Goal: Information Seeking & Learning: Learn about a topic

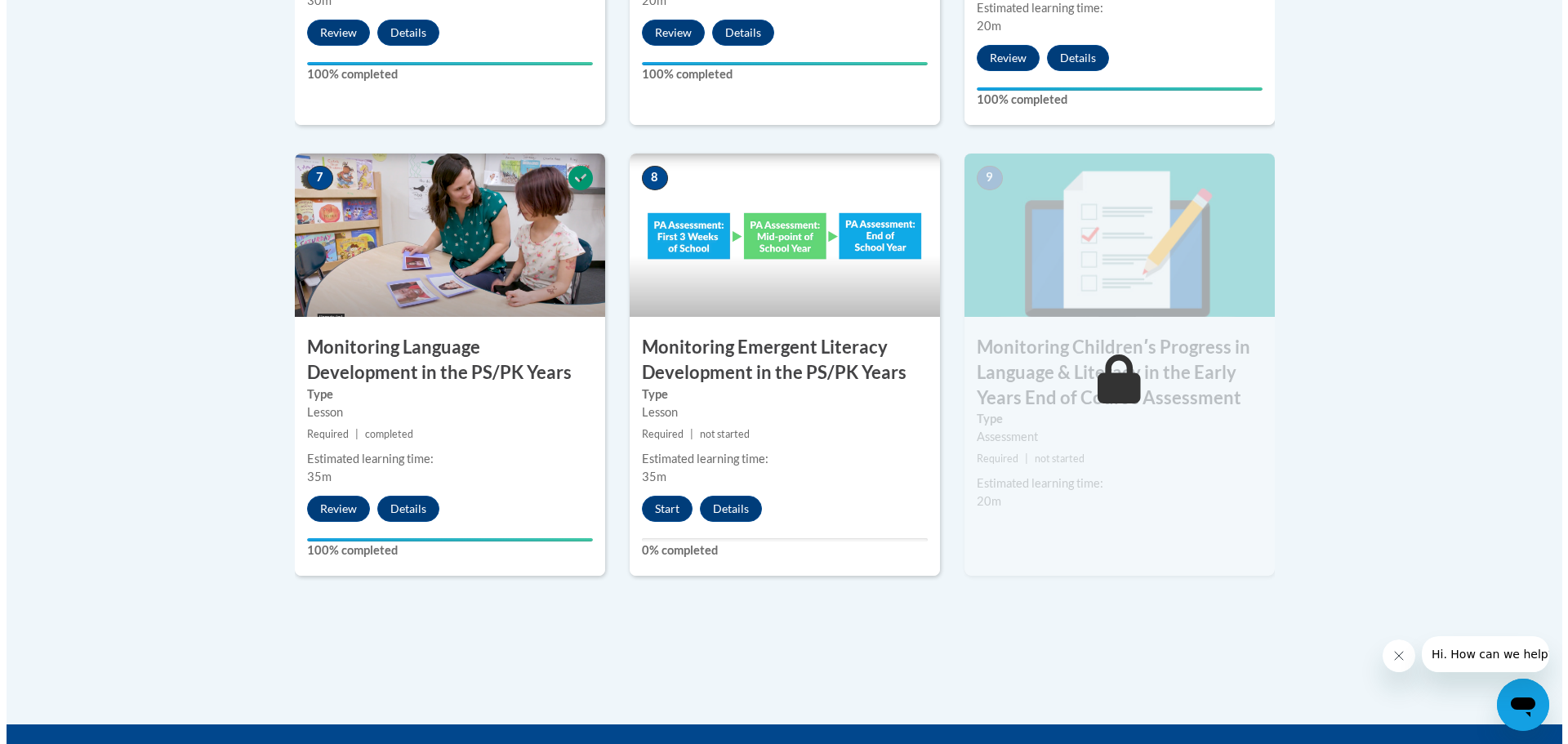
scroll to position [1389, 0]
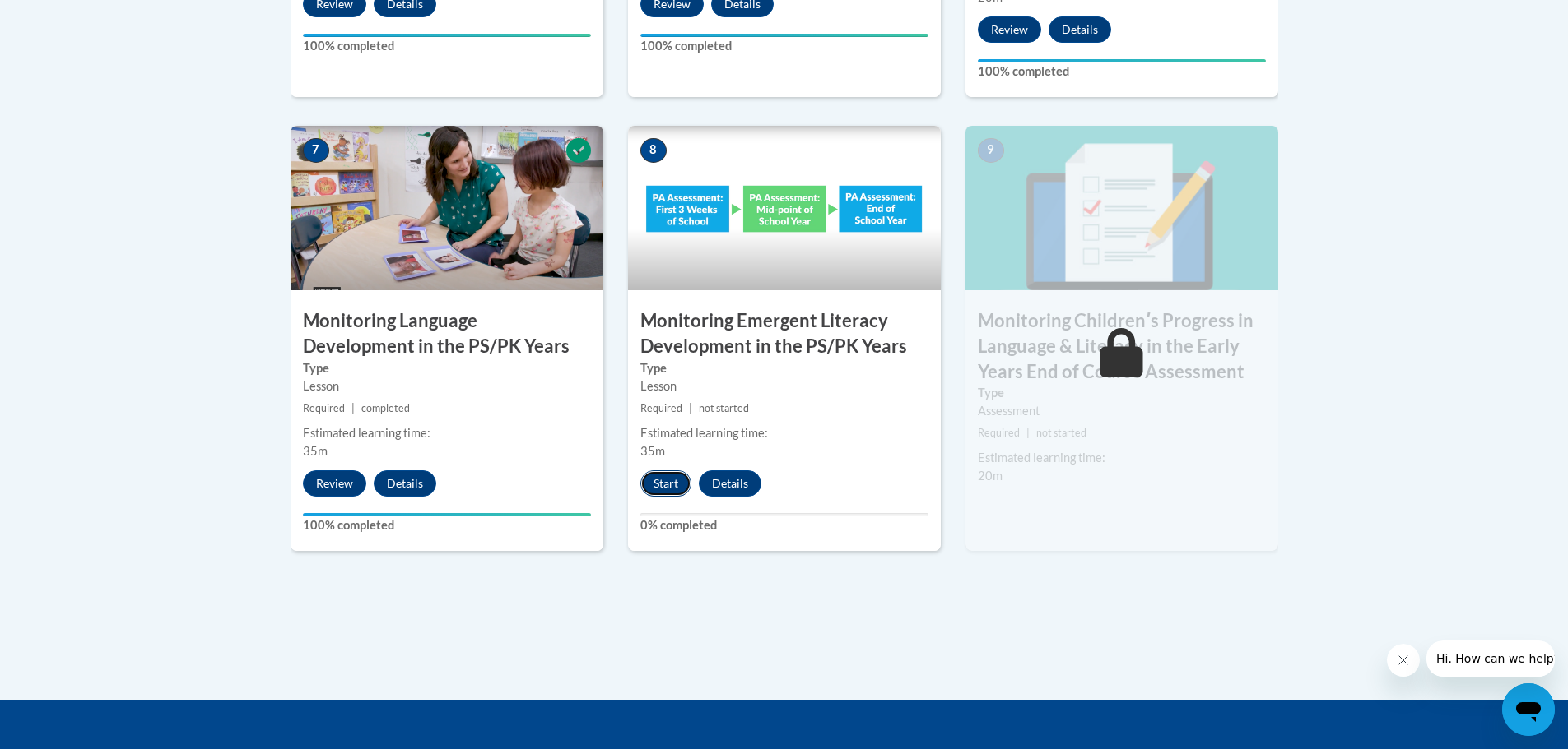
click at [666, 480] on button "Start" at bounding box center [666, 483] width 51 height 26
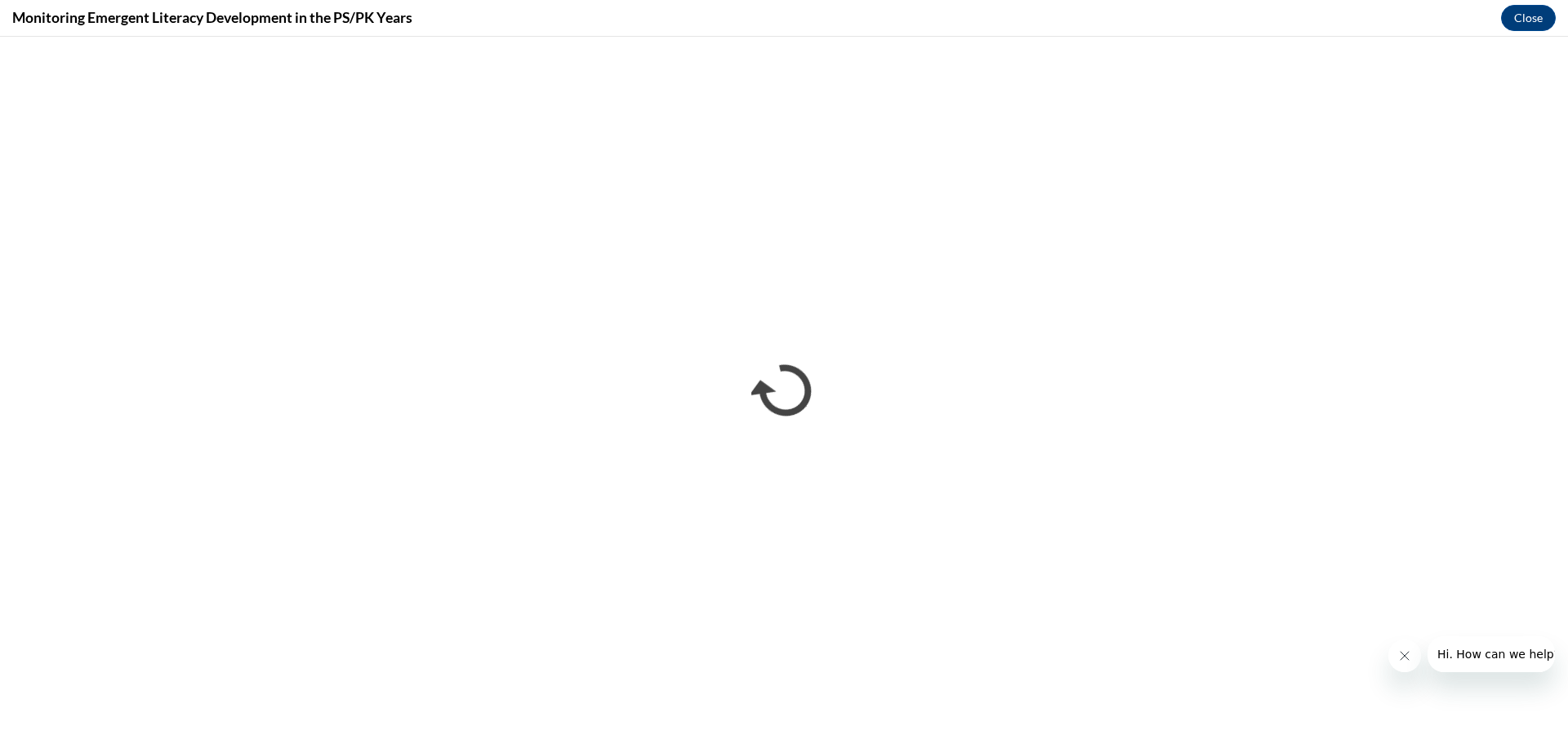
scroll to position [0, 0]
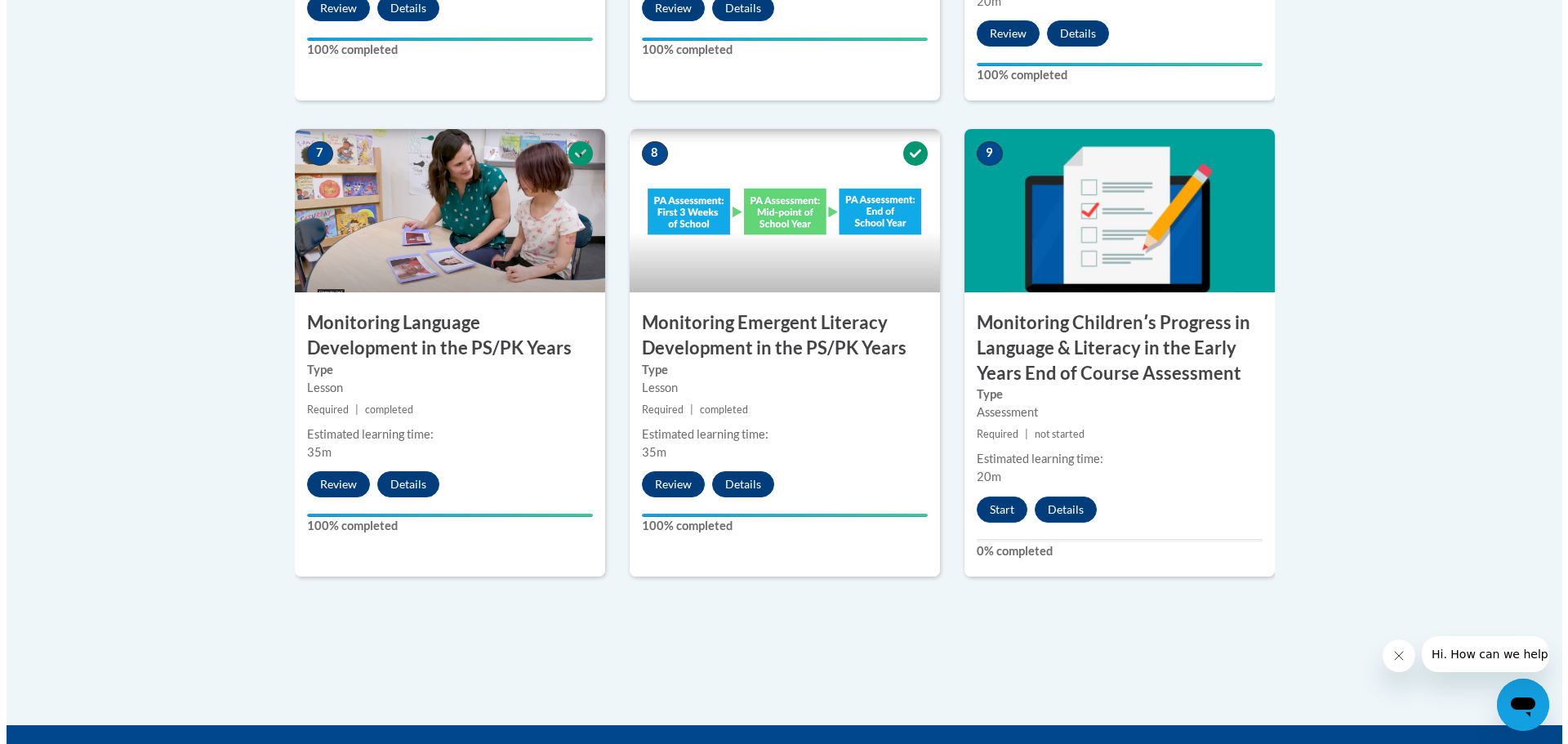
scroll to position [1471, 0]
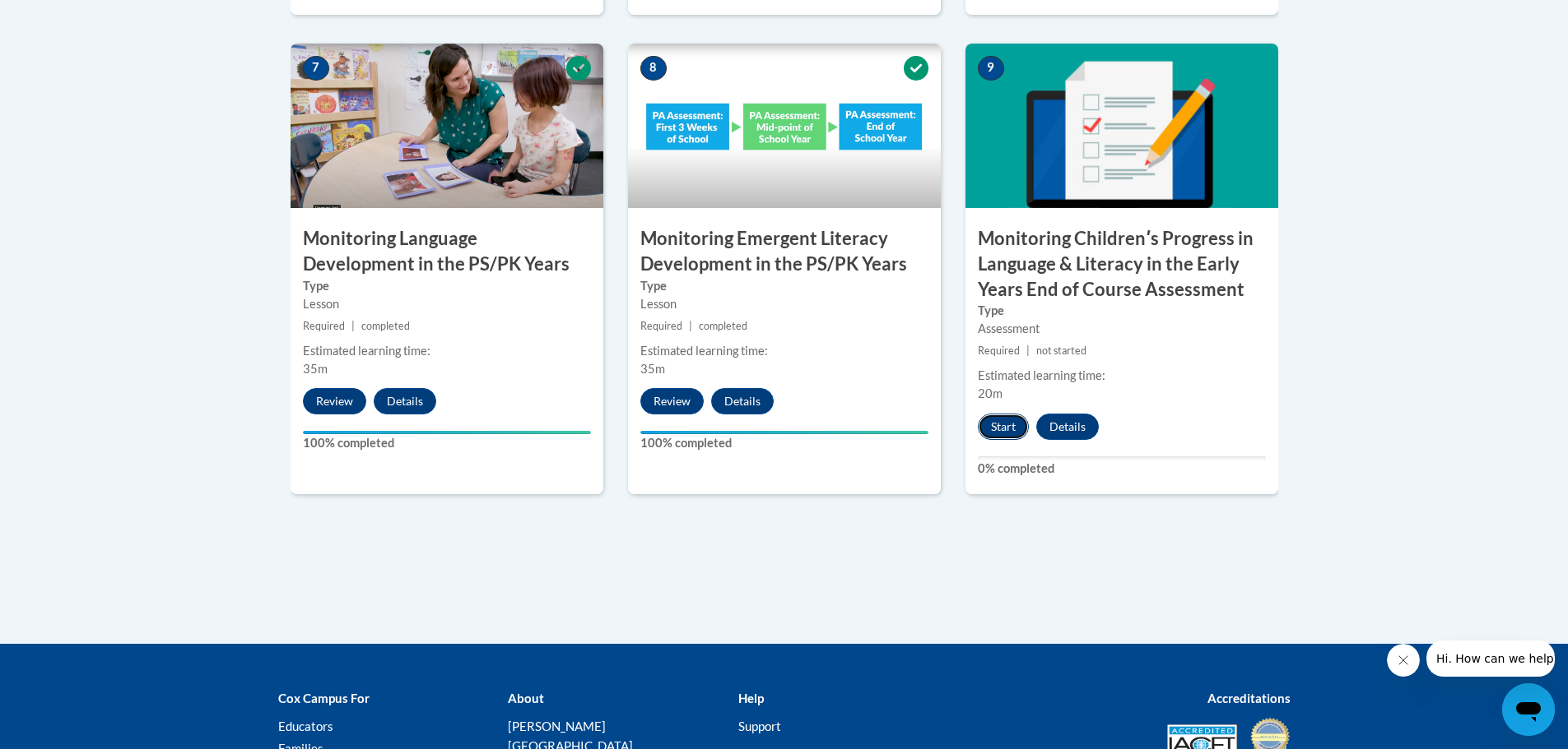
click at [1010, 426] on button "Start" at bounding box center [1003, 427] width 51 height 26
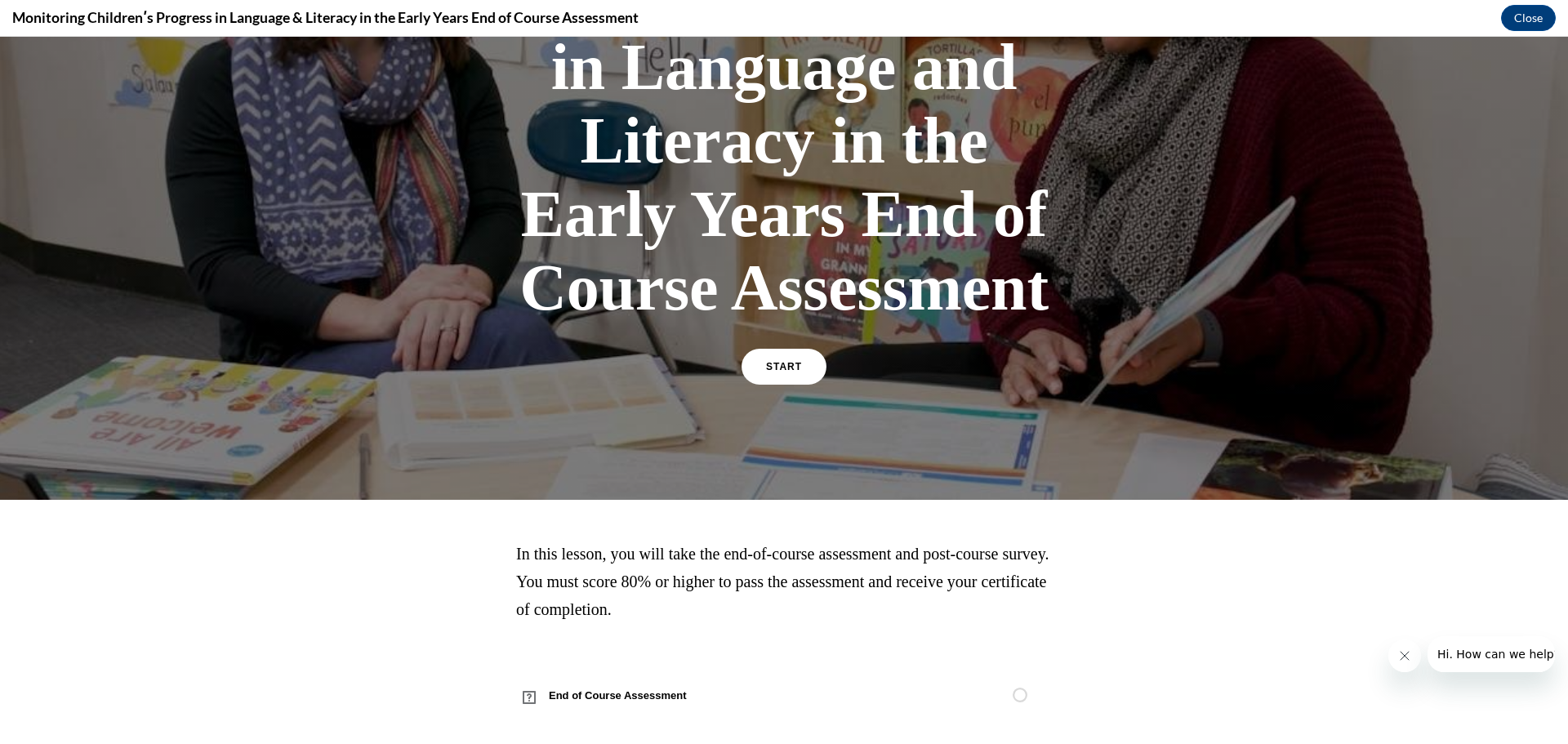
scroll to position [287, 0]
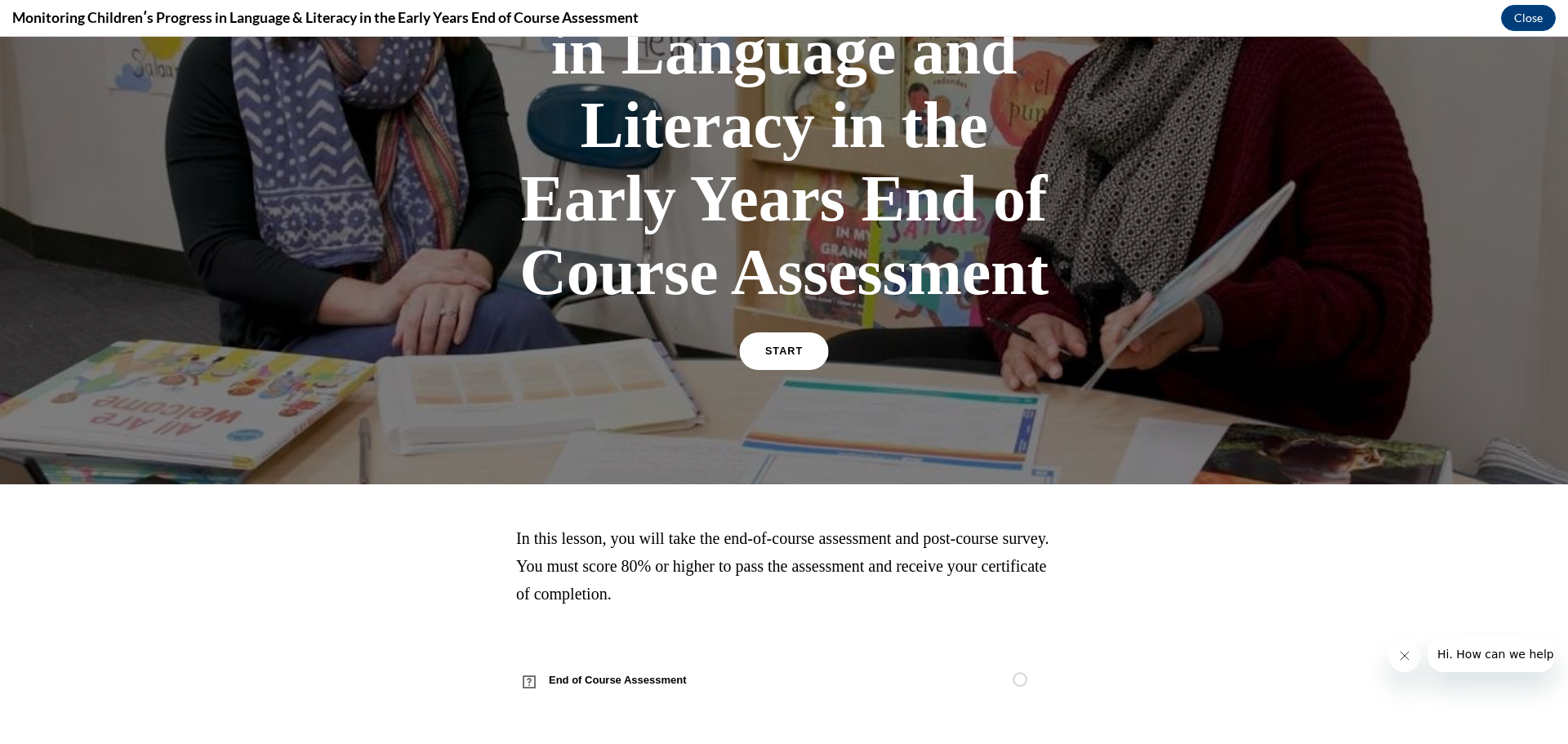
click at [806, 342] on link "START" at bounding box center [784, 351] width 89 height 37
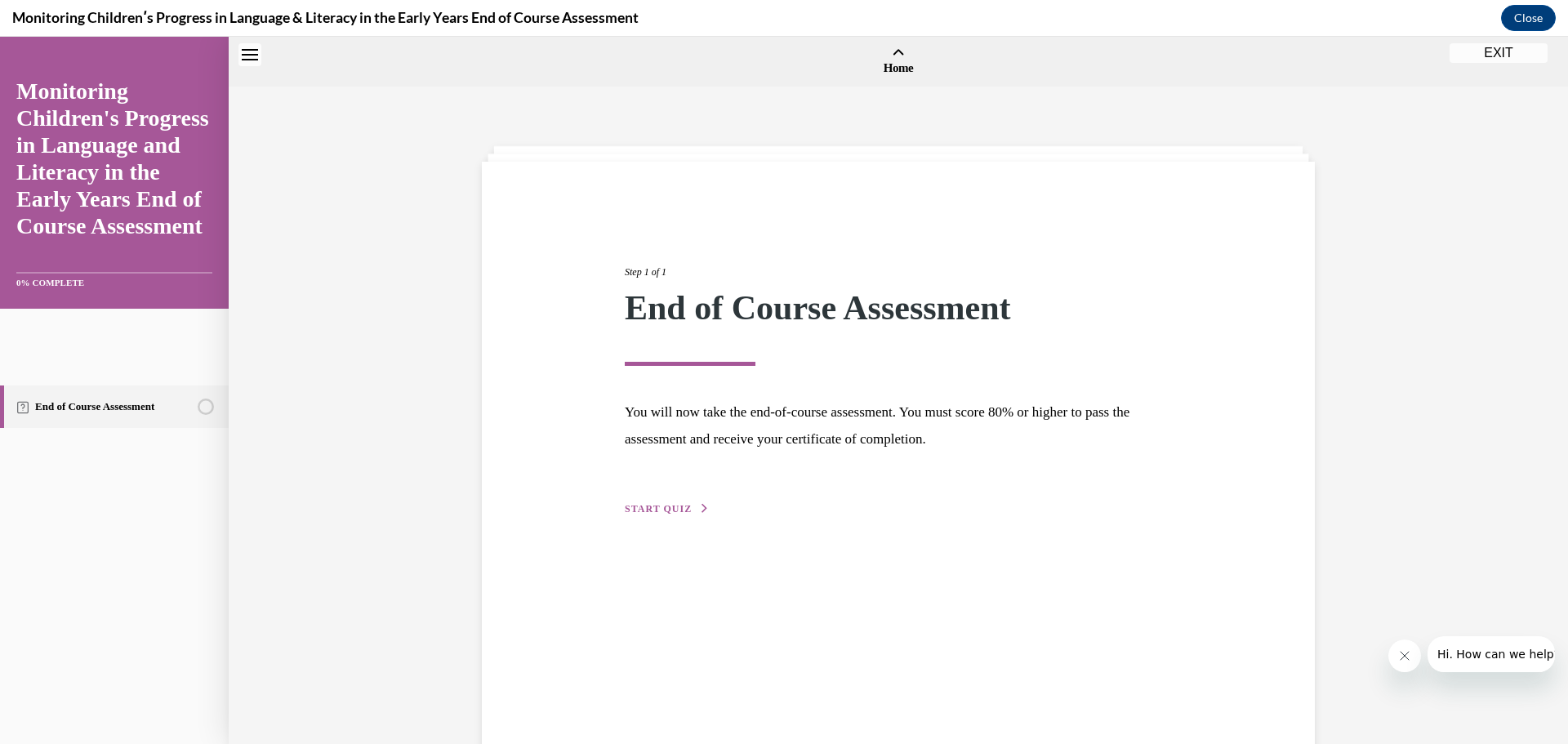
scroll to position [51, 0]
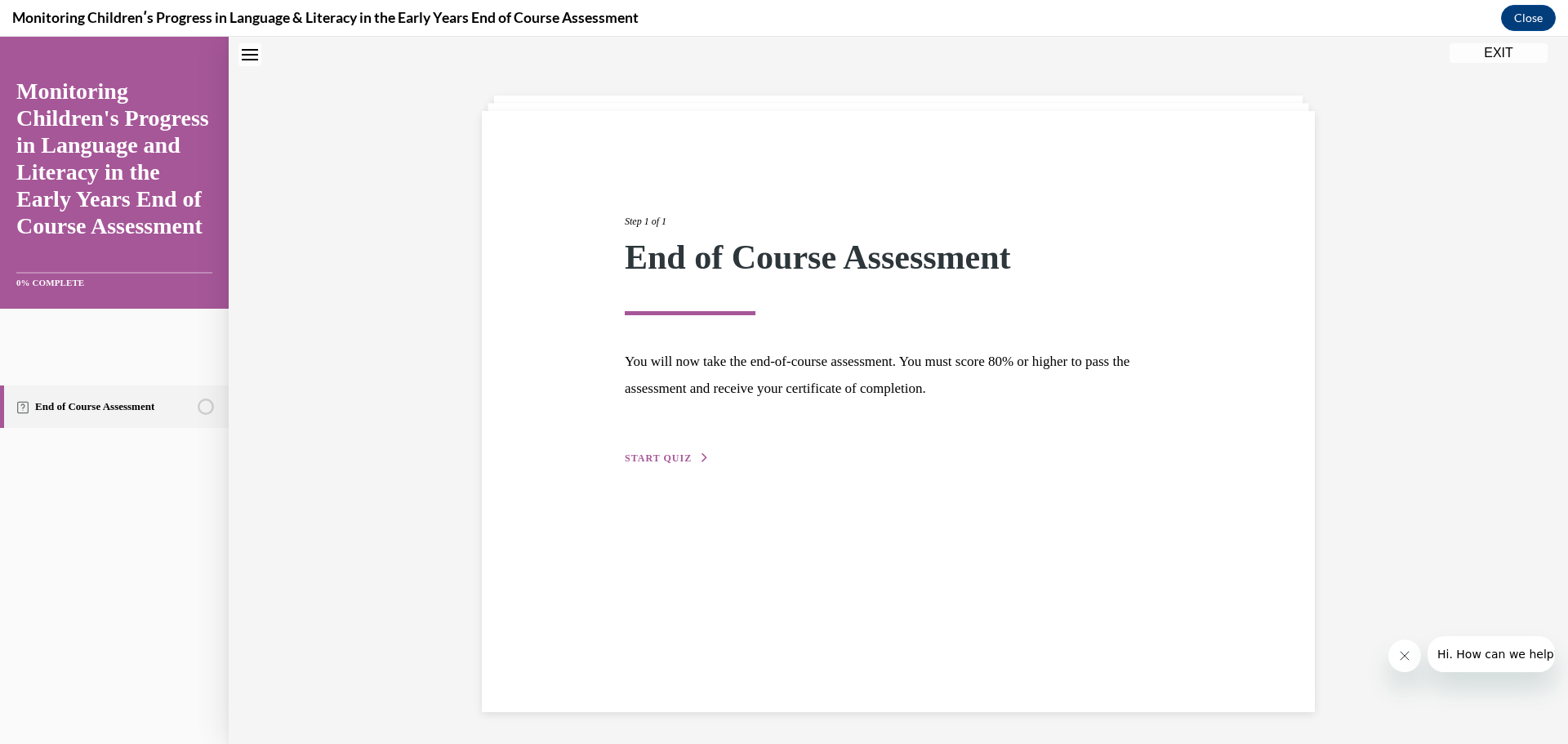
click at [681, 459] on span "START QUIZ" at bounding box center [658, 458] width 67 height 12
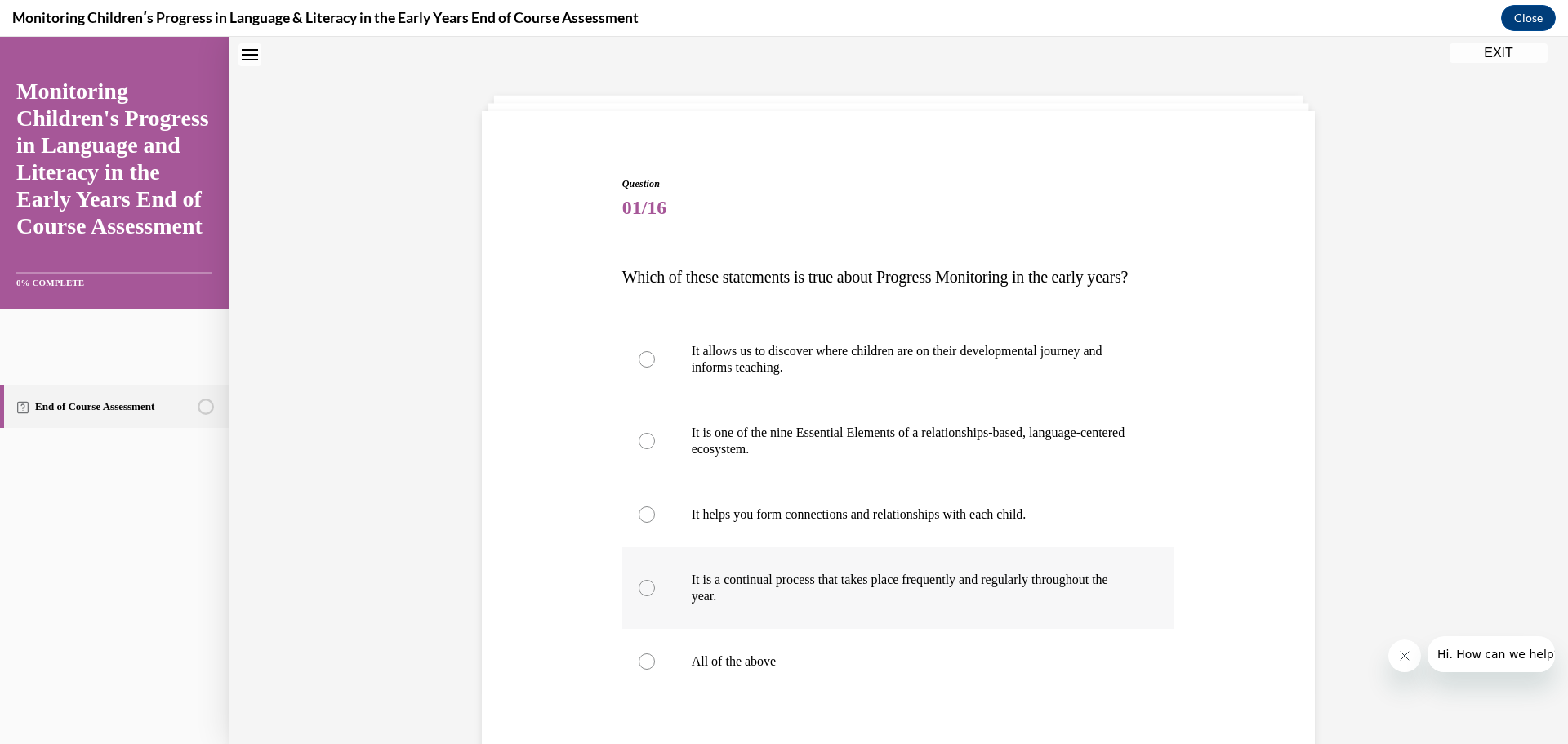
click at [758, 604] on p "It is a continual process that takes place frequently and regularly throughout …" at bounding box center [913, 588] width 443 height 33
click at [655, 596] on input "It is a continual process that takes place frequently and regularly throughout …" at bounding box center [647, 588] width 16 height 16
radio input "true"
click at [737, 376] on p "It allows us to discover where children are on their developmental journey and …" at bounding box center [913, 359] width 443 height 33
click at [655, 367] on input "It allows us to discover where children are on their developmental journey and …" at bounding box center [647, 359] width 16 height 16
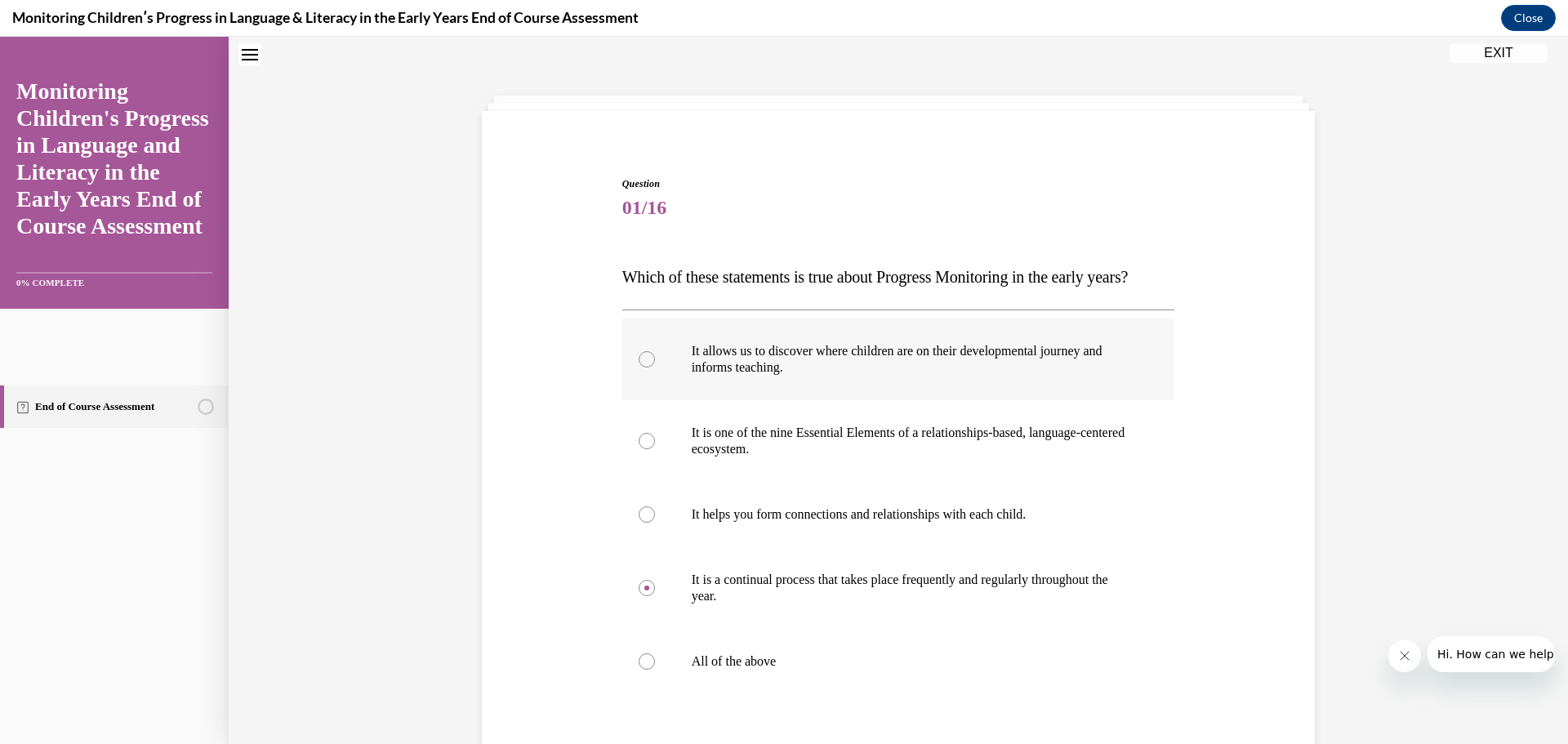
radio input "true"
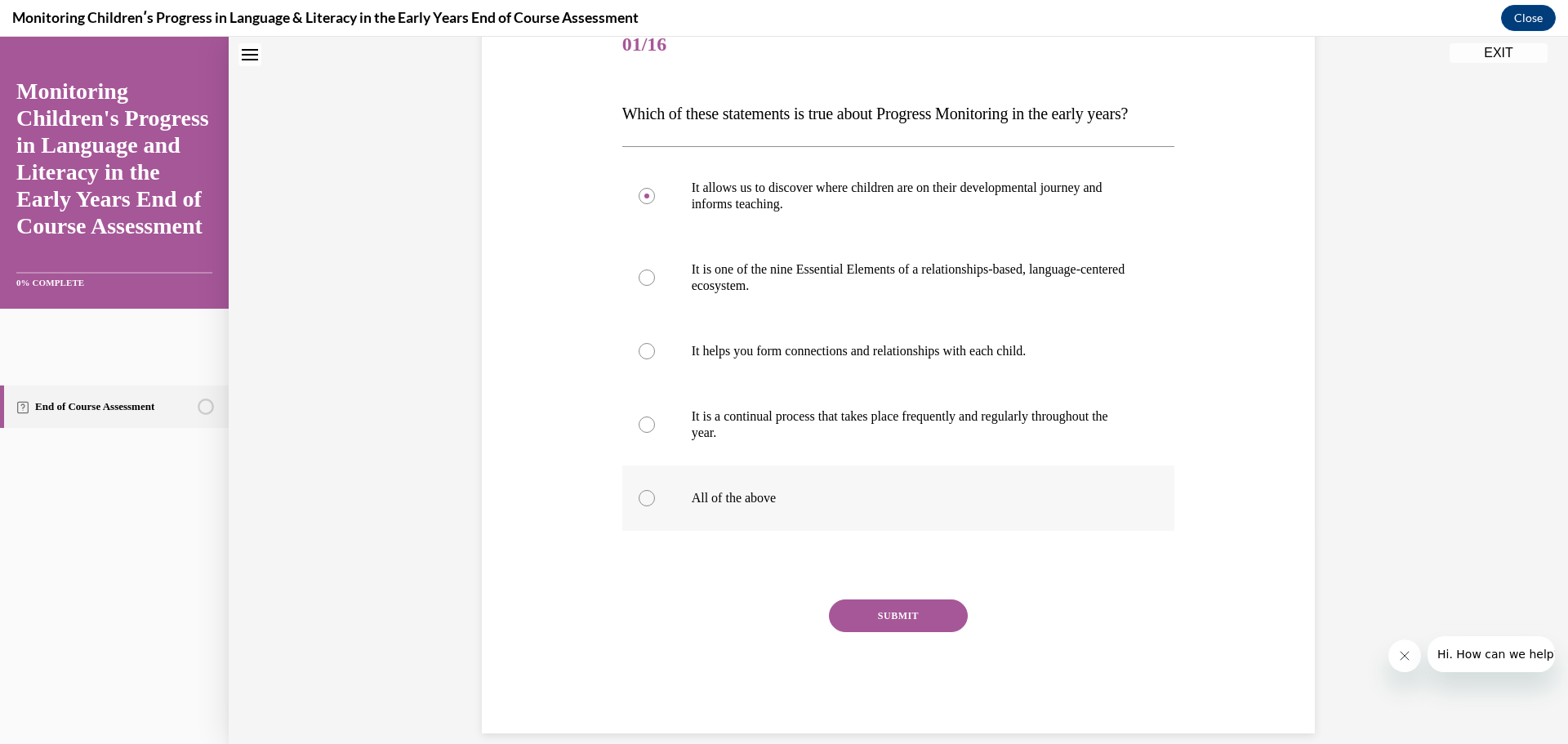
click at [726, 531] on label "All of the above" at bounding box center [899, 498] width 553 height 65
click at [655, 506] on input "All of the above" at bounding box center [647, 498] width 16 height 16
radio input "true"
click at [847, 632] on button "SUBMIT" at bounding box center [898, 616] width 139 height 33
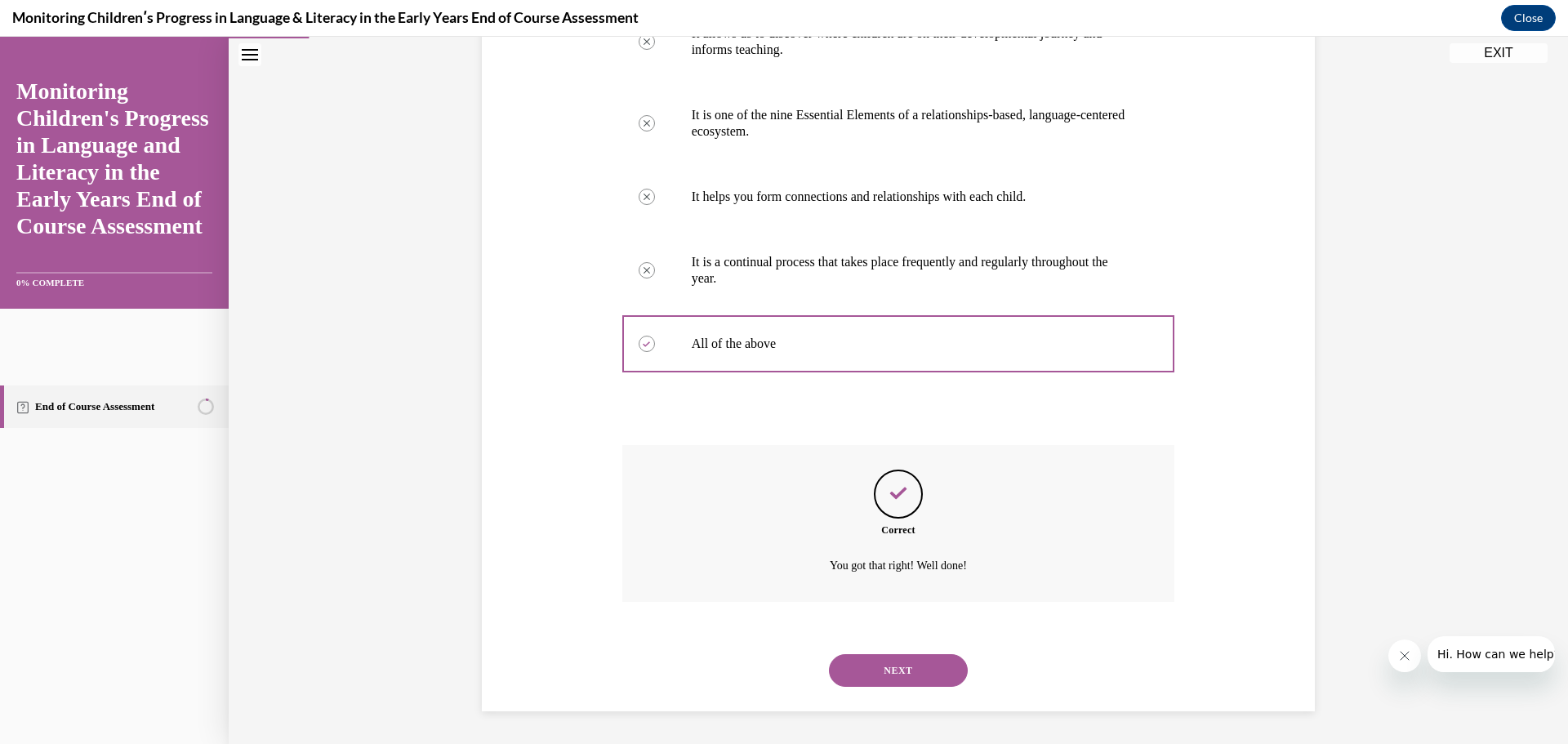
scroll to position [401, 0]
click at [896, 673] on button "NEXT" at bounding box center [898, 671] width 139 height 33
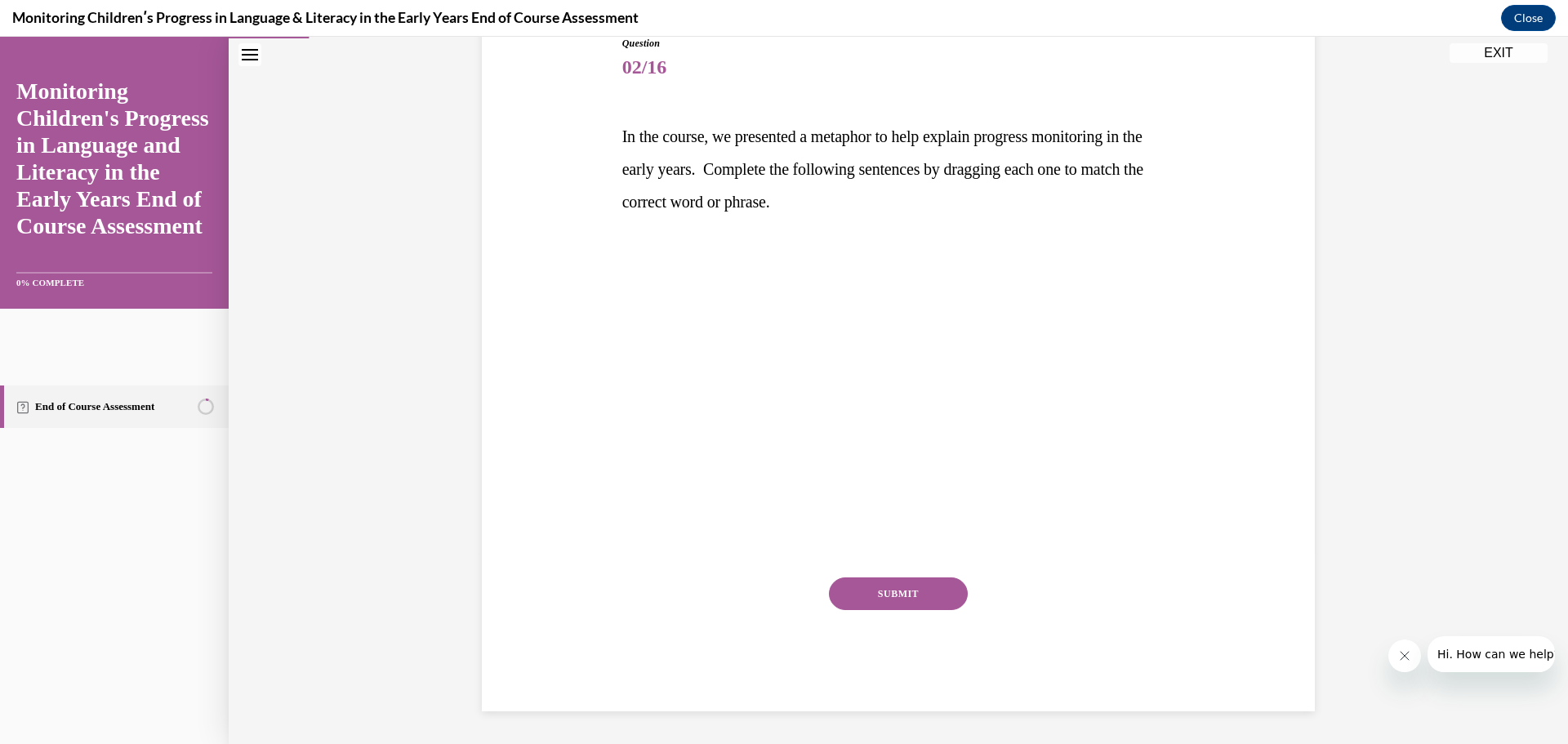
scroll to position [182, 0]
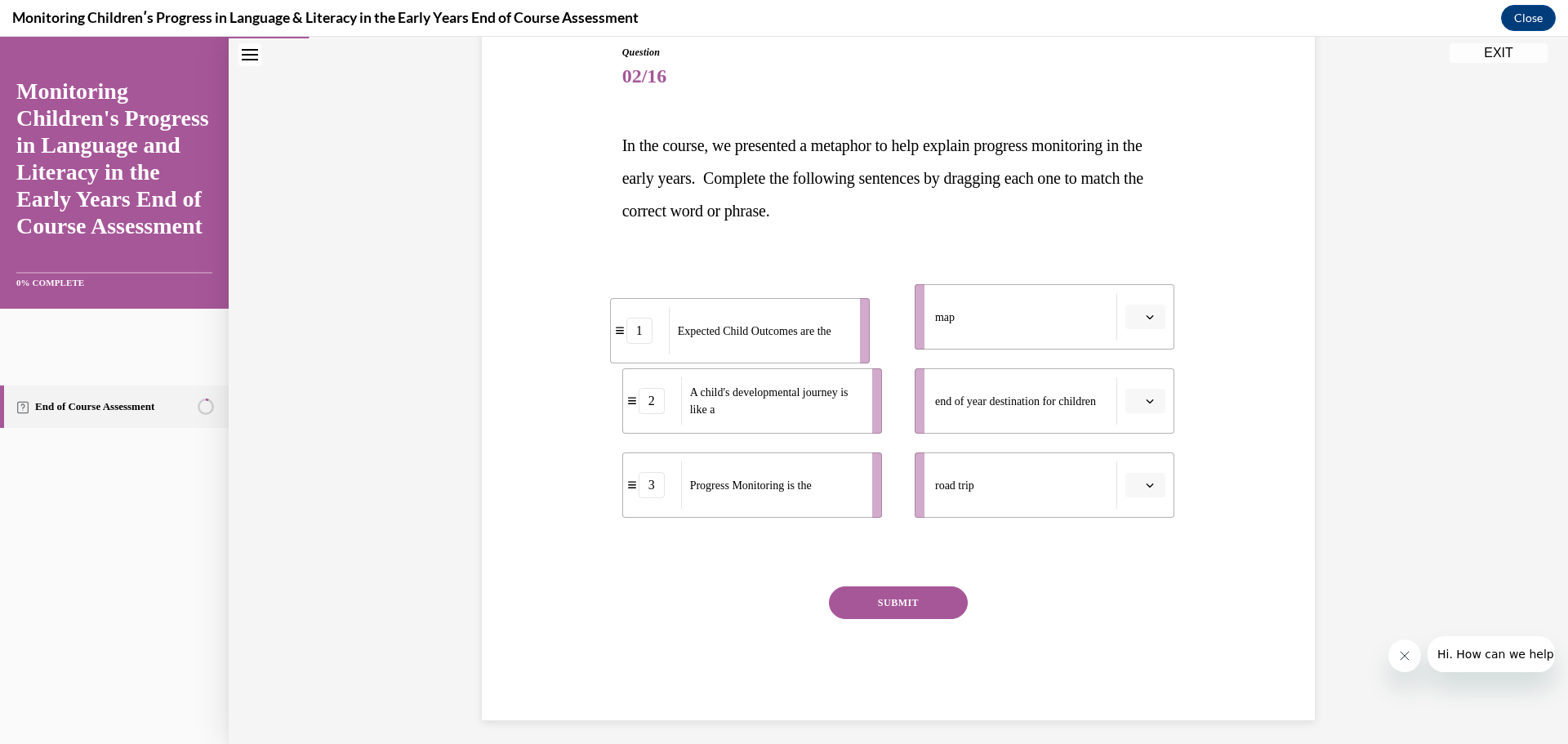
click at [710, 325] on span "Expected Child Outcomes are the" at bounding box center [754, 331] width 153 height 13
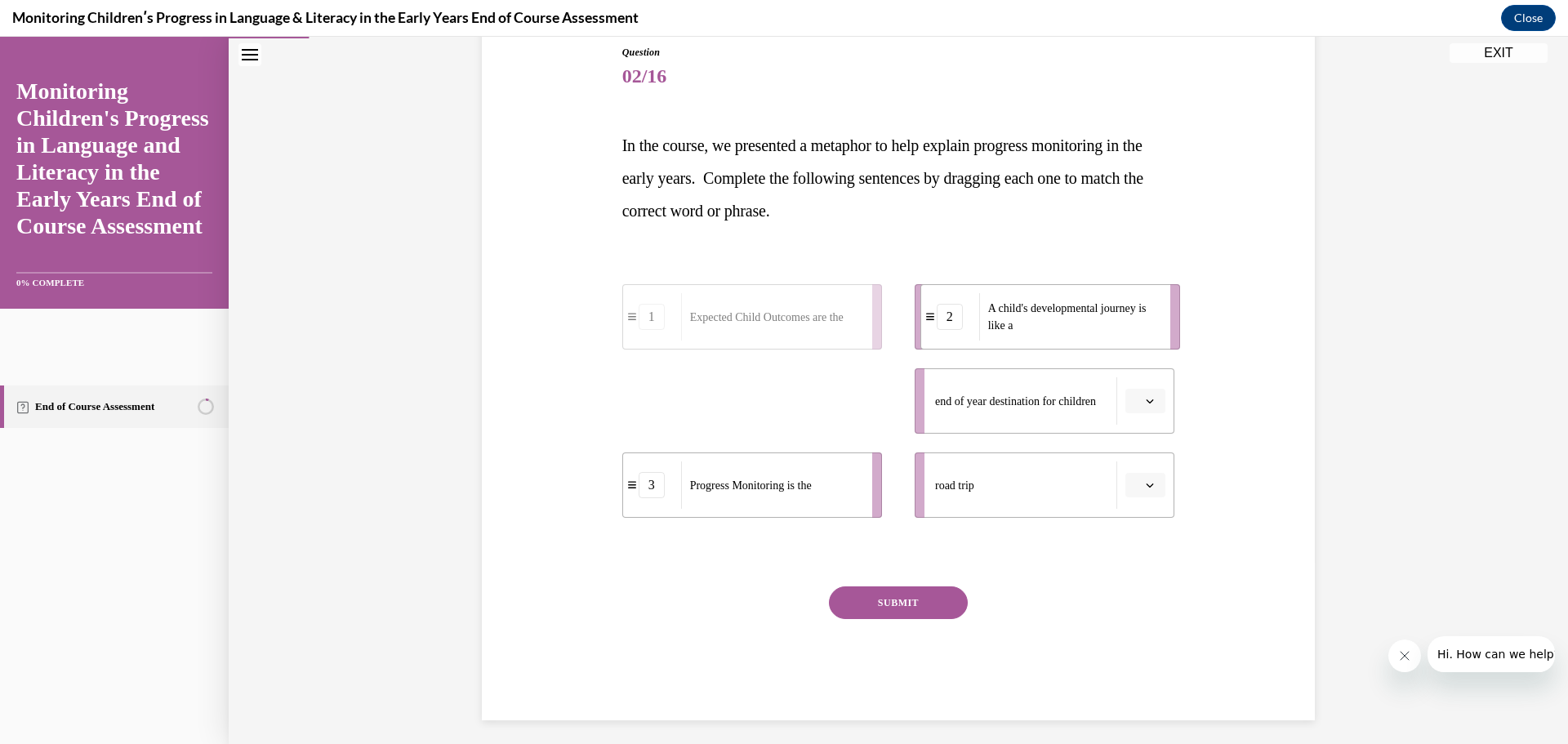
drag, startPoint x: 775, startPoint y: 421, endPoint x: 1073, endPoint y: 337, distance: 309.6
click at [1073, 337] on div "A child's developmental journey is like a" at bounding box center [1069, 317] width 180 height 47
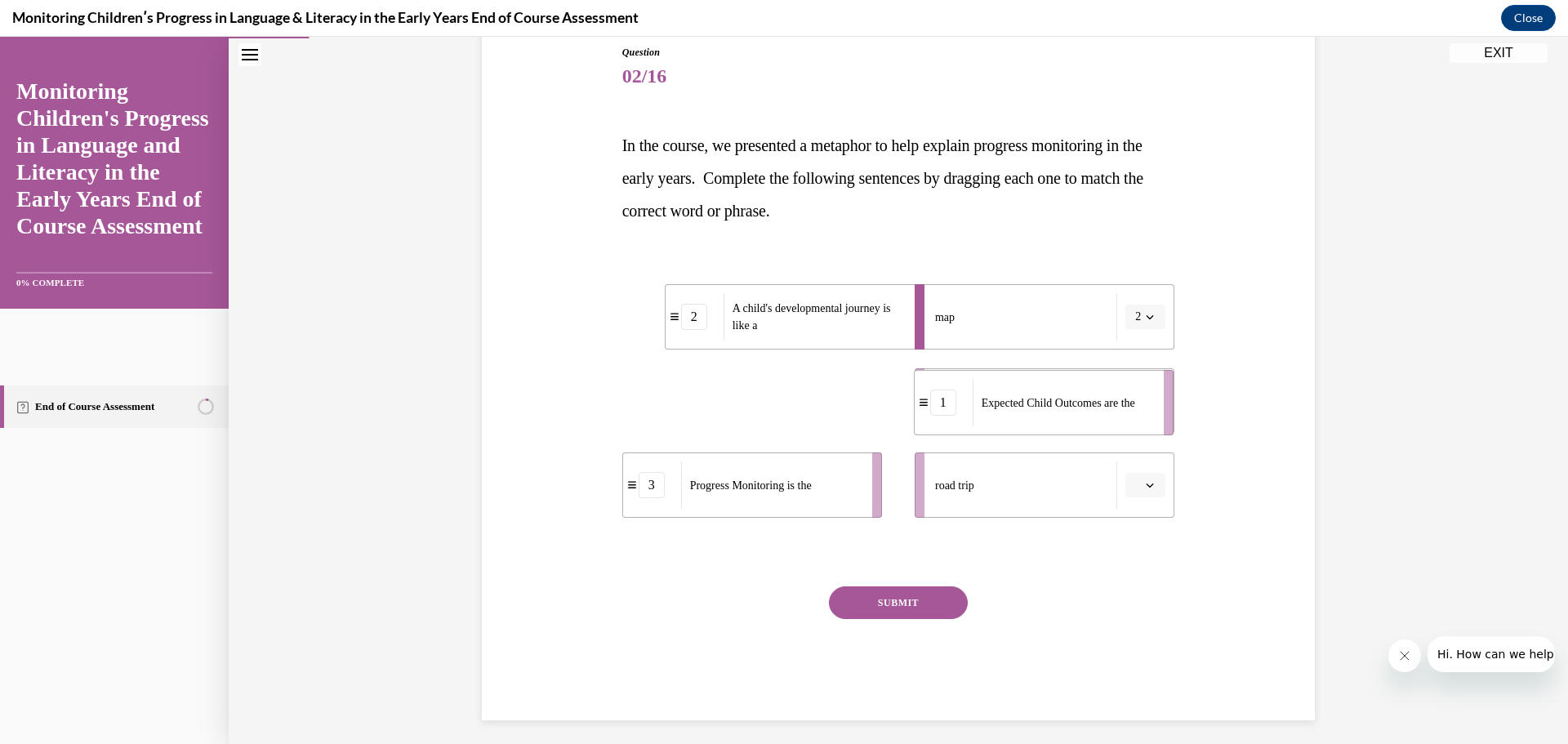
drag, startPoint x: 802, startPoint y: 430, endPoint x: 1094, endPoint y: 431, distance: 292.0
click at [1094, 431] on li "1 Expected Child Outcomes are the" at bounding box center [1044, 403] width 259 height 65
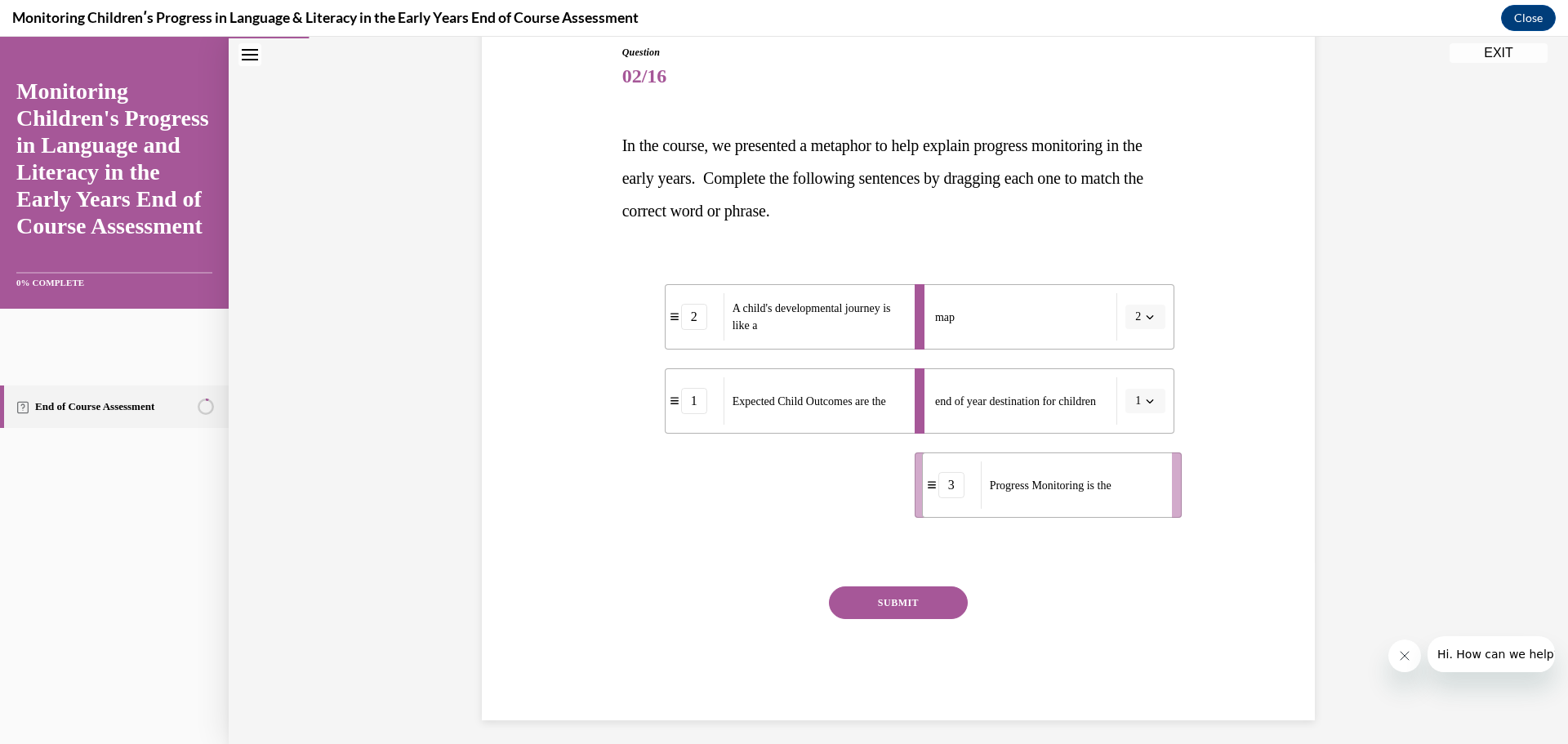
drag, startPoint x: 816, startPoint y: 505, endPoint x: 1115, endPoint y: 505, distance: 299.0
click at [1115, 505] on div "Progress Monitoring is the" at bounding box center [1071, 485] width 180 height 47
drag, startPoint x: 935, startPoint y: 611, endPoint x: 1019, endPoint y: 248, distance: 372.6
click at [1019, 248] on div "Question 02/16 In the course, we presented a metaphor to help explain progress …" at bounding box center [899, 383] width 553 height 676
click at [1145, 318] on icon "button" at bounding box center [1149, 317] width 8 height 8
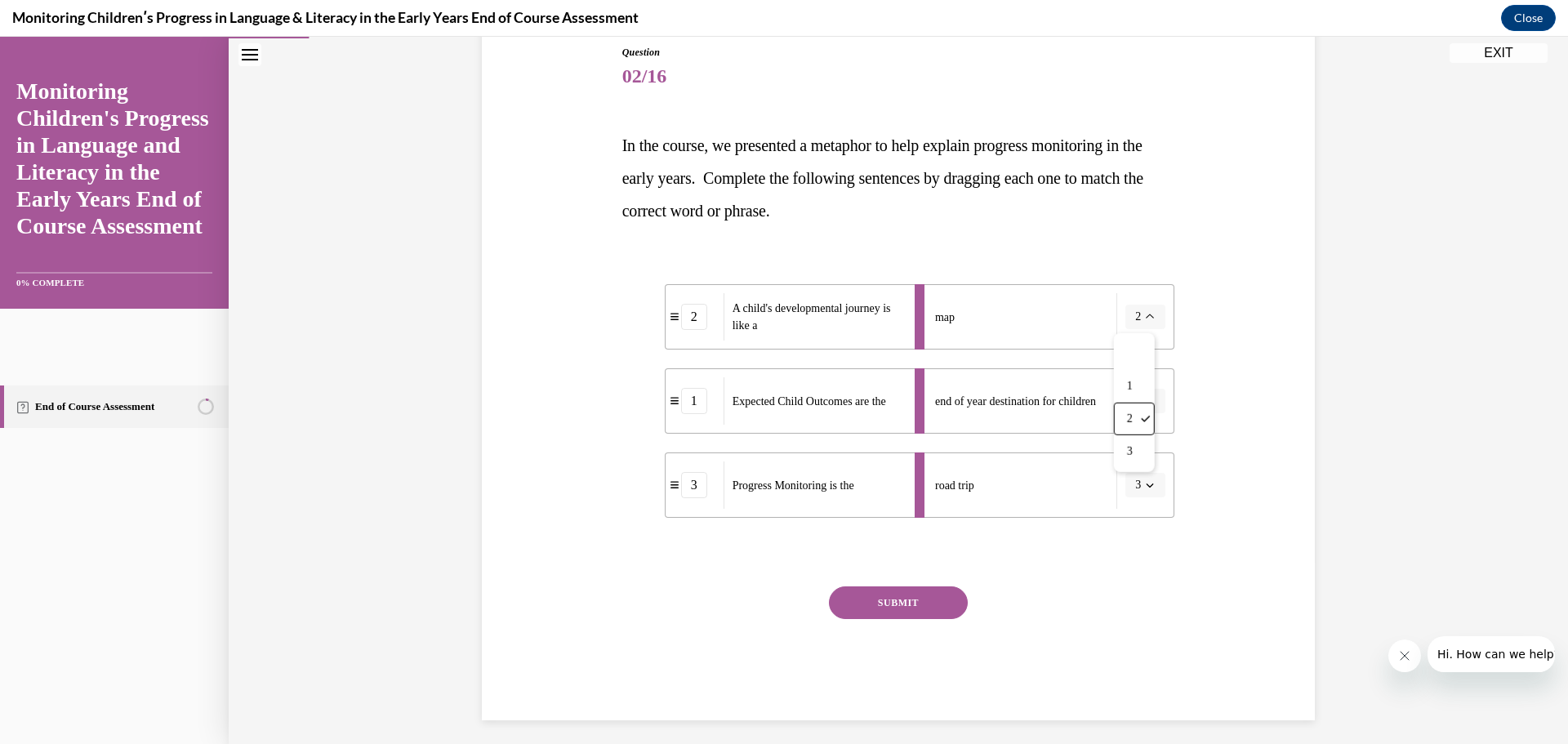
click at [1145, 318] on icon "button" at bounding box center [1149, 317] width 8 height 9
click at [858, 608] on button "SUBMIT" at bounding box center [898, 603] width 139 height 33
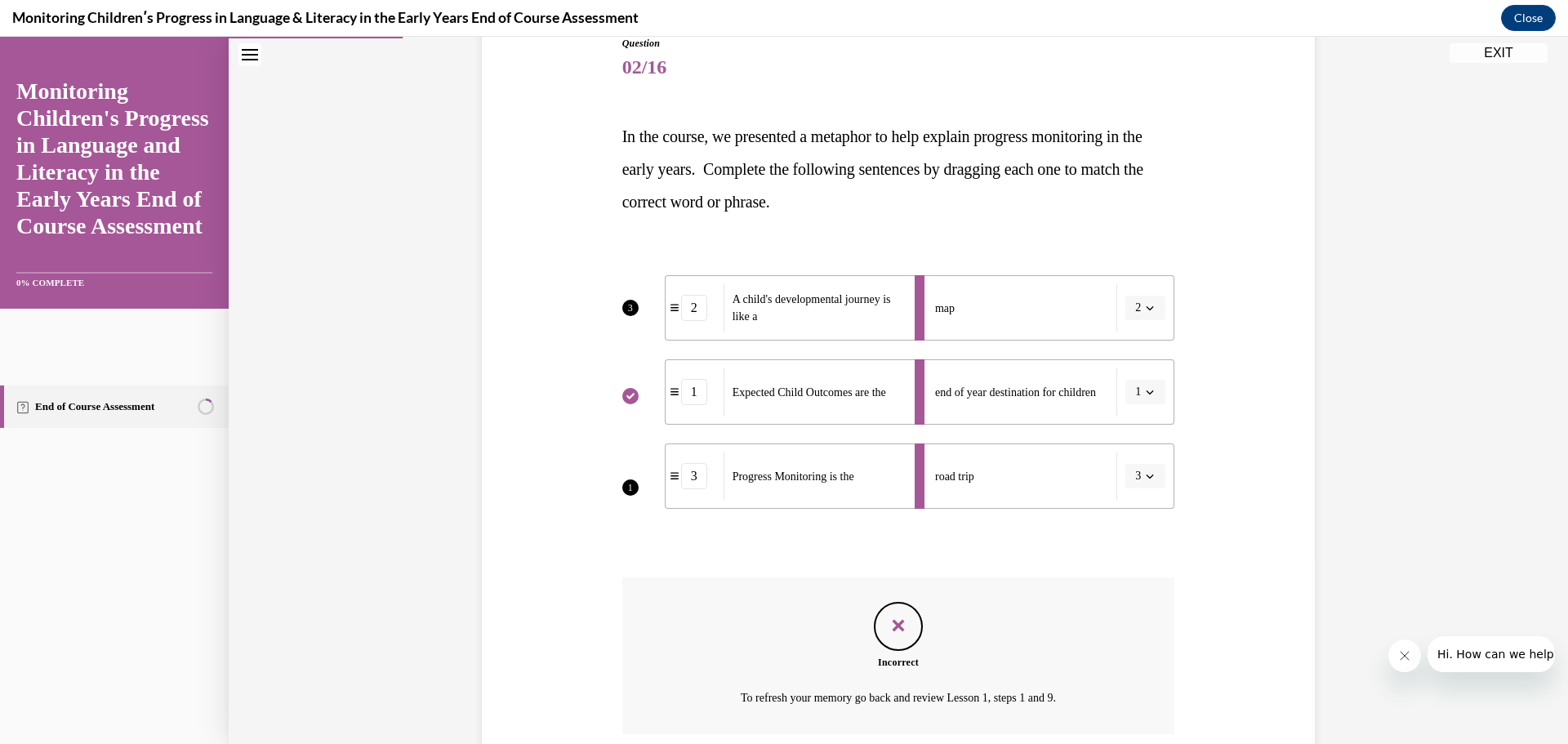
scroll to position [324, 0]
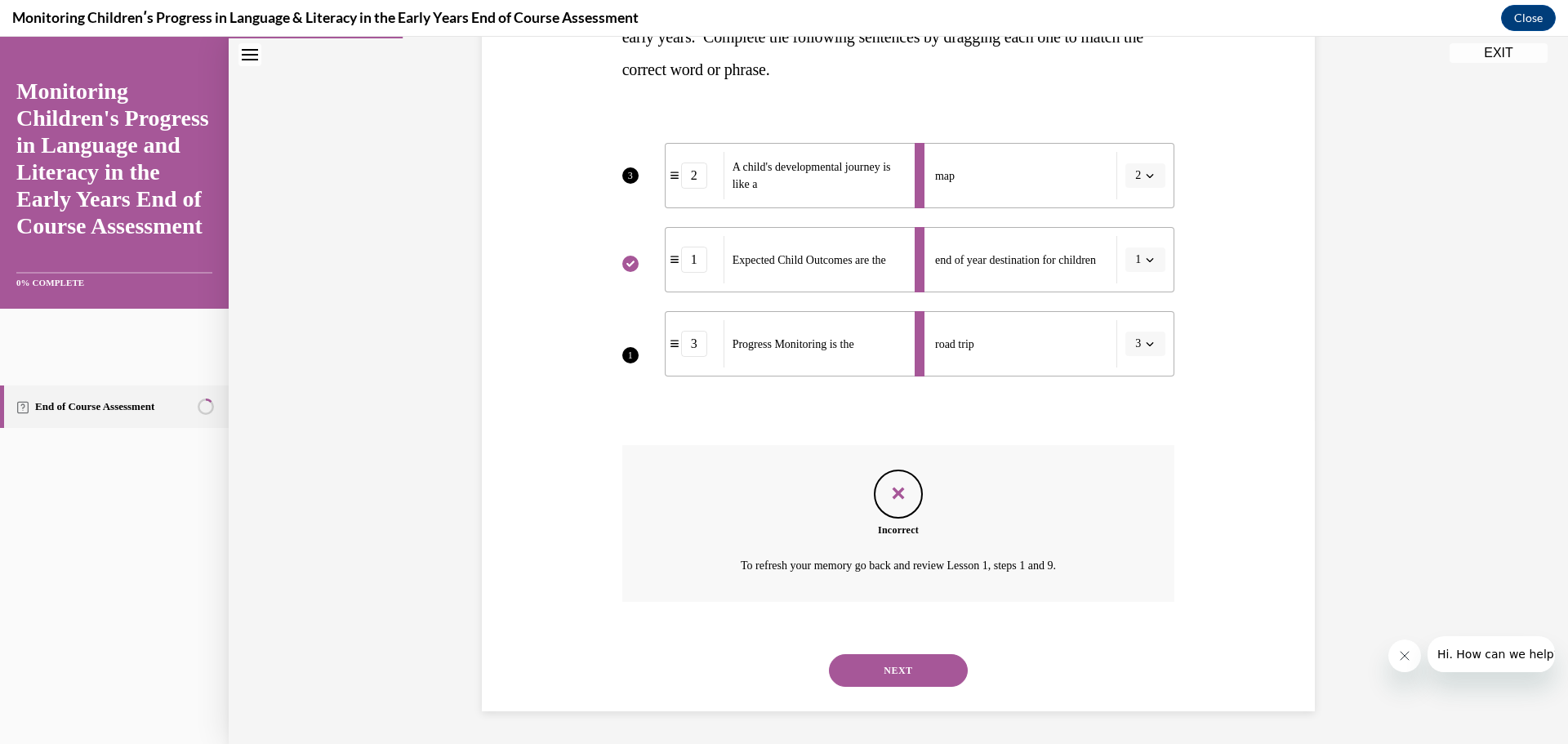
click at [879, 481] on div "Feedback" at bounding box center [899, 494] width 49 height 49
click at [867, 660] on button "NEXT" at bounding box center [898, 671] width 139 height 33
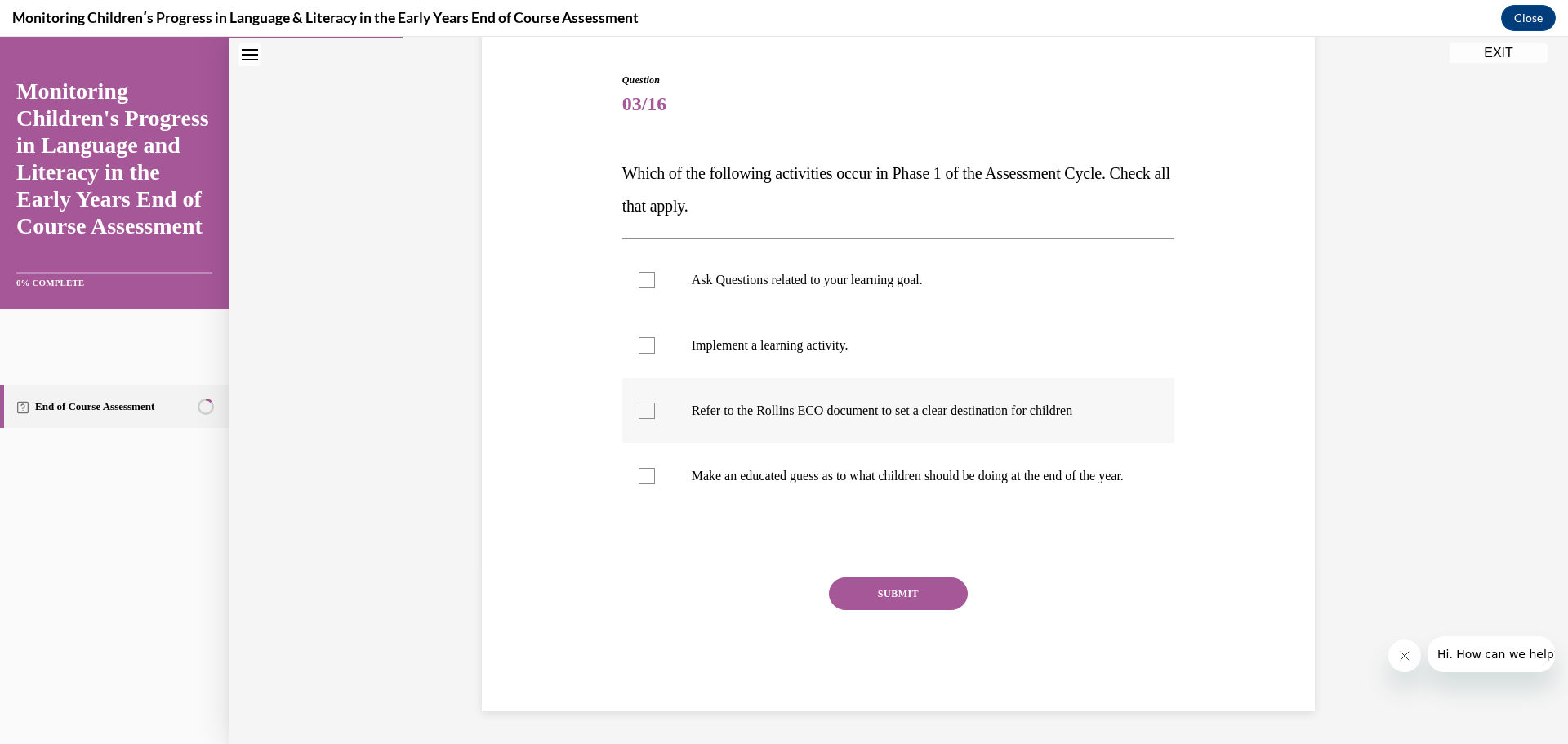
click at [801, 405] on label "Refer to the Rollins ECO document to set a clear destination for children" at bounding box center [899, 411] width 553 height 65
click at [655, 405] on input "Refer to the Rollins ECO document to set a clear destination for children" at bounding box center [647, 411] width 16 height 16
checkbox input "true"
click at [846, 470] on p "Make an educated guess as to what children should be doing at the end of the ye…" at bounding box center [913, 476] width 443 height 16
click at [655, 470] on input "Make an educated guess as to what children should be doing at the end of the ye…" at bounding box center [647, 476] width 16 height 16
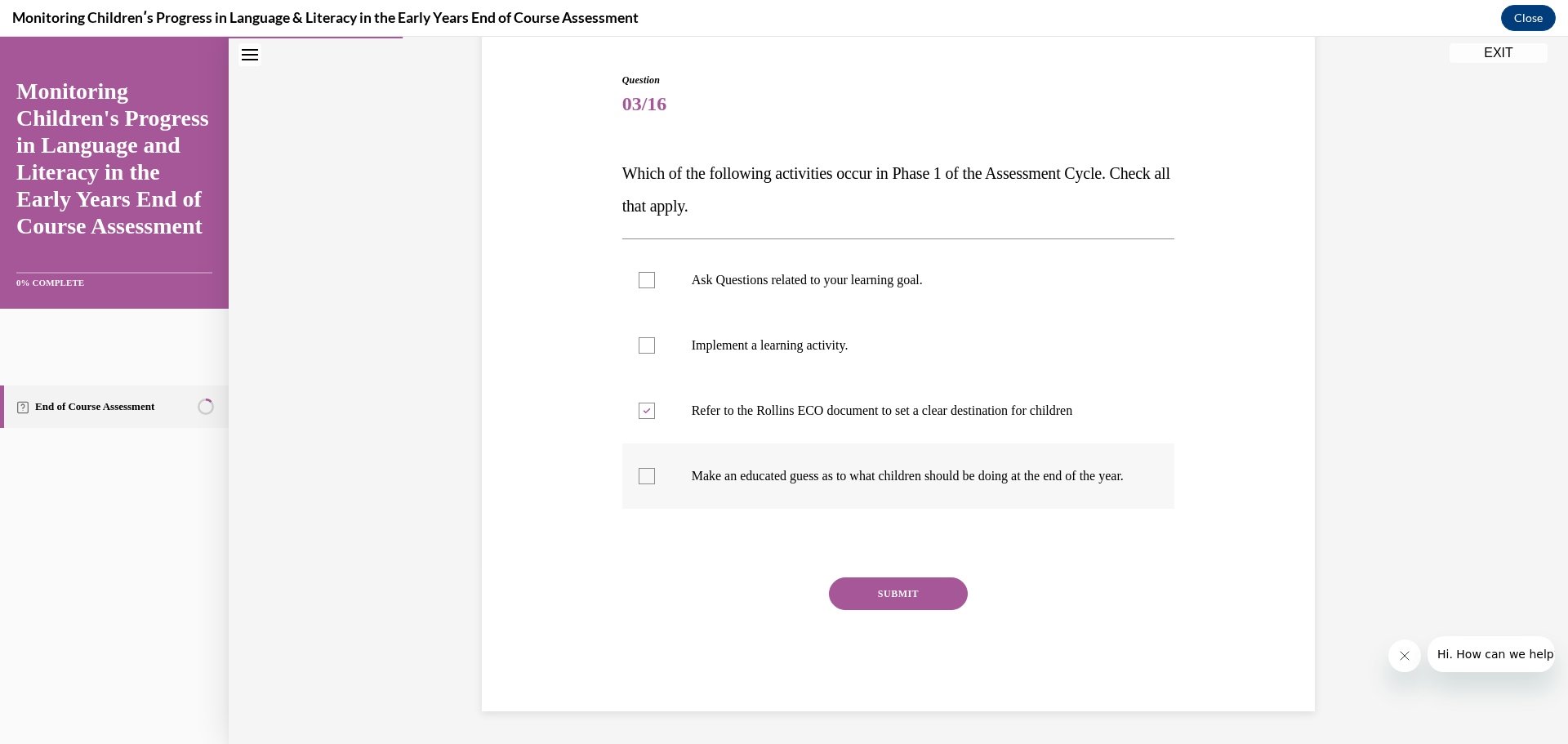
checkbox input "true"
drag, startPoint x: 813, startPoint y: 350, endPoint x: 807, endPoint y: 343, distance: 9.2
click at [809, 348] on label "Implement a learning activity." at bounding box center [899, 346] width 553 height 65
click at [797, 279] on label "Ask Questions related to your learning goal." at bounding box center [899, 280] width 553 height 65
click at [655, 279] on input "Ask Questions related to your learning goal." at bounding box center [647, 280] width 16 height 16
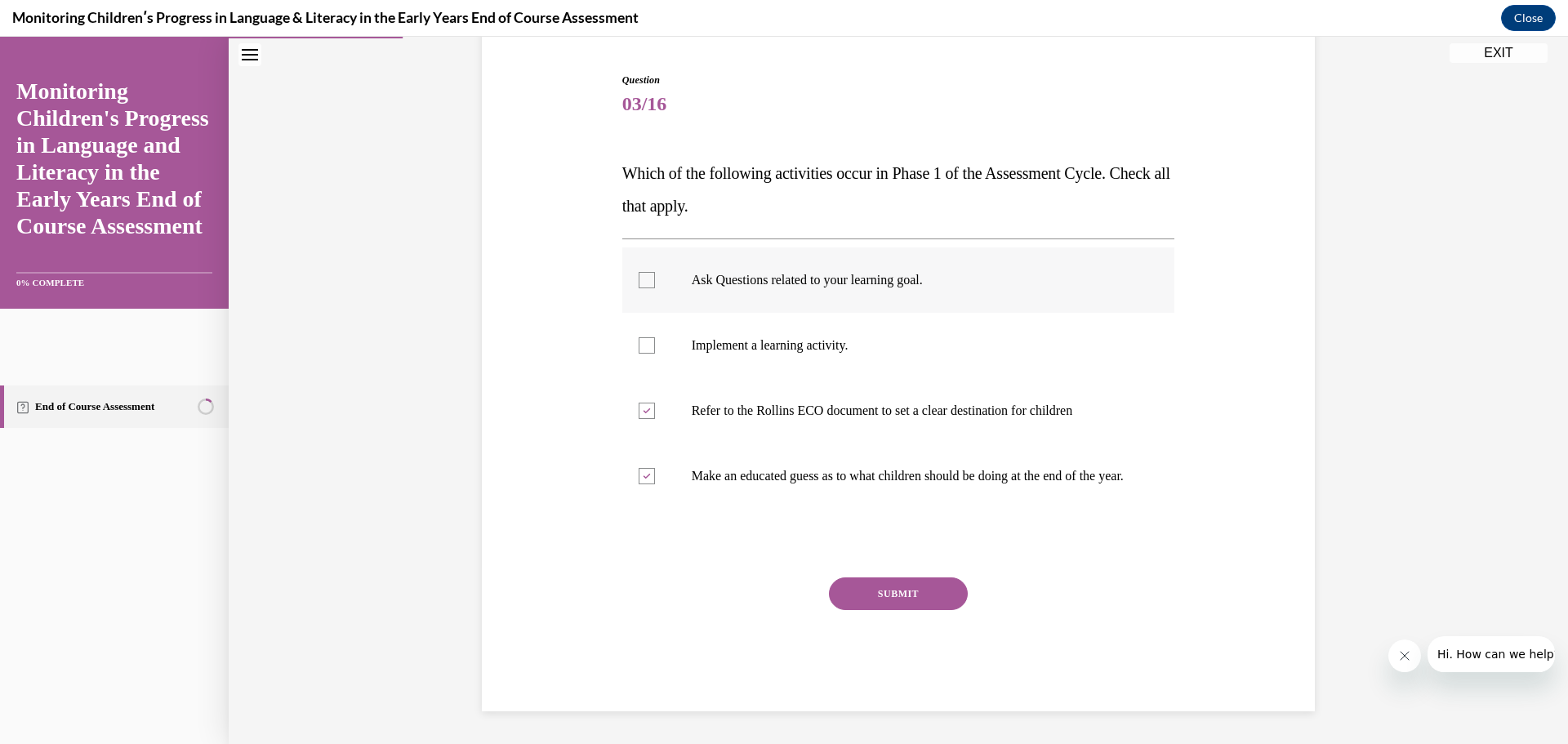
checkbox input "true"
click at [643, 338] on div at bounding box center [647, 346] width 16 height 16
click at [643, 338] on input "Implement a learning activity." at bounding box center [647, 346] width 16 height 16
checkbox input "true"
click at [645, 468] on div at bounding box center [647, 476] width 16 height 16
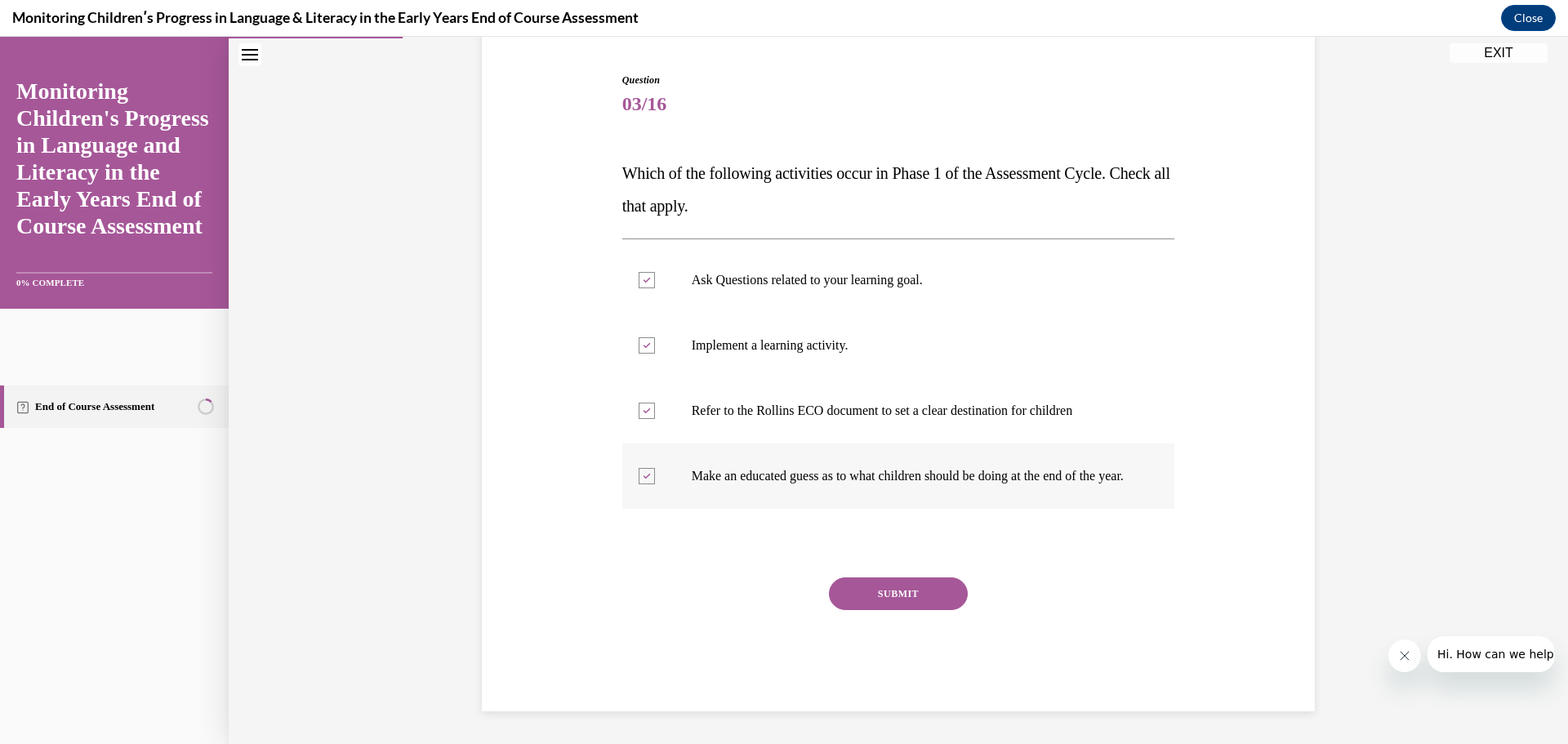
click at [645, 468] on input "Make an educated guess as to what children should be doing at the end of the ye…" at bounding box center [647, 476] width 16 height 16
checkbox input "false"
click at [638, 272] on div at bounding box center [647, 280] width 16 height 16
click at [638, 272] on input "Ask Questions related to your learning goal." at bounding box center [647, 280] width 16 height 16
click at [643, 272] on div at bounding box center [647, 280] width 16 height 16
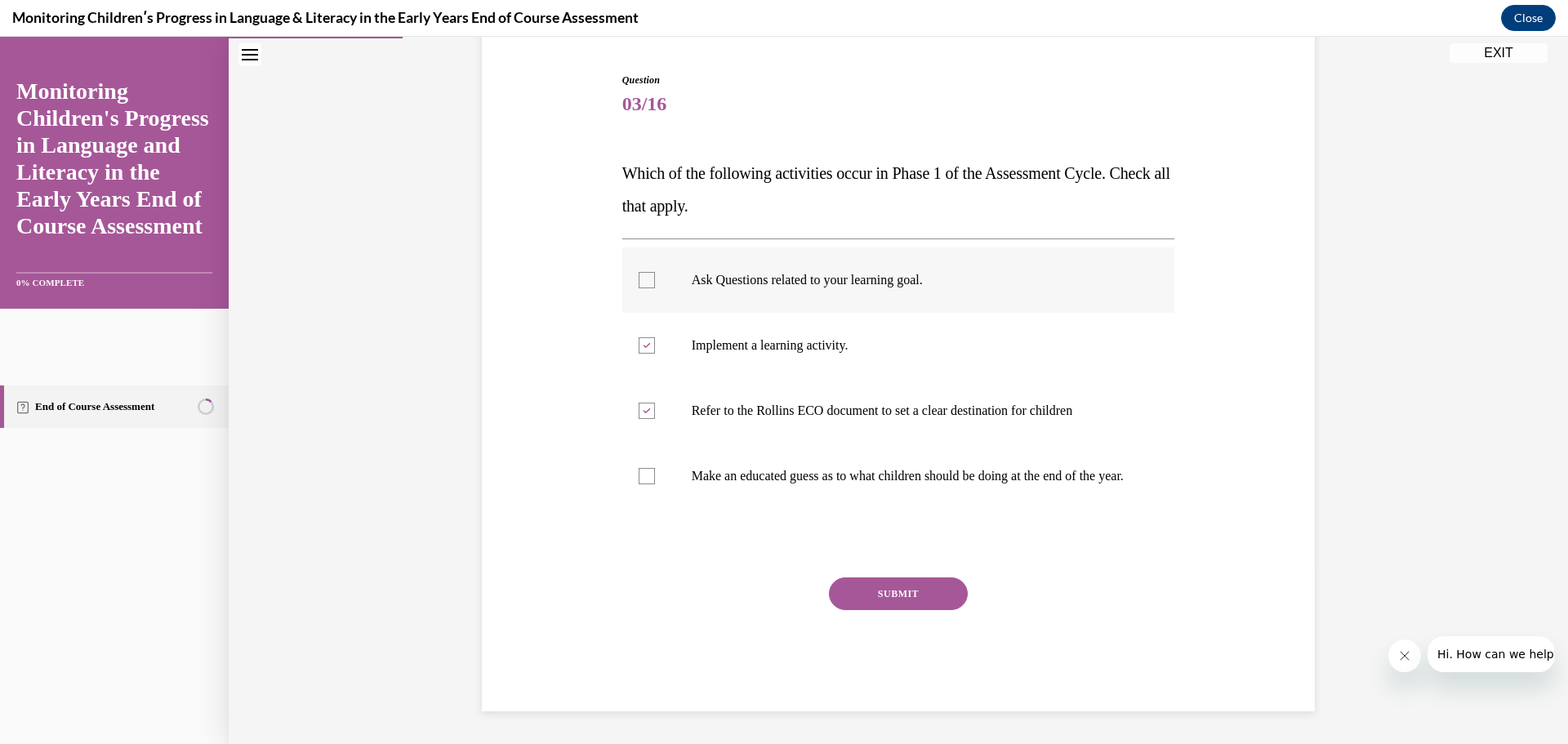
click at [643, 272] on input "Ask Questions related to your learning goal." at bounding box center [647, 280] width 16 height 16
checkbox input "true"
click at [936, 610] on button "SUBMIT" at bounding box center [898, 594] width 139 height 33
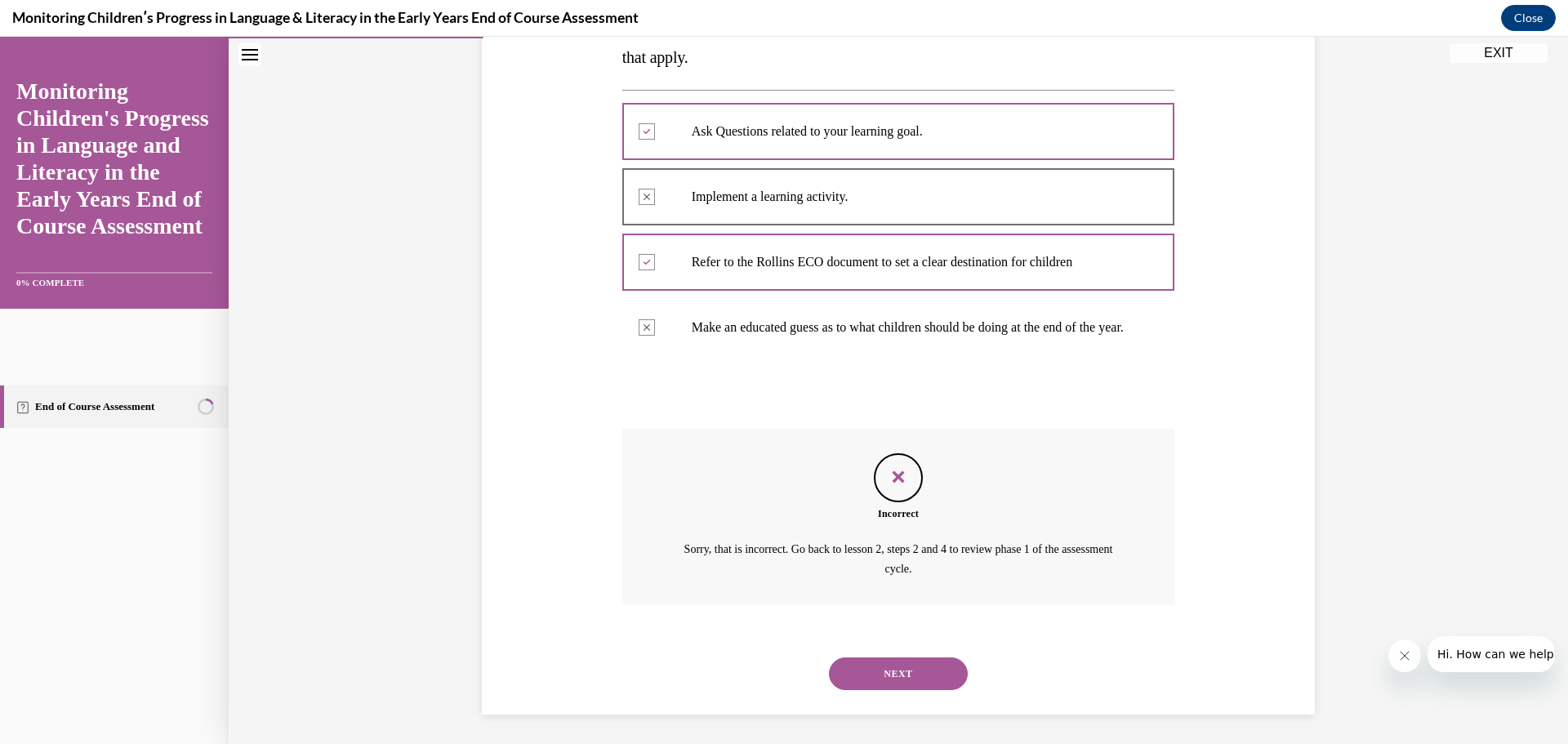
scroll to position [323, 0]
click at [926, 670] on button "NEXT" at bounding box center [898, 671] width 139 height 33
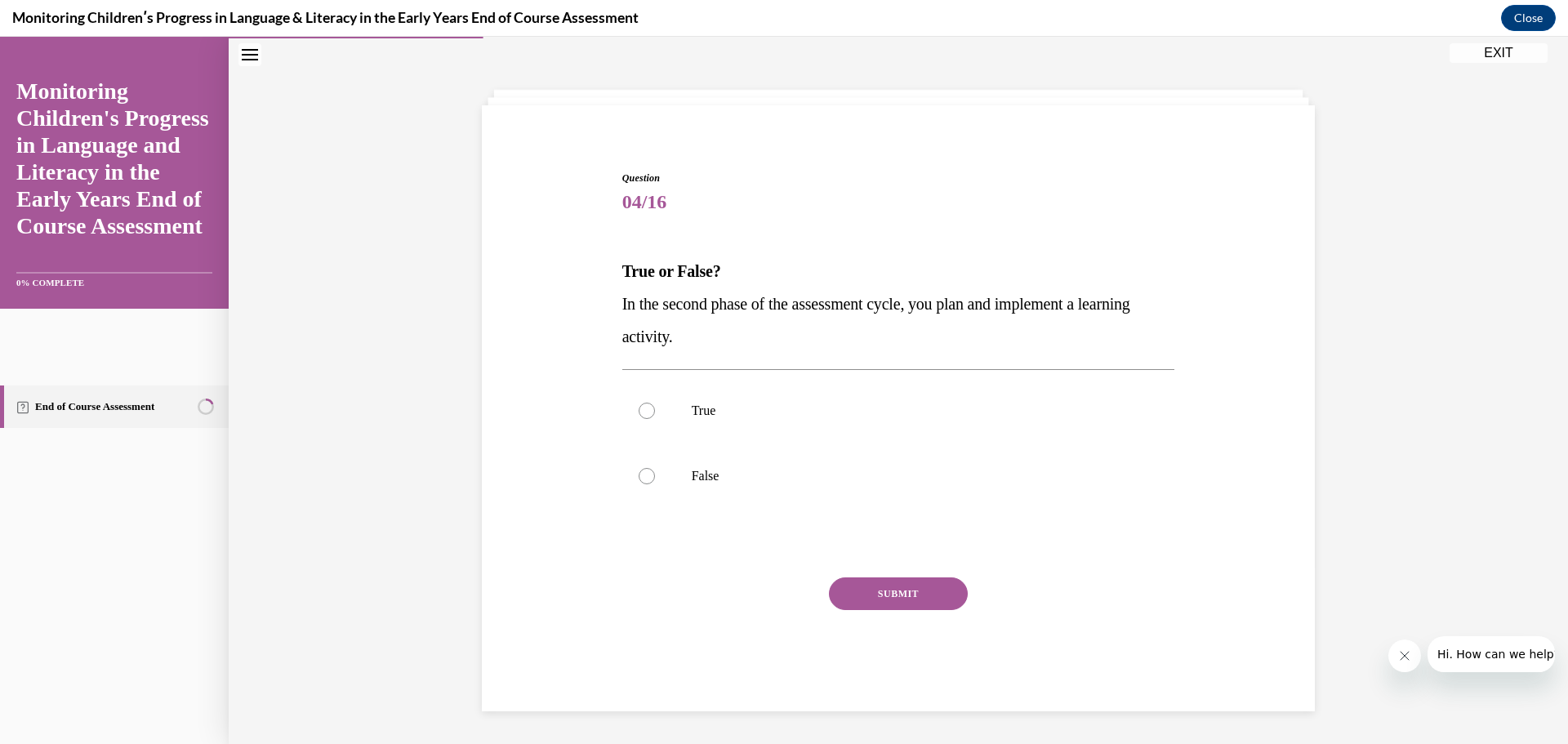
scroll to position [56, 0]
click at [692, 412] on p "True" at bounding box center [913, 411] width 443 height 16
click at [638, 415] on div at bounding box center [647, 411] width 16 height 16
click at [638, 415] on input "True" at bounding box center [647, 411] width 16 height 16
radio input "true"
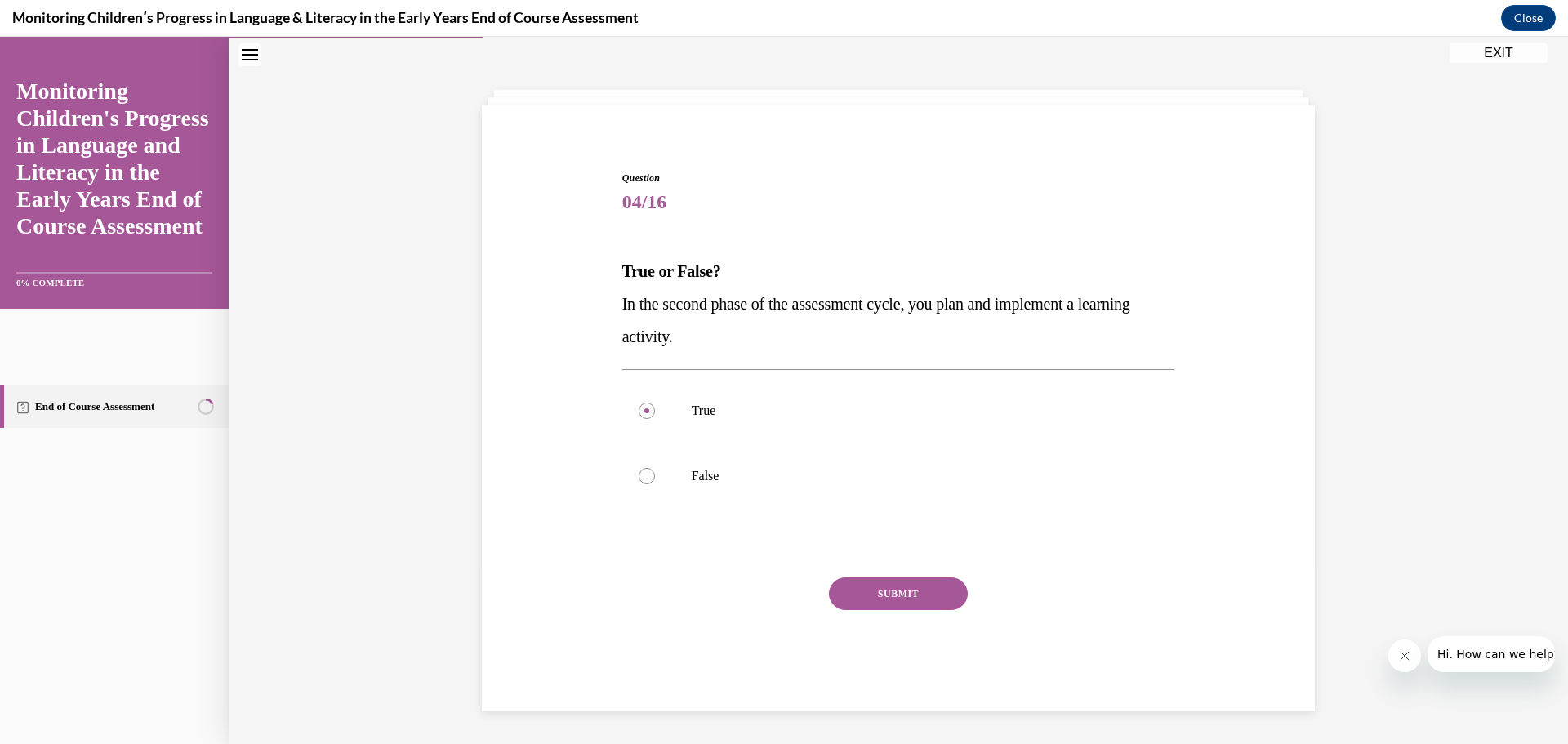
click at [850, 606] on button "SUBMIT" at bounding box center [898, 594] width 139 height 33
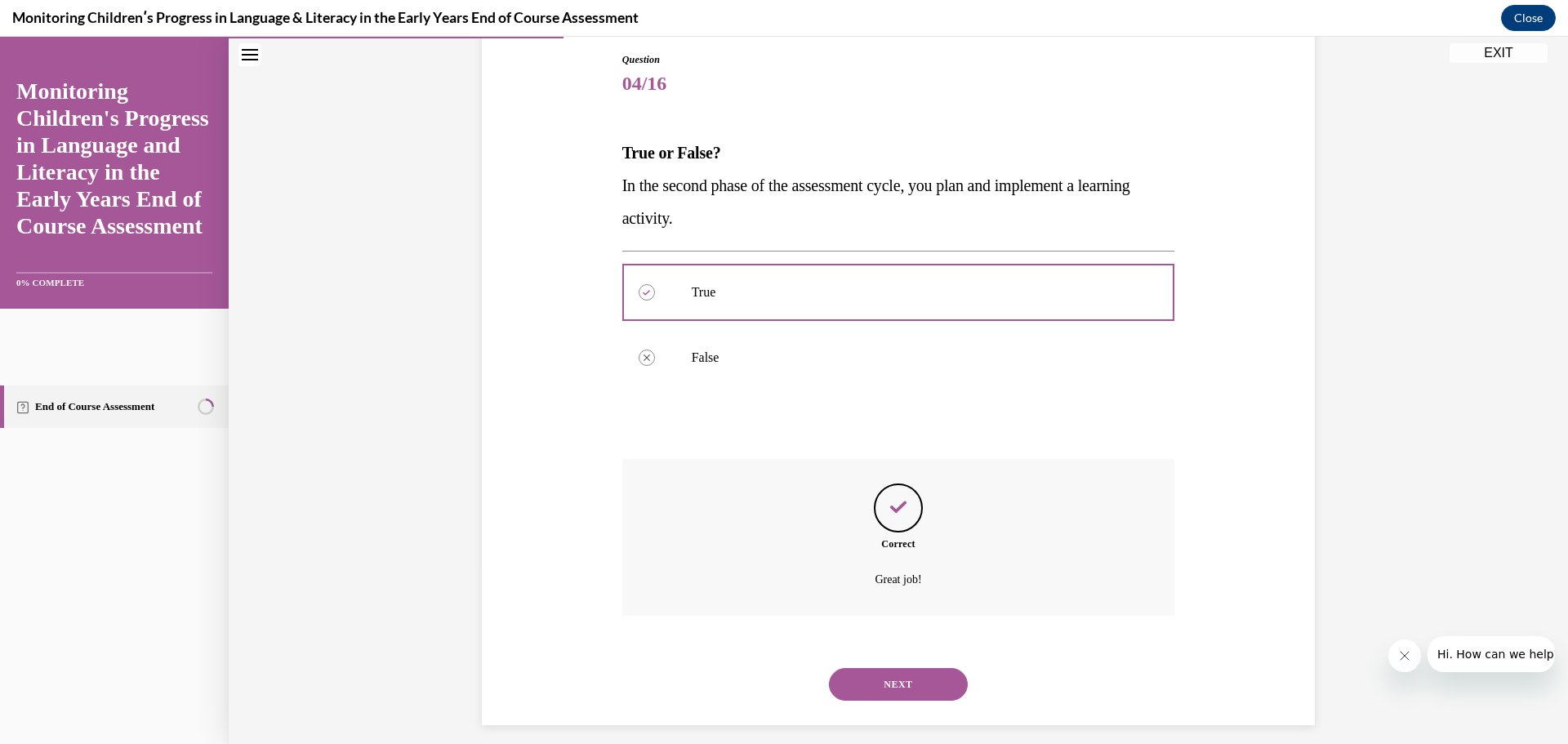
scroll to position [189, 0]
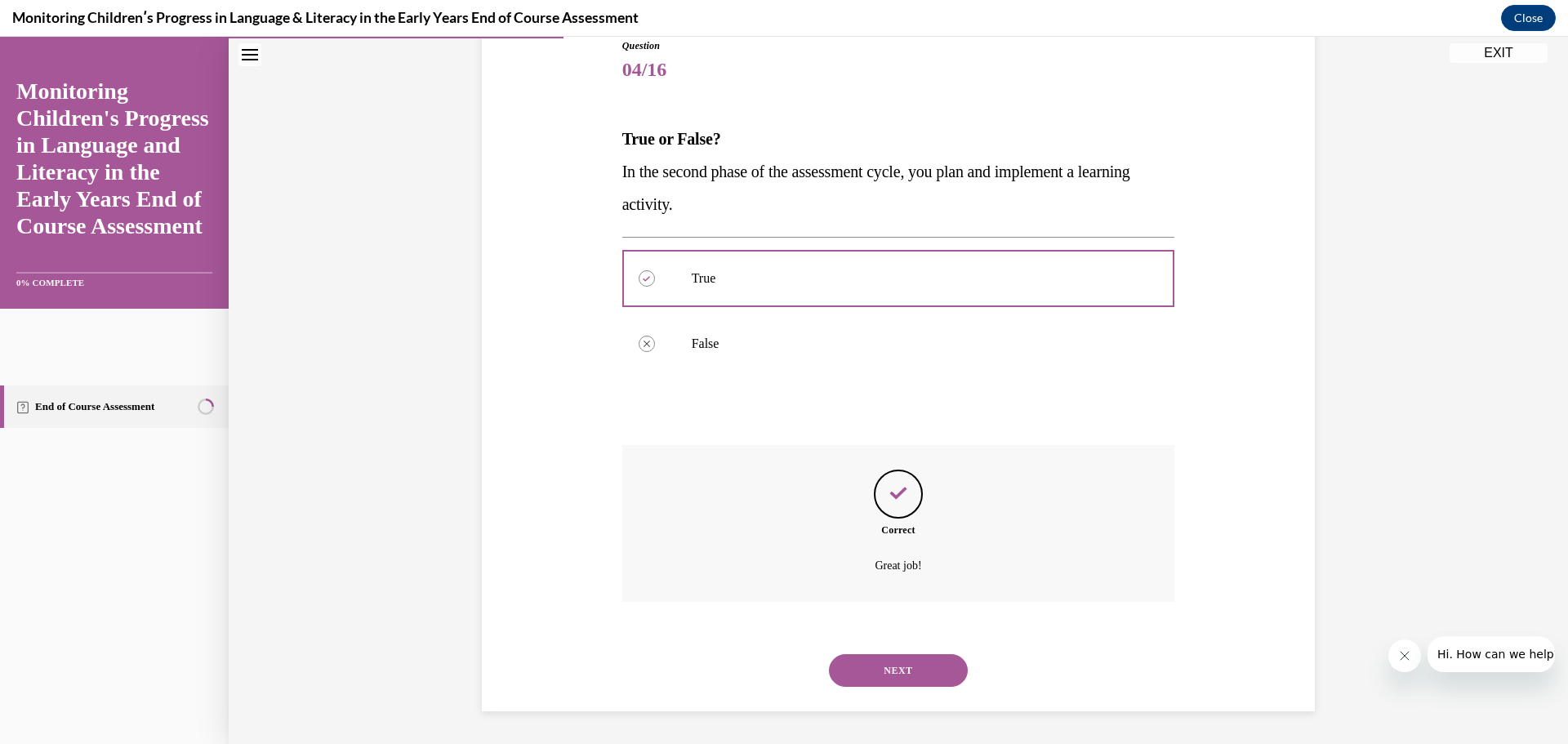
click at [905, 679] on button "NEXT" at bounding box center [898, 671] width 139 height 33
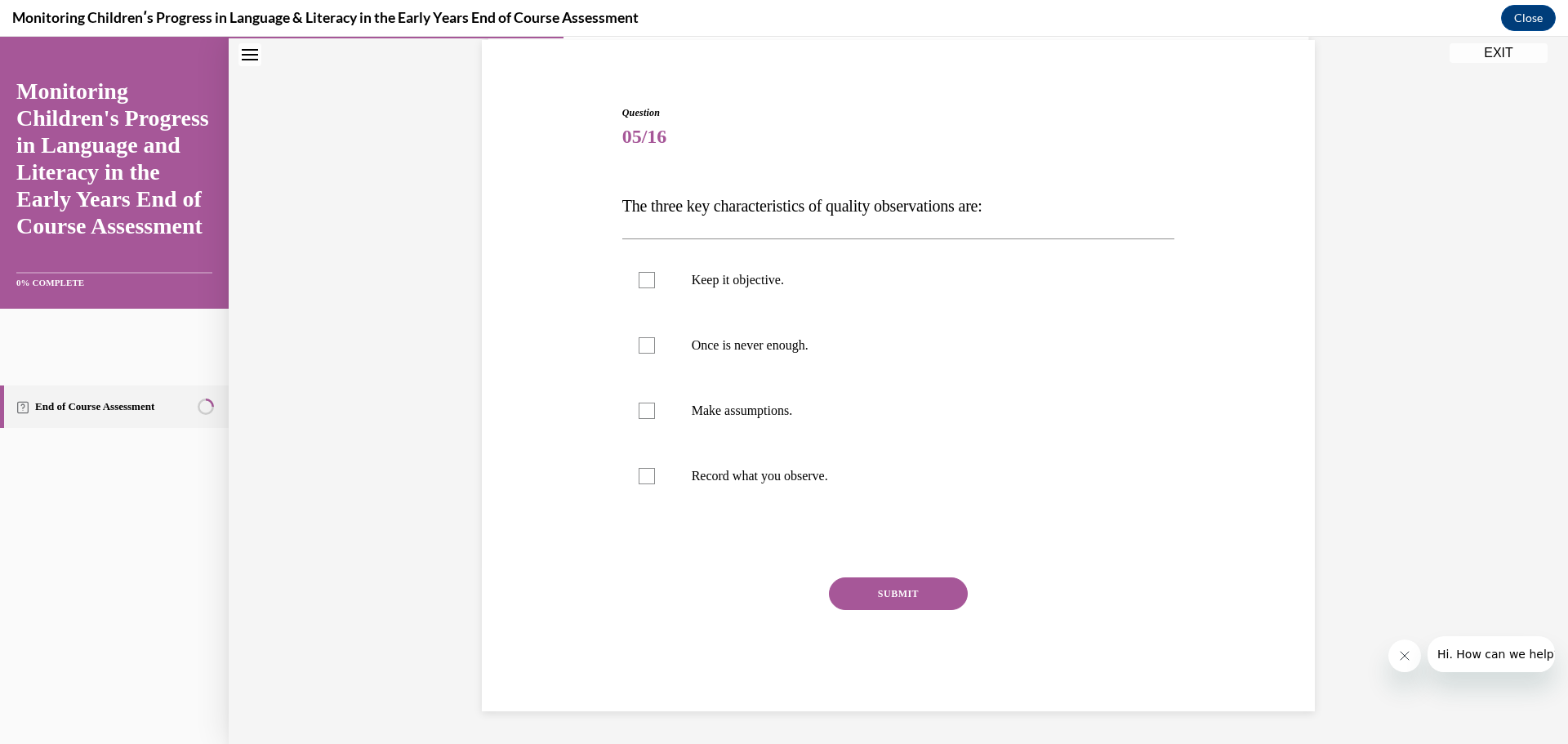
scroll to position [122, 0]
click at [738, 340] on p "Once is never enough." at bounding box center [913, 346] width 443 height 16
click at [655, 340] on input "Once is never enough." at bounding box center [647, 346] width 16 height 16
checkbox input "true"
click at [706, 273] on p "Keep it objective." at bounding box center [913, 280] width 443 height 16
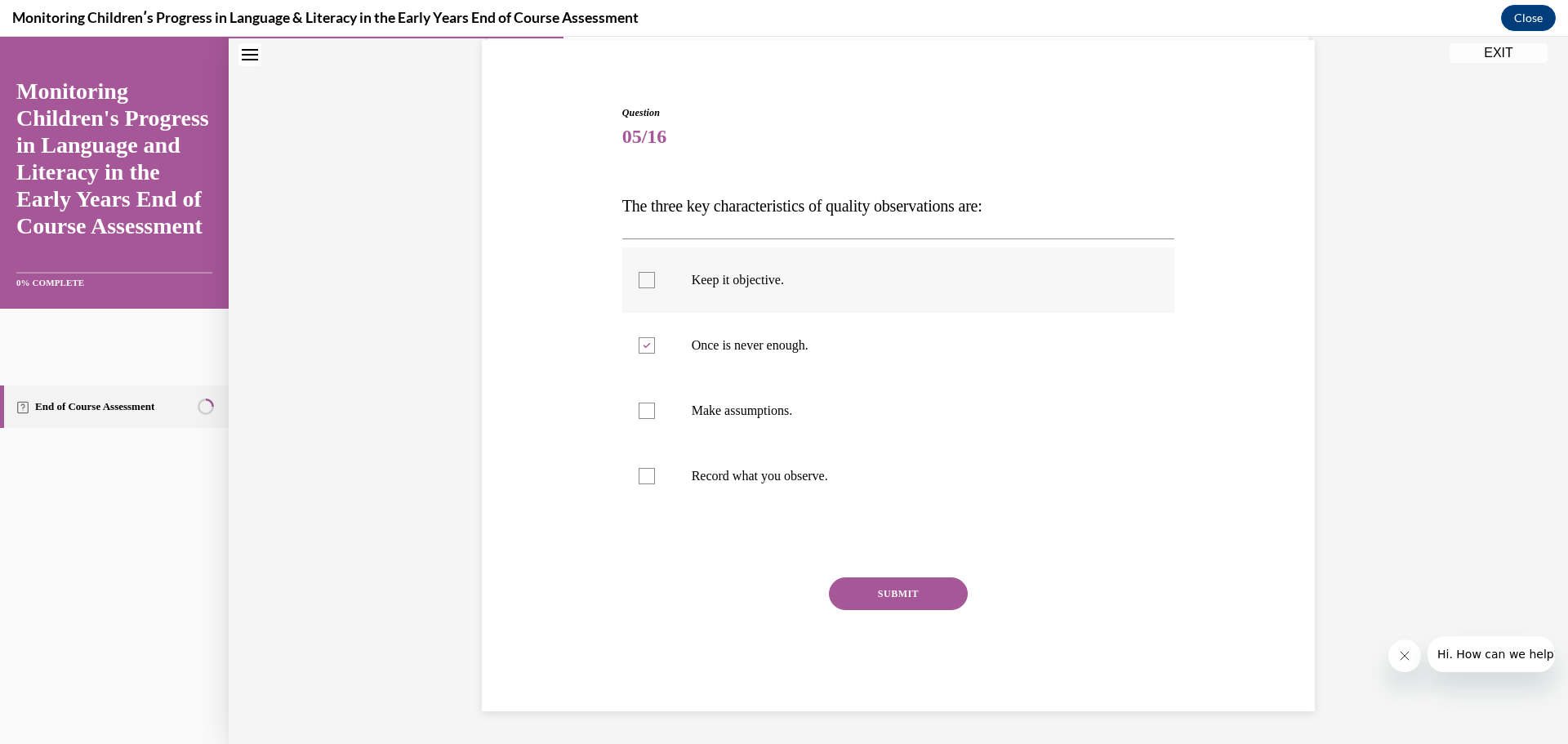
click at [655, 273] on input "Keep it objective." at bounding box center [647, 280] width 16 height 16
checkbox input "true"
click at [765, 474] on p "Record what you observe." at bounding box center [913, 476] width 443 height 16
click at [655, 474] on input "Record what you observe." at bounding box center [647, 476] width 16 height 16
checkbox input "true"
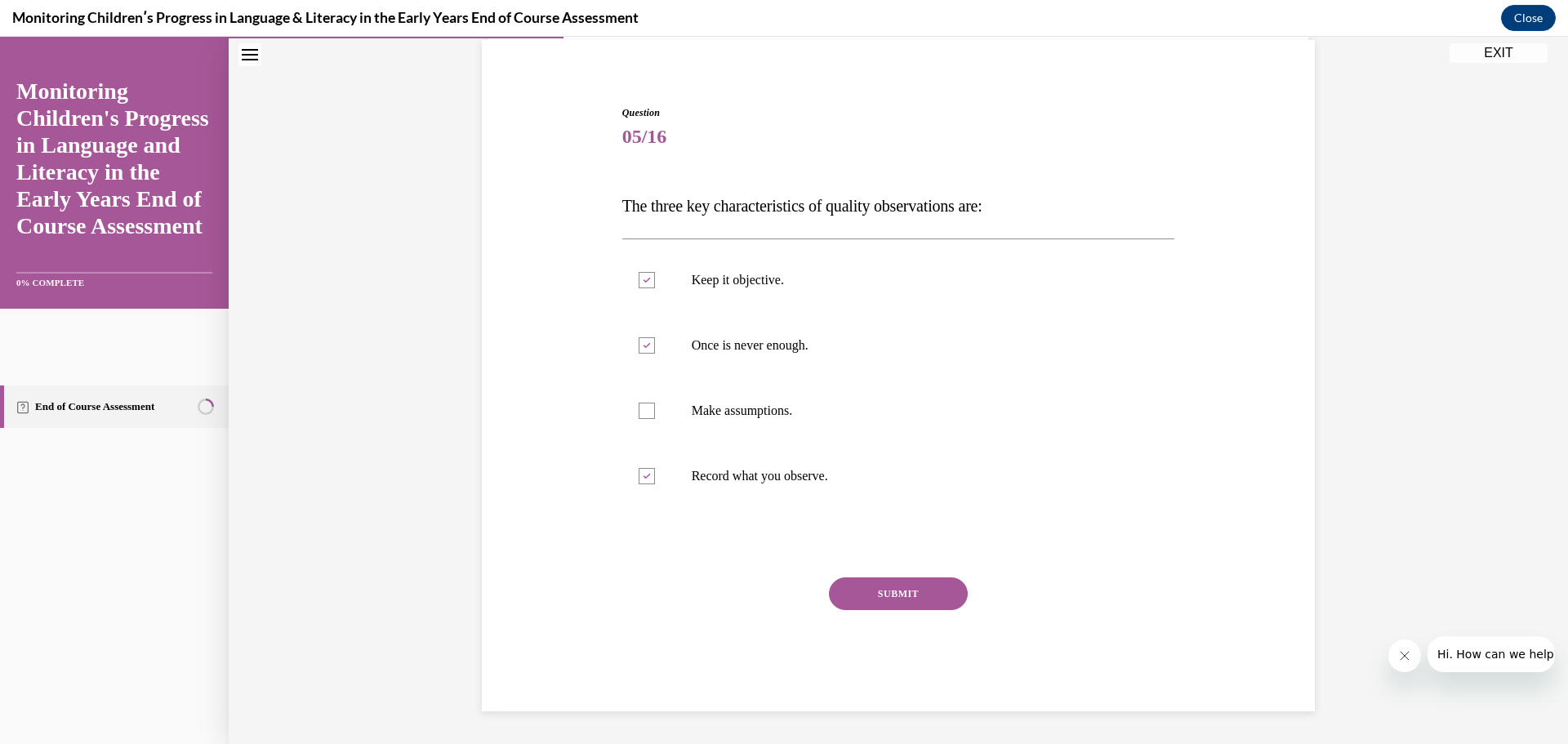
click at [927, 591] on button "SUBMIT" at bounding box center [898, 594] width 139 height 33
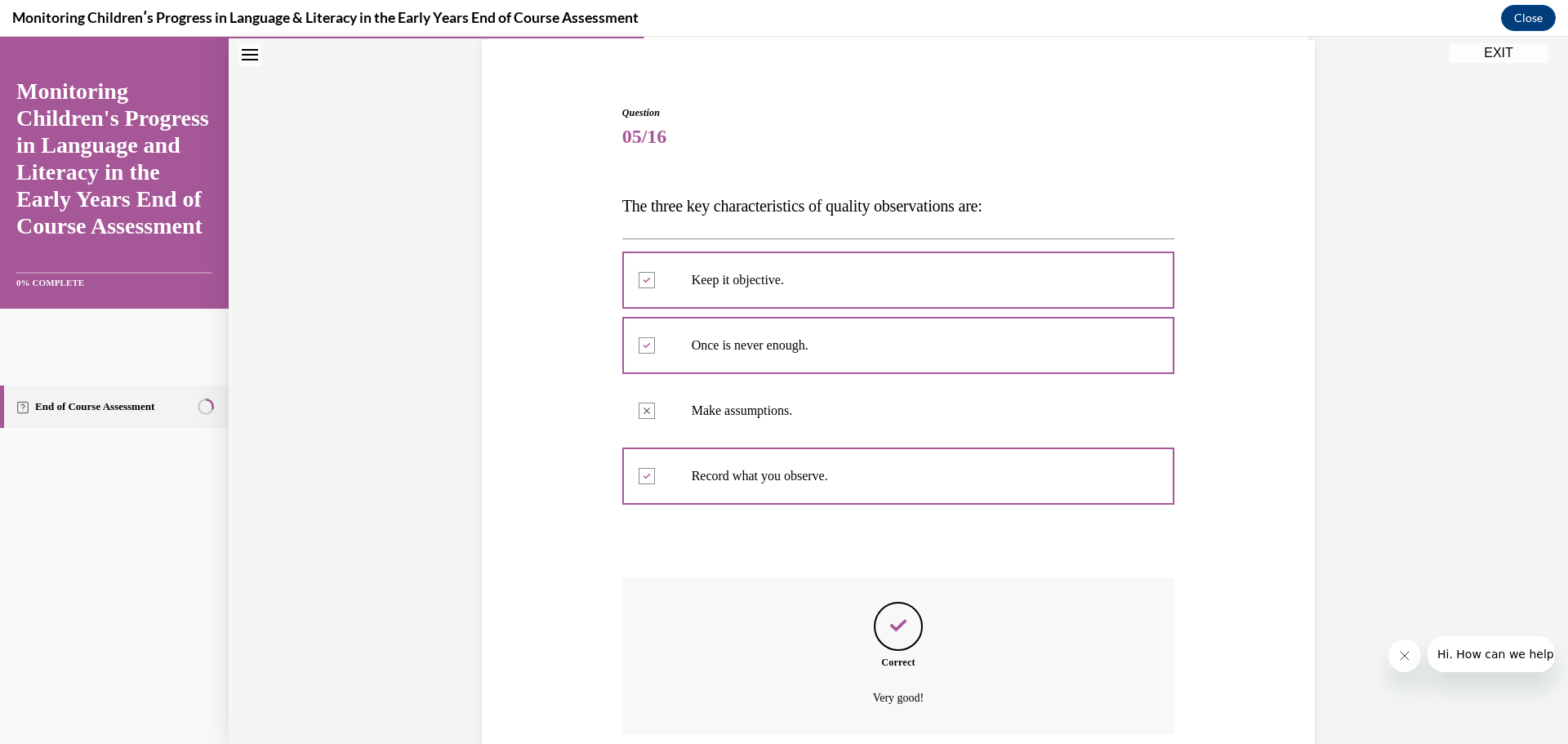
scroll to position [254, 0]
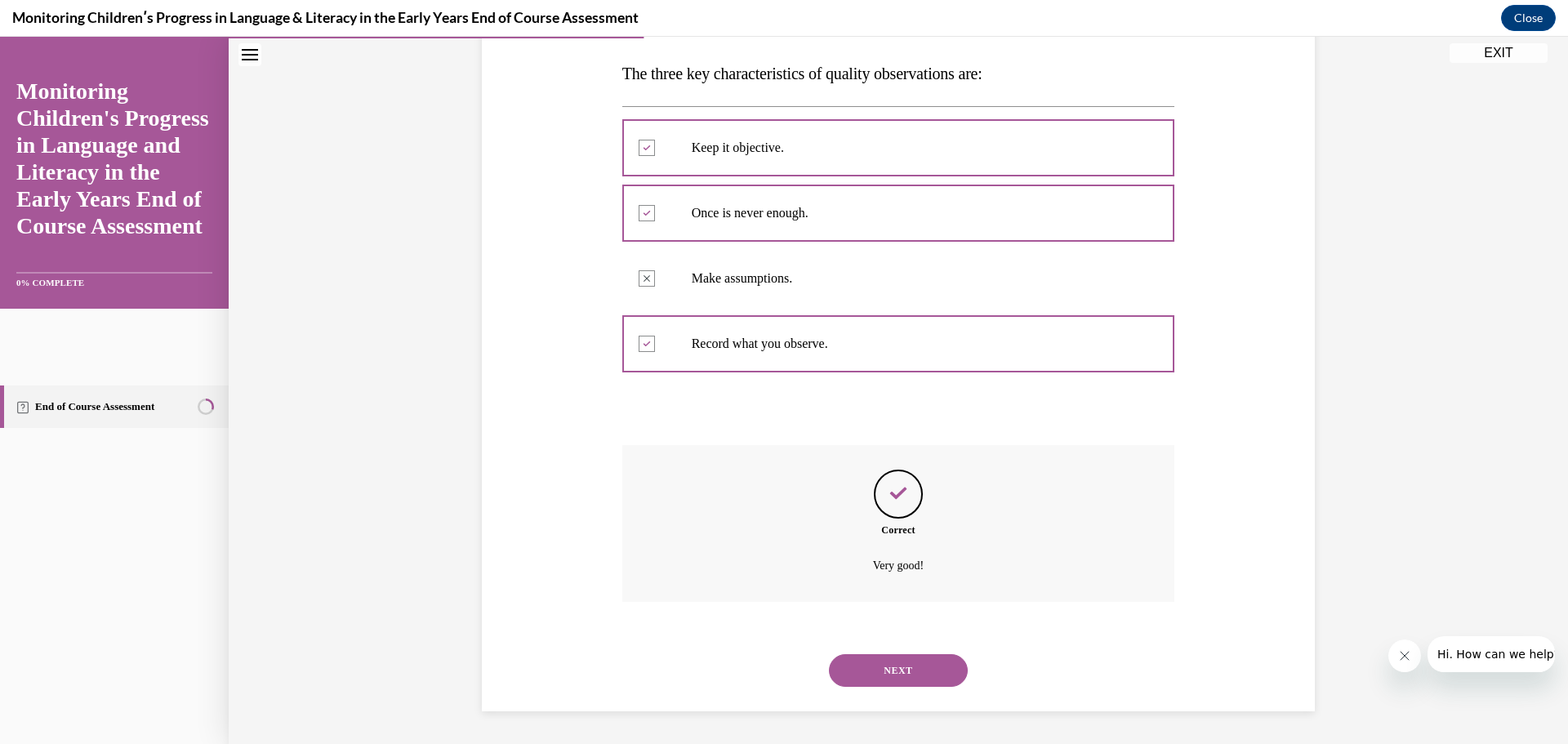
click at [945, 670] on button "NEXT" at bounding box center [898, 671] width 139 height 33
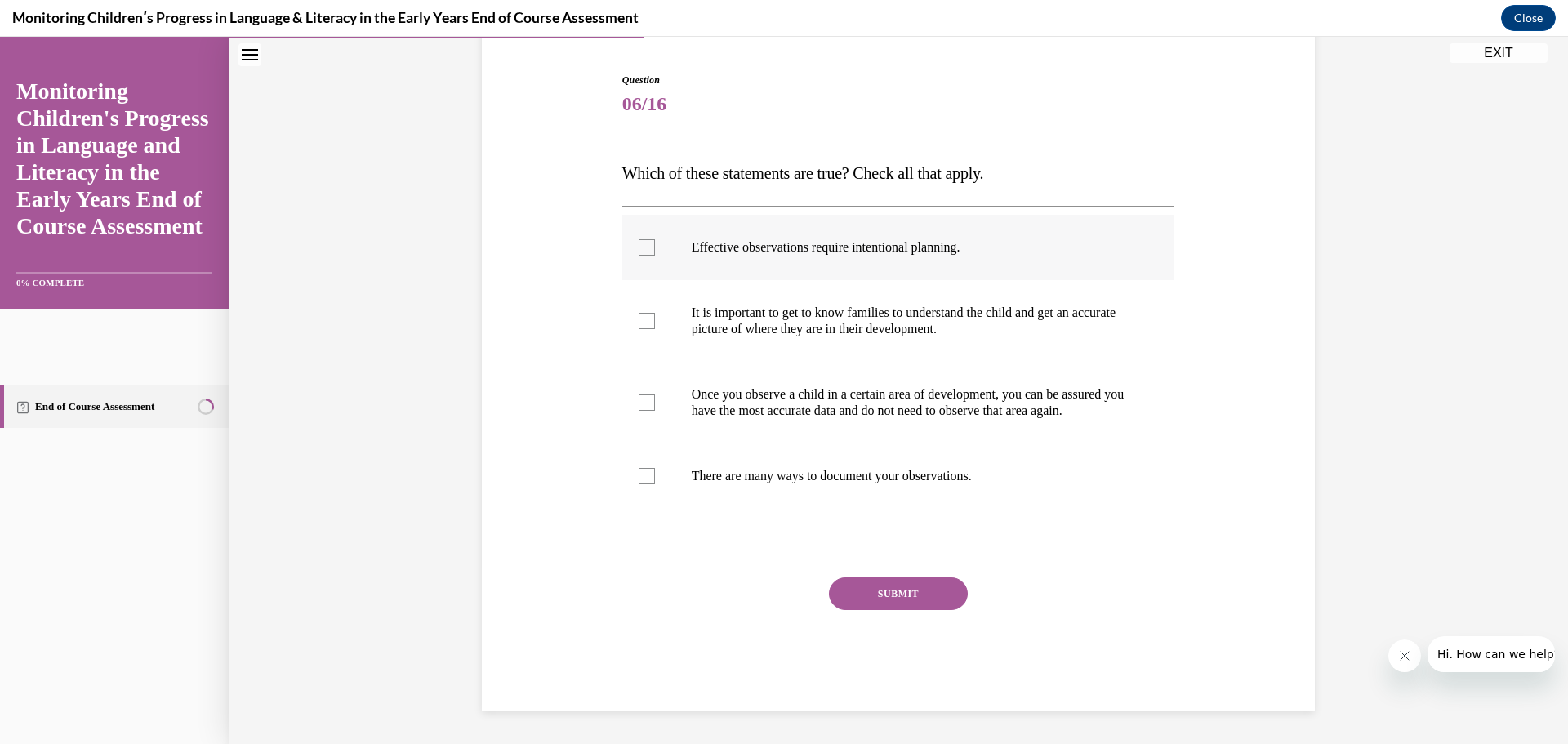
click at [846, 240] on p "Effective observations require intentional planning." at bounding box center [913, 248] width 443 height 16
click at [655, 240] on input "Effective observations require intentional planning." at bounding box center [647, 248] width 16 height 16
checkbox input "true"
click at [869, 327] on label "It is important to get to know families to understand the child and get an accu…" at bounding box center [899, 321] width 553 height 82
click at [655, 327] on input "It is important to get to know families to understand the child and get an accu…" at bounding box center [647, 321] width 16 height 16
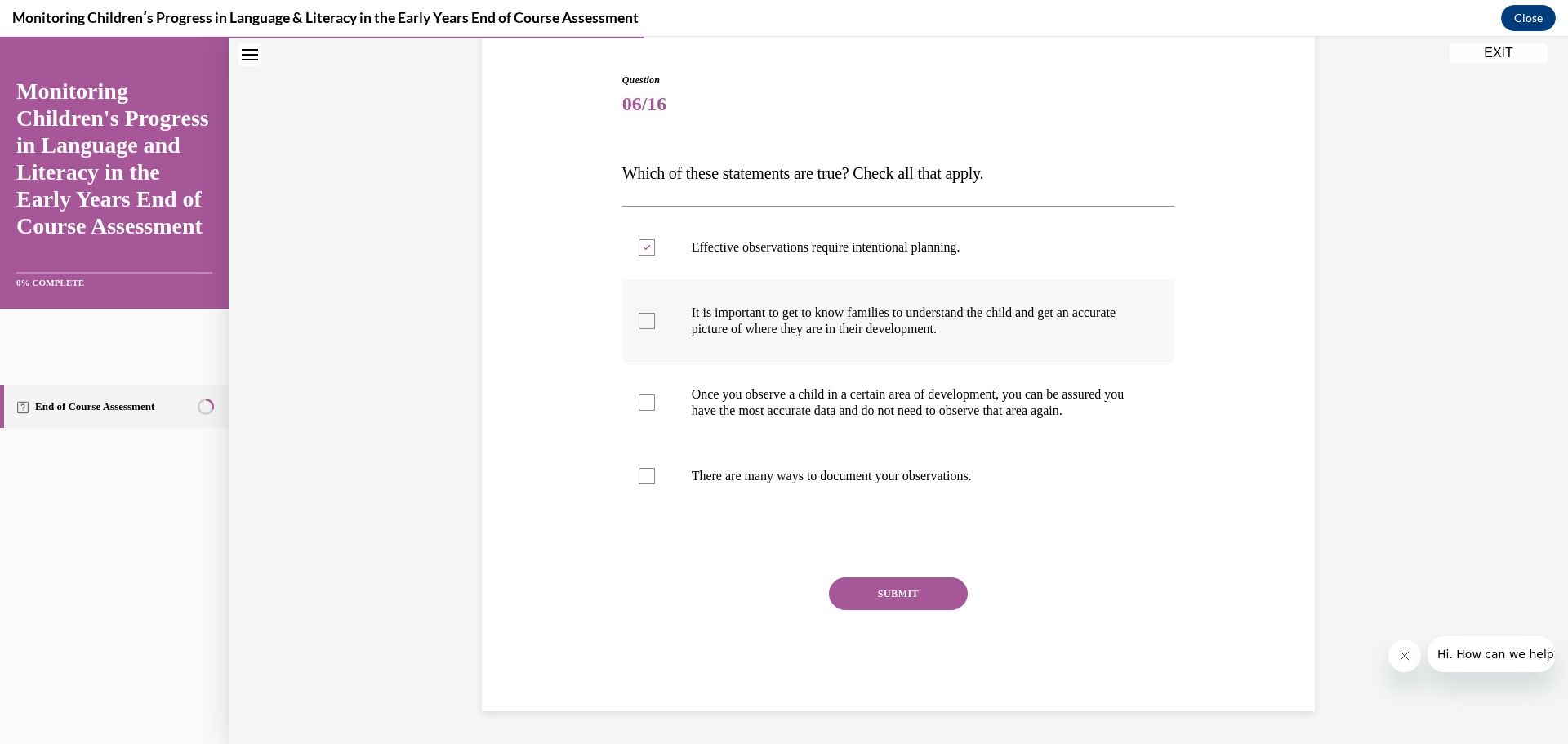
checkbox input "true"
click at [919, 497] on label "There are many ways to document your observations." at bounding box center [899, 476] width 553 height 65
click at [655, 485] on input "There are many ways to document your observations." at bounding box center [647, 476] width 16 height 16
checkbox input "true"
click at [926, 581] on button "SUBMIT" at bounding box center [898, 594] width 139 height 33
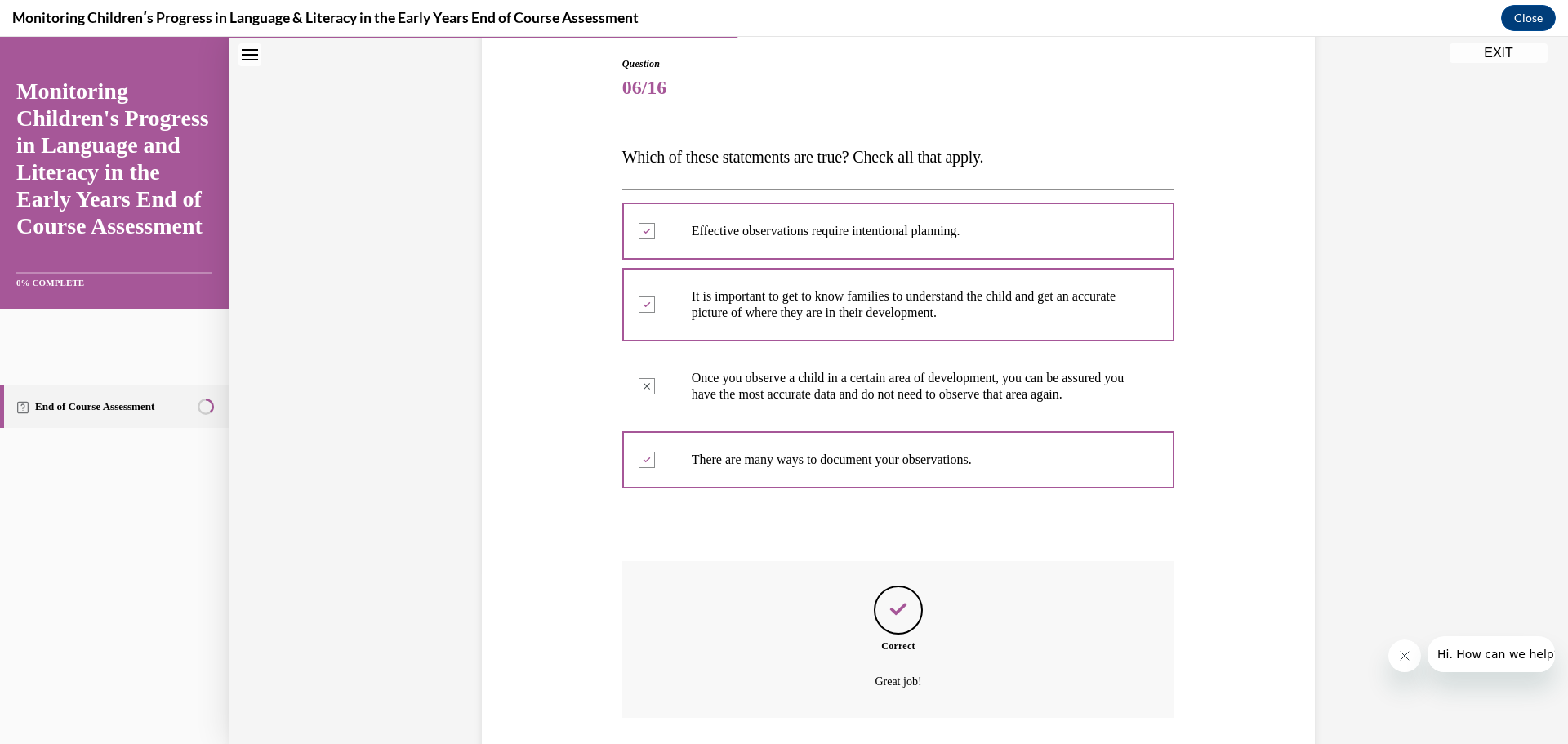
scroll to position [303, 0]
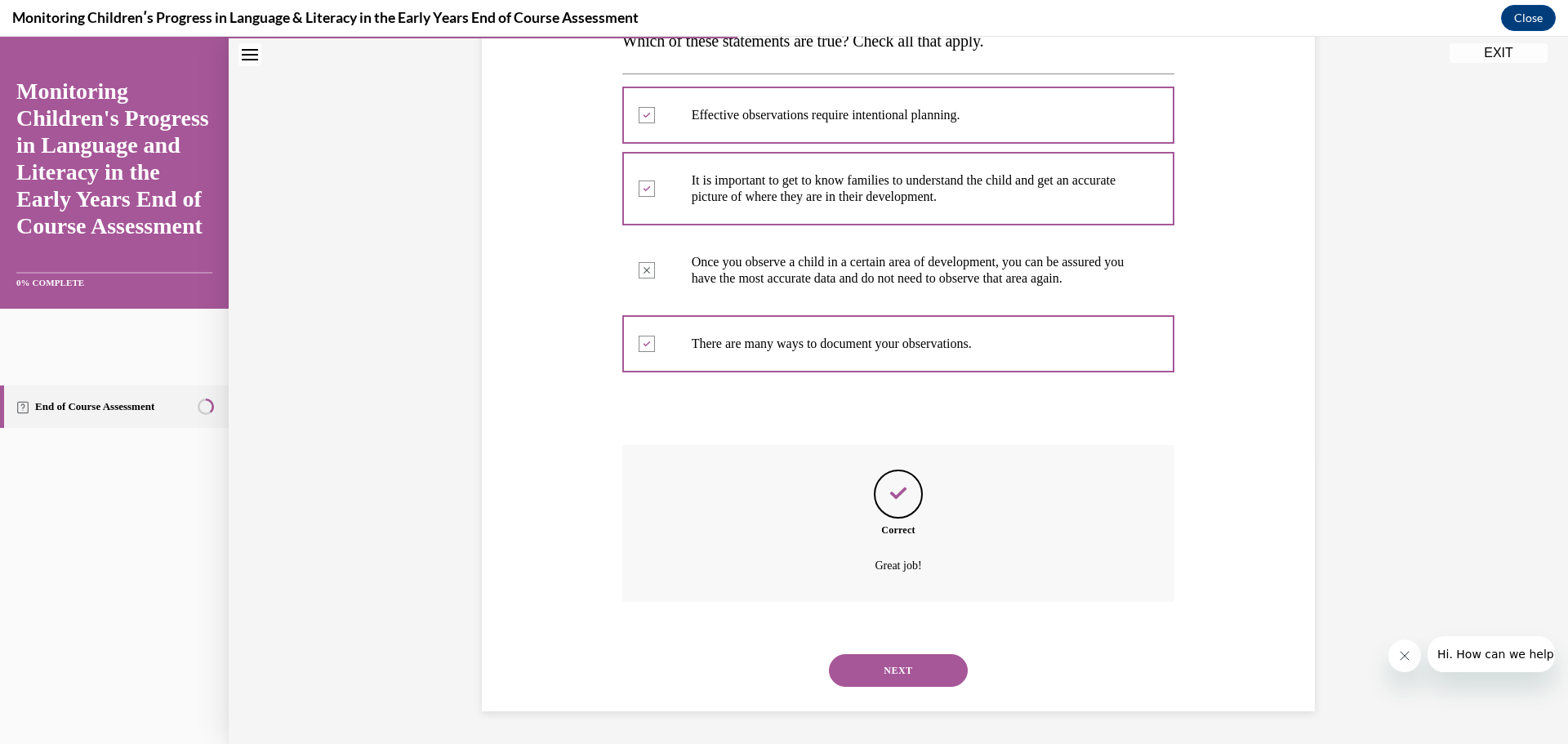
click at [927, 660] on button "NEXT" at bounding box center [898, 671] width 139 height 33
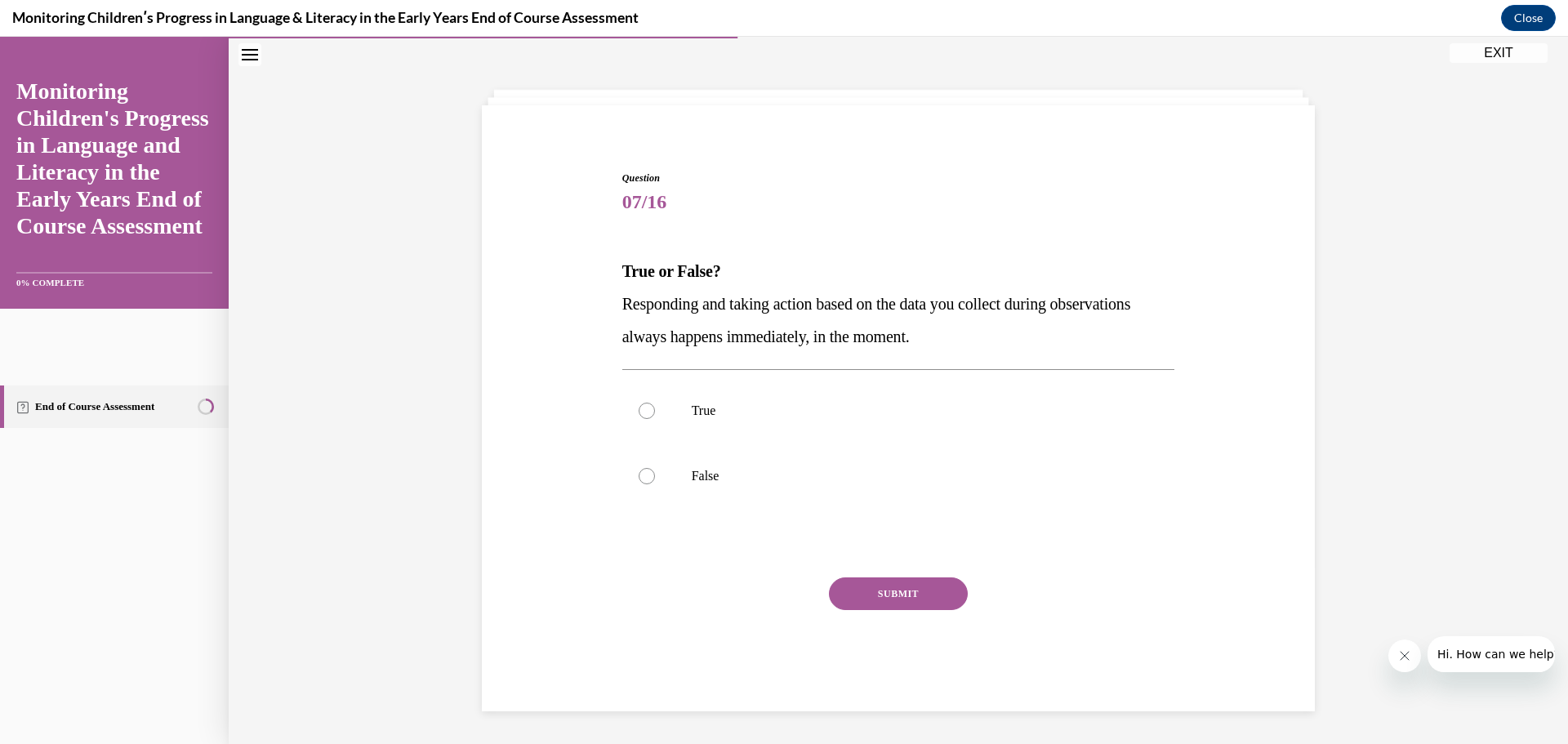
scroll to position [56, 0]
click at [882, 493] on label "False" at bounding box center [899, 476] width 553 height 65
click at [655, 485] on input "False" at bounding box center [647, 476] width 16 height 16
radio input "true"
click at [933, 592] on button "SUBMIT" at bounding box center [898, 594] width 139 height 33
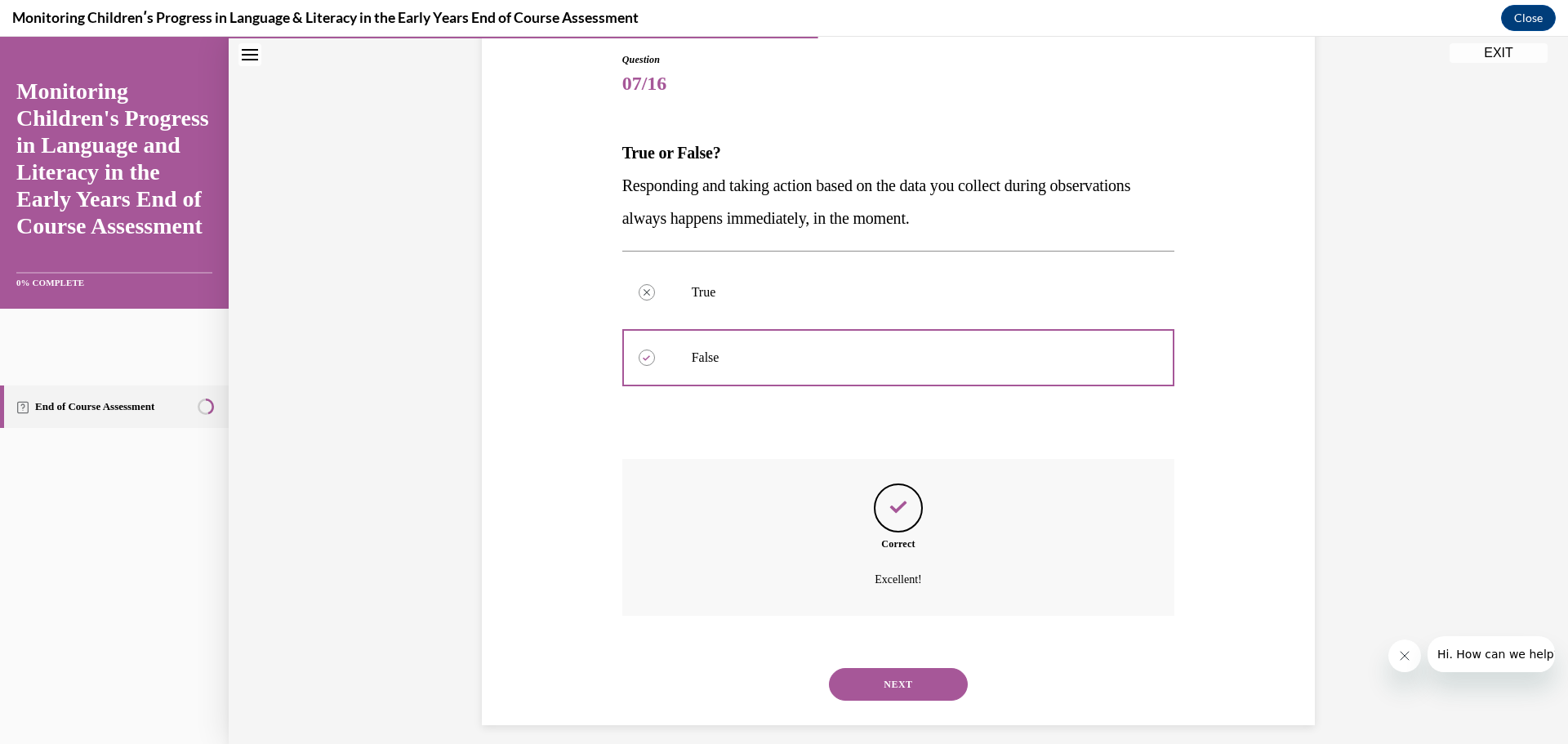
scroll to position [189, 0]
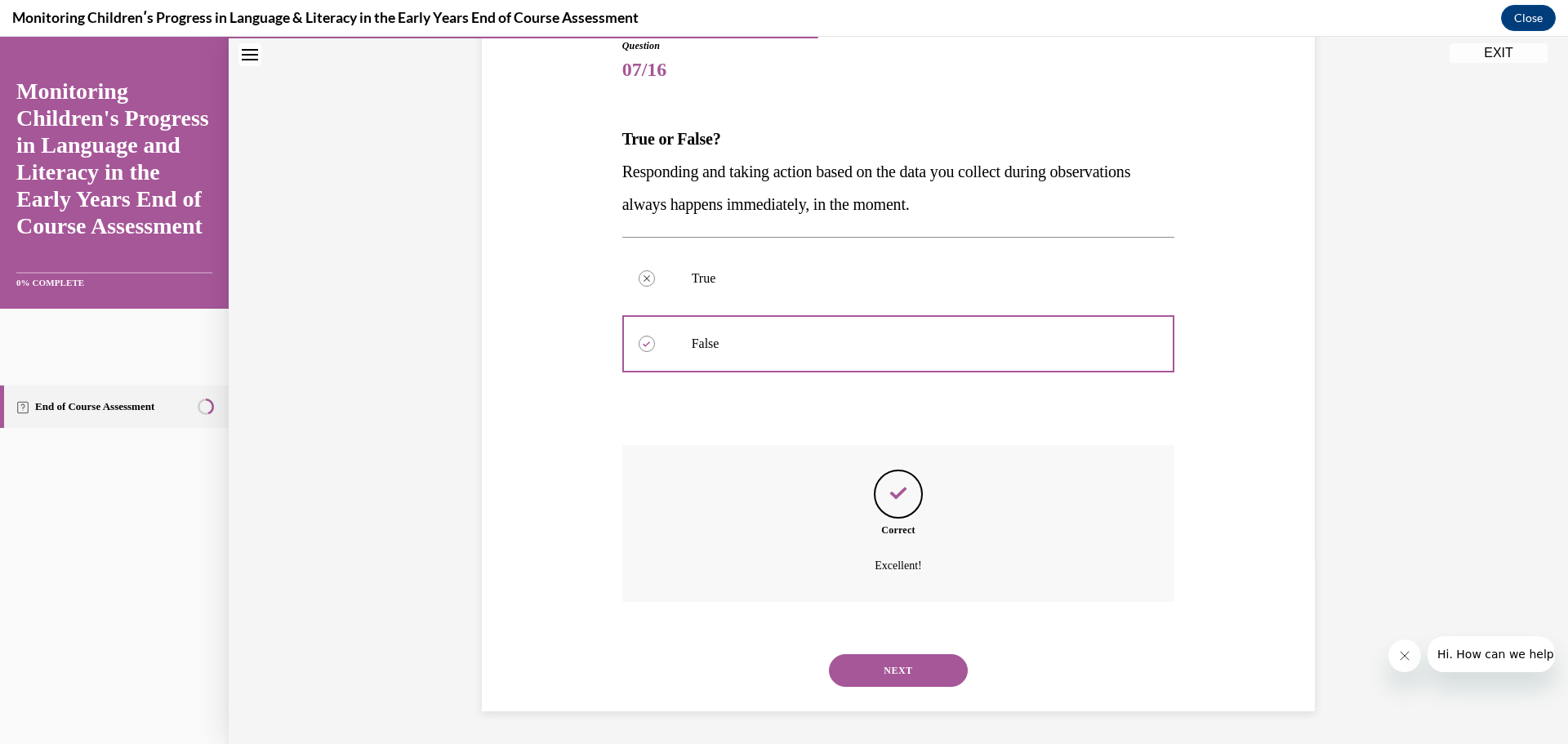
click at [947, 672] on button "NEXT" at bounding box center [898, 671] width 139 height 33
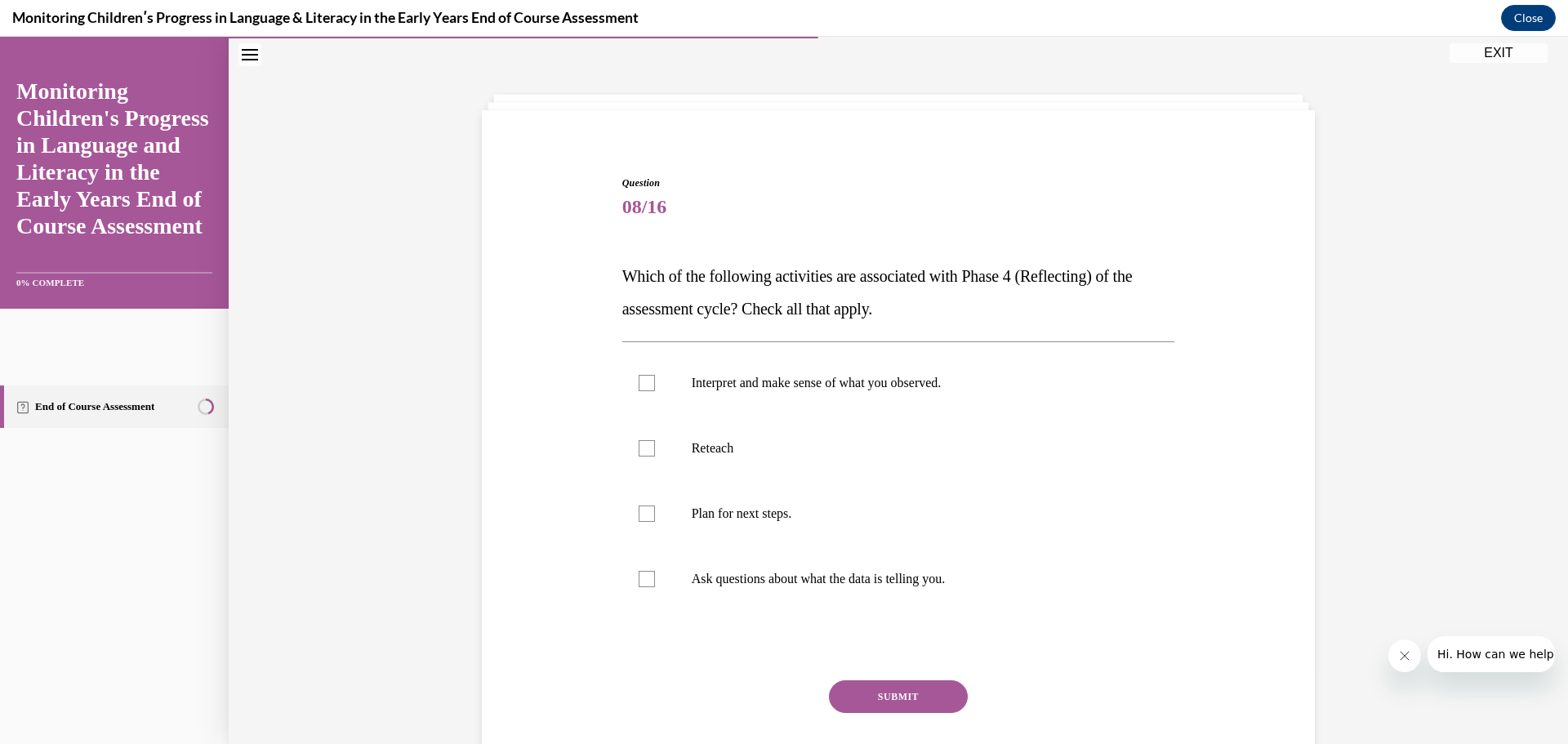
scroll to position [56, 0]
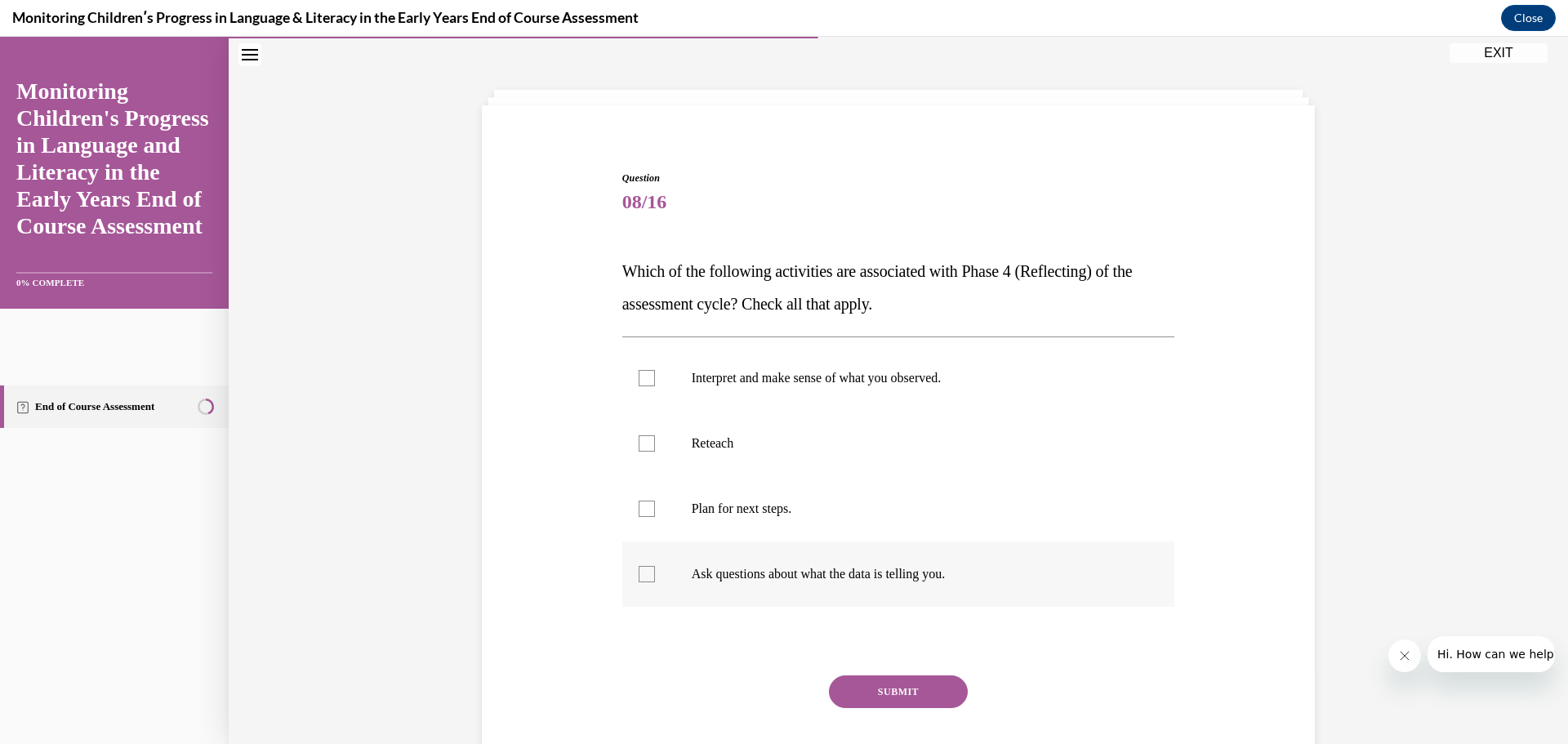
click at [862, 583] on label "Ask questions about what the data is telling you." at bounding box center [899, 574] width 553 height 65
click at [655, 582] on input "Ask questions about what the data is telling you." at bounding box center [647, 574] width 16 height 16
checkbox input "true"
click at [765, 505] on p "Plan for next steps." at bounding box center [913, 509] width 443 height 16
click at [655, 505] on input "Plan for next steps." at bounding box center [647, 509] width 16 height 16
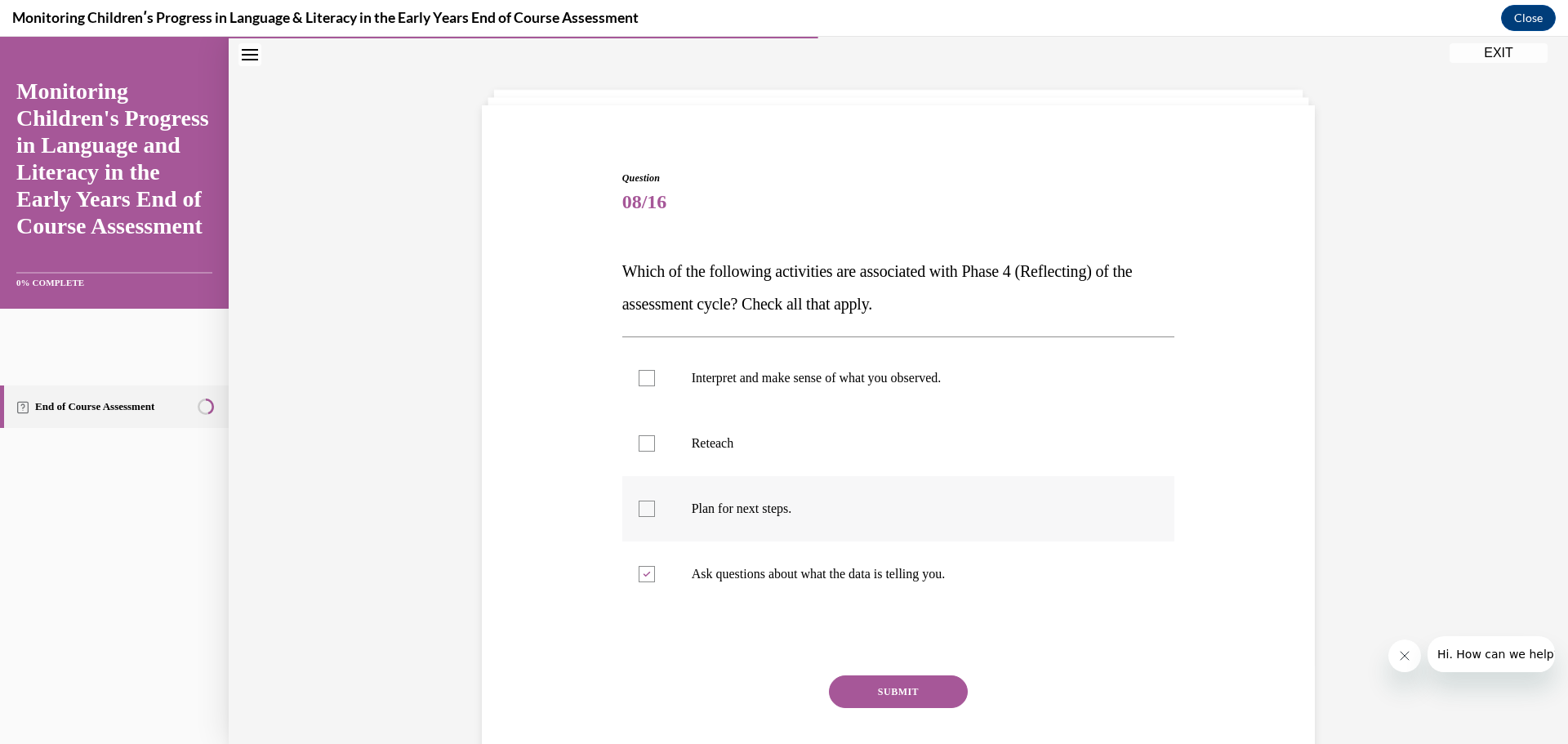
checkbox input "true"
click at [663, 376] on label "Interpret and make sense of what you observed." at bounding box center [899, 378] width 553 height 65
click at [655, 376] on input "Interpret and make sense of what you observed." at bounding box center [647, 378] width 16 height 16
checkbox input "true"
click at [908, 686] on button "SUBMIT" at bounding box center [898, 692] width 139 height 33
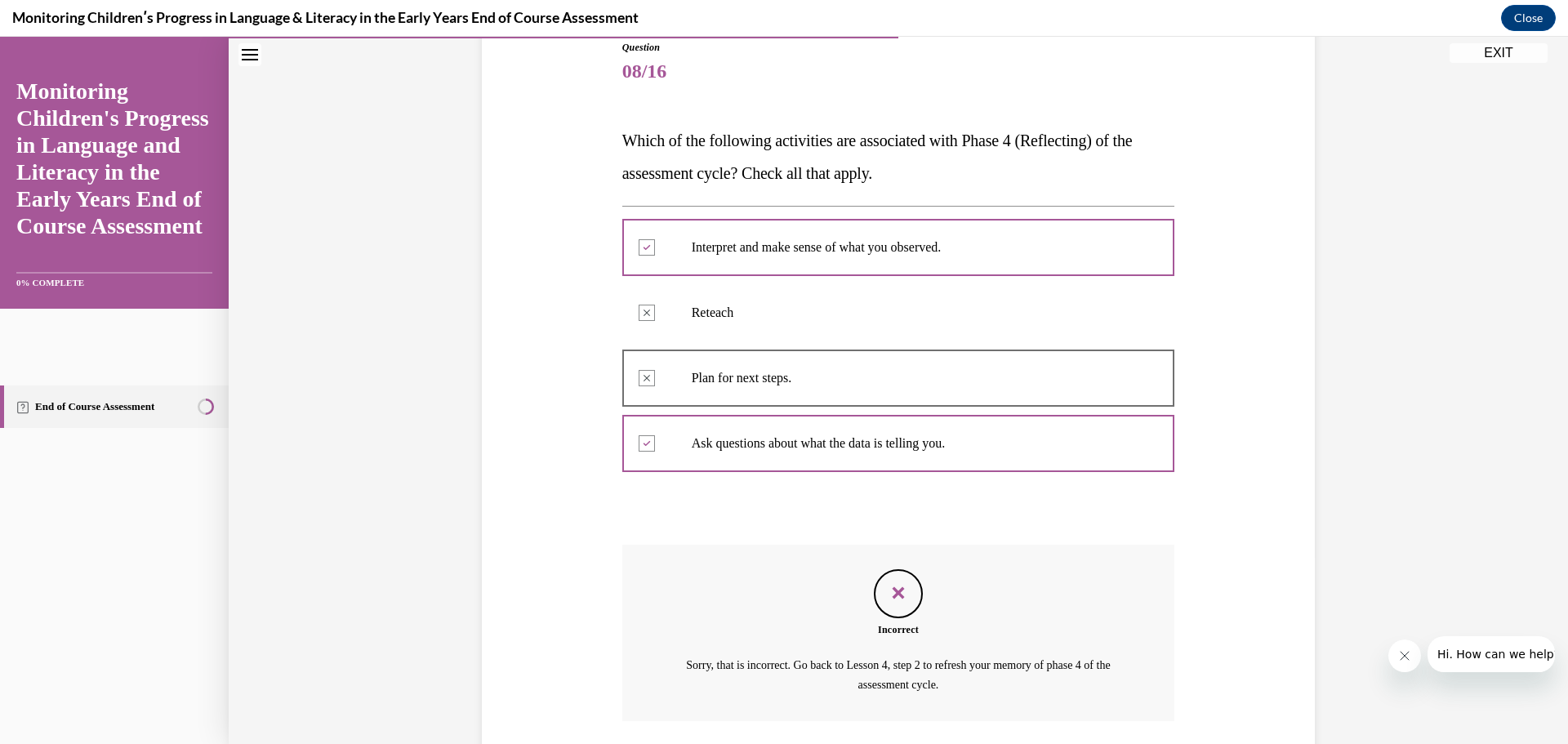
scroll to position [307, 0]
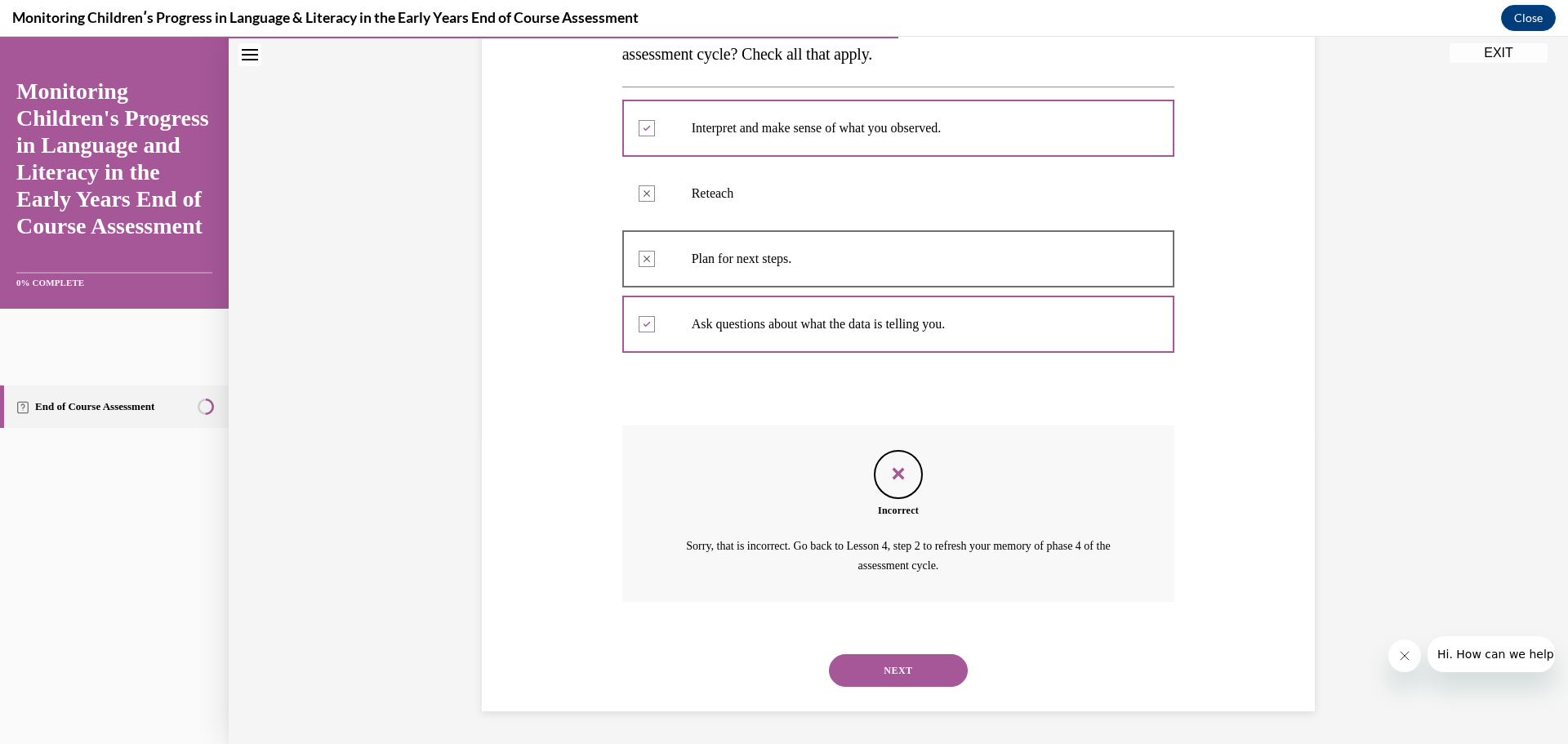
click at [915, 685] on button "NEXT" at bounding box center [898, 671] width 139 height 33
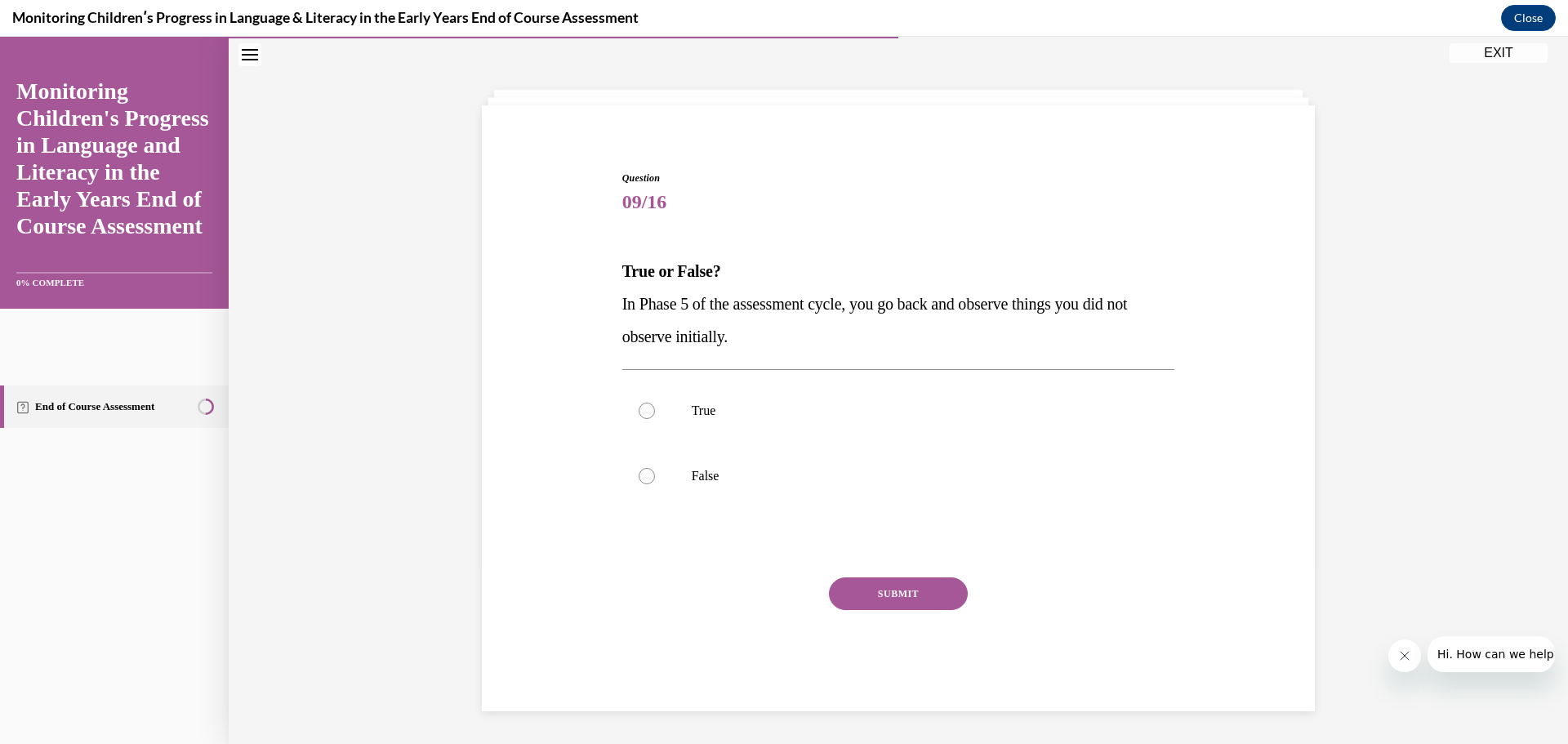
scroll to position [56, 0]
click at [672, 462] on label "False" at bounding box center [899, 476] width 553 height 65
click at [655, 468] on input "False" at bounding box center [647, 476] width 16 height 16
radio input "true"
click at [852, 602] on button "SUBMIT" at bounding box center [898, 594] width 139 height 33
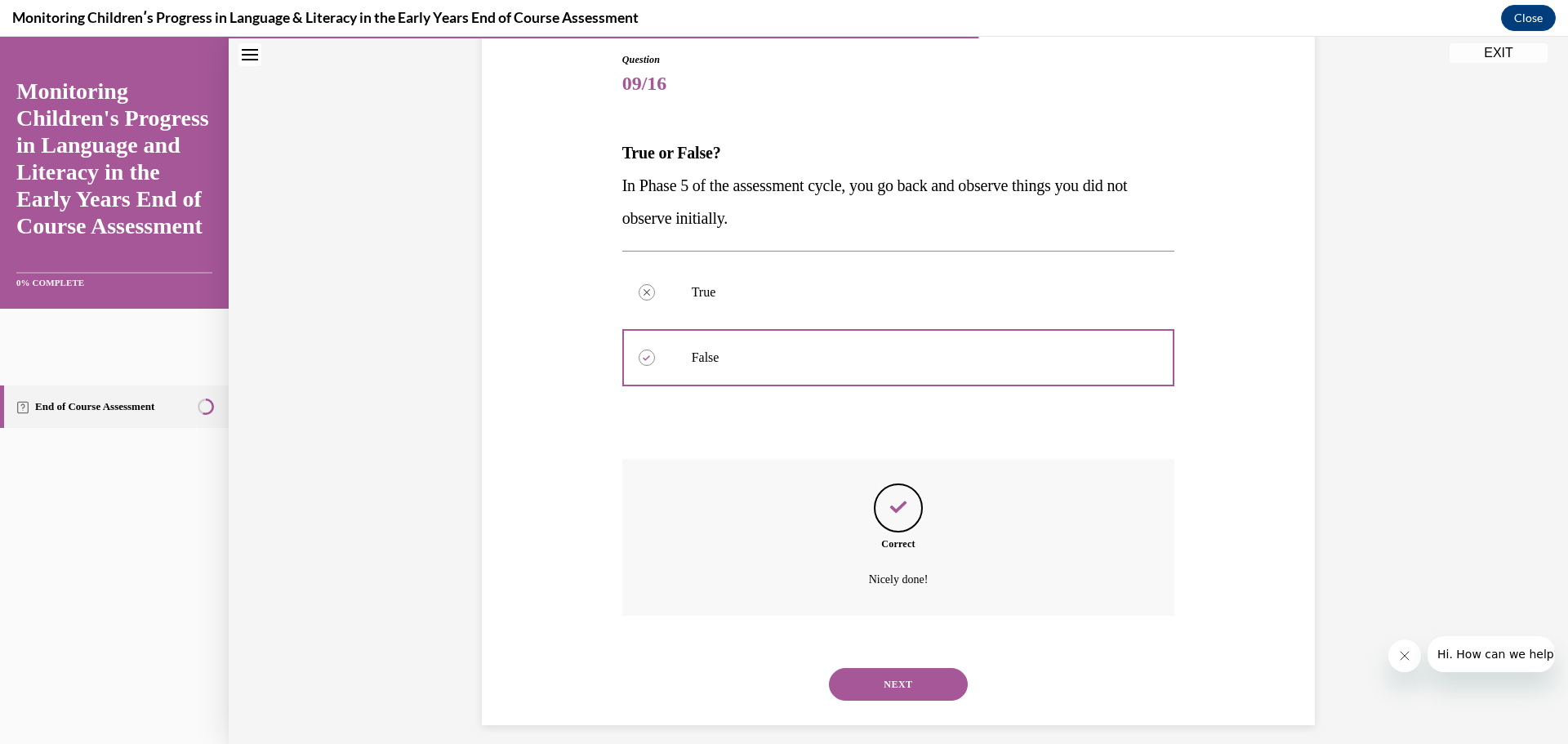
scroll to position [189, 0]
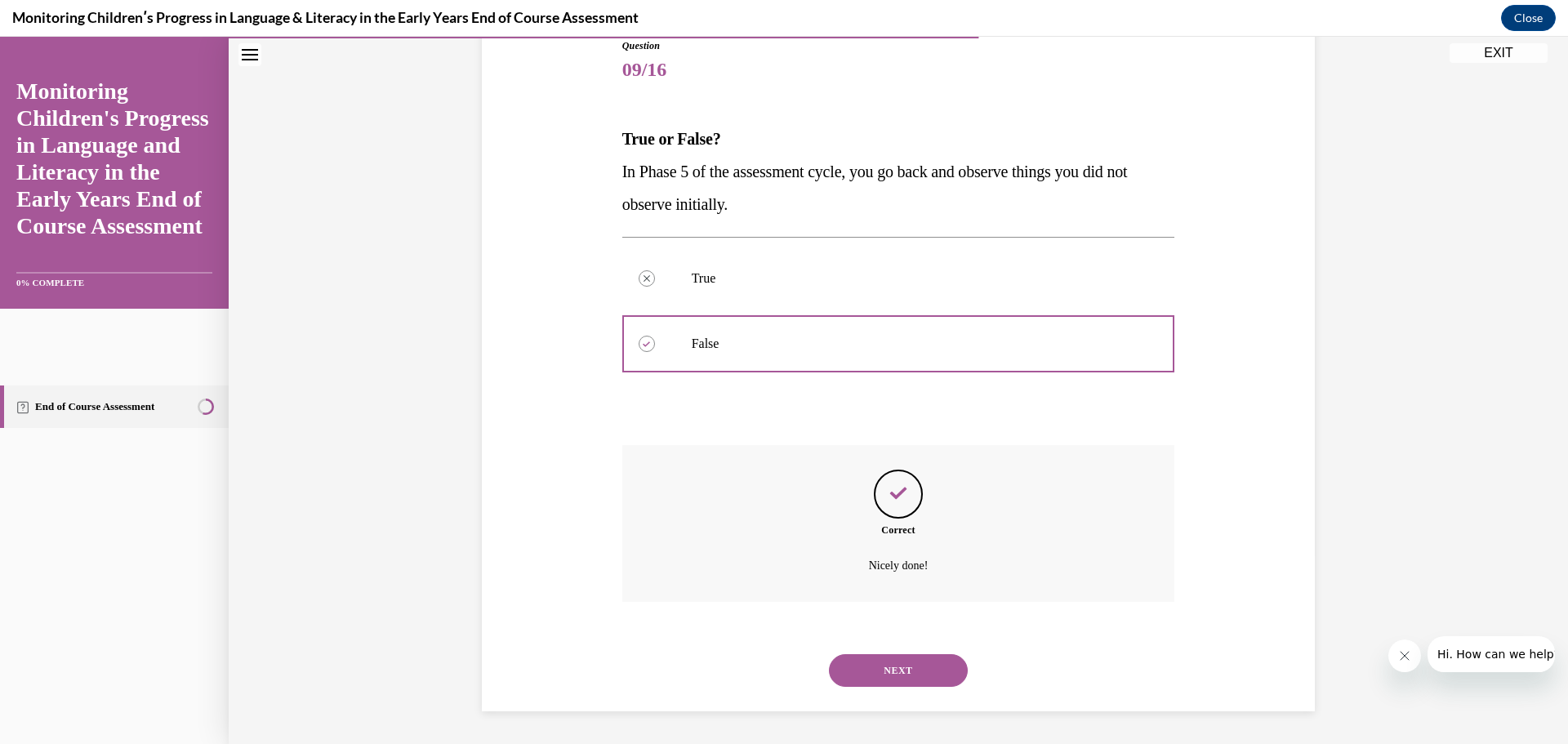
click at [913, 674] on button "NEXT" at bounding box center [898, 671] width 139 height 33
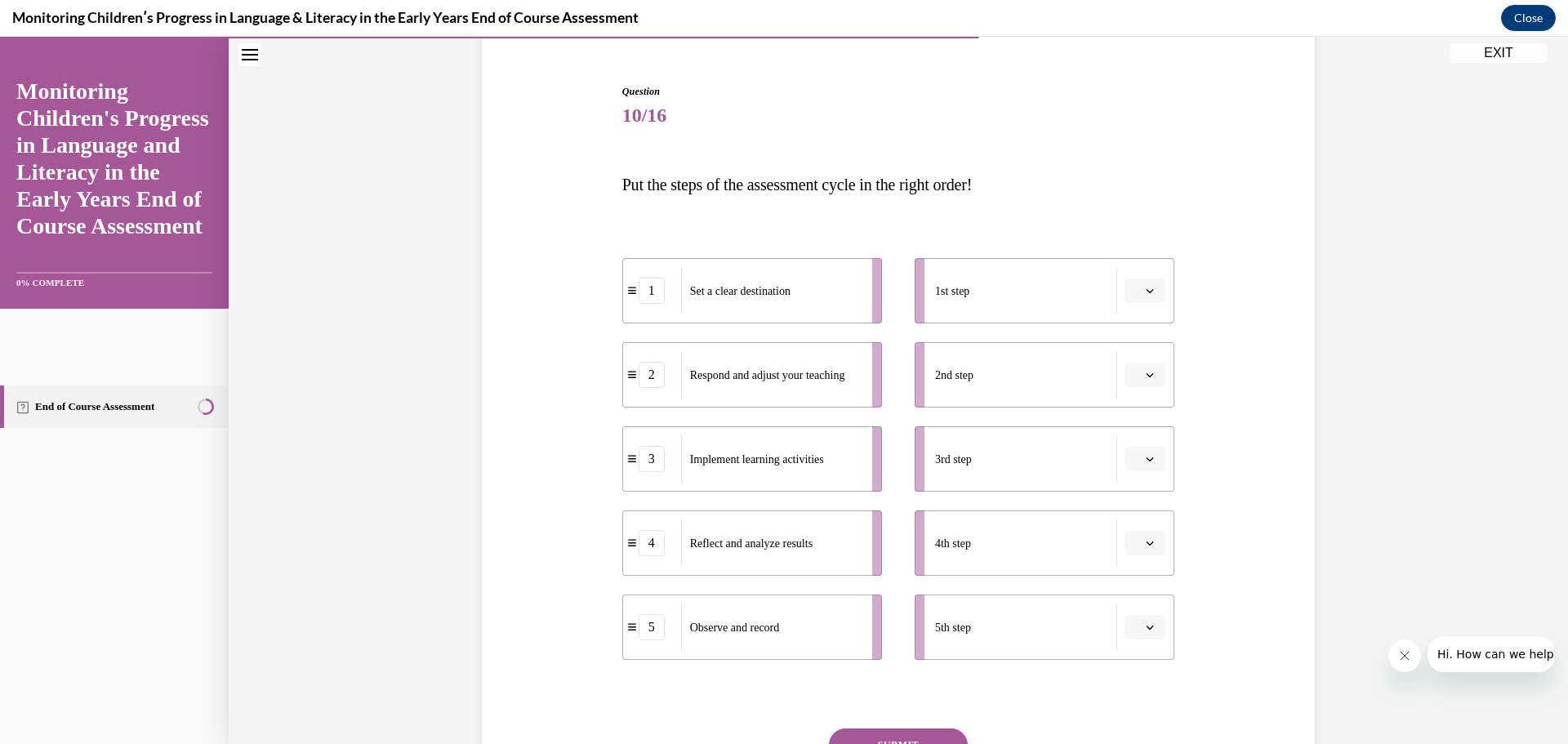
scroll to position [167, 0]
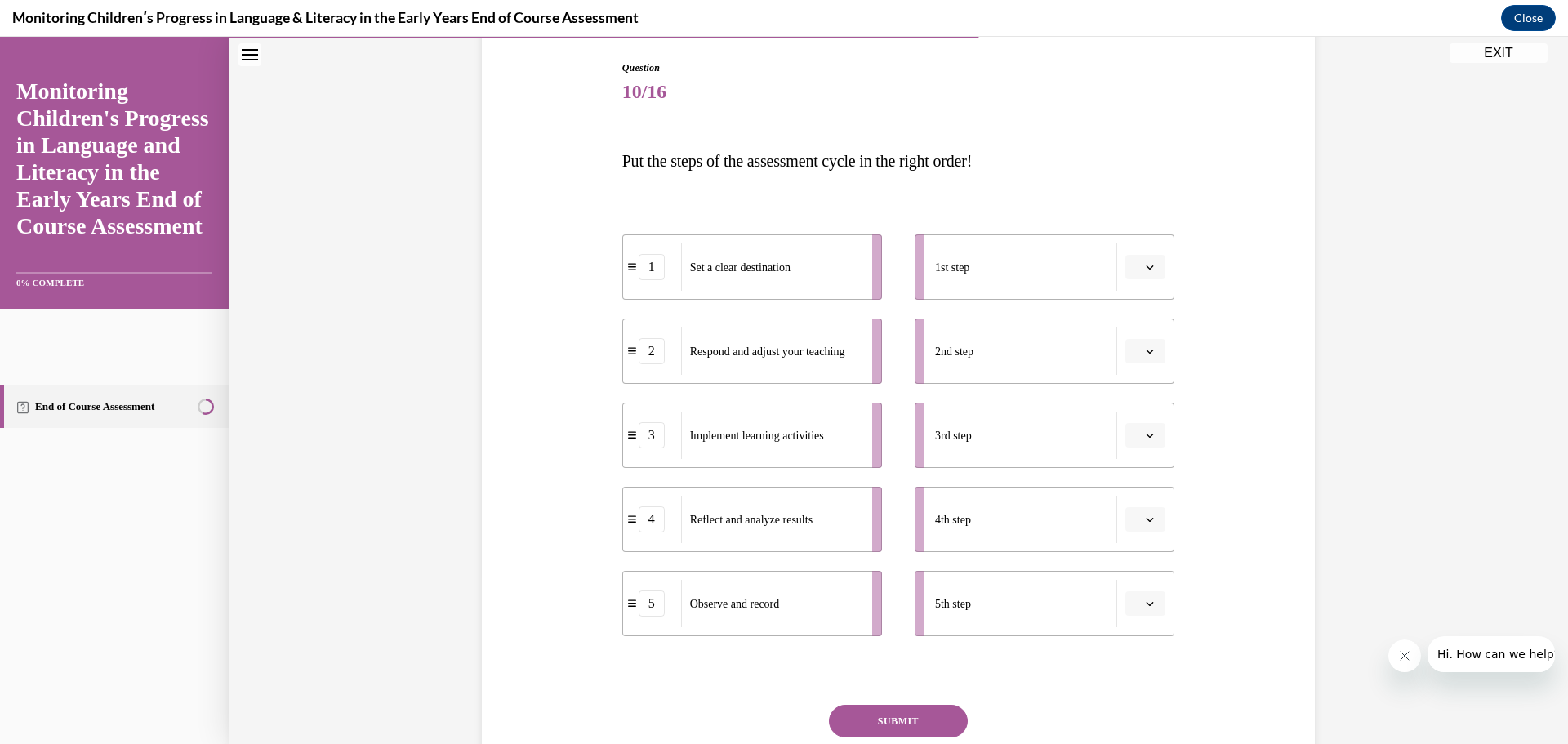
click at [726, 284] on div "Set a clear destination" at bounding box center [771, 267] width 180 height 47
click at [1127, 264] on button "button" at bounding box center [1145, 267] width 40 height 24
click at [1148, 335] on div "1" at bounding box center [1137, 337] width 41 height 33
click at [1146, 363] on button "button" at bounding box center [1145, 351] width 40 height 24
click at [1154, 478] on div "3" at bounding box center [1137, 486] width 41 height 33
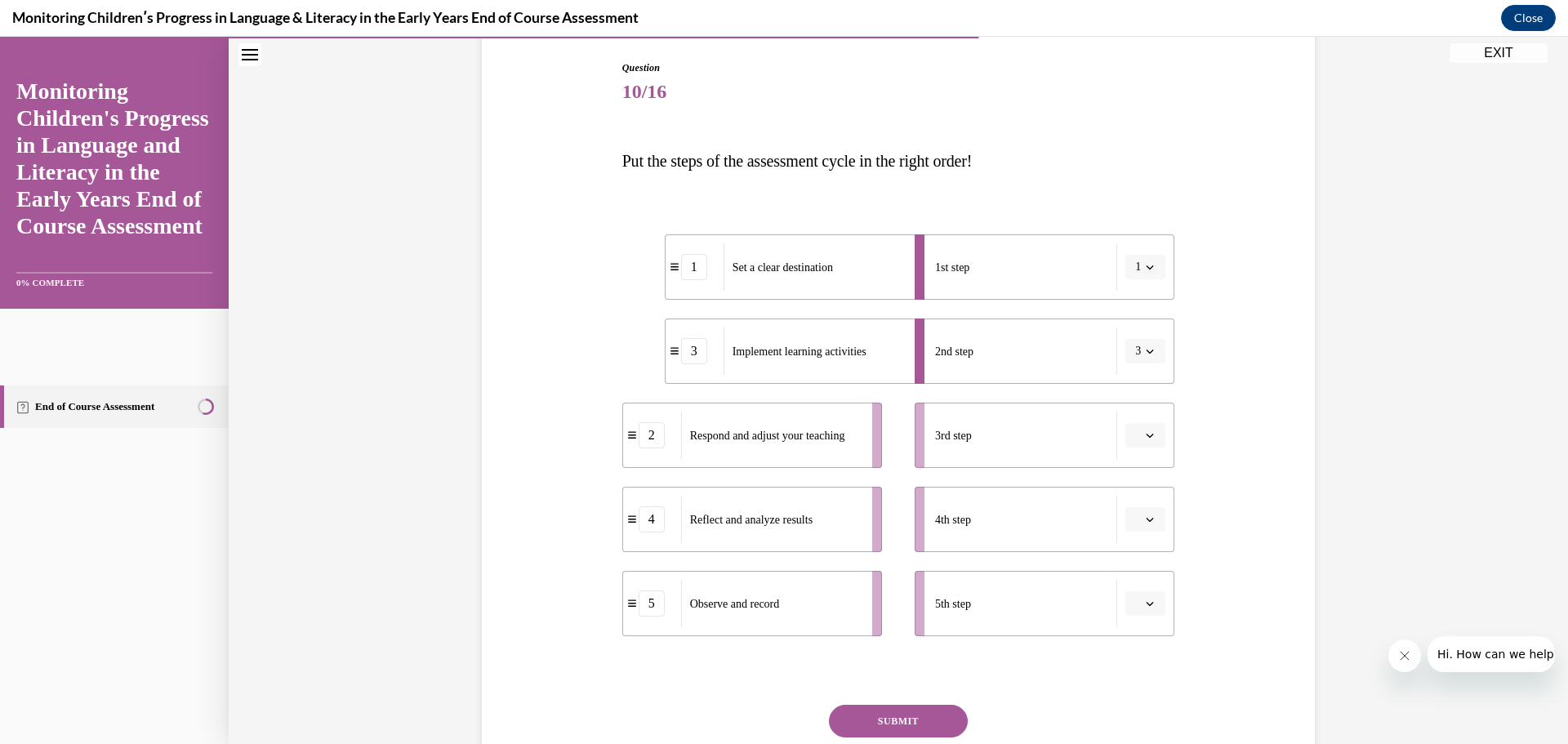
click at [1148, 434] on span "button" at bounding box center [1150, 436] width 12 height 12
click at [1149, 623] on div "5" at bounding box center [1137, 636] width 41 height 33
click at [1148, 522] on span "button" at bounding box center [1150, 519] width 12 height 12
click at [1146, 637] on div "2" at bounding box center [1137, 622] width 41 height 33
click at [1152, 605] on button "button" at bounding box center [1145, 603] width 40 height 24
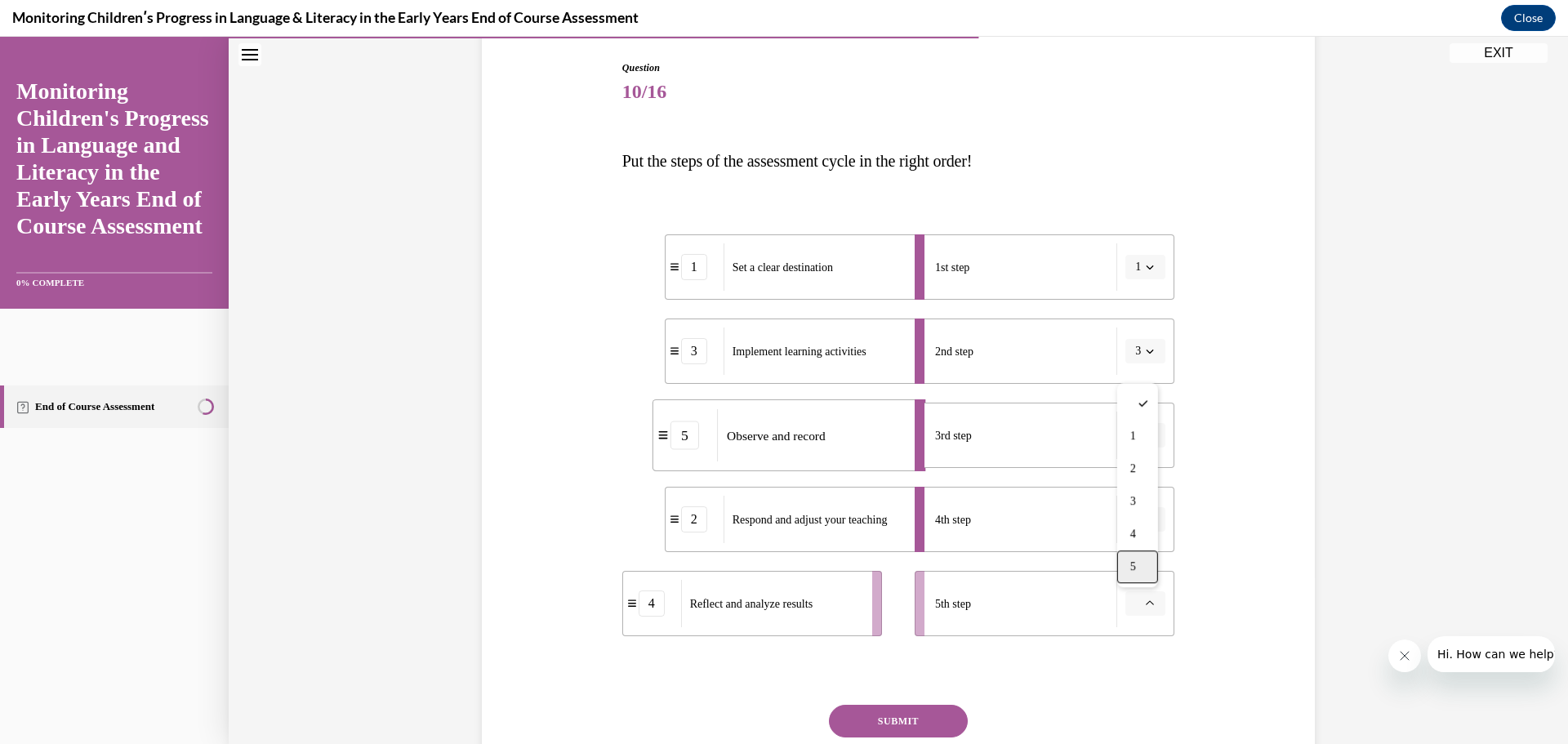
click at [1151, 573] on div "5" at bounding box center [1137, 567] width 41 height 33
click at [1145, 600] on icon "button" at bounding box center [1149, 603] width 8 height 8
click at [1133, 537] on span "4" at bounding box center [1130, 534] width 5 height 13
click at [1150, 442] on button "button" at bounding box center [1145, 435] width 40 height 24
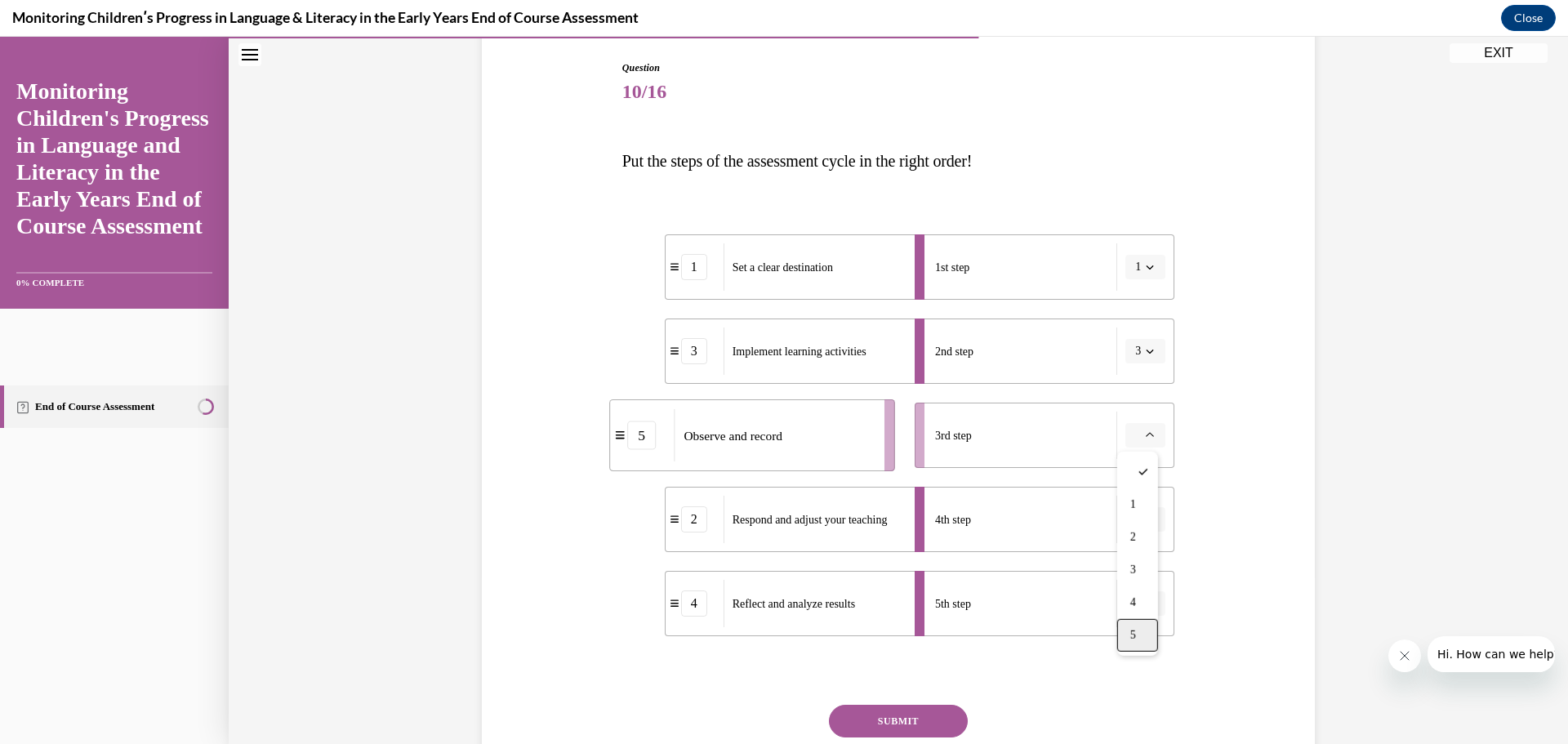
click at [1151, 621] on div "5" at bounding box center [1137, 636] width 41 height 33
click at [1273, 545] on div "Question 10/16 Put the steps of the assessment cycle in the right order! 1 Set …" at bounding box center [899, 426] width 842 height 827
click at [920, 726] on button "SUBMIT" at bounding box center [898, 721] width 139 height 33
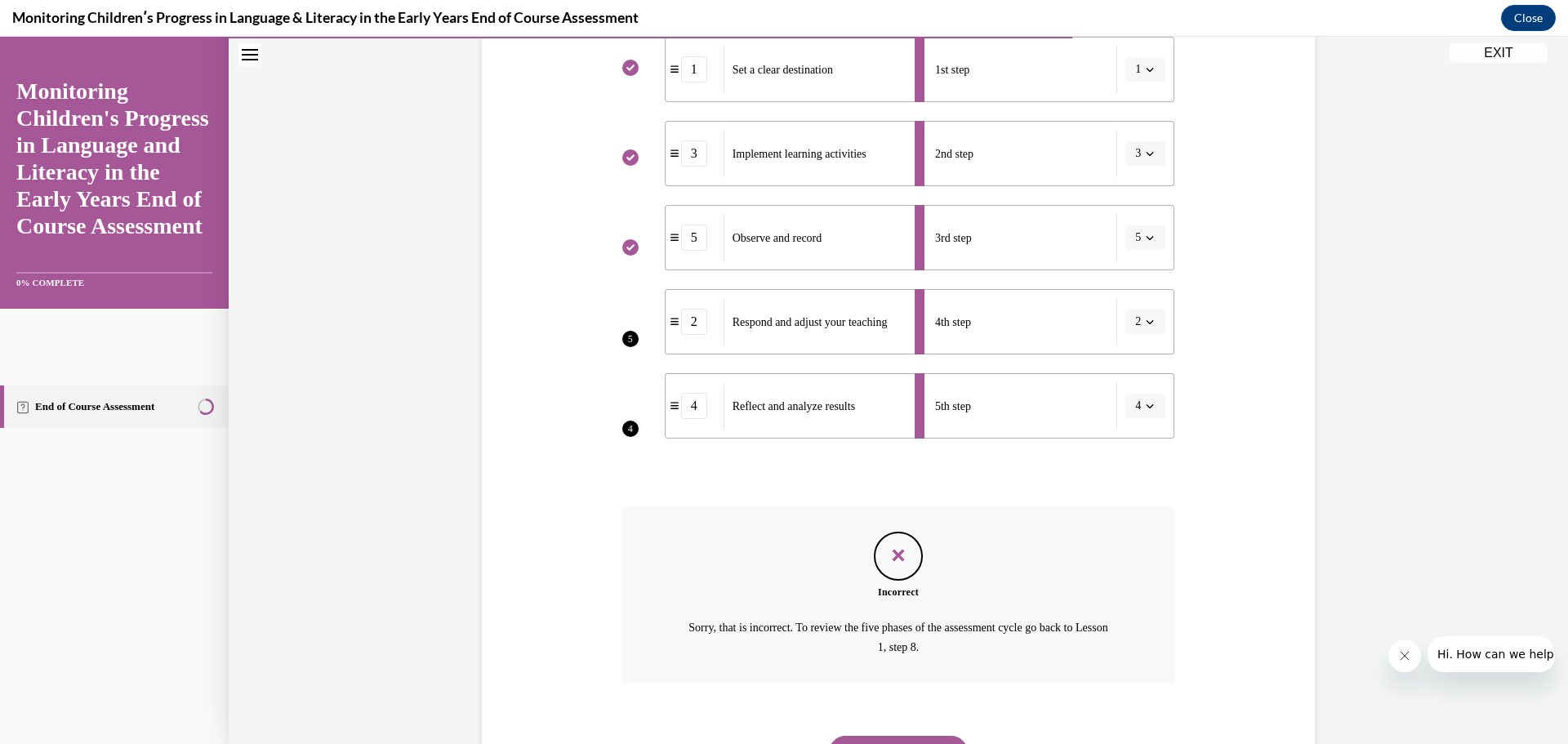
scroll to position [446, 0]
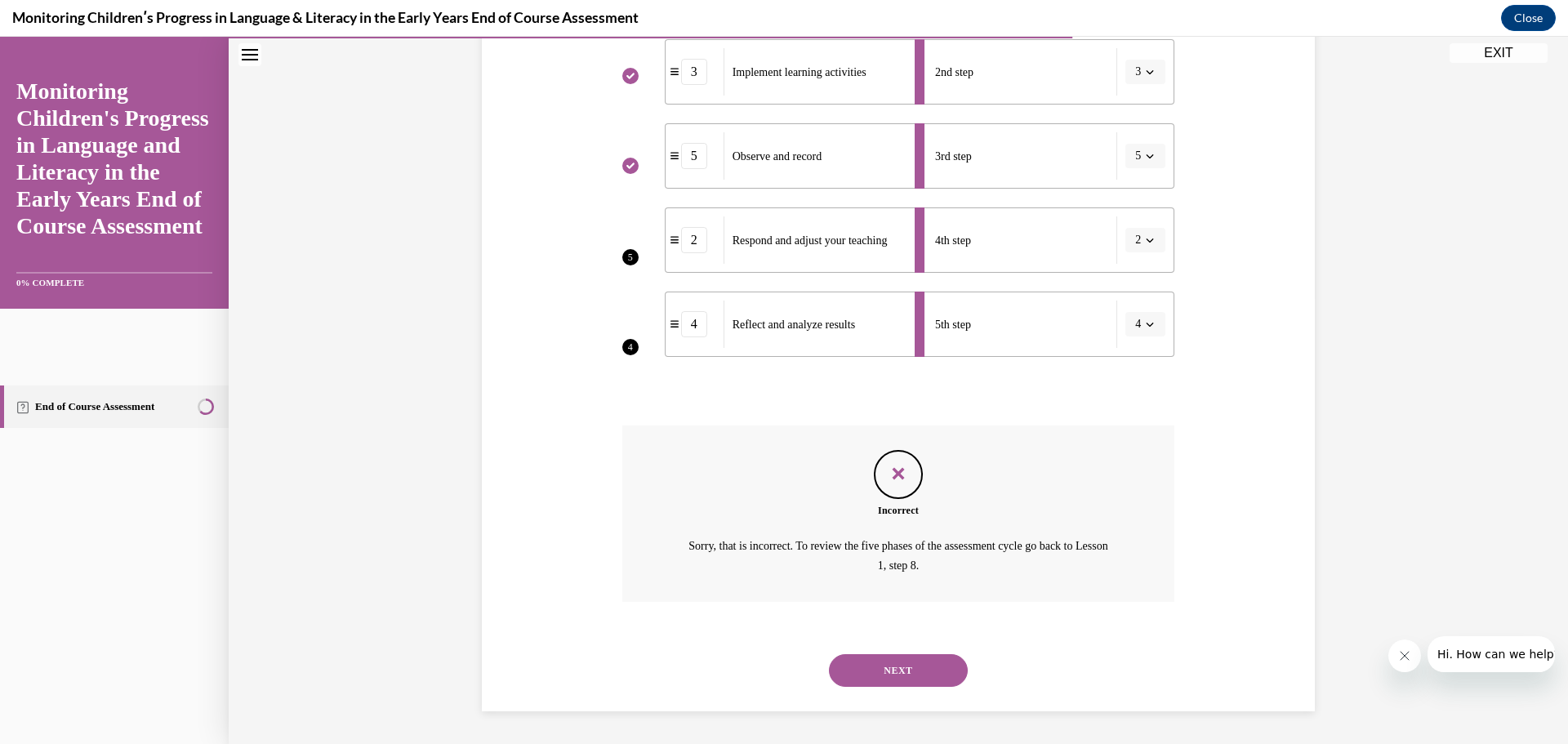
click at [910, 666] on button "NEXT" at bounding box center [898, 671] width 139 height 33
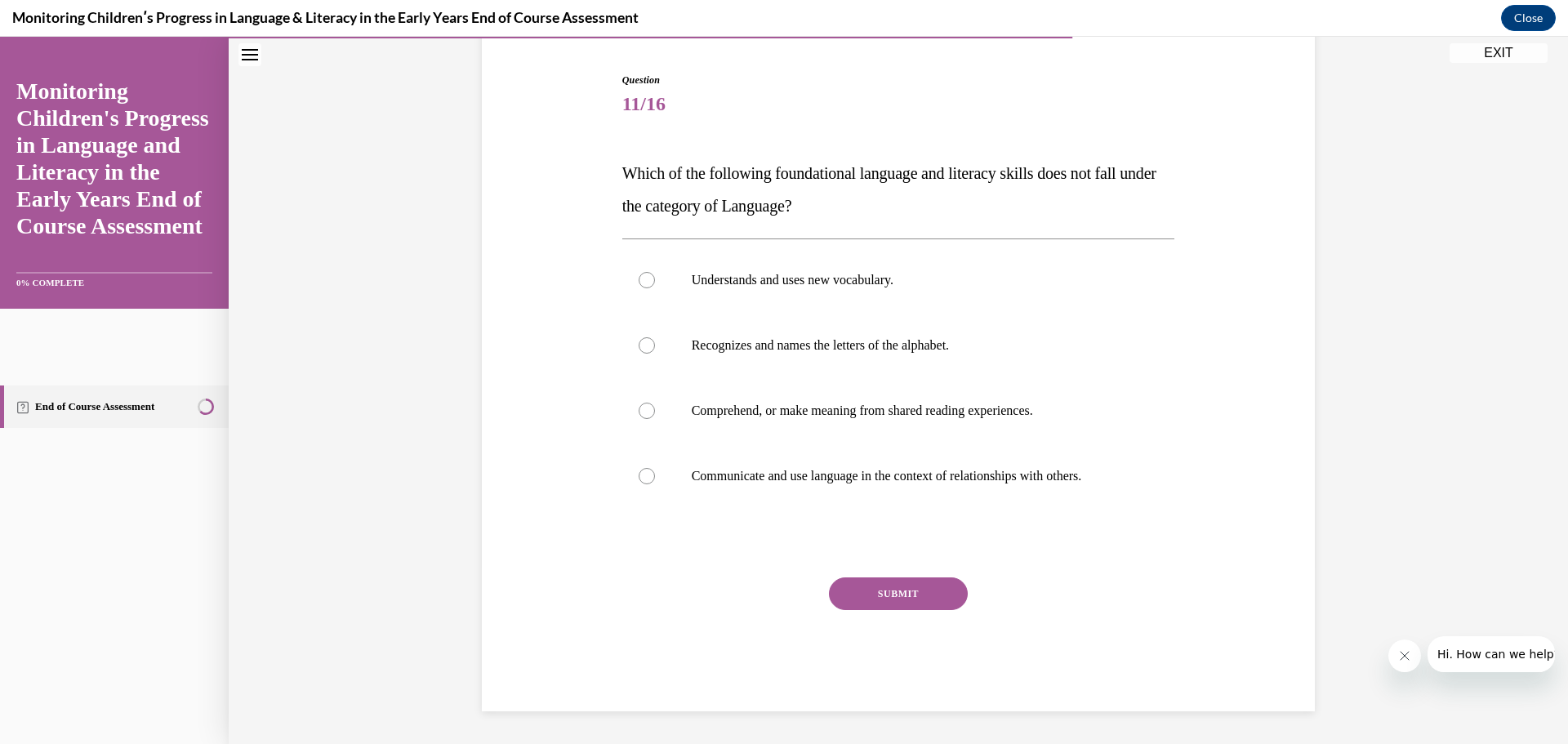
scroll to position [154, 0]
click at [767, 291] on label "Understands and uses new vocabulary." at bounding box center [899, 280] width 553 height 65
click at [655, 289] on input "Understands and uses new vocabulary." at bounding box center [647, 280] width 16 height 16
radio input "true"
click at [836, 422] on label "Comprehend, or make meaning from shared reading experiences." at bounding box center [899, 411] width 553 height 65
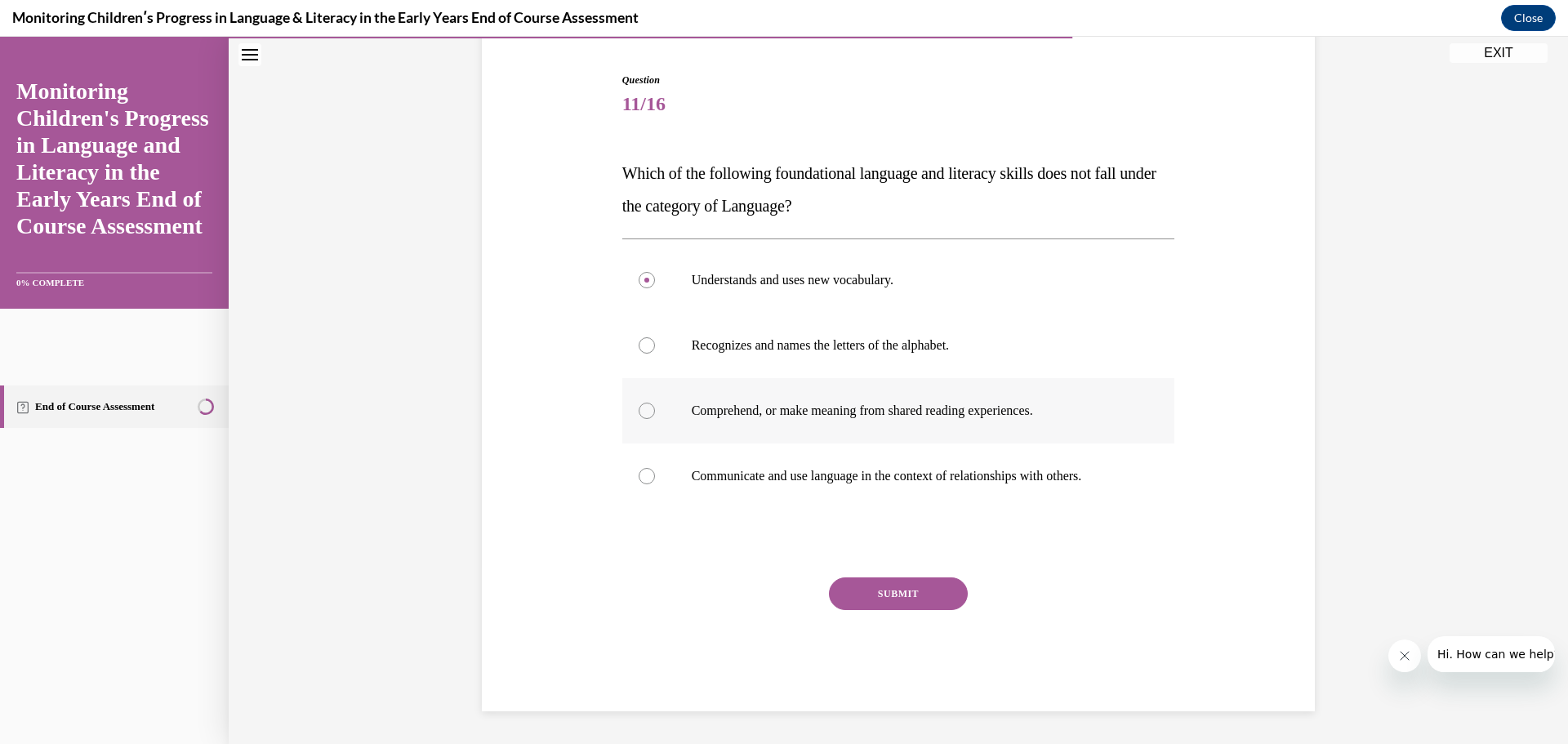
click at [655, 419] on input "Comprehend, or make meaning from shared reading experiences." at bounding box center [647, 411] width 16 height 16
radio input "true"
click at [736, 481] on p "Communicate and use language in the context of relationships with others." at bounding box center [913, 476] width 443 height 16
click at [655, 481] on input "Communicate and use language in the context of relationships with others." at bounding box center [647, 476] width 16 height 16
radio input "true"
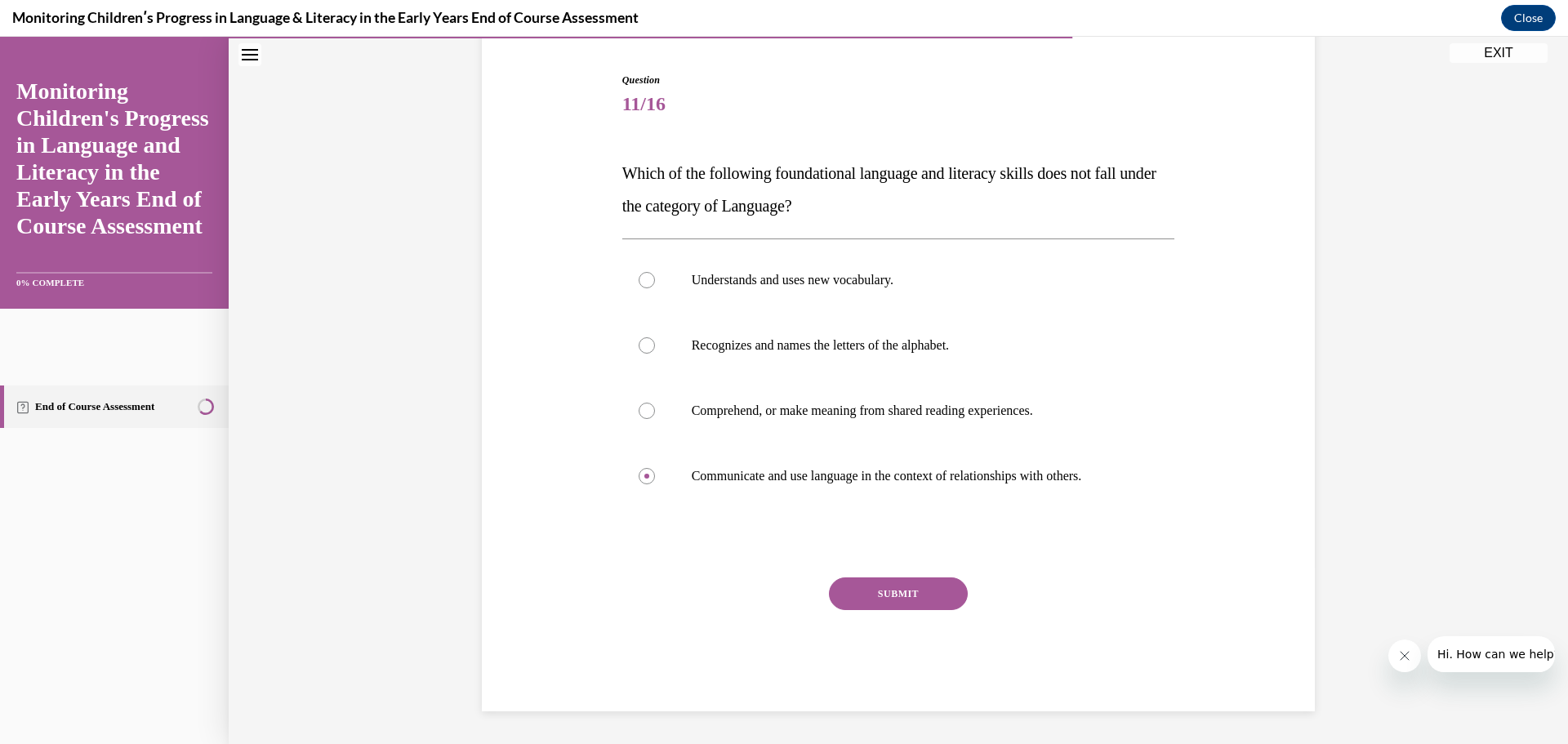
click at [920, 589] on button "SUBMIT" at bounding box center [898, 594] width 139 height 33
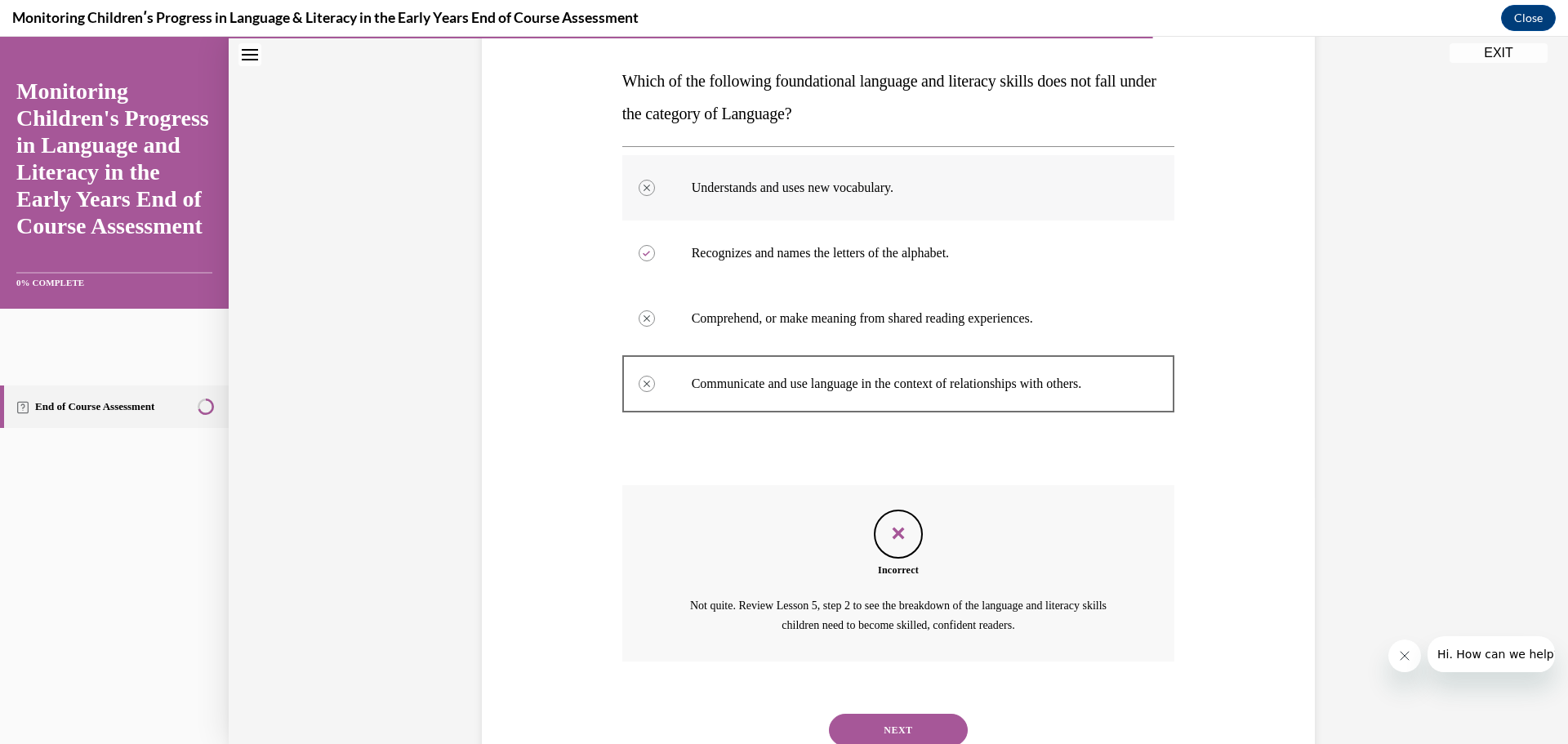
scroll to position [307, 0]
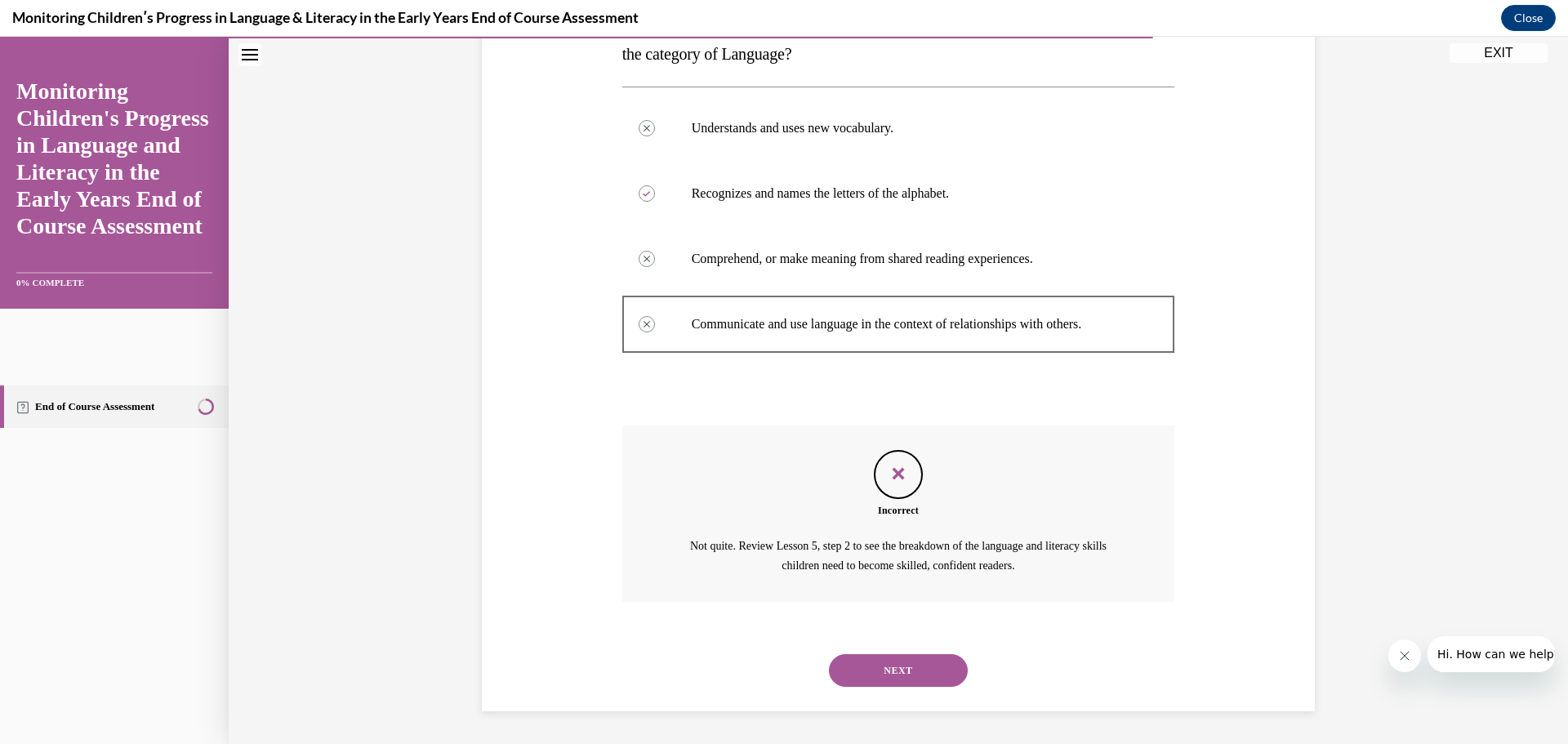
click at [932, 671] on button "NEXT" at bounding box center [898, 671] width 139 height 33
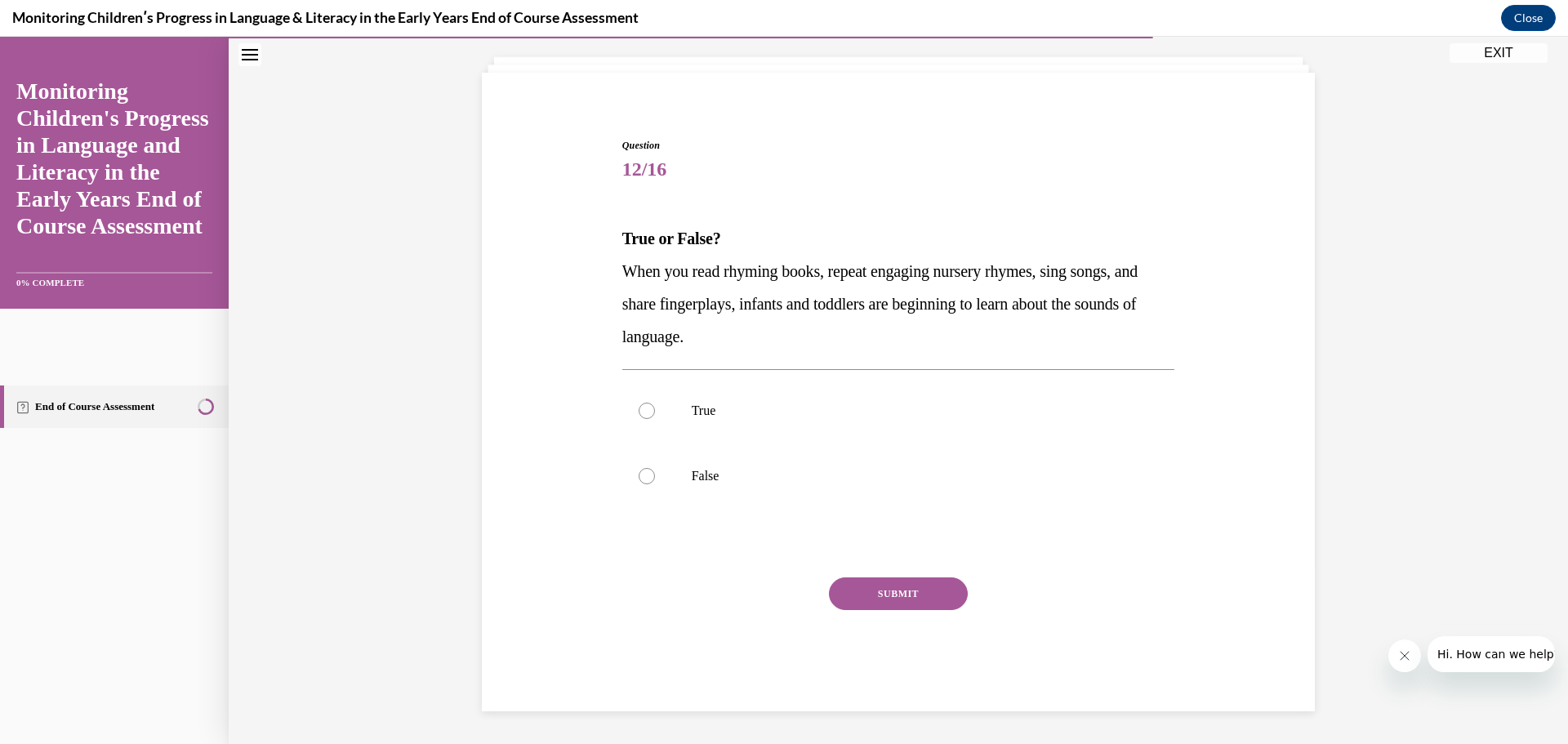
scroll to position [89, 0]
click at [709, 405] on p "True" at bounding box center [913, 411] width 443 height 16
click at [655, 405] on input "True" at bounding box center [647, 411] width 16 height 16
radio input "true"
click at [891, 590] on button "SUBMIT" at bounding box center [898, 594] width 139 height 33
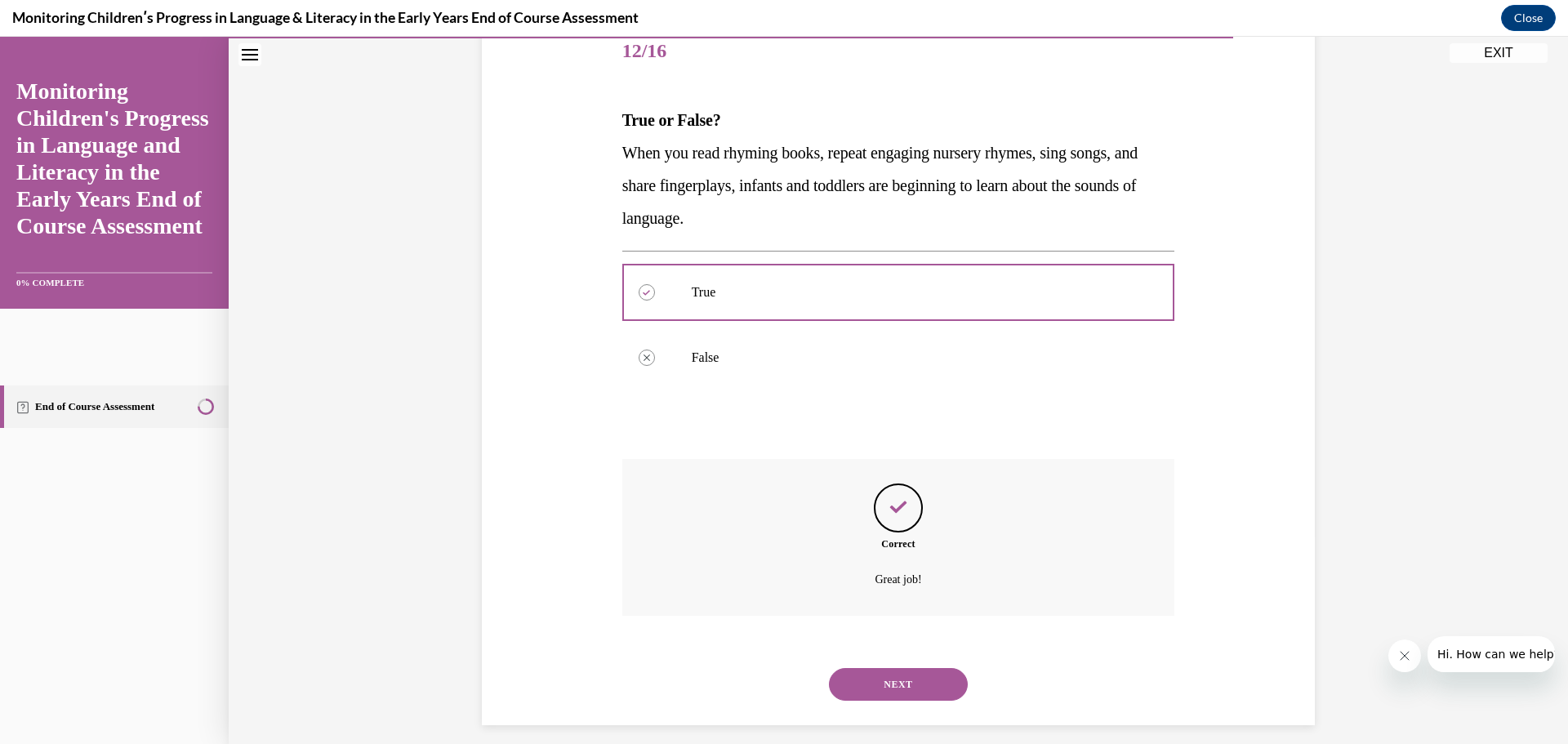
scroll to position [221, 0]
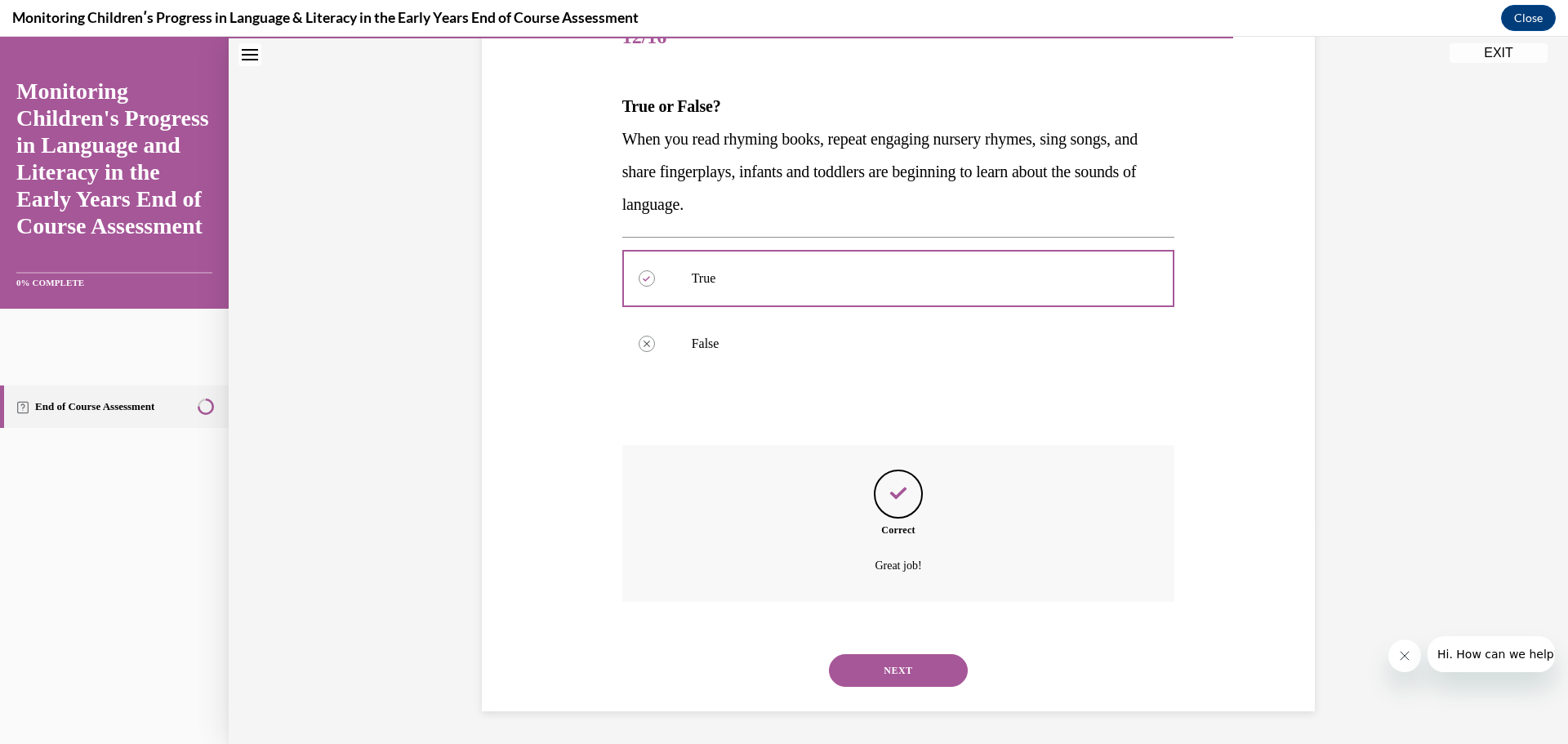
click at [920, 668] on button "NEXT" at bounding box center [898, 671] width 139 height 33
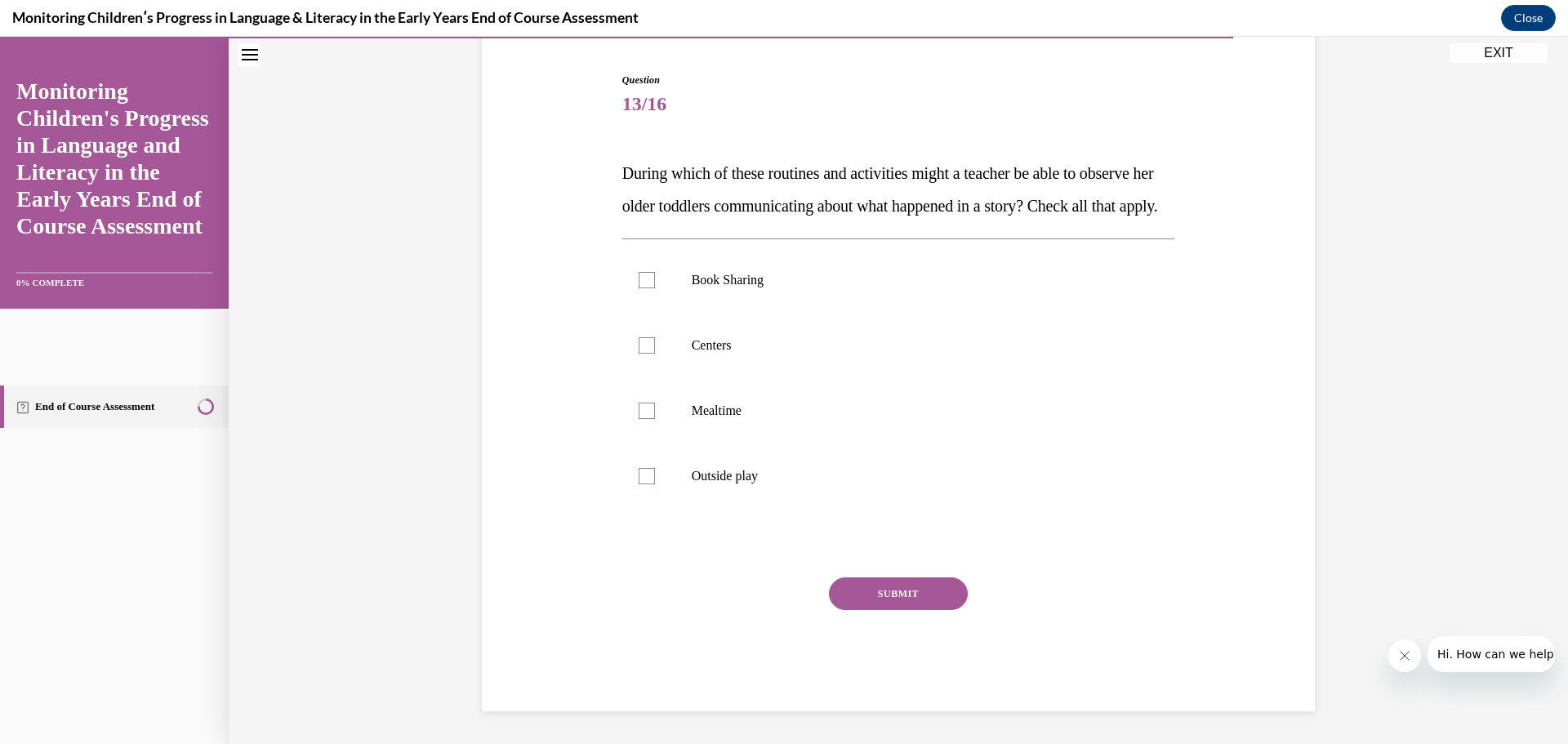
scroll to position [182, 0]
click at [696, 348] on p "Centers" at bounding box center [913, 346] width 443 height 16
click at [655, 348] on input "Centers" at bounding box center [647, 346] width 16 height 16
checkbox input "true"
click at [680, 286] on label "Book Sharing" at bounding box center [899, 280] width 553 height 65
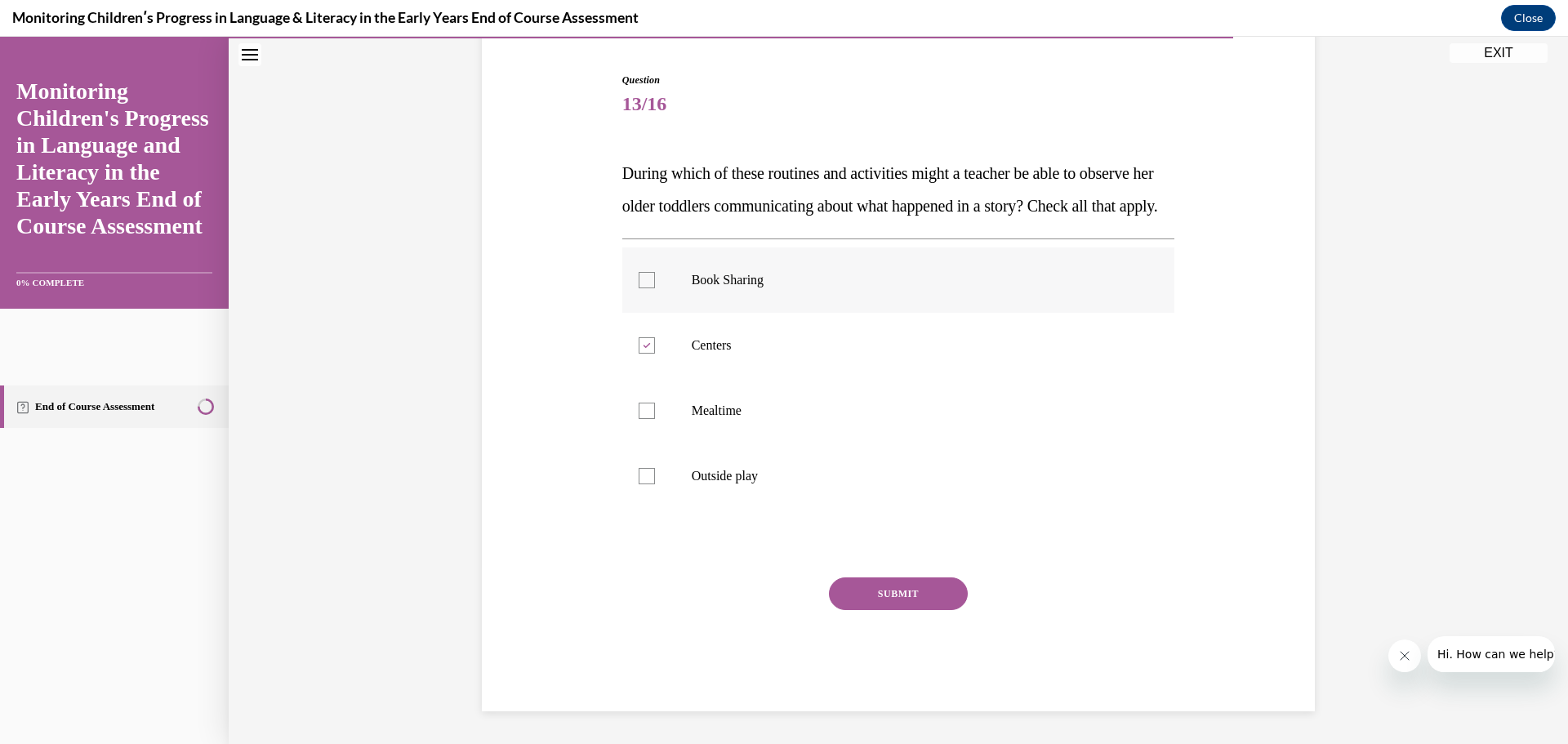
click at [655, 286] on input "Book Sharing" at bounding box center [647, 280] width 16 height 16
checkbox input "true"
click at [726, 409] on p "Mealtime" at bounding box center [913, 411] width 443 height 16
click at [655, 409] on input "Mealtime" at bounding box center [647, 411] width 16 height 16
checkbox input "true"
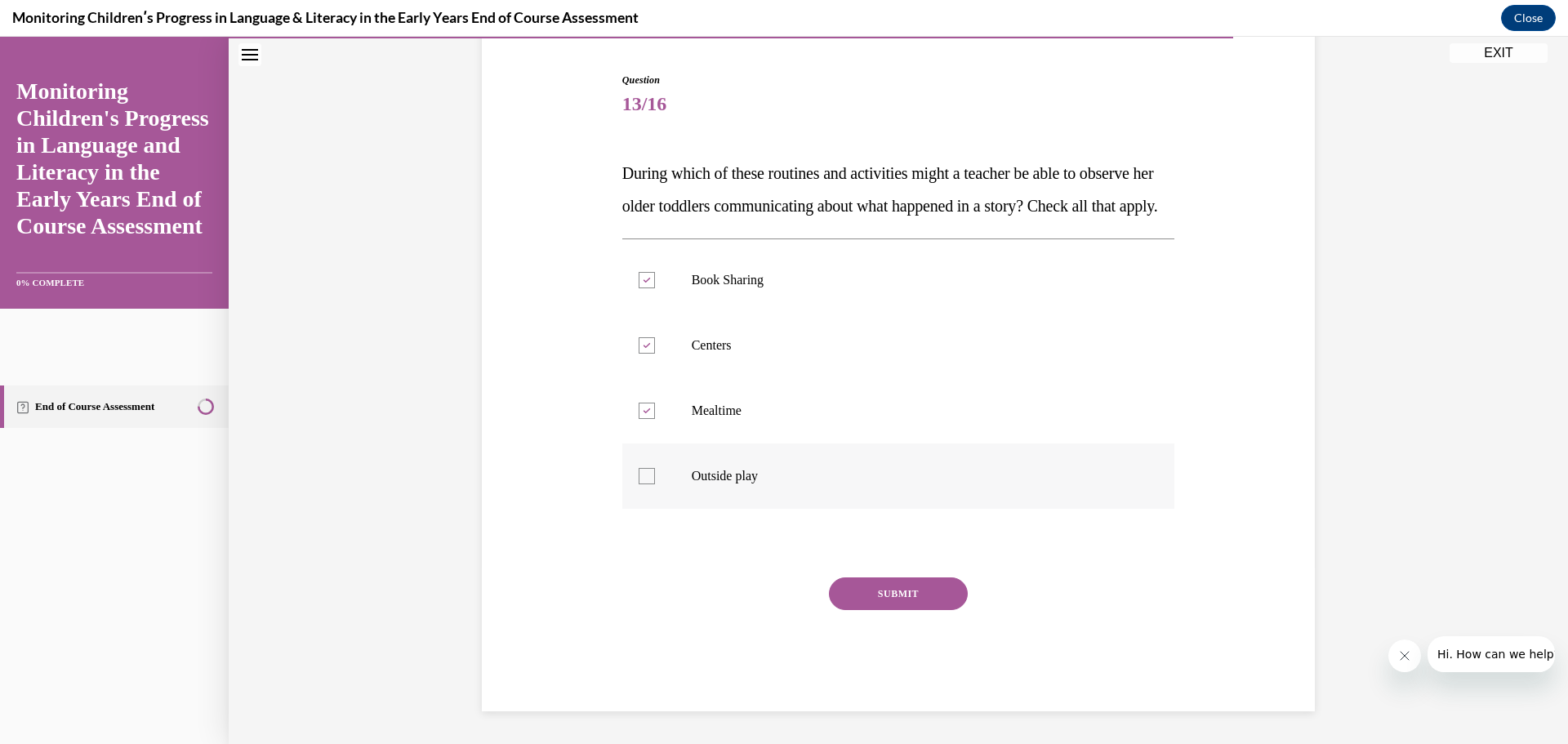
click at [742, 471] on label "Outside play" at bounding box center [899, 476] width 553 height 65
click at [655, 471] on input "Outside play" at bounding box center [647, 476] width 16 height 16
checkbox input "true"
click at [855, 606] on button "SUBMIT" at bounding box center [898, 594] width 139 height 33
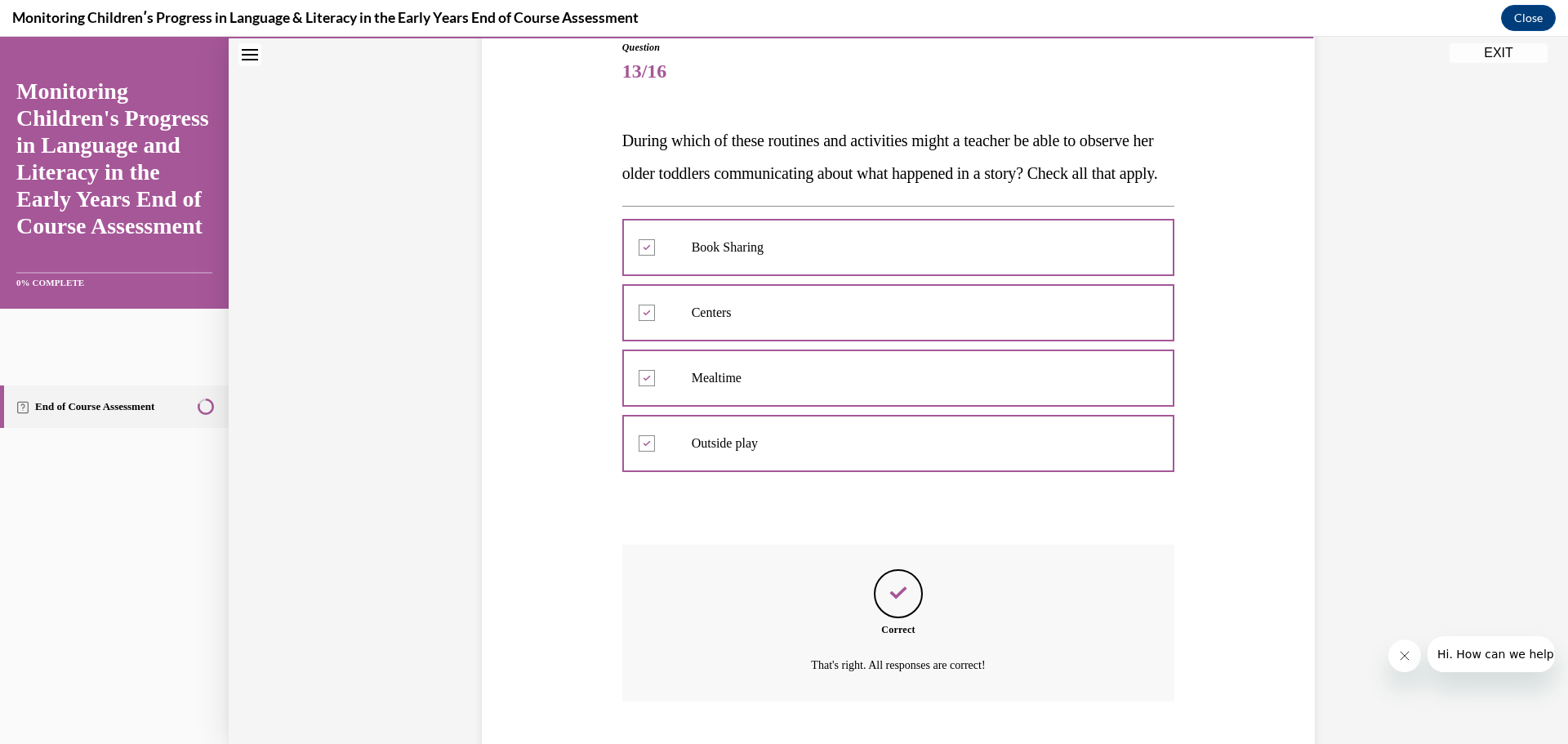
scroll to position [319, 0]
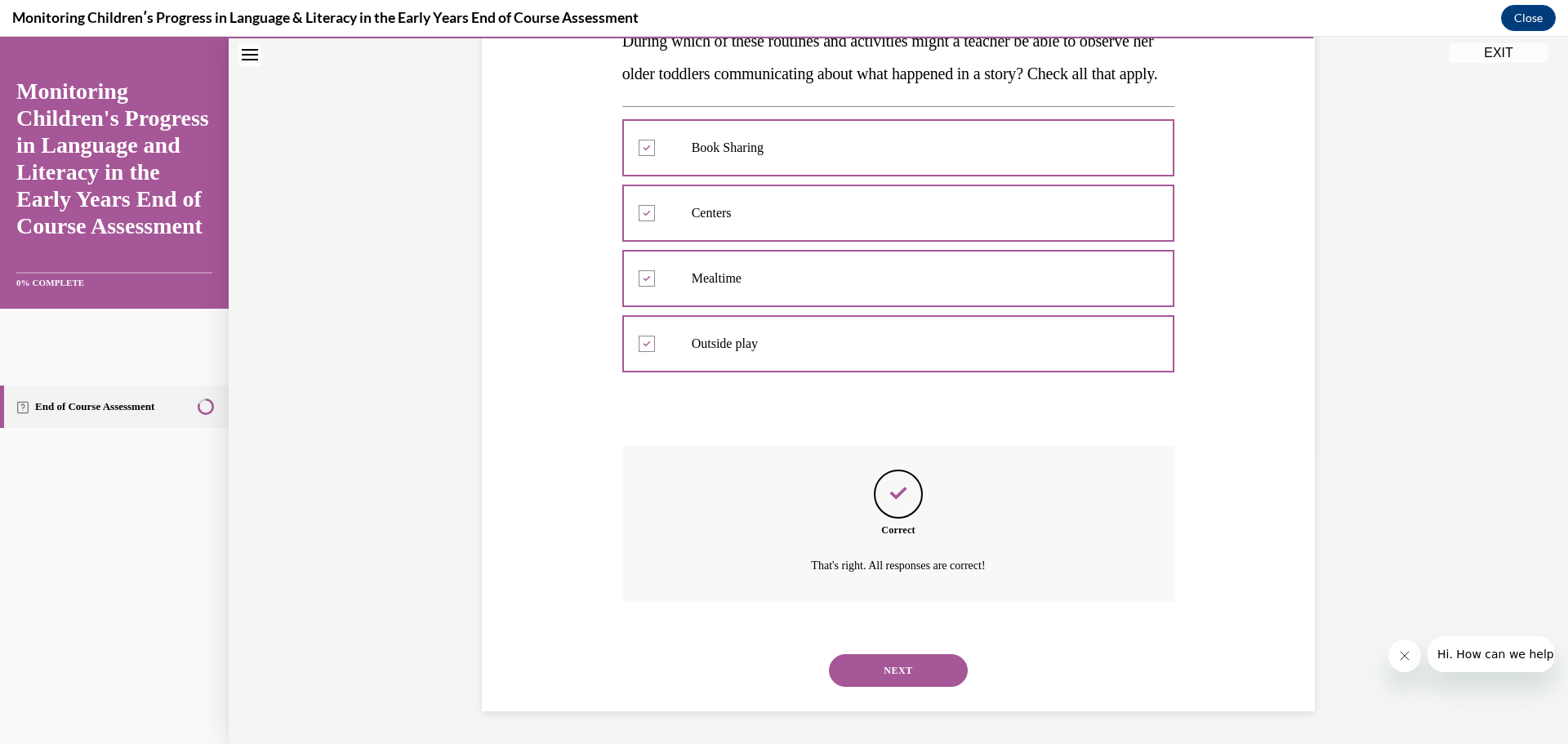
click at [911, 670] on button "NEXT" at bounding box center [898, 671] width 139 height 33
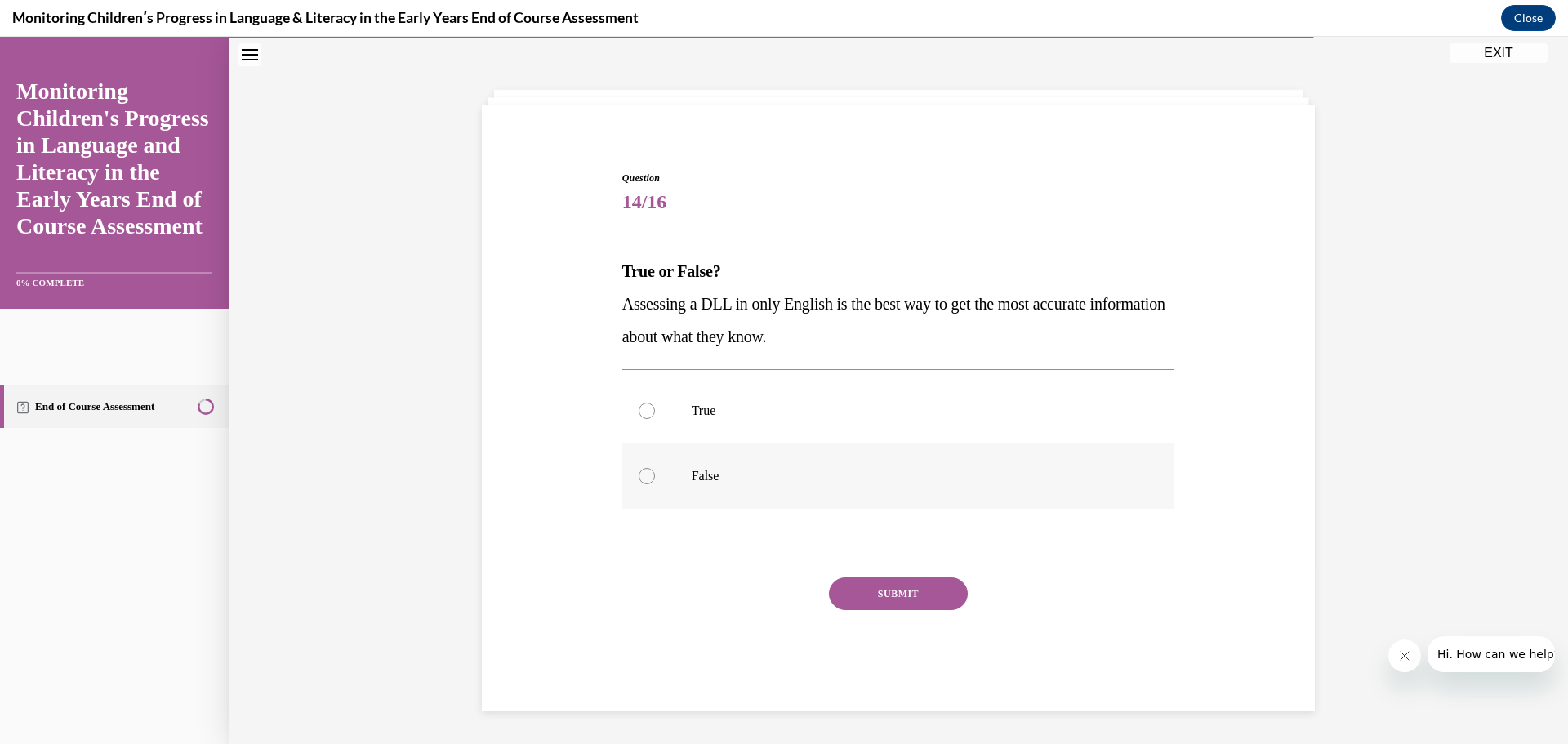
click at [710, 483] on p "False" at bounding box center [913, 476] width 443 height 16
click at [655, 483] on input "False" at bounding box center [647, 476] width 16 height 16
radio input "true"
click at [894, 598] on button "SUBMIT" at bounding box center [898, 594] width 139 height 33
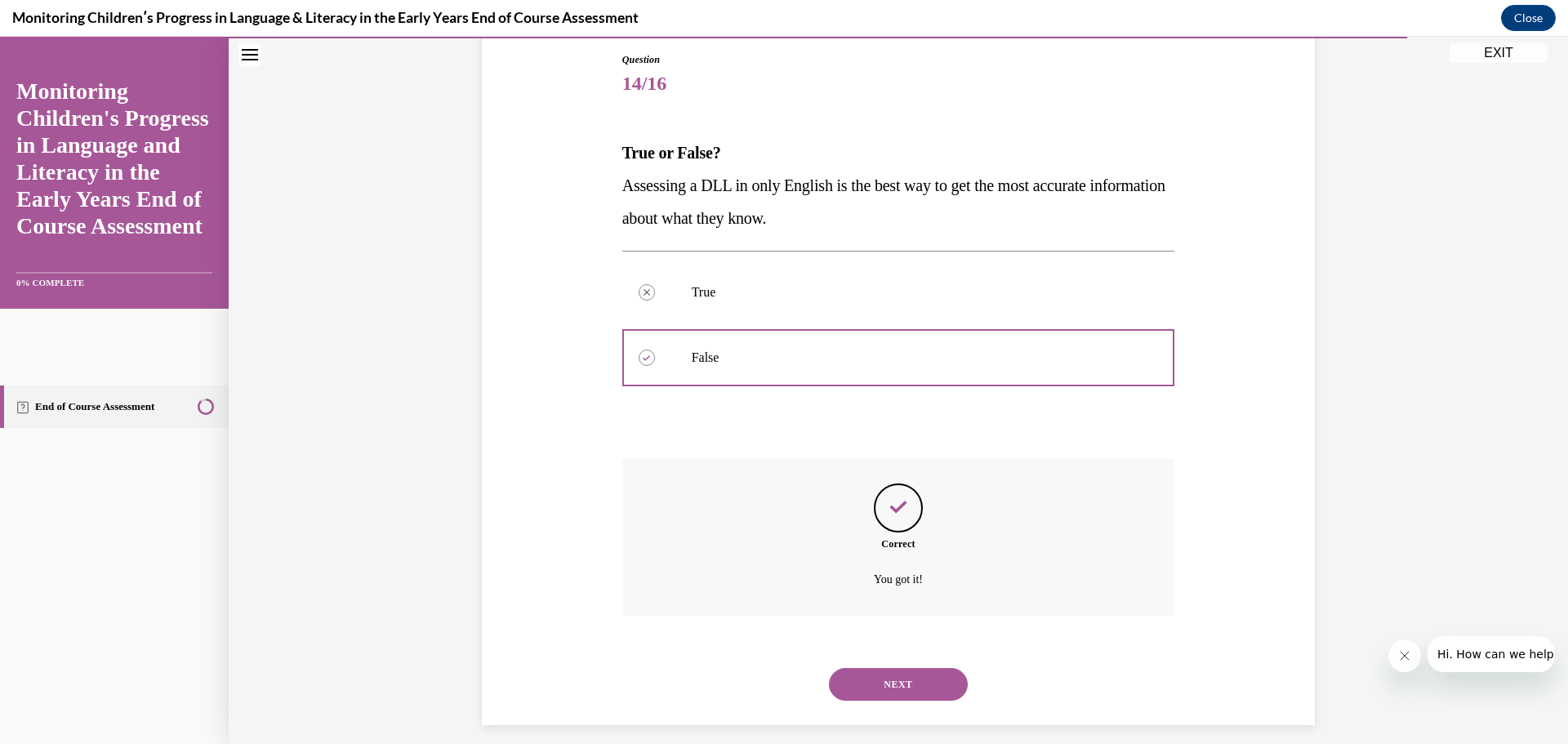
scroll to position [189, 0]
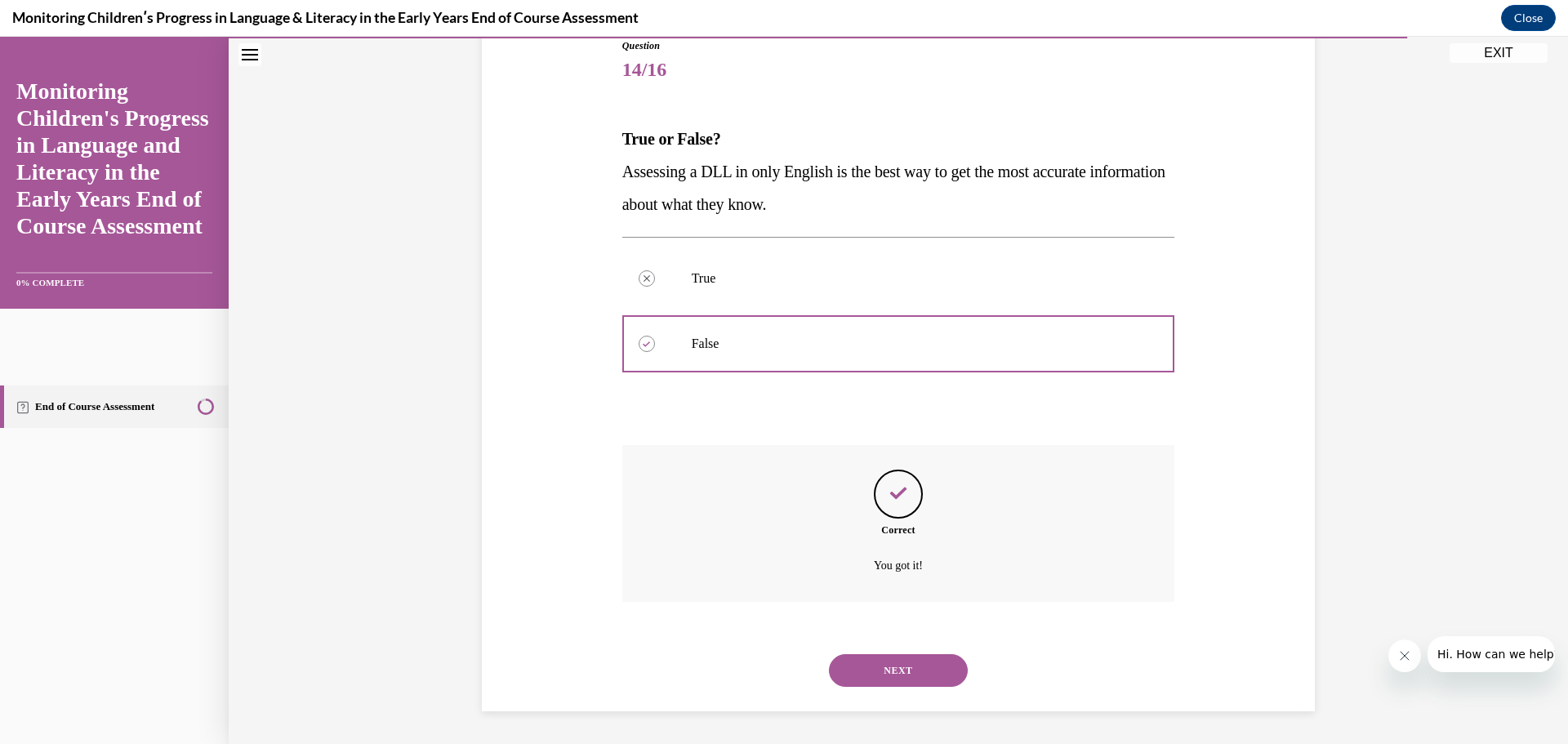
click at [911, 661] on button "NEXT" at bounding box center [898, 671] width 139 height 33
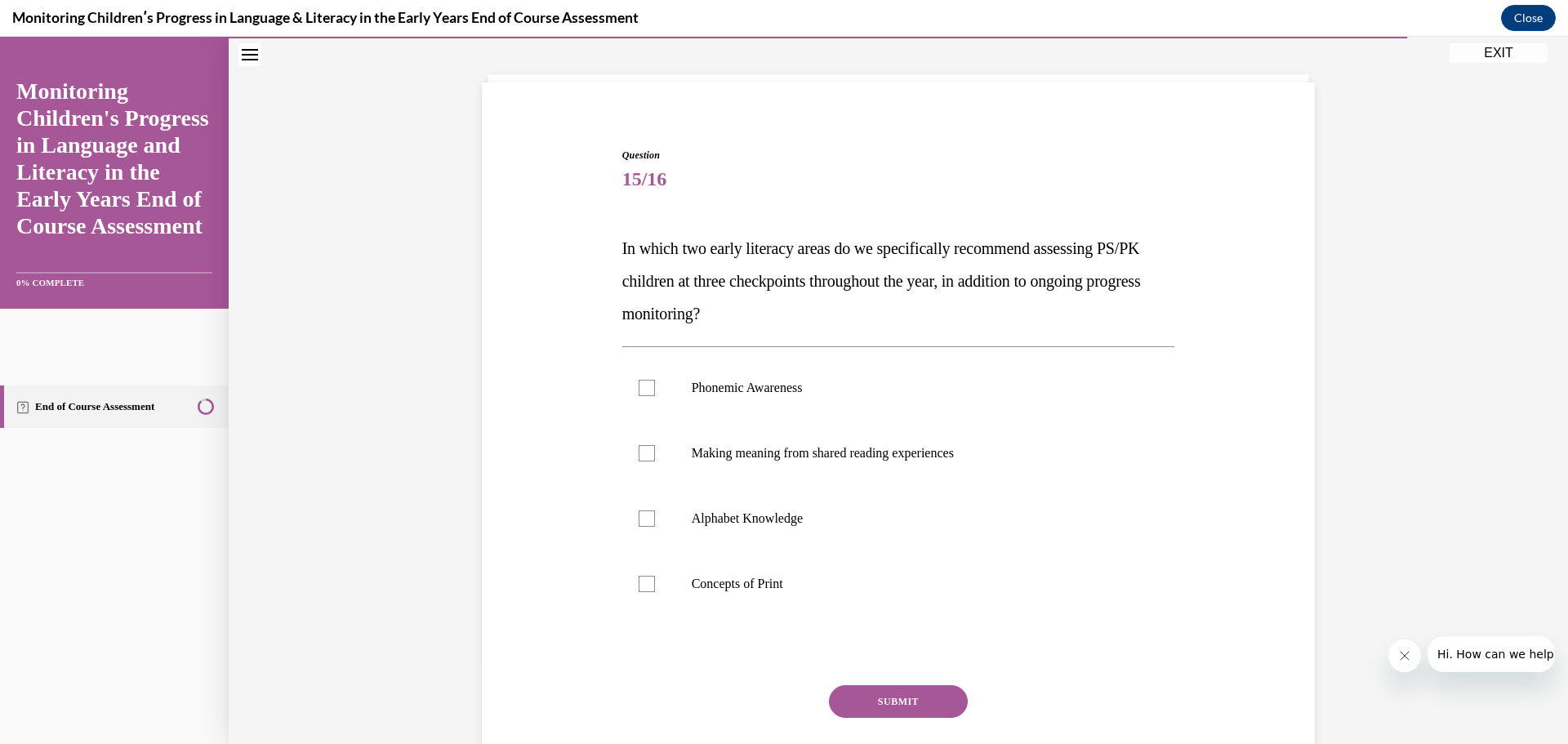
scroll to position [84, 0]
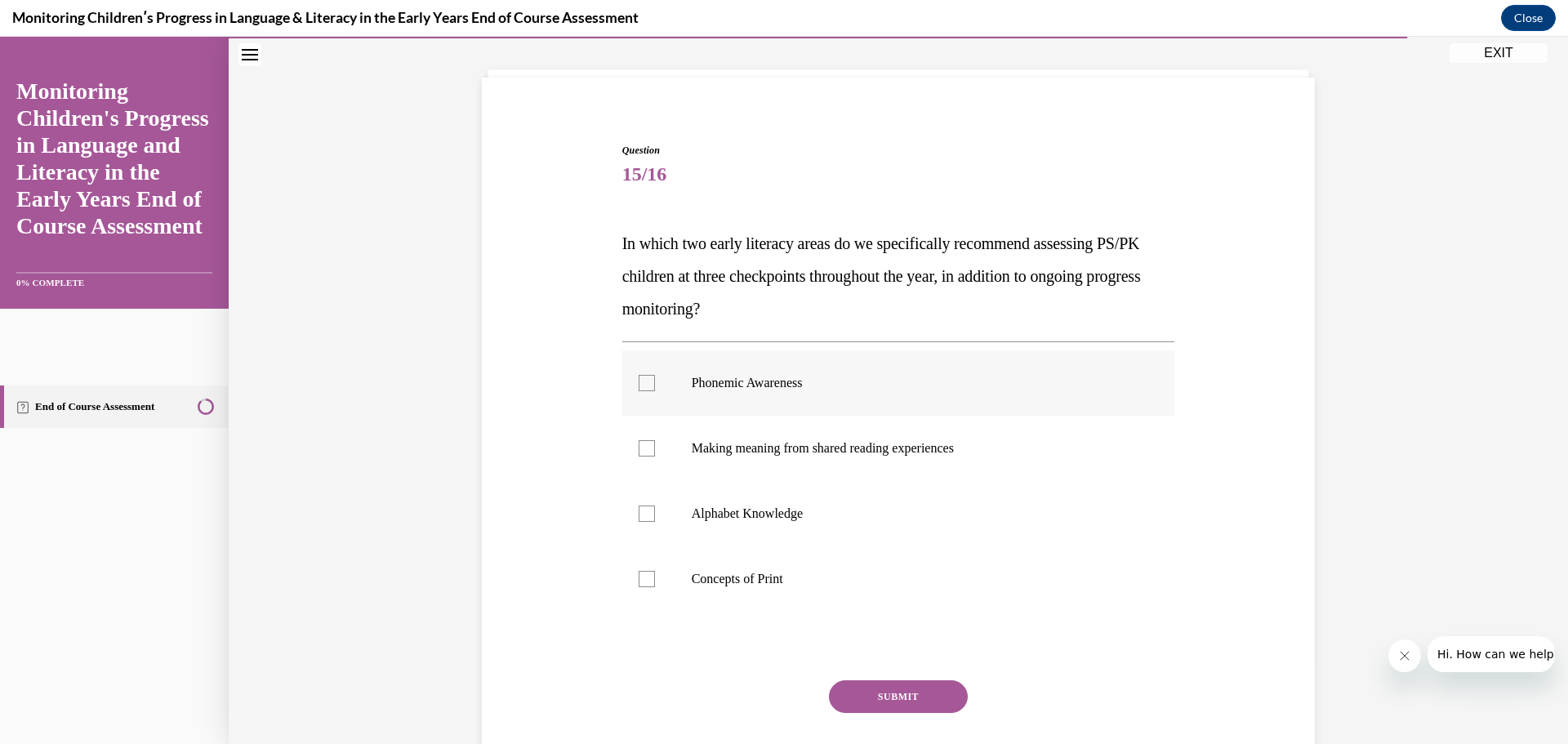
click at [794, 370] on label "Phonemic Awareness" at bounding box center [899, 383] width 553 height 65
click at [655, 375] on input "Phonemic Awareness" at bounding box center [647, 383] width 16 height 16
checkbox input "true"
click at [816, 510] on p "Alphabet Knowledge" at bounding box center [913, 514] width 443 height 16
click at [655, 510] on input "Alphabet Knowledge" at bounding box center [647, 514] width 16 height 16
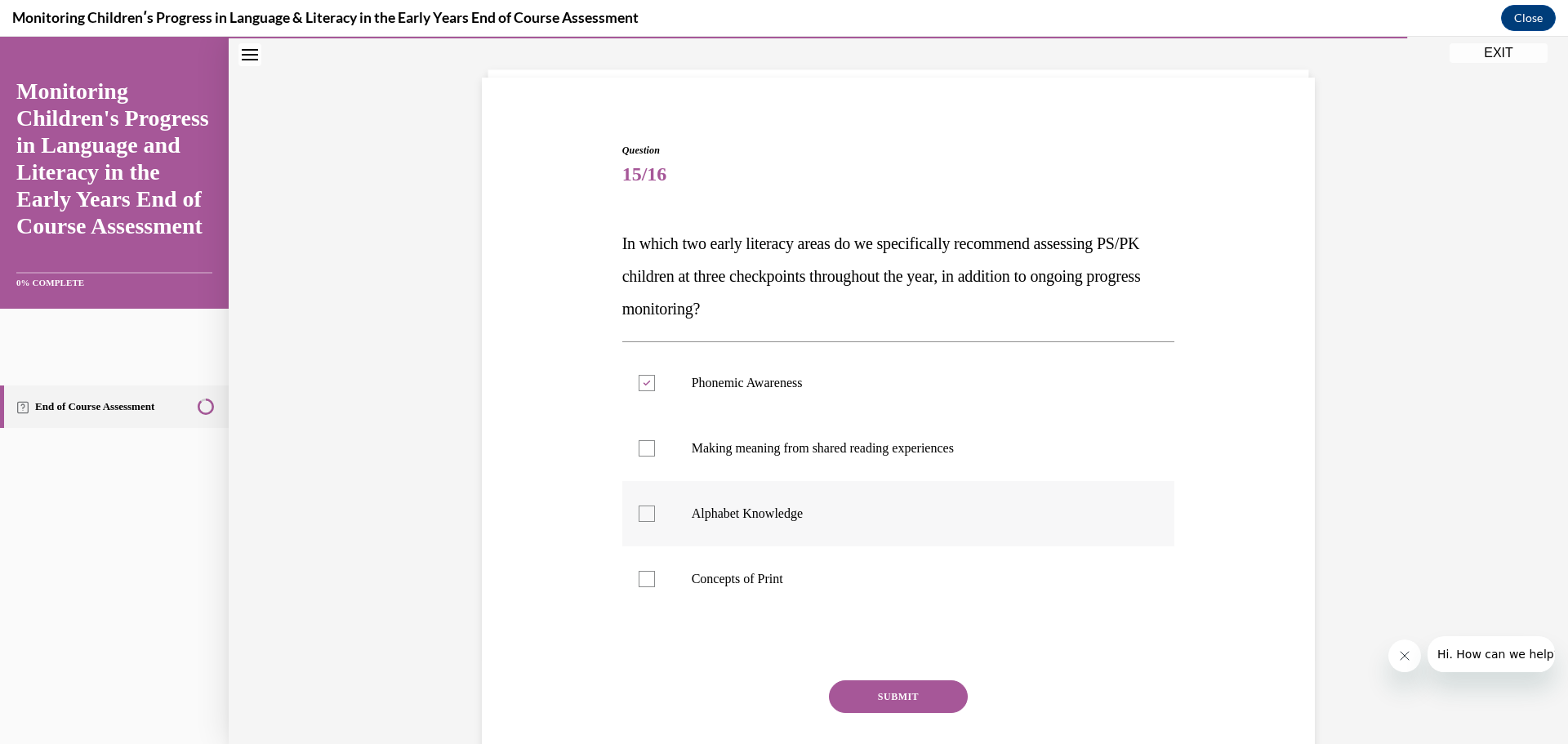
checkbox input "true"
click at [791, 571] on p "Concepts of Print" at bounding box center [913, 579] width 443 height 16
click at [655, 571] on input "Concepts of Print" at bounding box center [647, 579] width 16 height 16
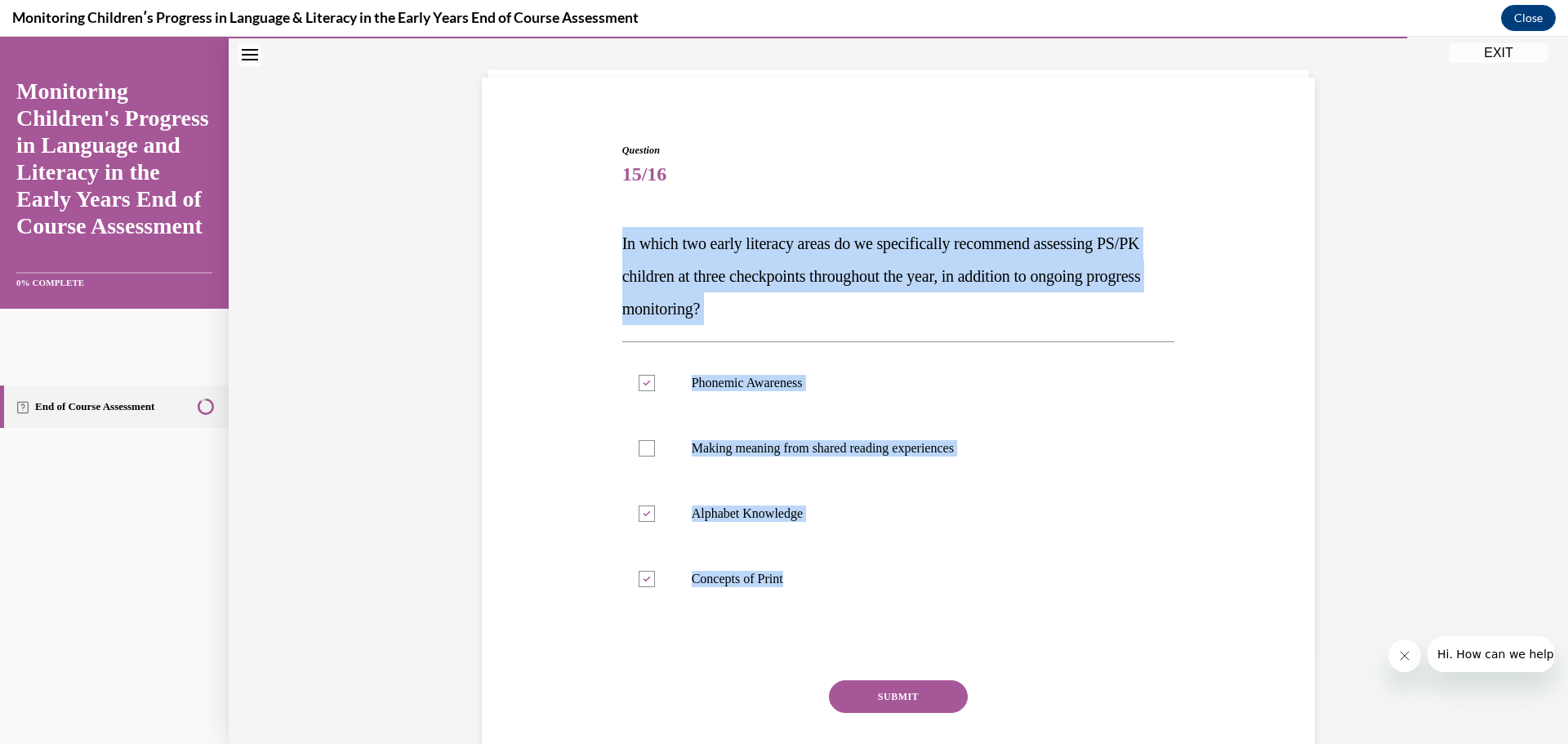
drag, startPoint x: 1076, startPoint y: 639, endPoint x: 600, endPoint y: 241, distance: 620.5
click at [600, 241] on div "Question 15/16 In which two early literacy areas do we specifically recommend a…" at bounding box center [899, 455] width 842 height 720
copy div "In which two early literacy areas do we specifically recommend assessing PS/PK …"
click at [753, 580] on p "Concepts of Print" at bounding box center [913, 579] width 443 height 16
click at [655, 580] on input "Concepts of Print" at bounding box center [647, 579] width 16 height 16
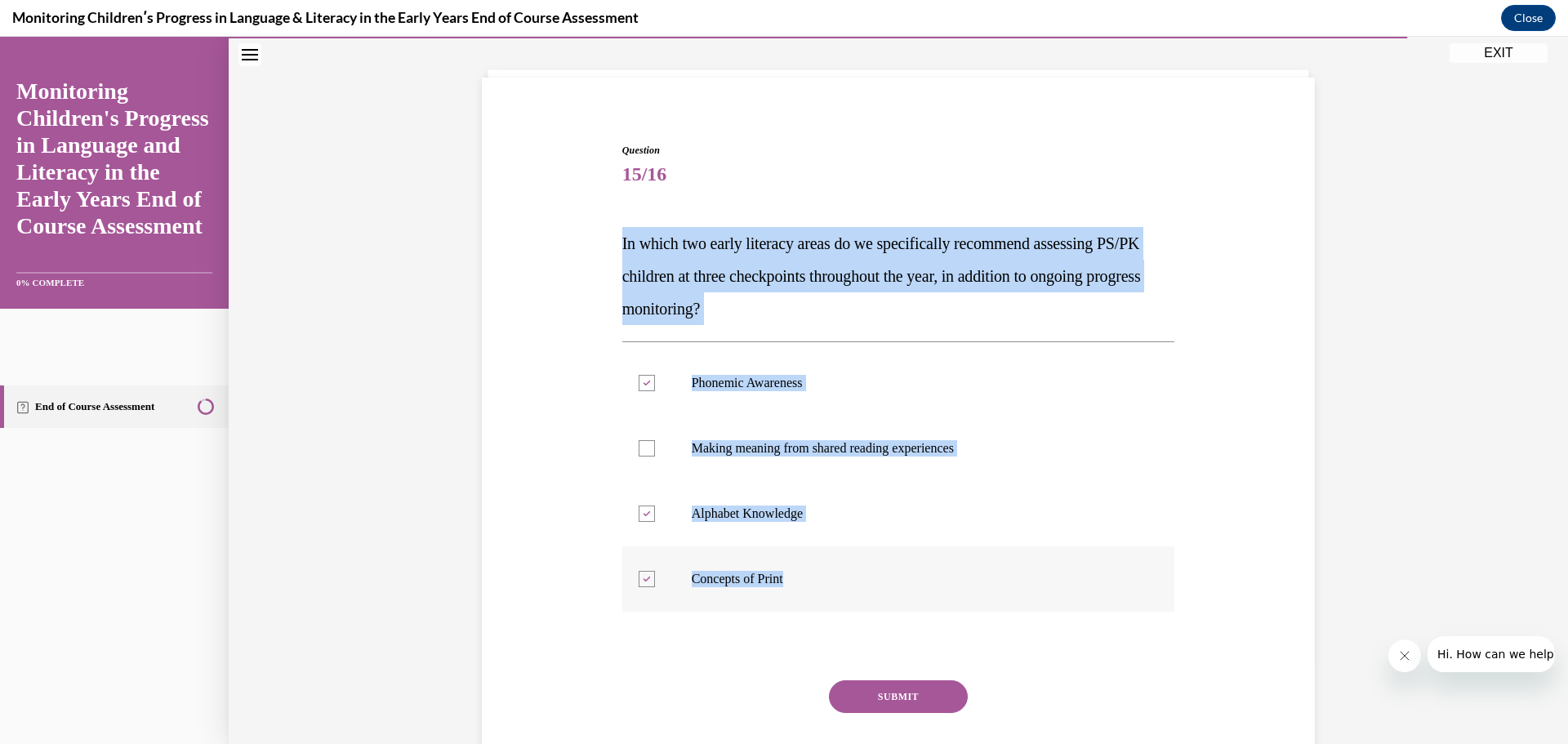
checkbox input "false"
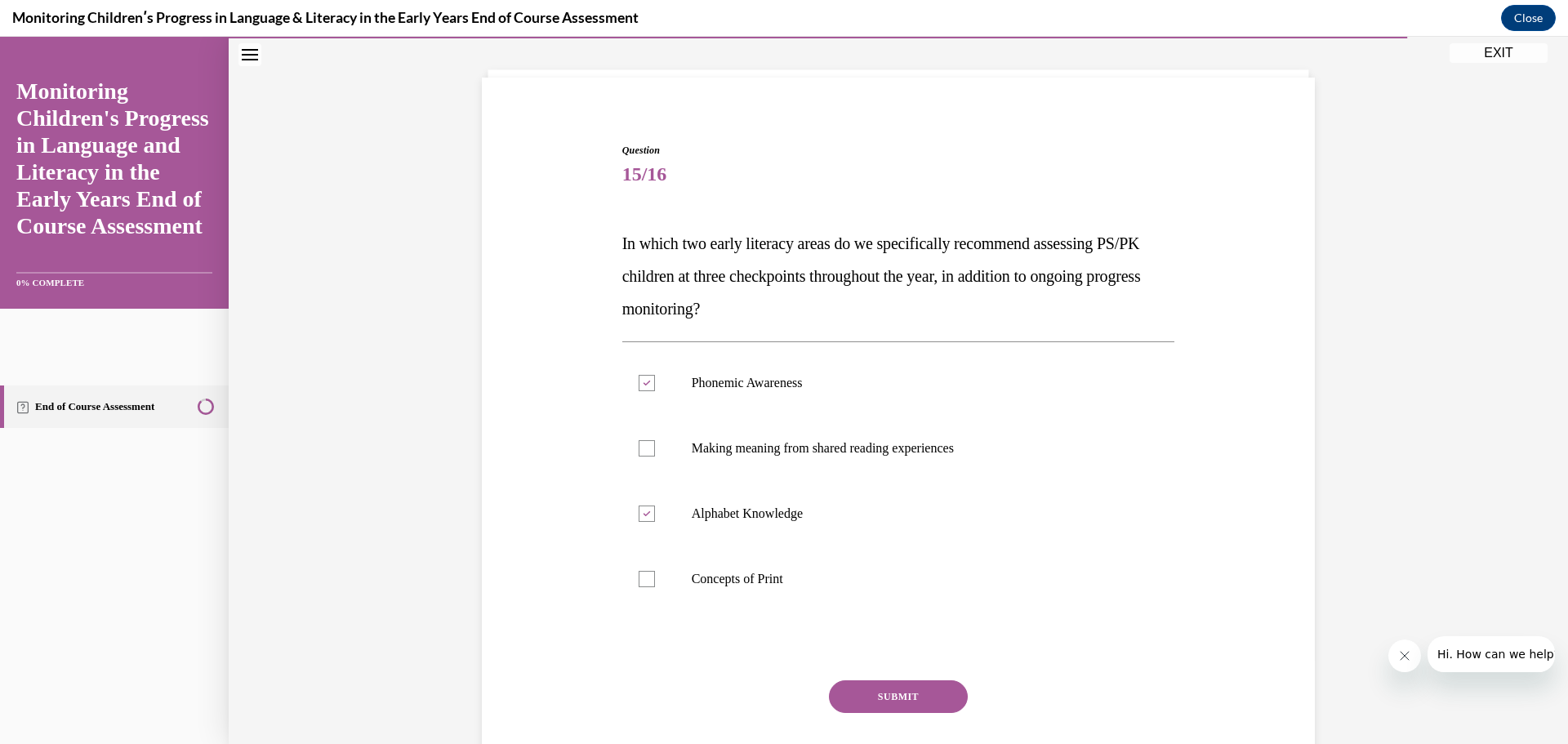
click at [922, 680] on button "SUBMIT" at bounding box center [898, 697] width 139 height 33
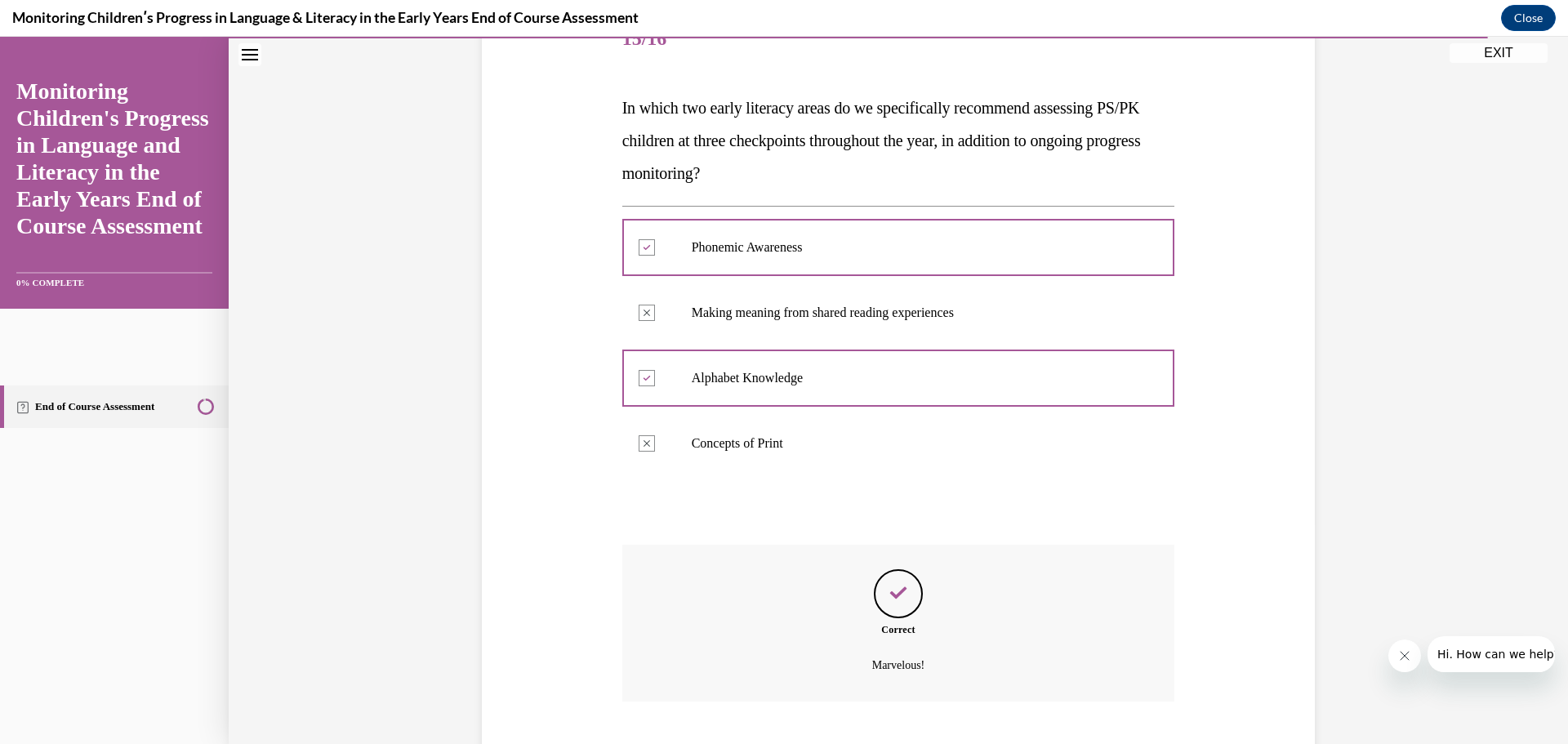
scroll to position [319, 0]
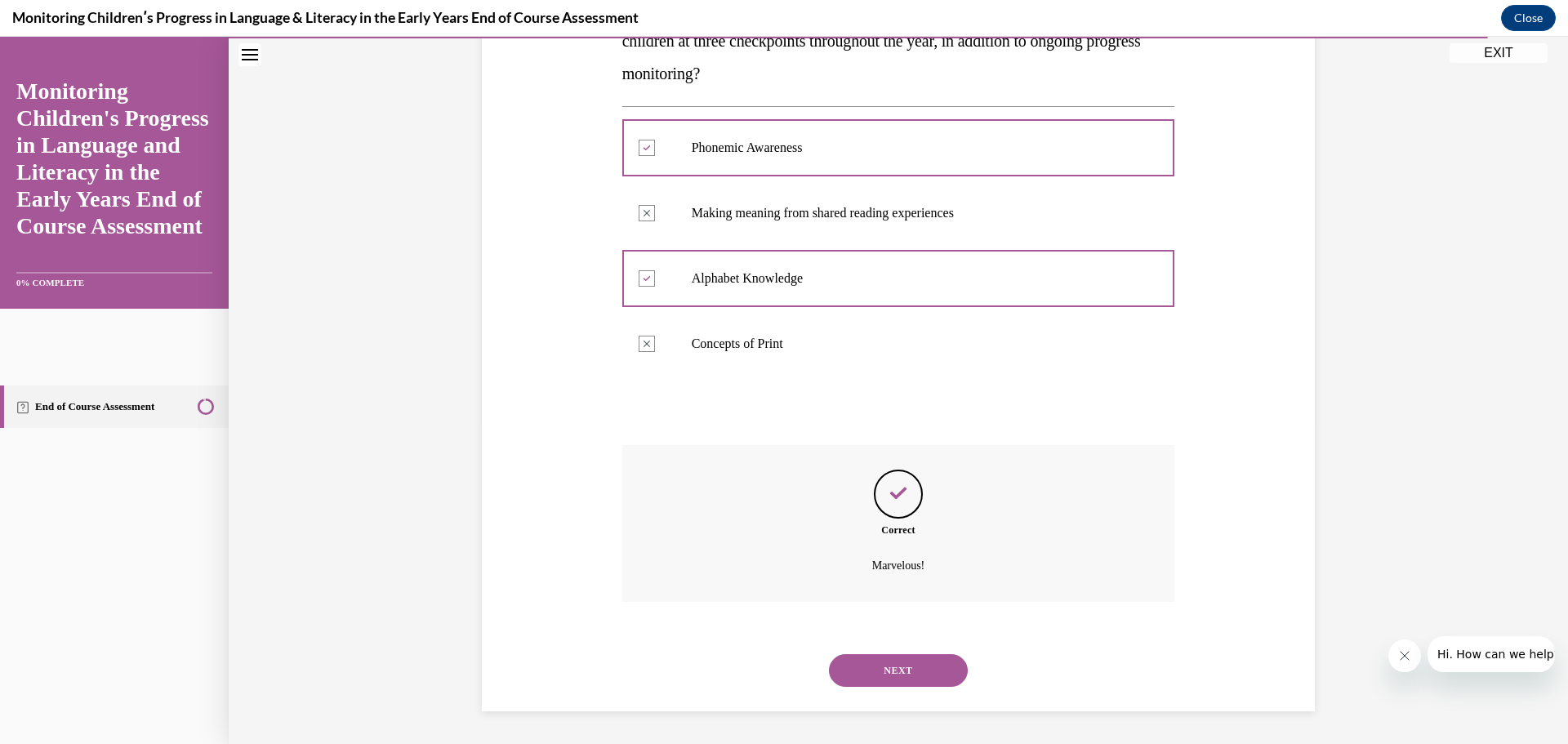
click at [898, 658] on button "NEXT" at bounding box center [898, 671] width 139 height 33
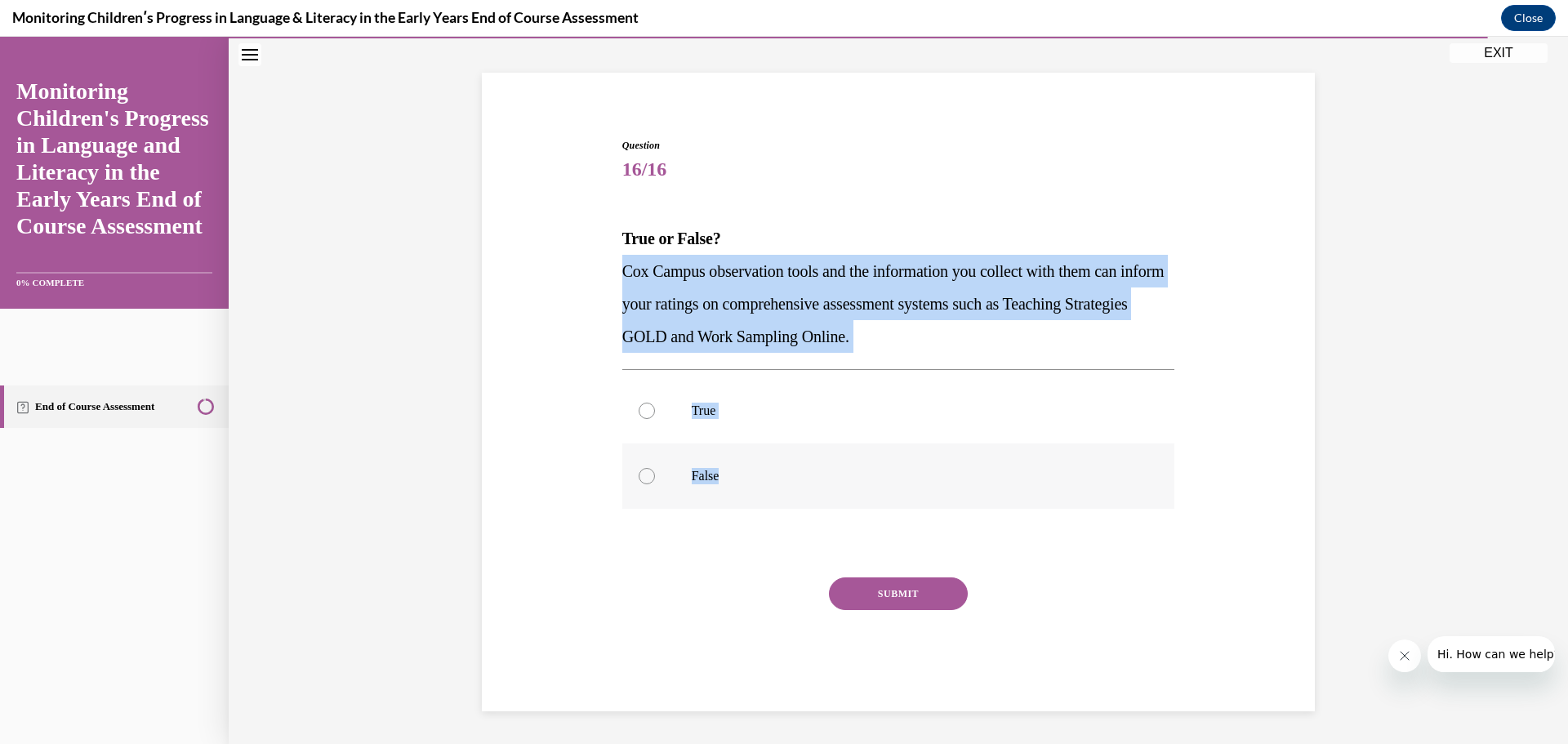
drag, startPoint x: 610, startPoint y: 259, endPoint x: 898, endPoint y: 481, distance: 363.6
click at [898, 481] on div "Question 16/16 True or False? Cox Campus observation tools and the information …" at bounding box center [899, 400] width 842 height 622
copy div "Cox Campus observation tools and the information you collect with them can info…"
click at [638, 426] on label "True" at bounding box center [899, 411] width 553 height 65
click at [638, 419] on input "True" at bounding box center [647, 411] width 16 height 16
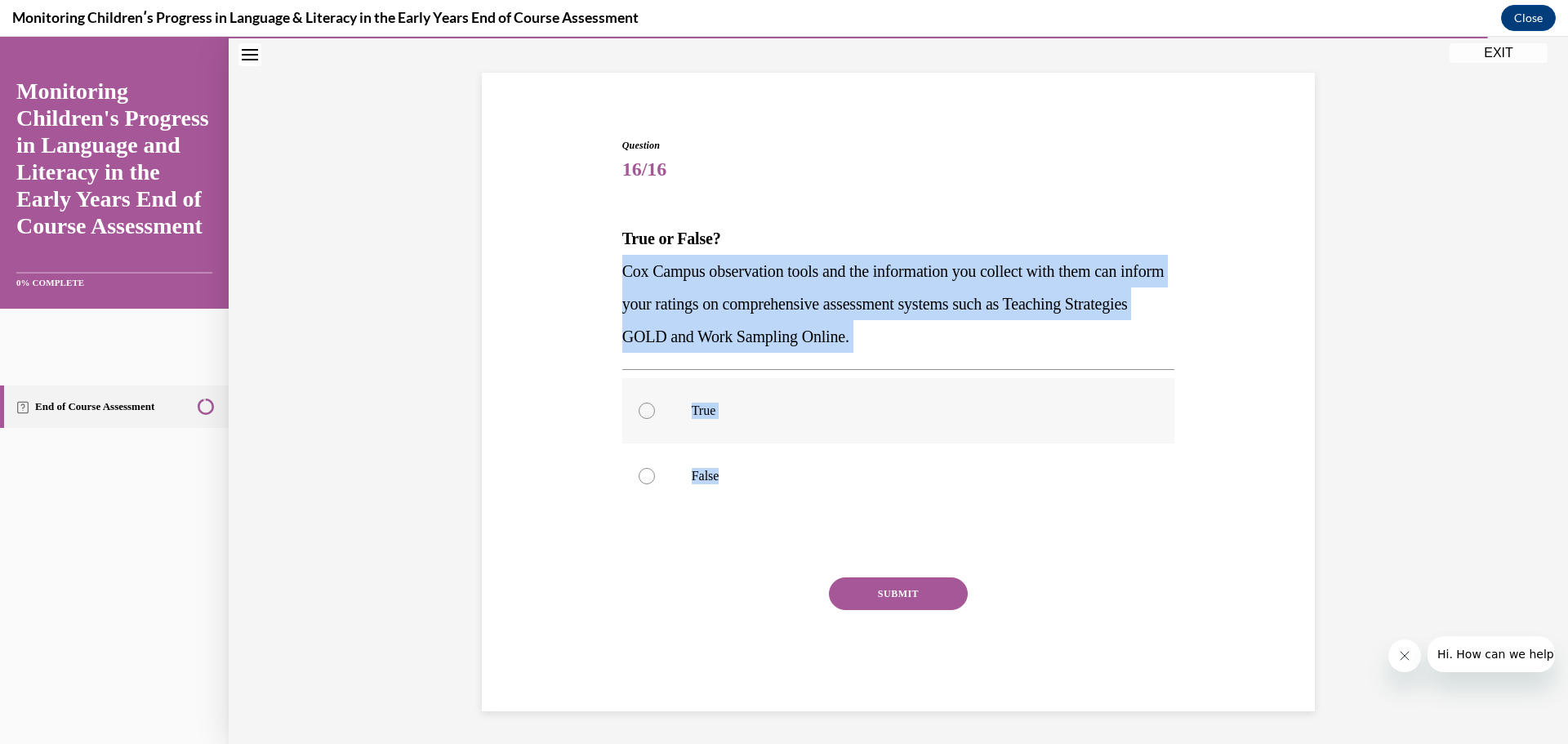
radio input "true"
click at [854, 605] on button "SUBMIT" at bounding box center [898, 594] width 139 height 33
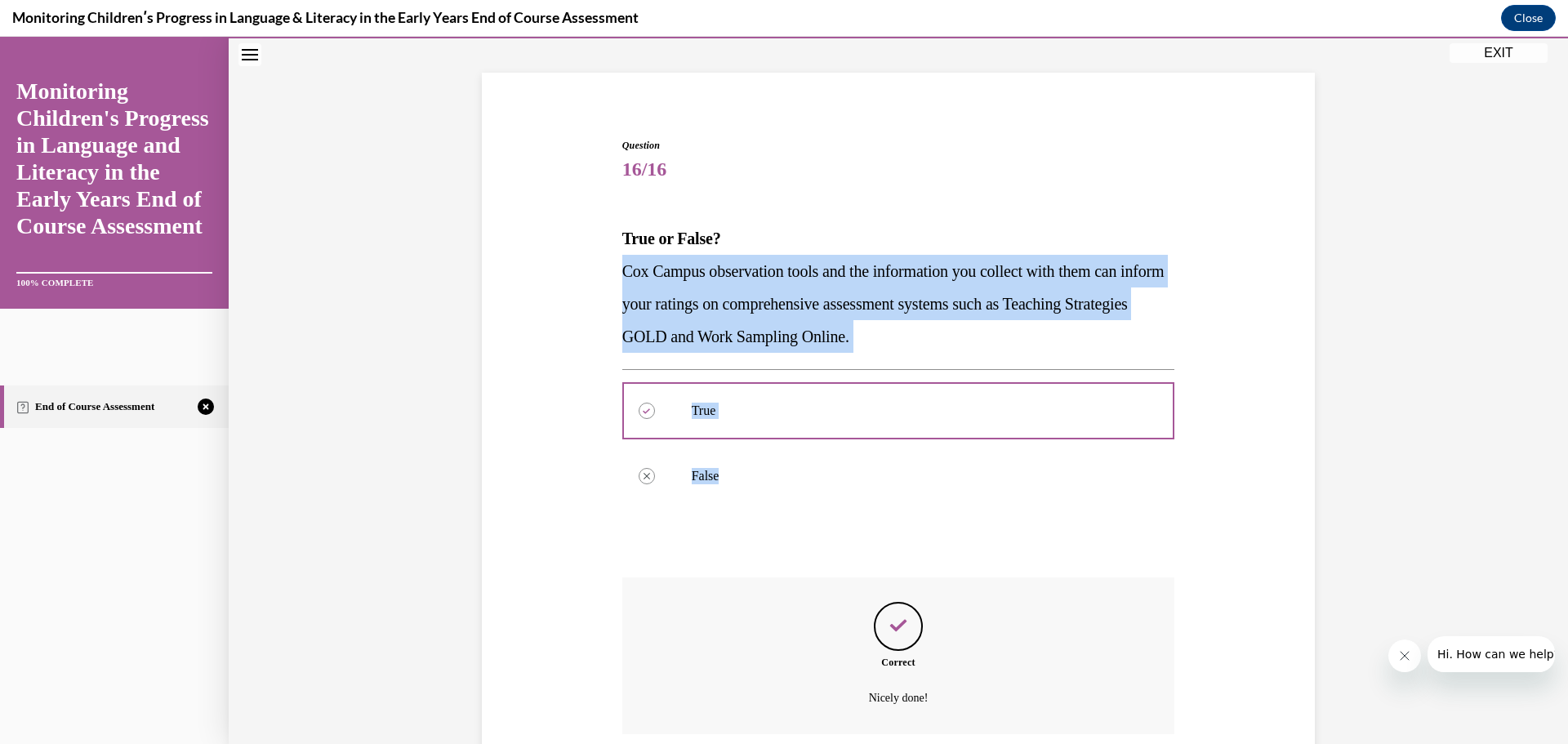
scroll to position [221, 0]
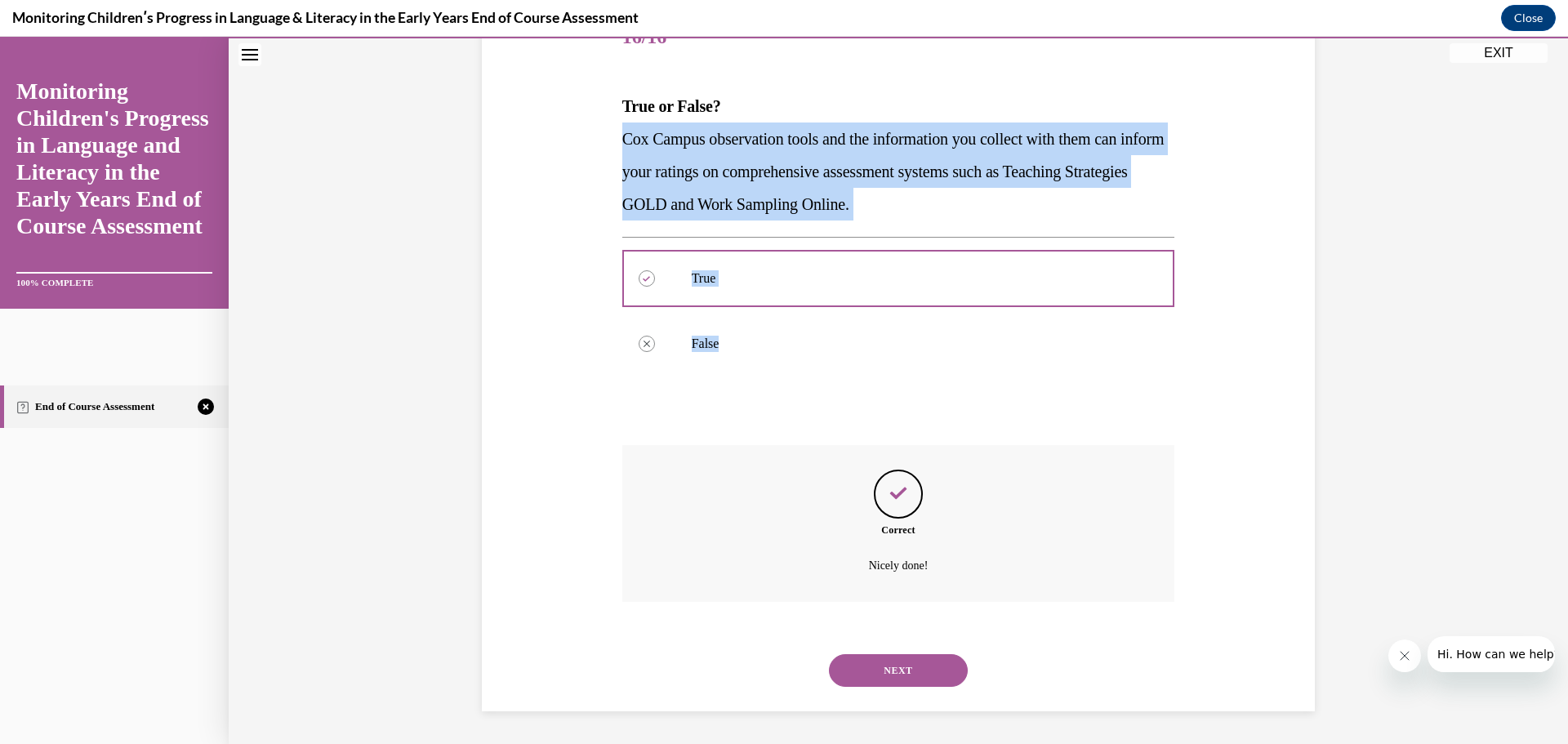
click at [932, 668] on button "NEXT" at bounding box center [898, 671] width 139 height 33
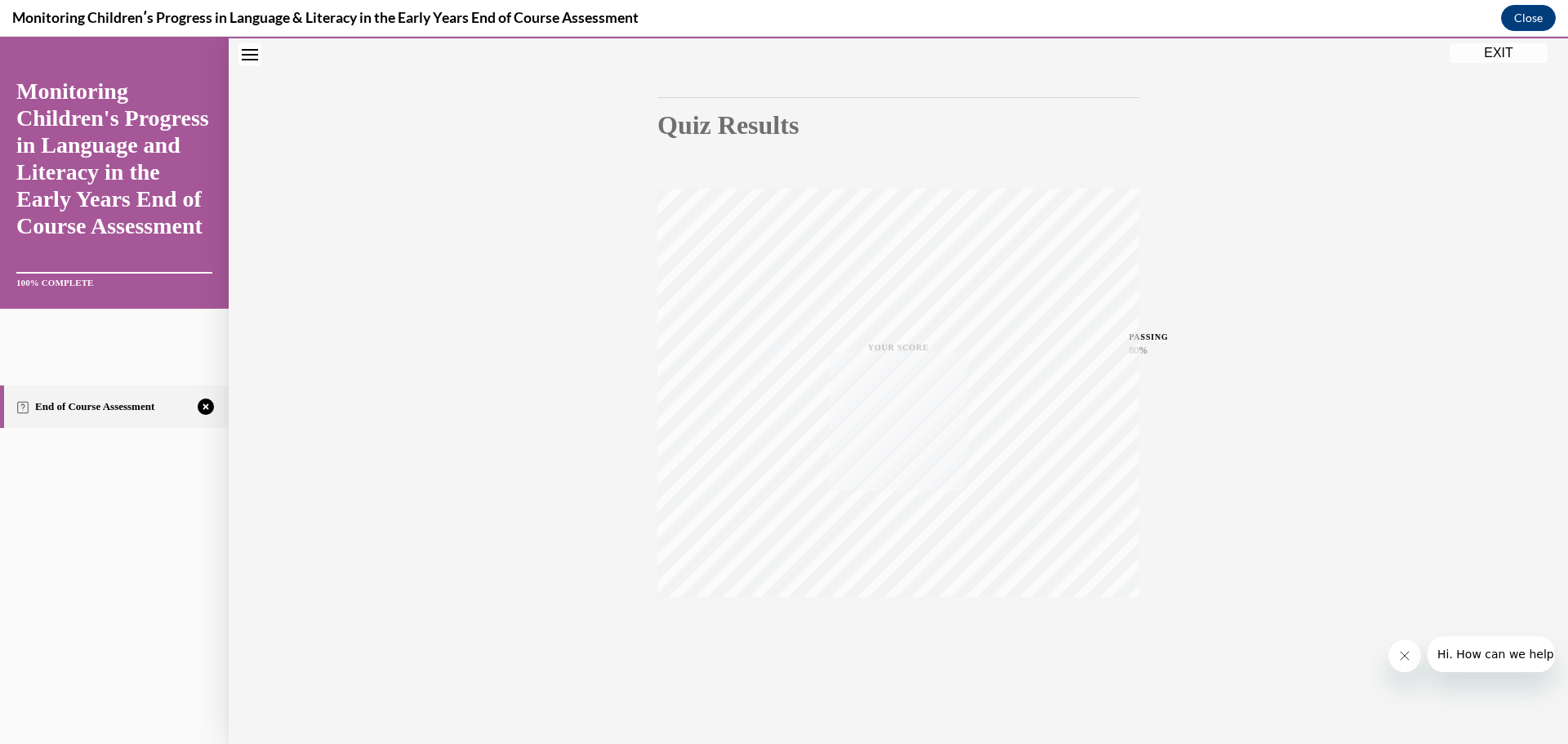
scroll to position [130, 0]
click at [897, 640] on icon "button" at bounding box center [899, 645] width 58 height 18
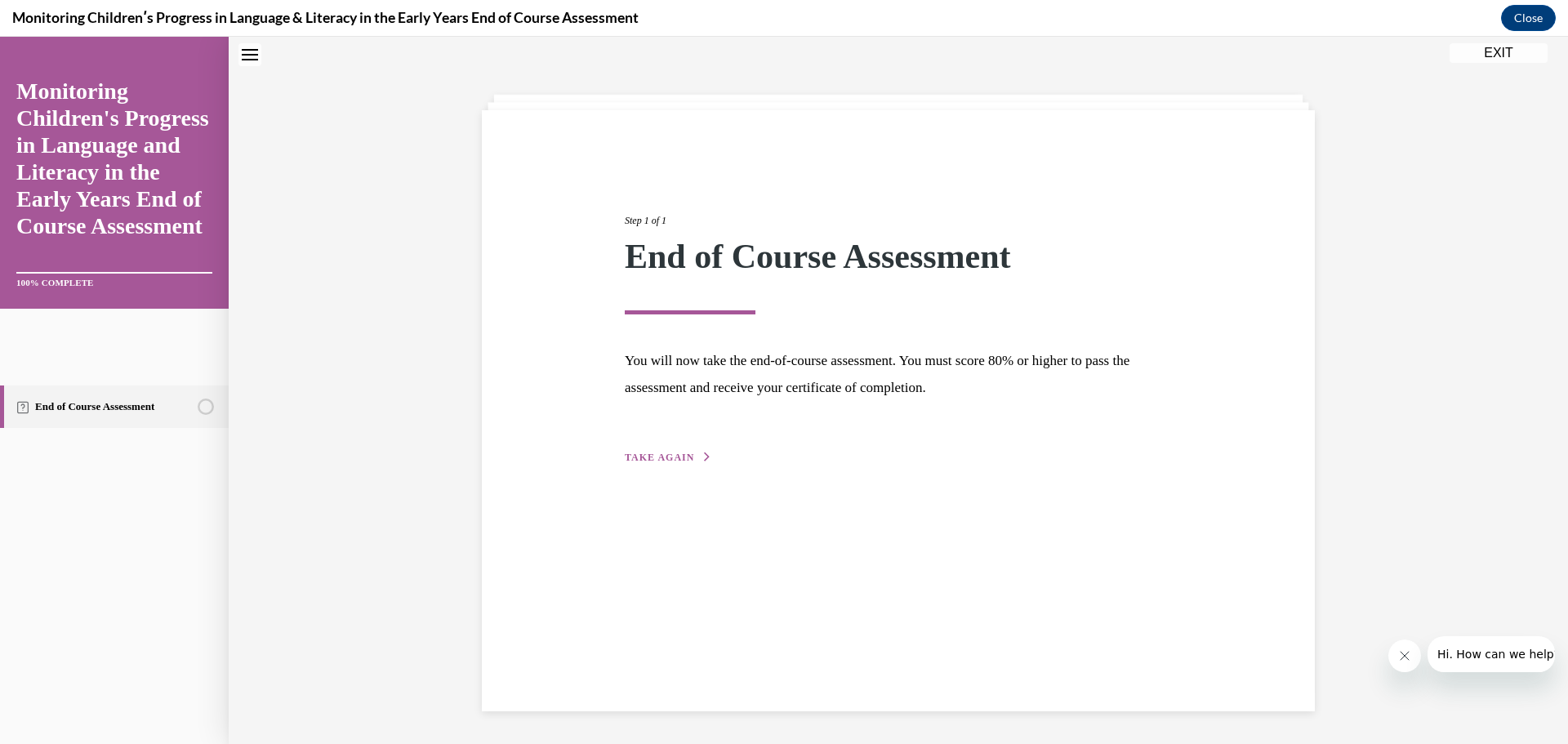
click at [673, 457] on span "TAKE AGAIN" at bounding box center [659, 457] width 70 height 12
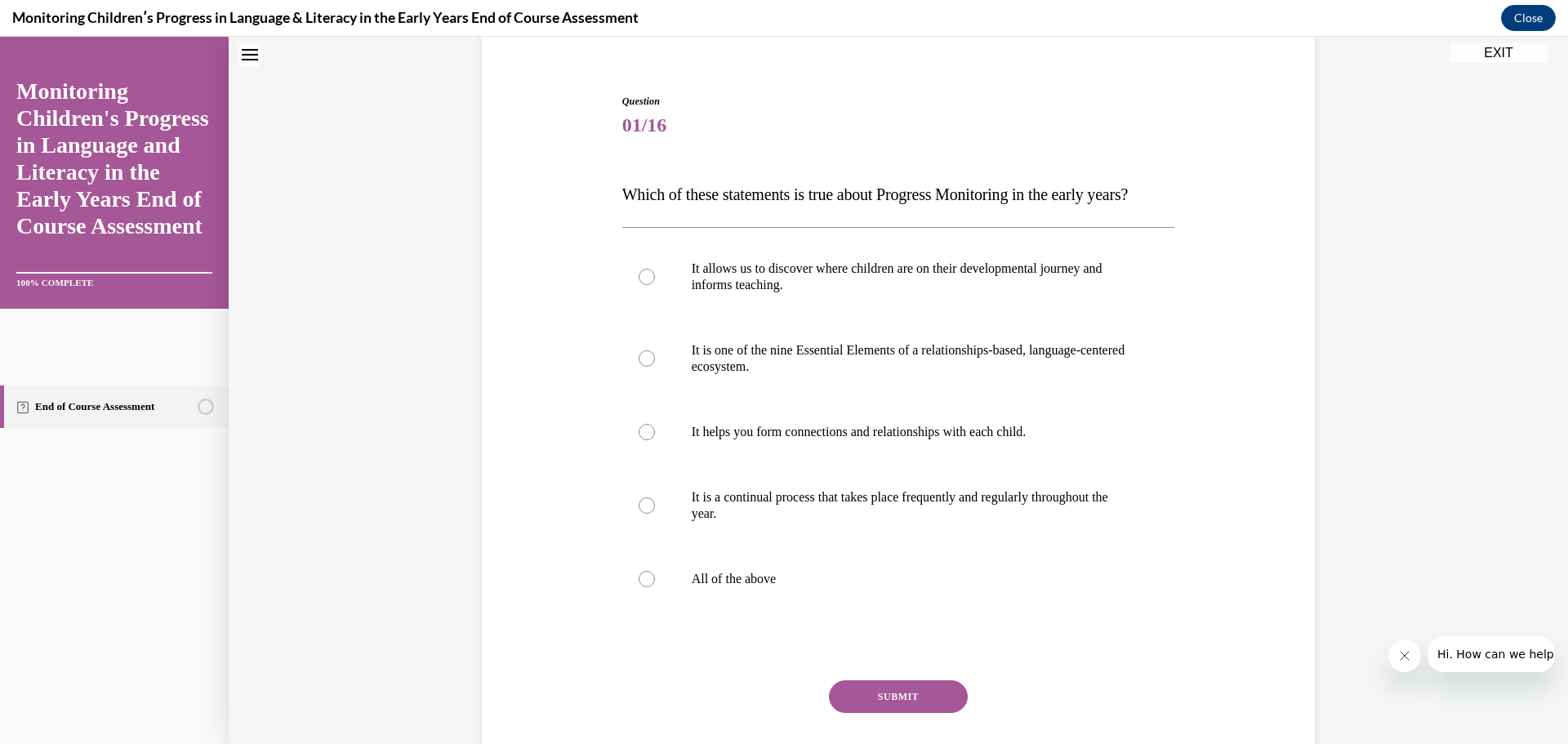
scroll to position [215, 0]
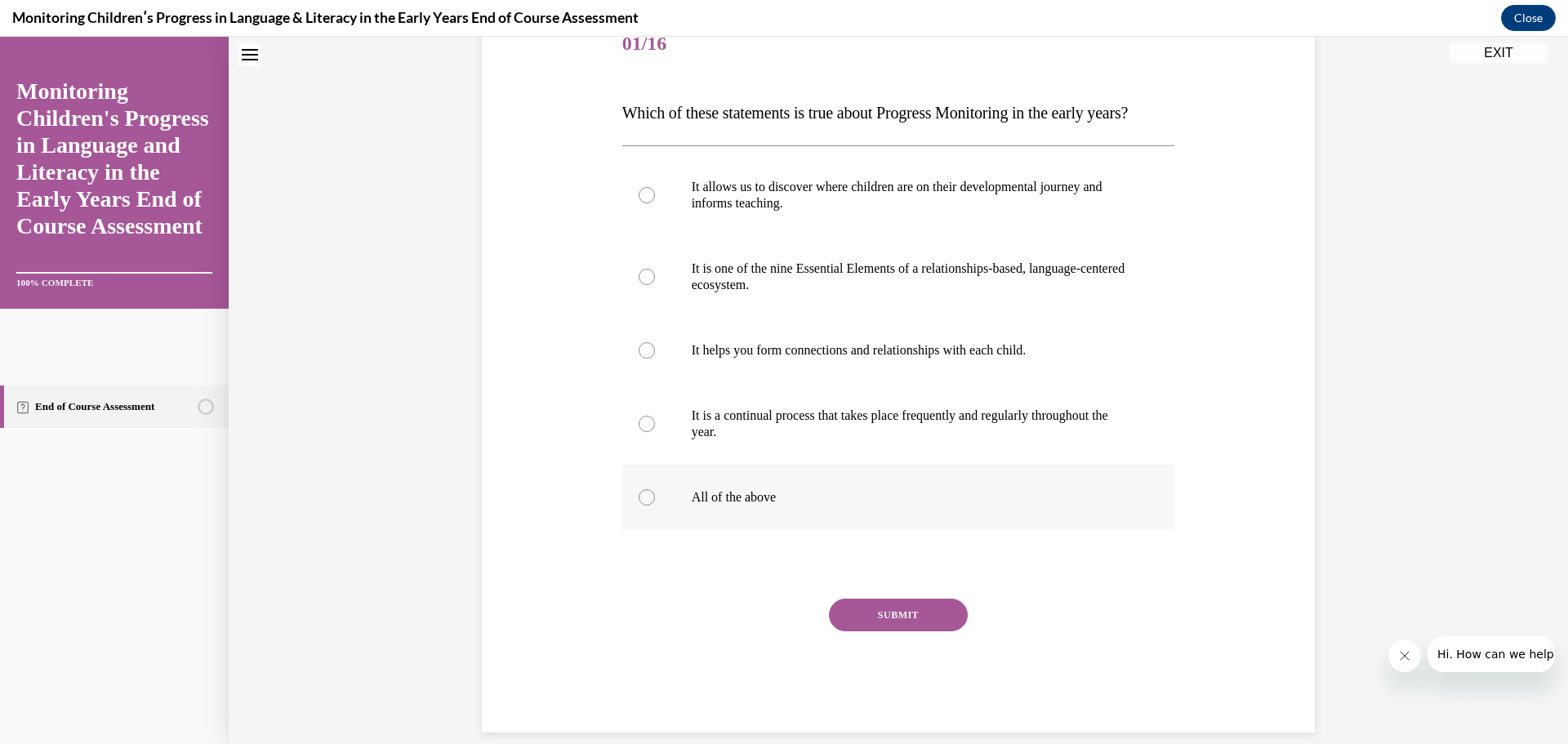
click at [706, 530] on label "All of the above" at bounding box center [899, 497] width 553 height 65
click at [655, 505] on input "All of the above" at bounding box center [647, 497] width 16 height 16
radio input "true"
click at [878, 631] on button "SUBMIT" at bounding box center [898, 615] width 139 height 33
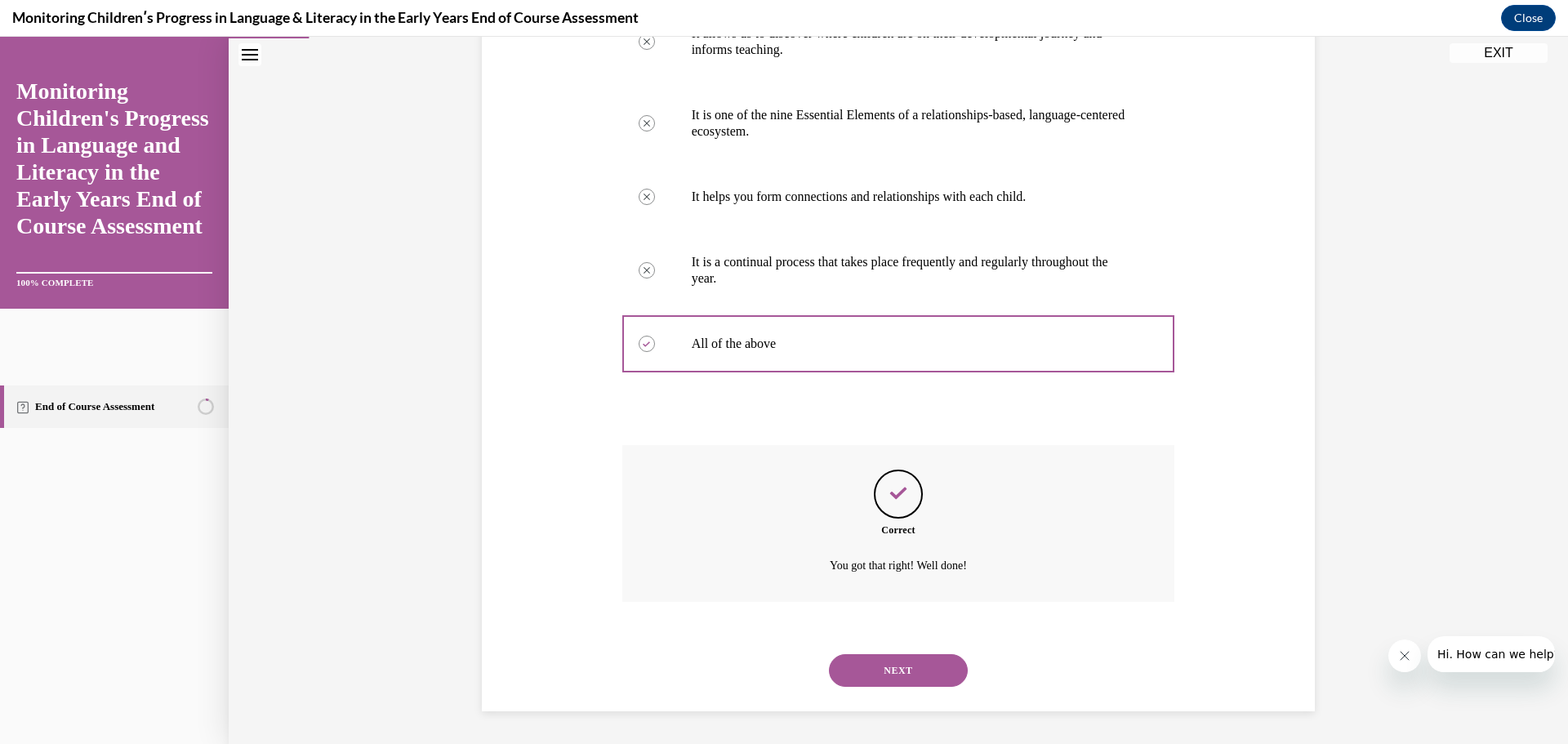
scroll to position [401, 0]
click at [922, 661] on button "NEXT" at bounding box center [898, 671] width 139 height 33
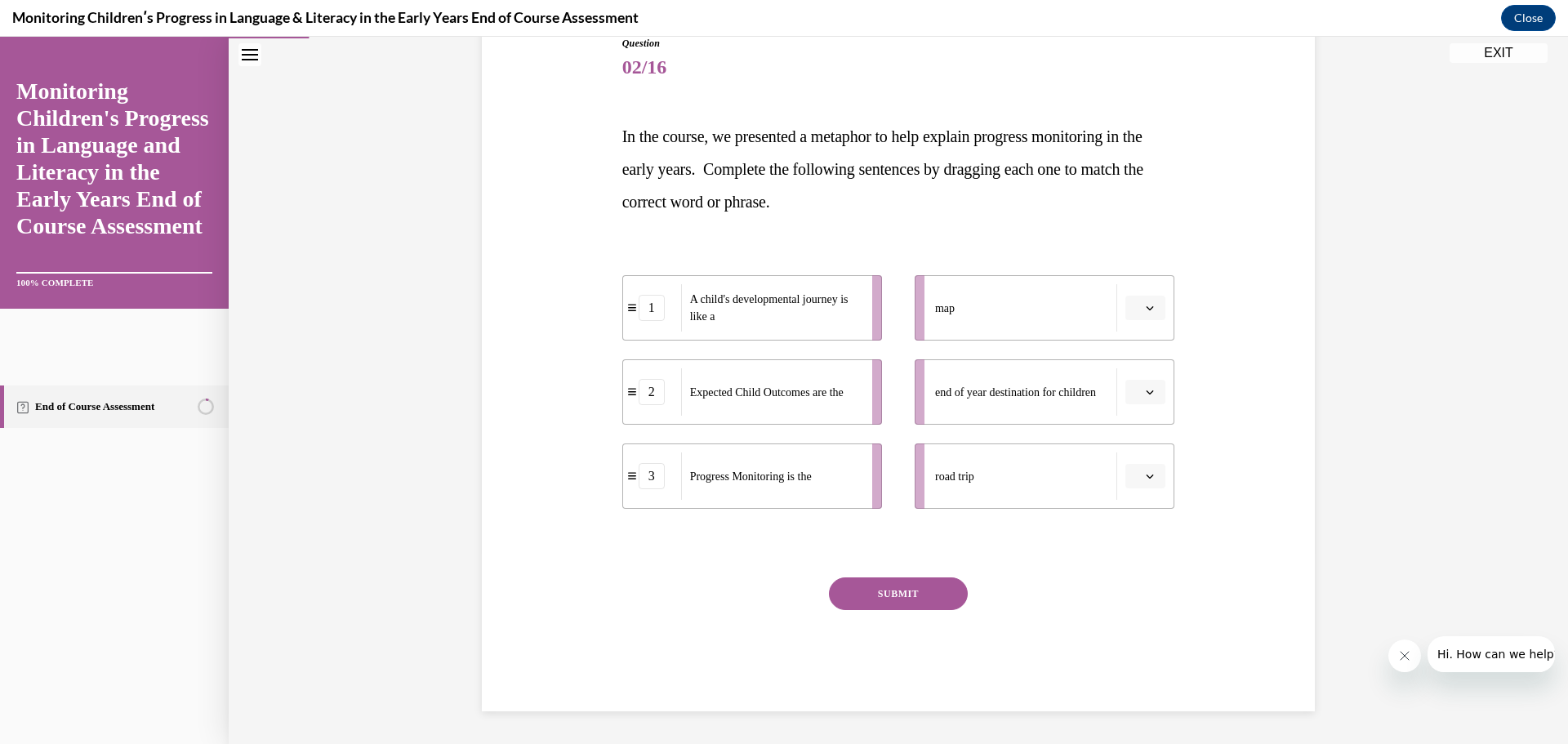
scroll to position [182, 0]
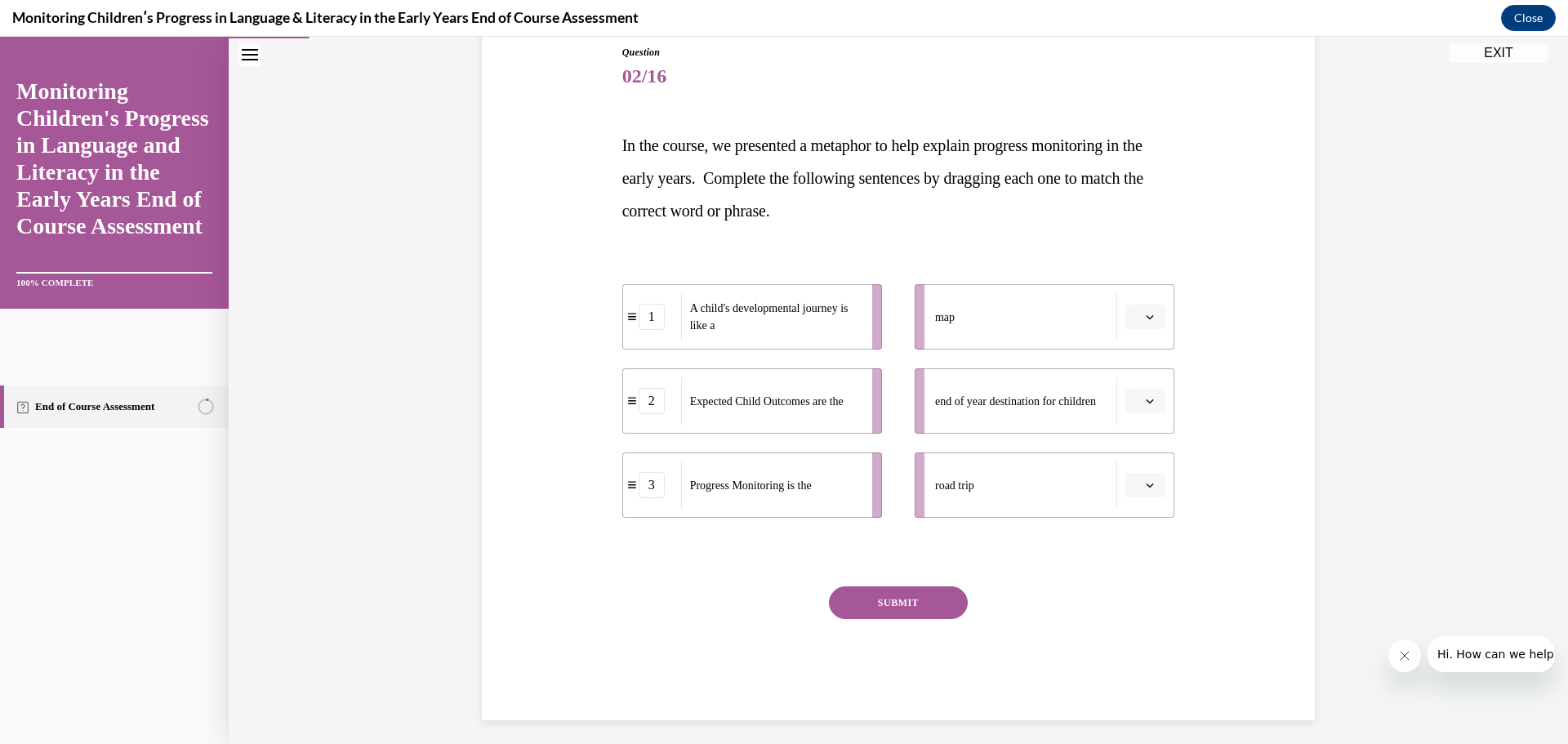
click at [1146, 475] on button "button" at bounding box center [1145, 485] width 40 height 24
click at [1144, 555] on div "1" at bounding box center [1137, 554] width 41 height 33
click at [1150, 403] on button "button" at bounding box center [1145, 401] width 40 height 24
click at [1157, 494] on div "2" at bounding box center [1137, 504] width 41 height 33
click at [1149, 317] on span "button" at bounding box center [1150, 317] width 12 height 12
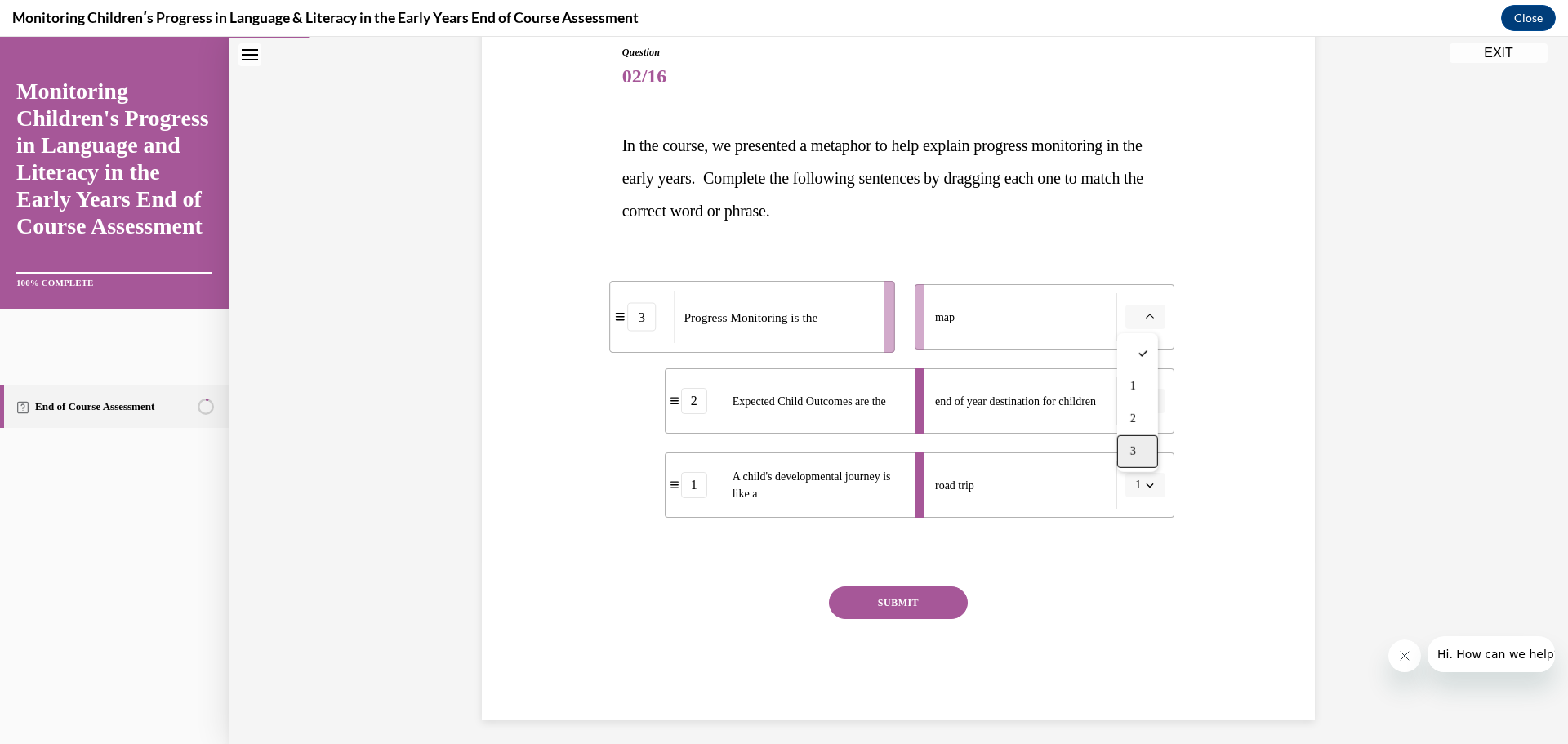
click at [1148, 453] on div "3" at bounding box center [1137, 452] width 41 height 33
click at [921, 595] on button "SUBMIT" at bounding box center [898, 603] width 139 height 33
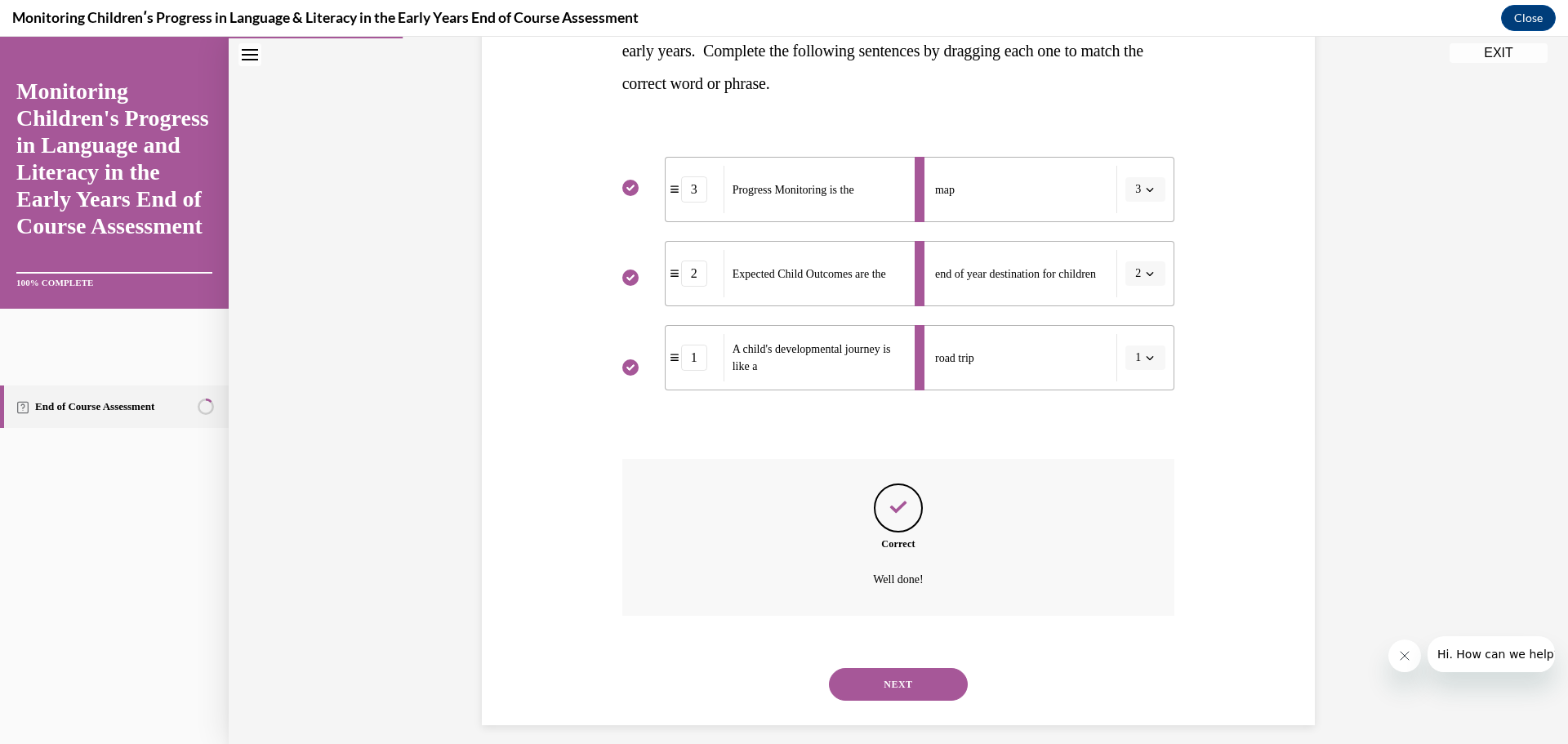
scroll to position [324, 0]
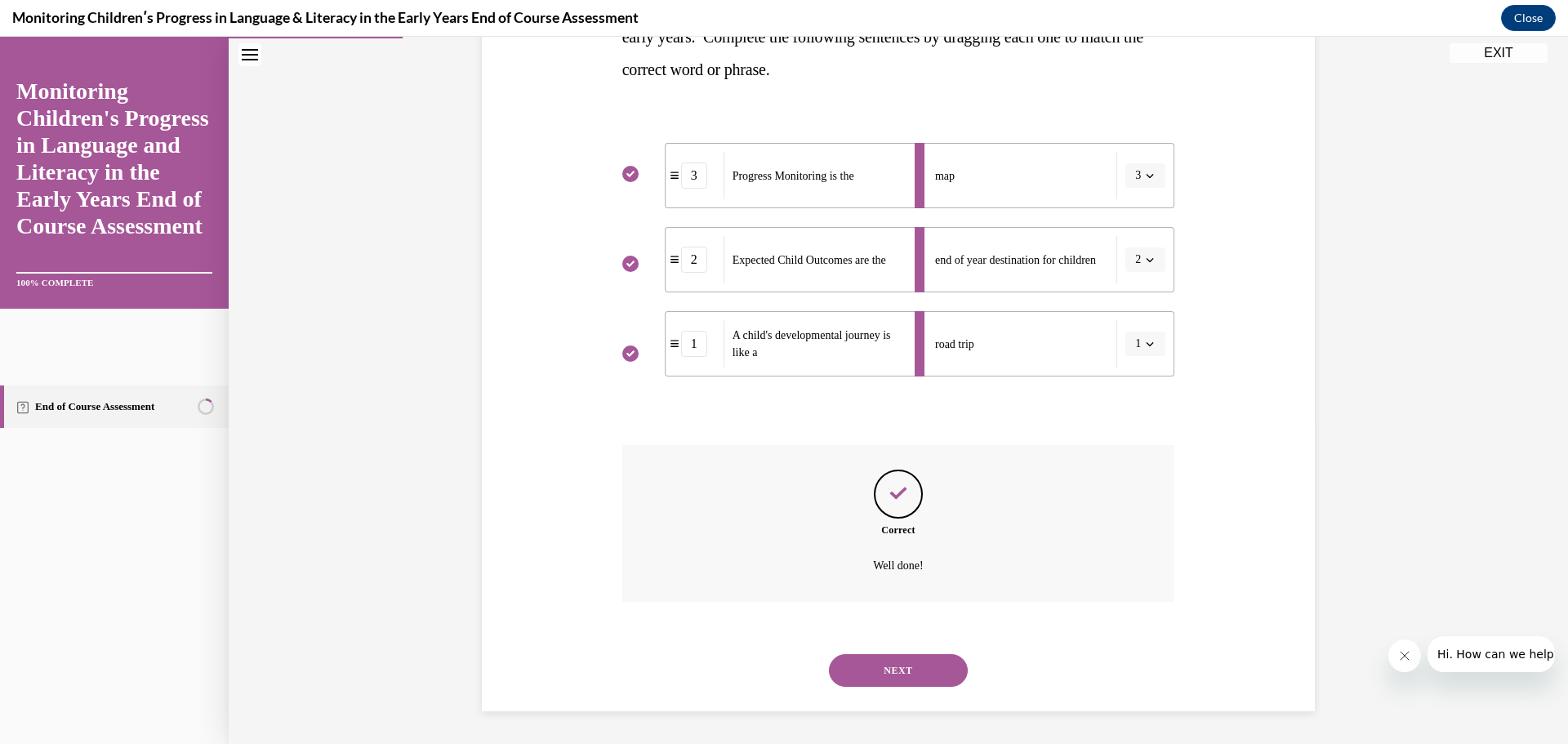
click at [911, 663] on button "NEXT" at bounding box center [898, 671] width 139 height 33
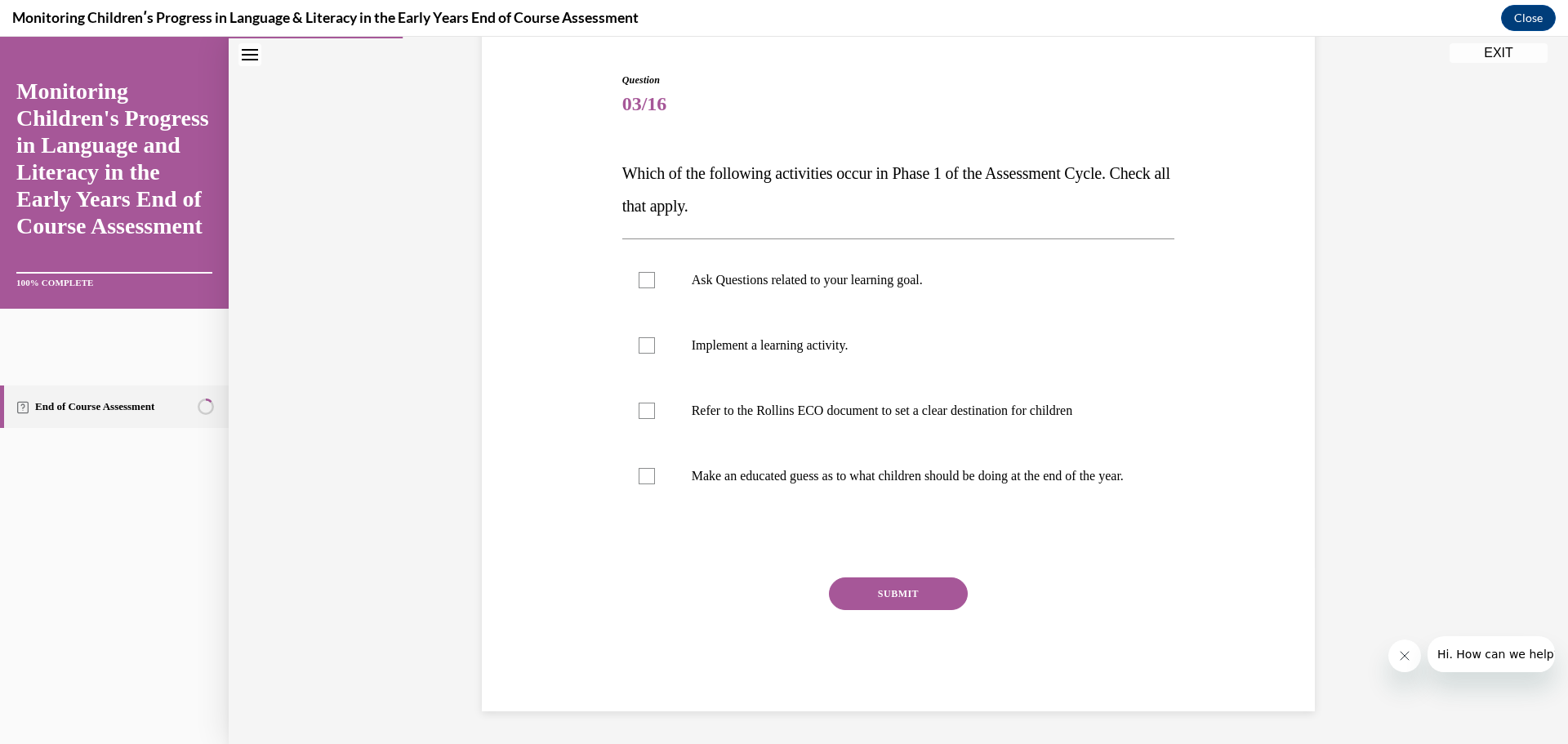
scroll to position [171, 0]
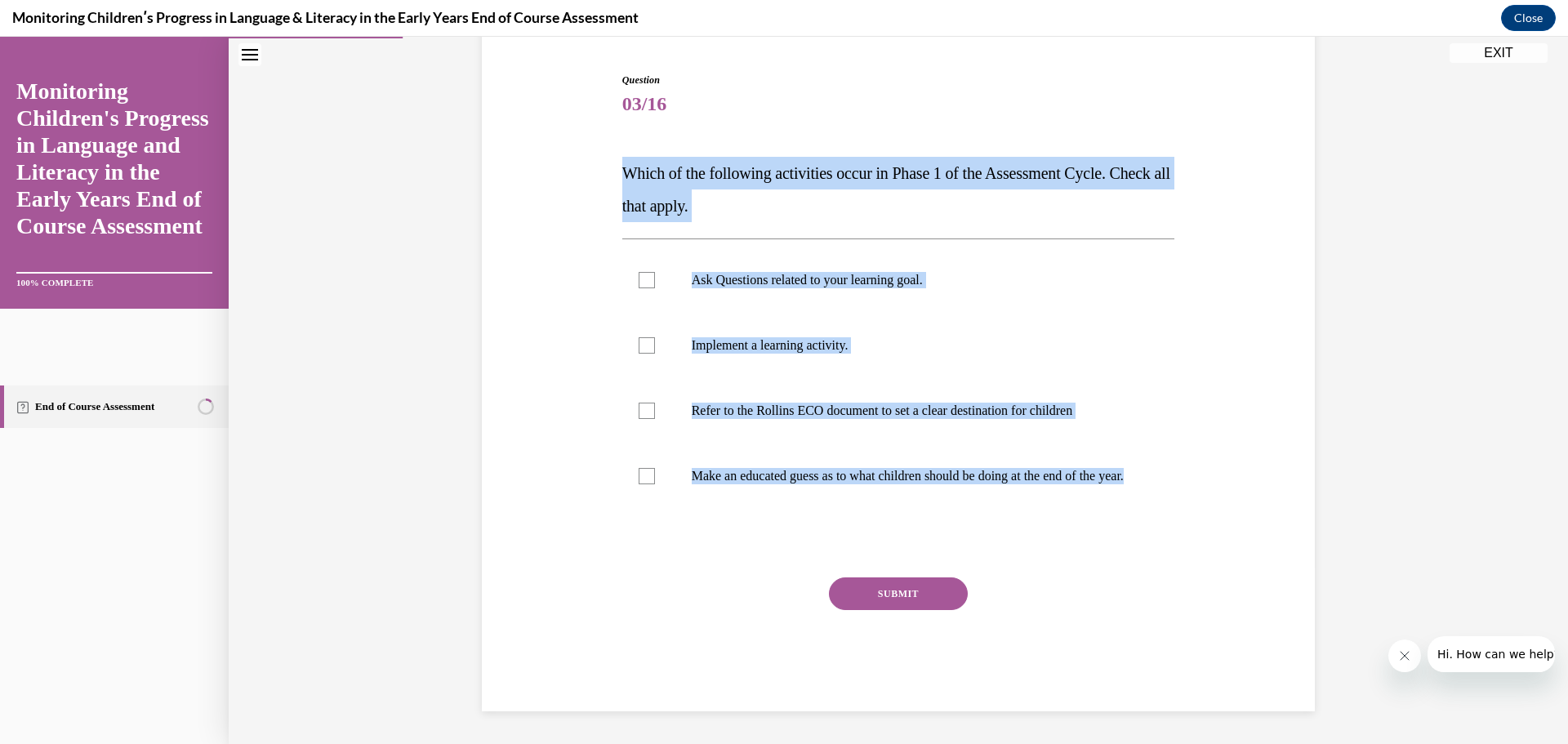
drag, startPoint x: 1060, startPoint y: 524, endPoint x: 620, endPoint y: 153, distance: 575.5
click at [622, 152] on div "Question 03/16 Which of the following activities occur in Phase 1 of the Assess…" at bounding box center [899, 392] width 553 height 639
copy div "Which of the following activities occur in Phase 1 of the Assessment Cycle. Che…"
click at [566, 504] on div "Question 03/16 Which of the following activities occur in Phase 1 of the Assess…" at bounding box center [899, 367] width 842 height 688
click at [638, 272] on div at bounding box center [647, 280] width 16 height 16
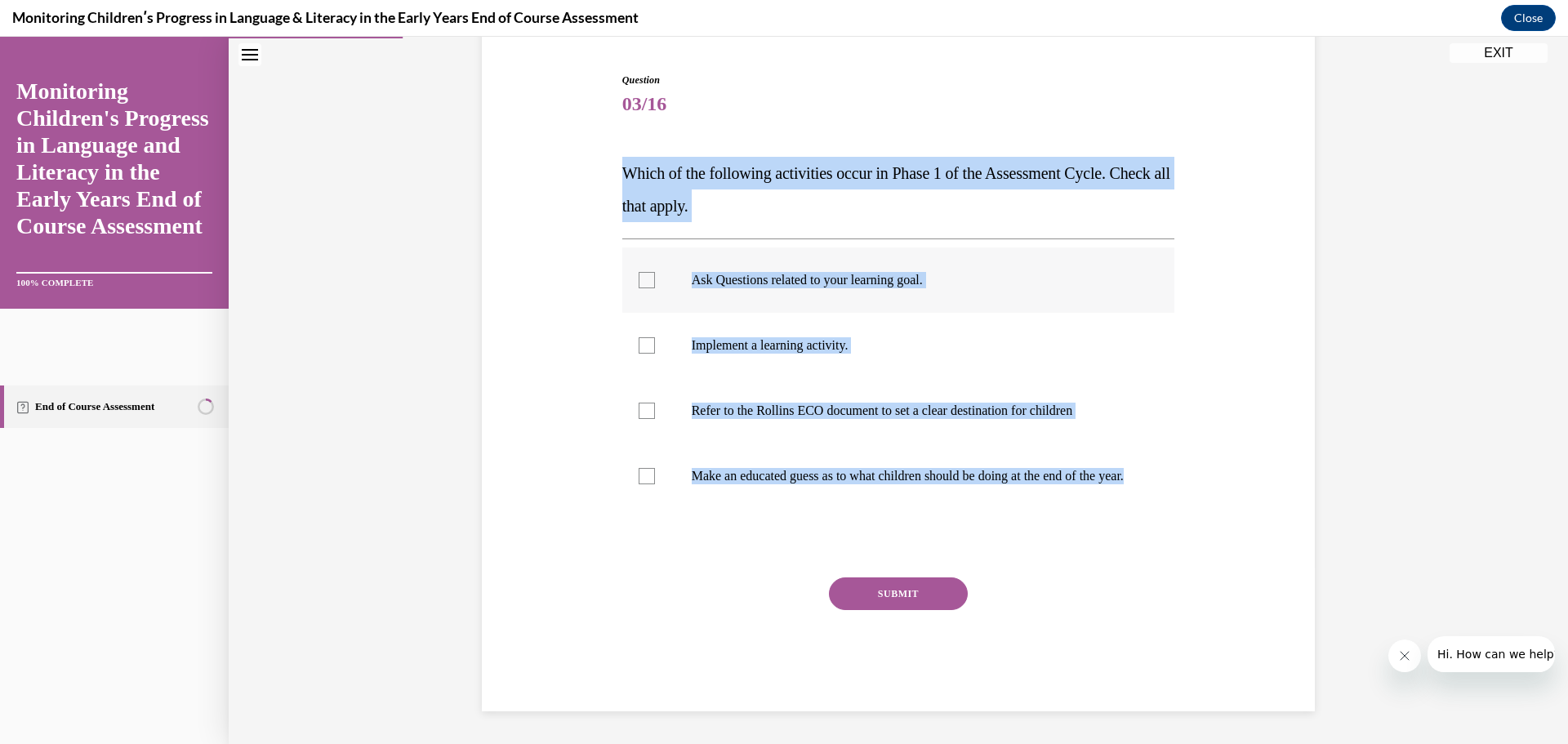
click at [638, 272] on input "Ask Questions related to your learning goal." at bounding box center [647, 280] width 16 height 16
checkbox input "true"
click at [648, 338] on div at bounding box center [647, 346] width 16 height 16
click at [648, 338] on input "Implement a learning activity." at bounding box center [647, 346] width 16 height 16
checkbox input "true"
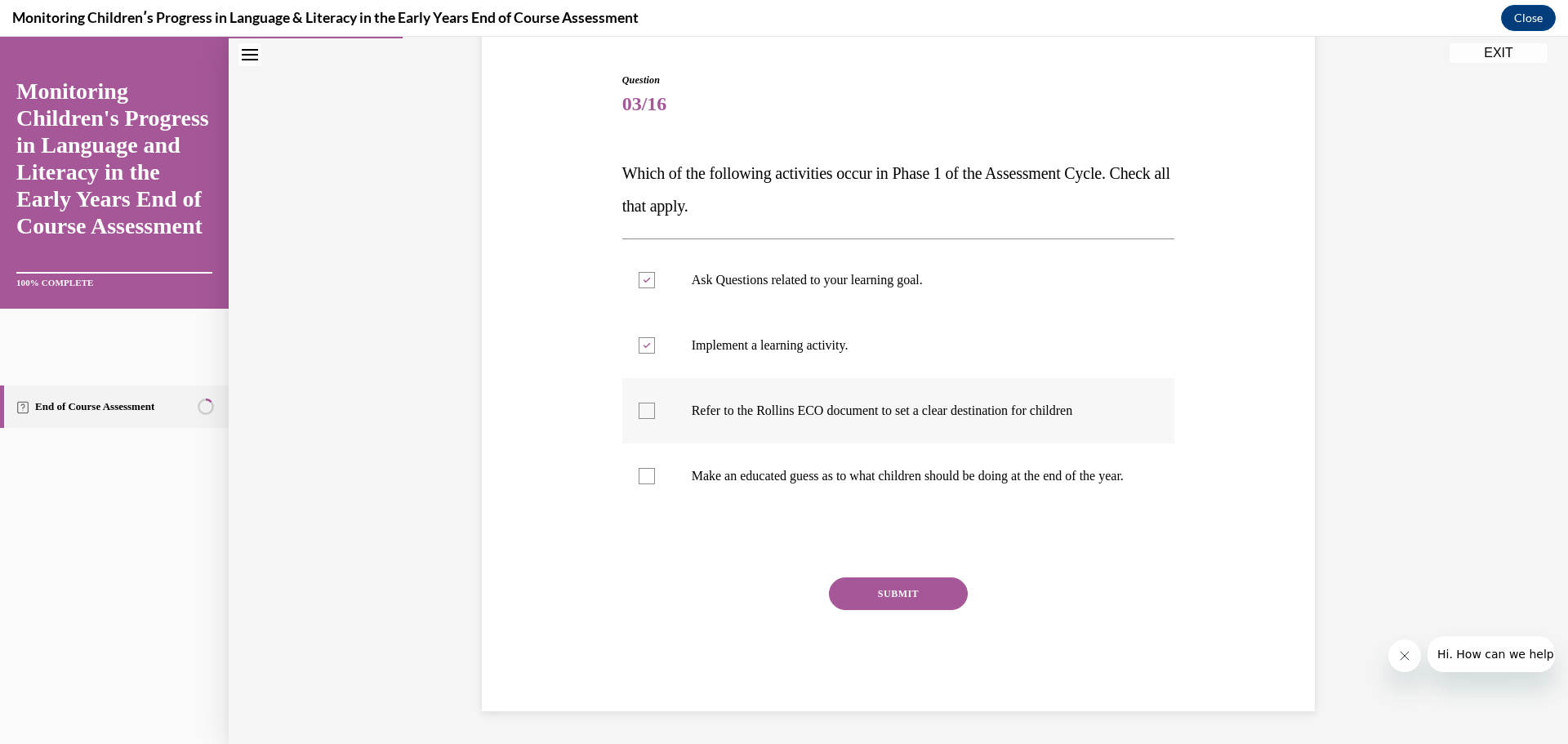
click at [645, 403] on div at bounding box center [647, 411] width 16 height 16
click at [645, 403] on input "Refer to the Rollins ECO document to set a clear destination for children" at bounding box center [647, 411] width 16 height 16
checkbox input "true"
click at [916, 597] on button "SUBMIT" at bounding box center [898, 594] width 139 height 33
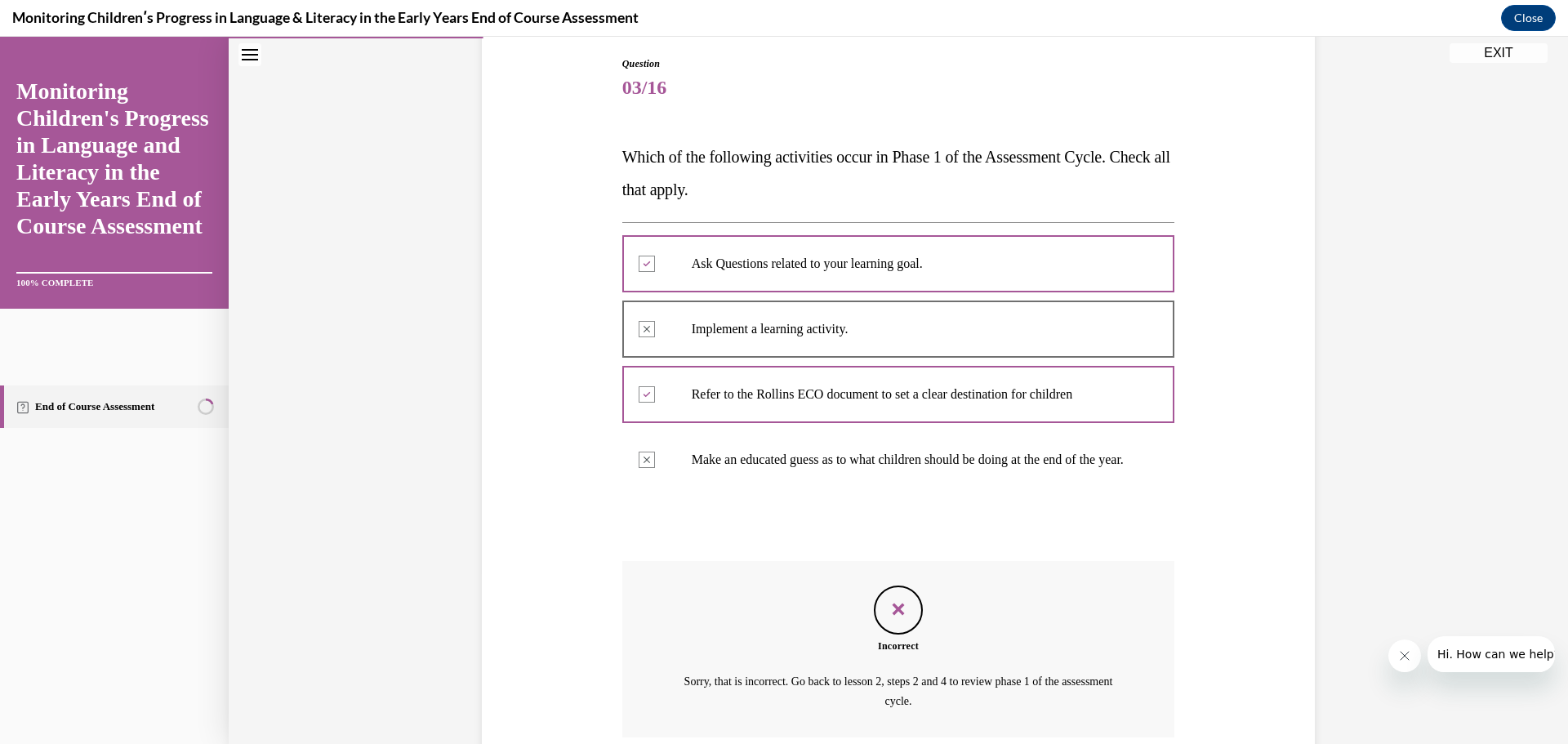
scroll to position [323, 0]
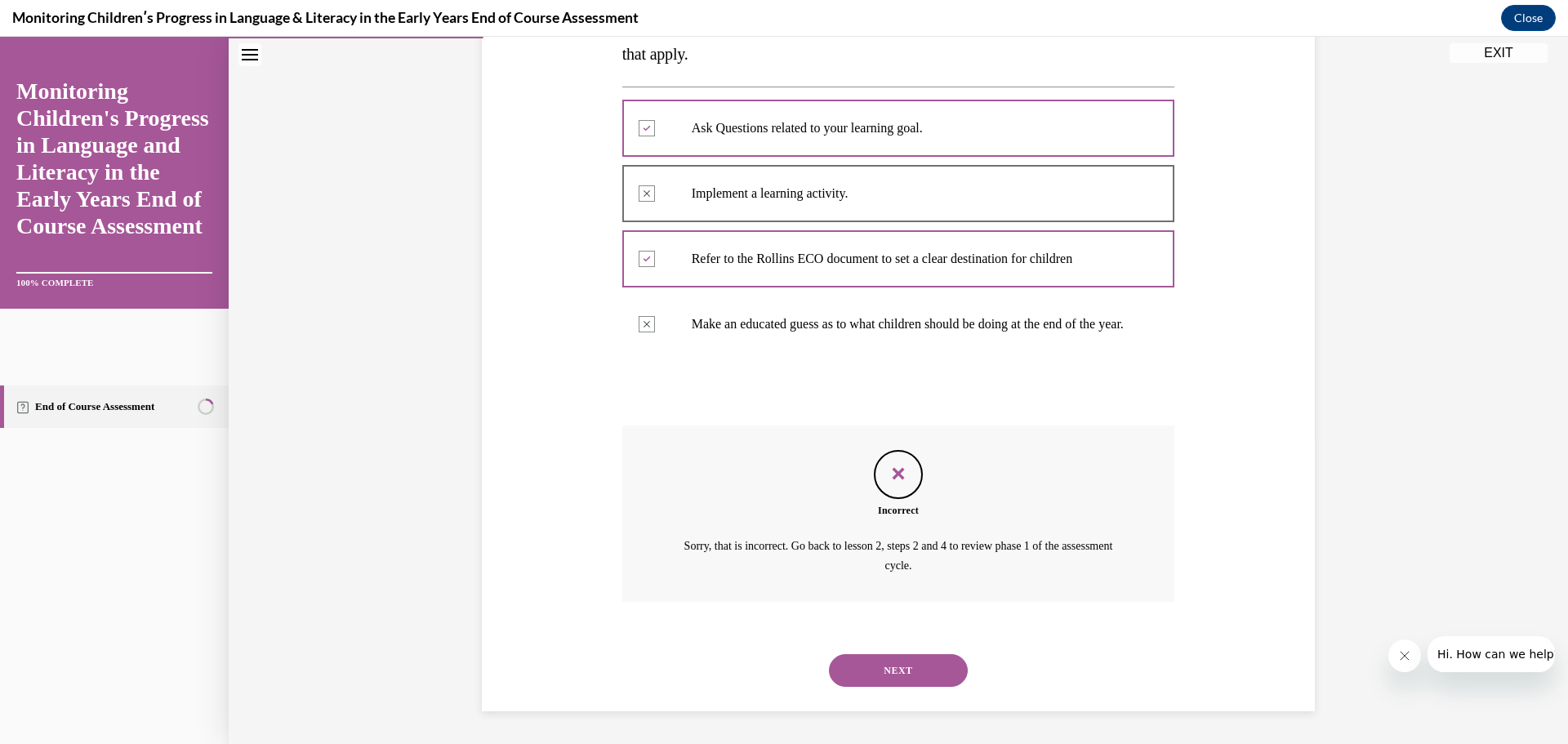
click at [865, 670] on button "NEXT" at bounding box center [898, 671] width 139 height 33
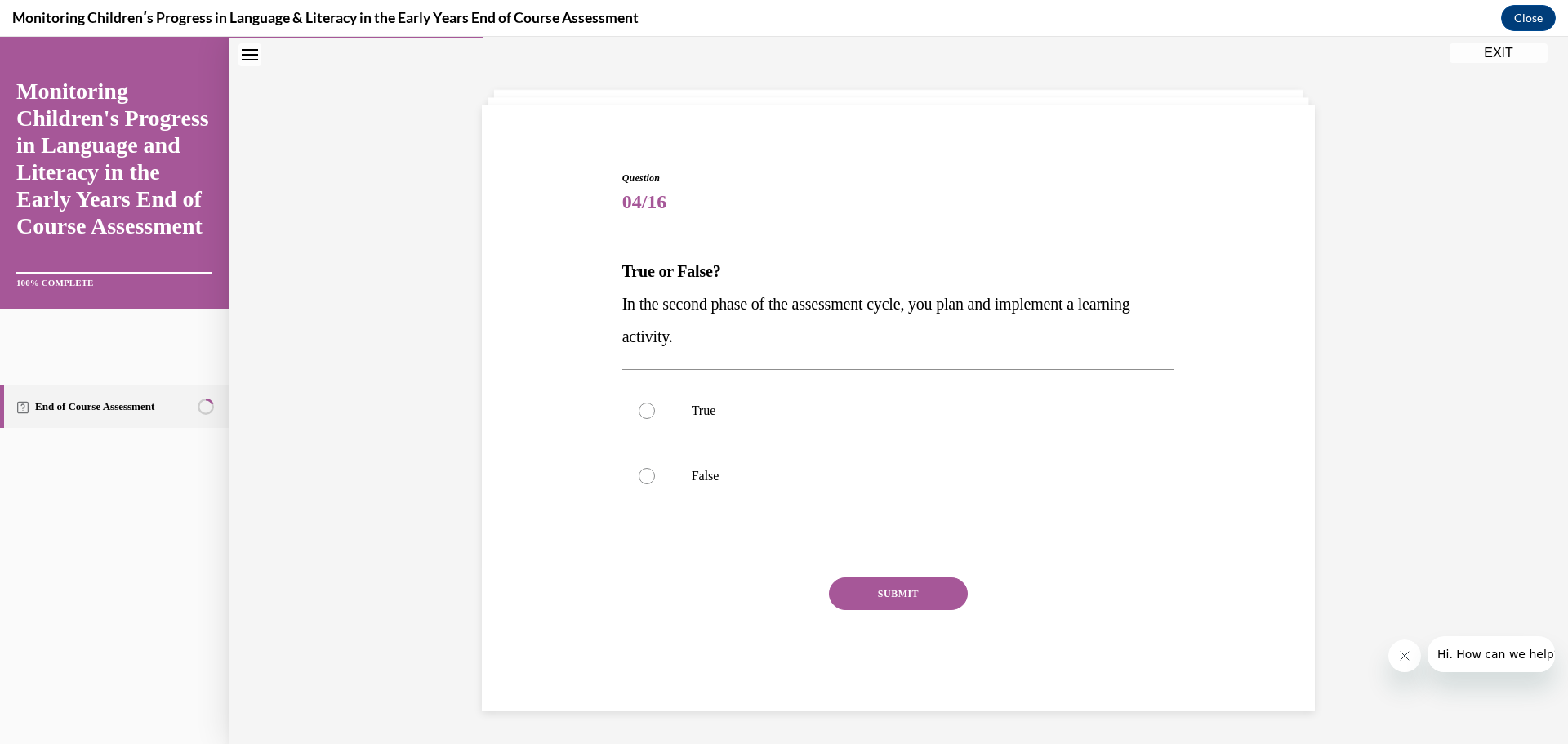
scroll to position [56, 0]
click at [823, 398] on label "True" at bounding box center [899, 411] width 553 height 65
click at [655, 403] on input "True" at bounding box center [647, 411] width 16 height 16
radio input "true"
click at [926, 592] on button "SUBMIT" at bounding box center [898, 594] width 139 height 33
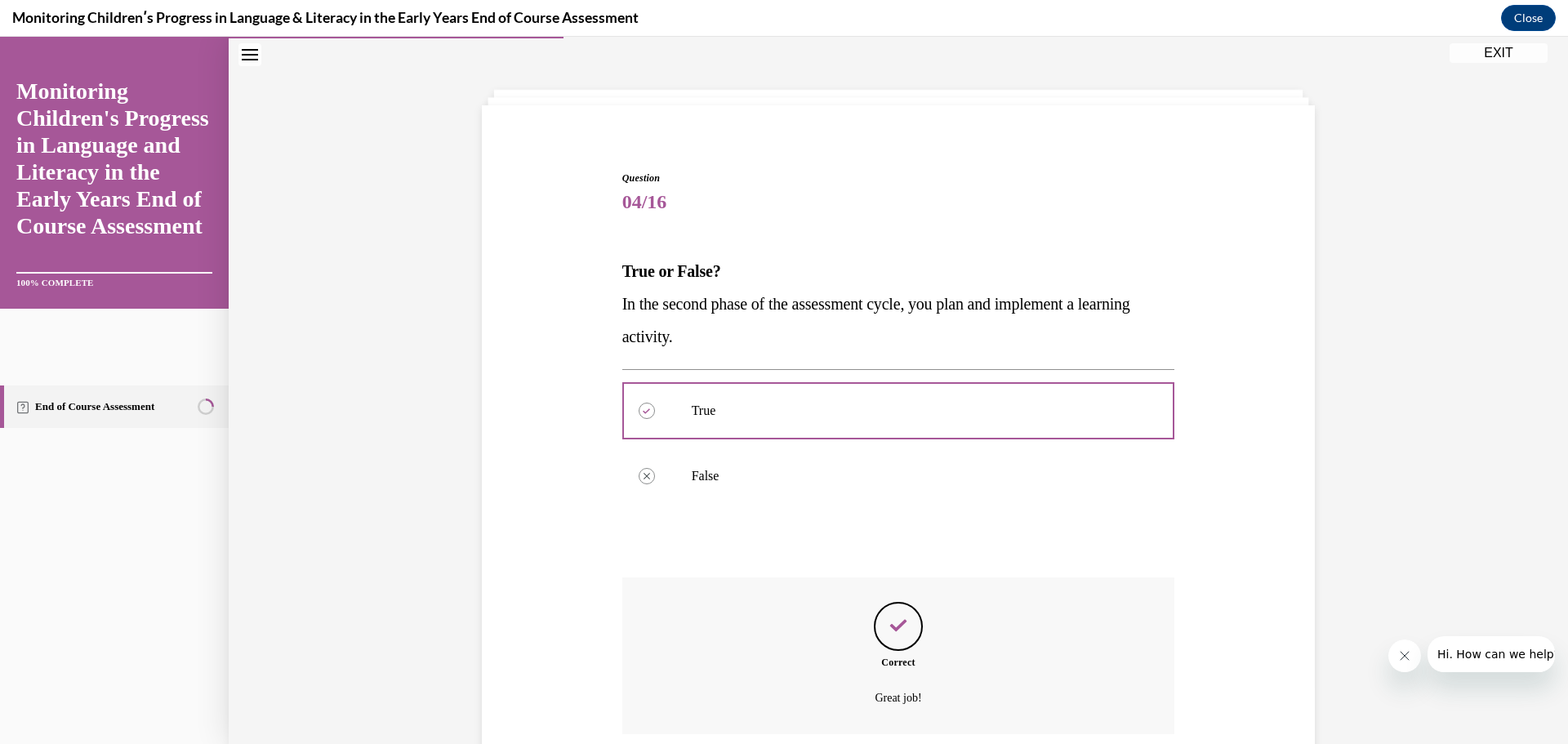
scroll to position [189, 0]
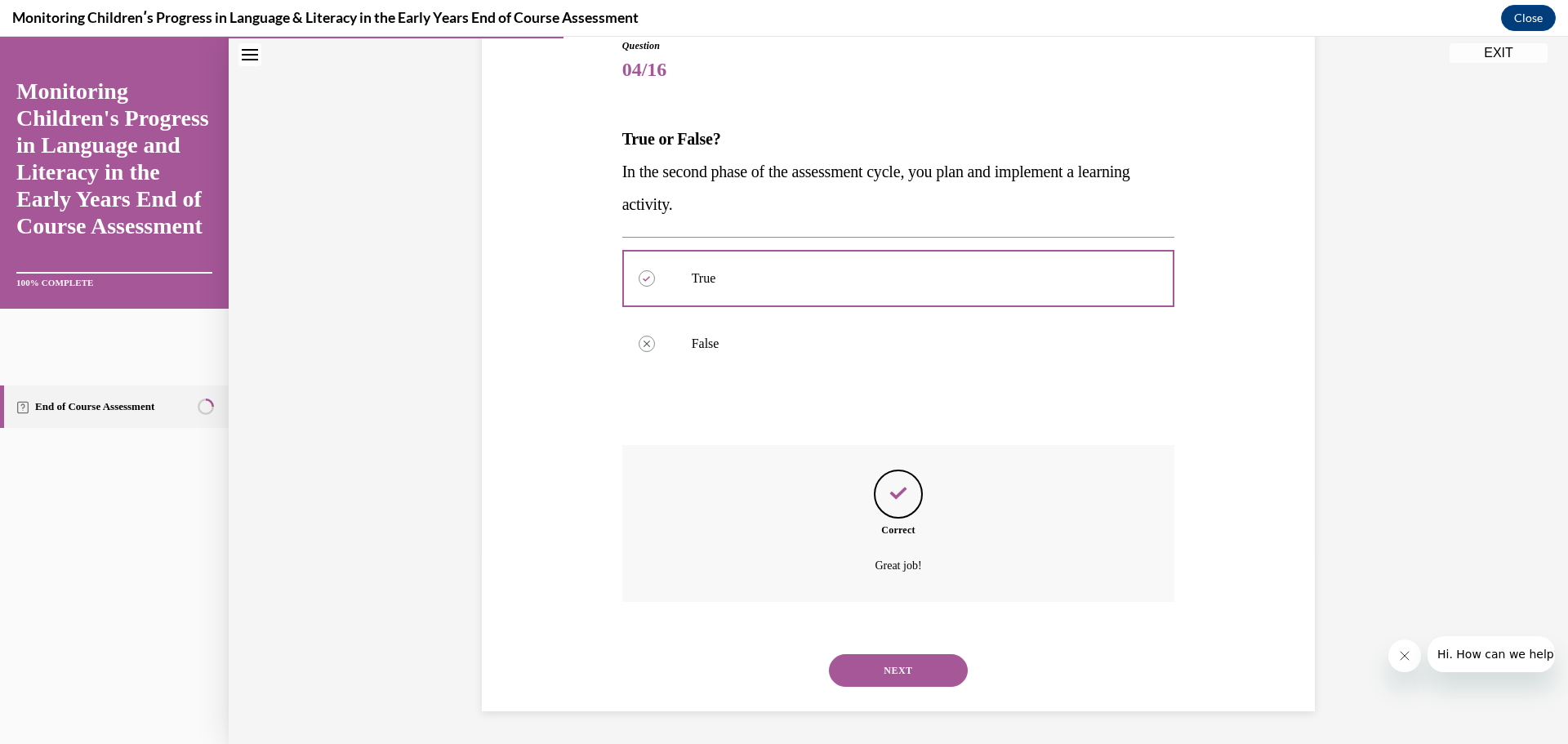
click at [879, 660] on button "NEXT" at bounding box center [898, 671] width 139 height 33
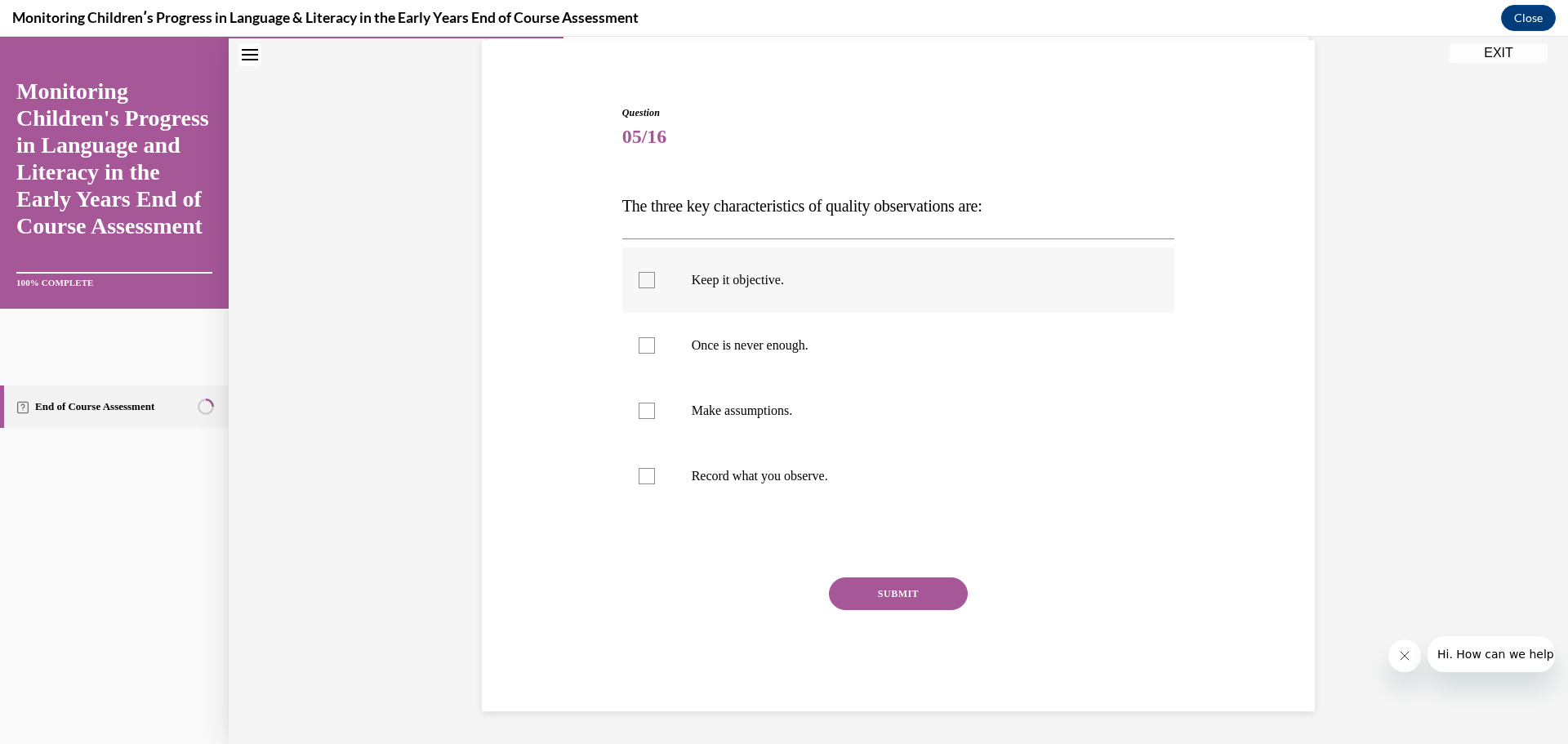
click at [692, 277] on p "Keep it objective." at bounding box center [913, 280] width 443 height 16
click at [655, 277] on input "Keep it objective." at bounding box center [647, 280] width 16 height 16
checkbox input "true"
click at [724, 335] on label "Once is never enough." at bounding box center [899, 346] width 553 height 65
click at [655, 338] on input "Once is never enough." at bounding box center [647, 346] width 16 height 16
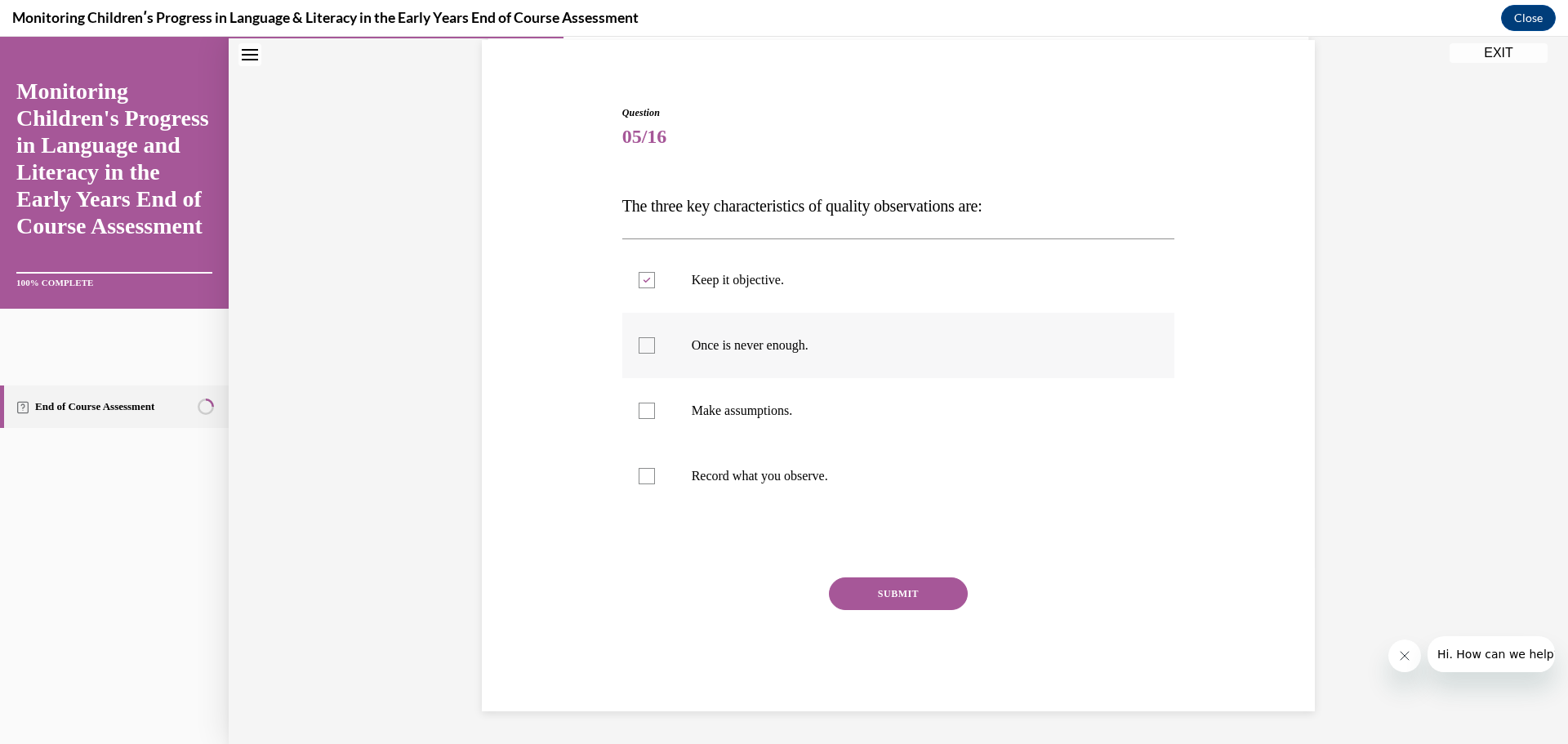
checkbox input "true"
click at [755, 463] on label "Record what you observe." at bounding box center [899, 476] width 553 height 65
click at [655, 468] on input "Record what you observe." at bounding box center [647, 476] width 16 height 16
checkbox input "true"
click at [911, 617] on div "SUBMIT" at bounding box center [899, 619] width 553 height 82
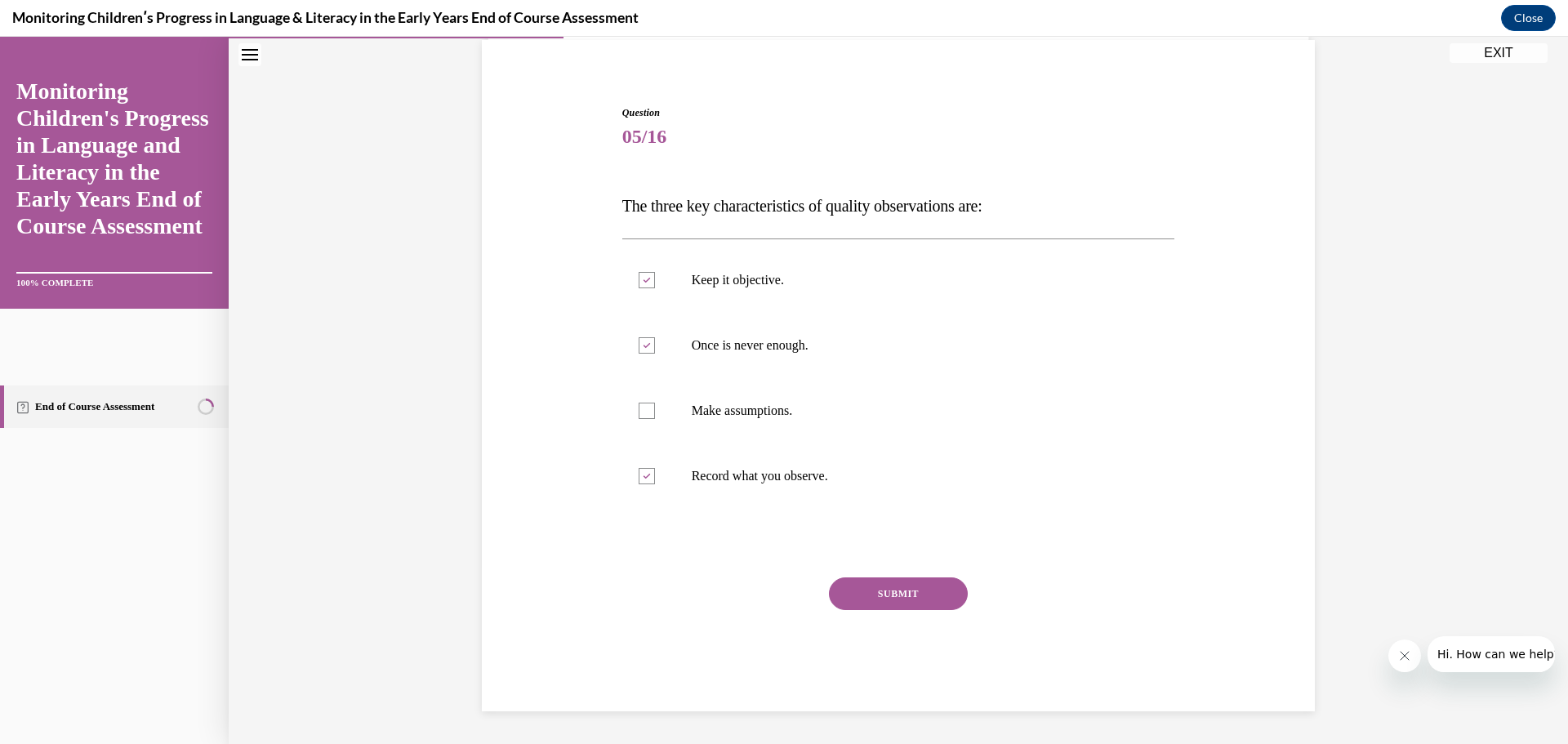
click at [894, 593] on button "SUBMIT" at bounding box center [898, 594] width 139 height 33
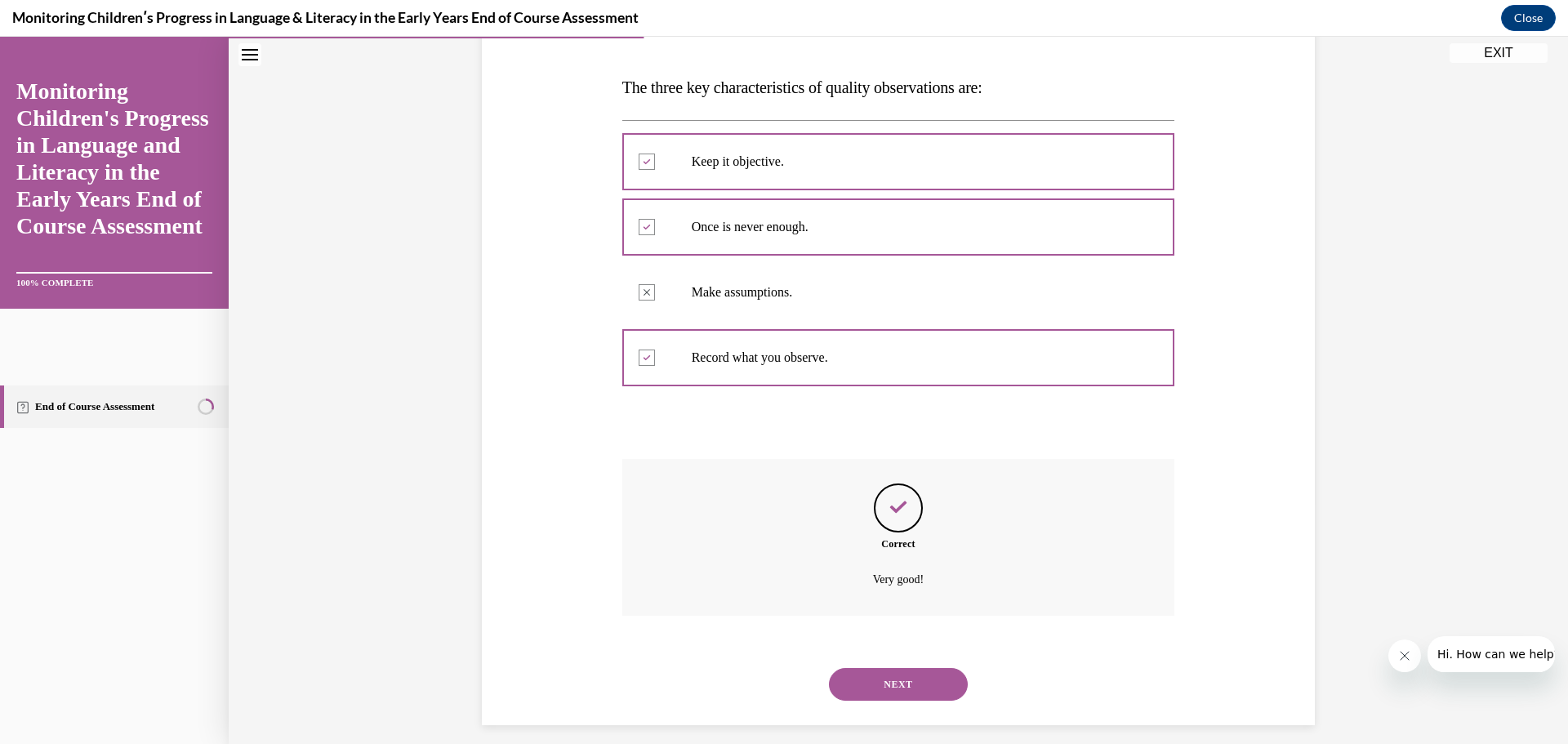
scroll to position [254, 0]
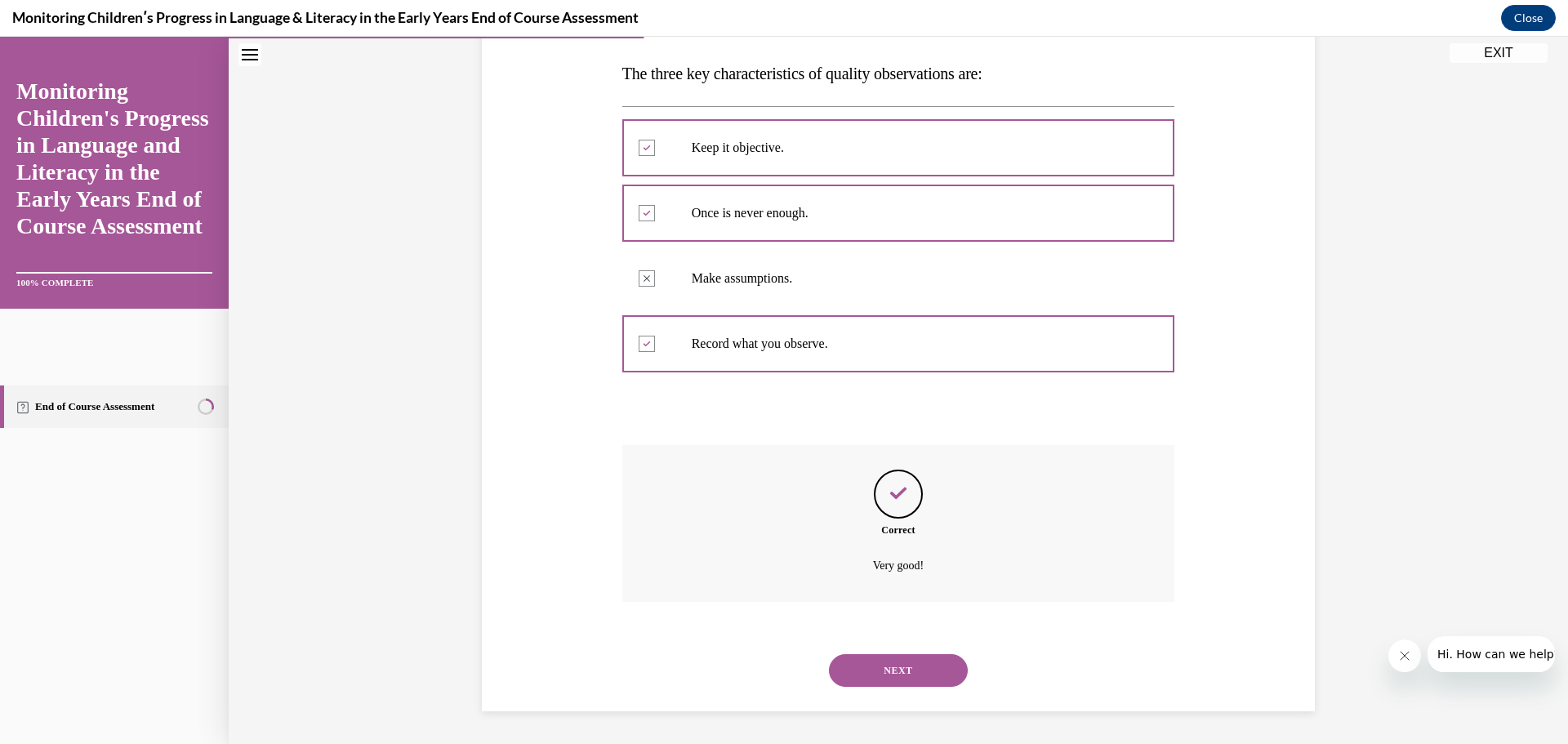
click at [924, 664] on button "NEXT" at bounding box center [898, 671] width 139 height 33
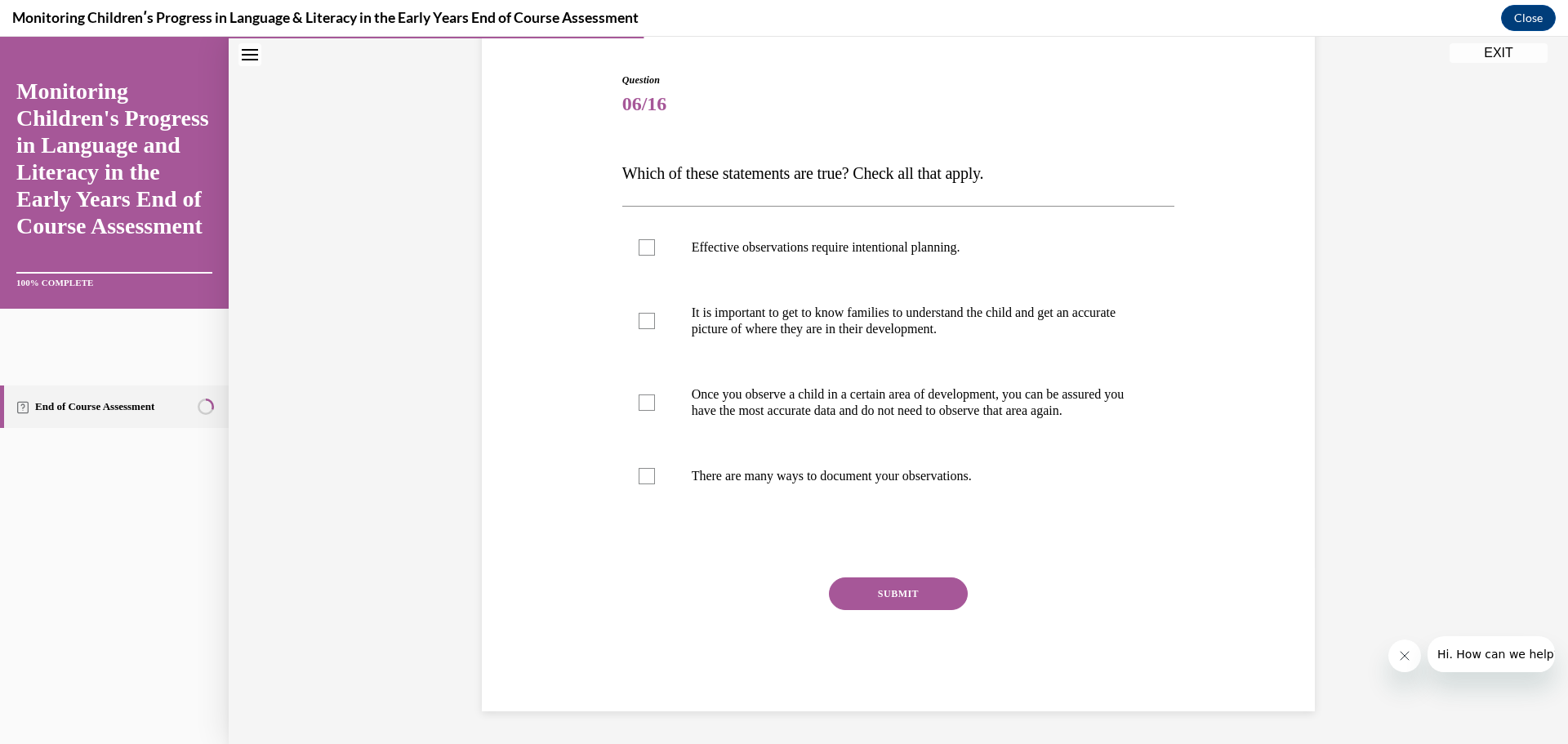
scroll to position [171, 0]
click at [853, 240] on p "Effective observations require intentional planning." at bounding box center [913, 248] width 443 height 16
click at [655, 240] on input "Effective observations require intentional planning." at bounding box center [647, 248] width 16 height 16
checkbox input "true"
click at [916, 331] on label "It is important to get to know families to understand the child and get an accu…" at bounding box center [899, 321] width 553 height 82
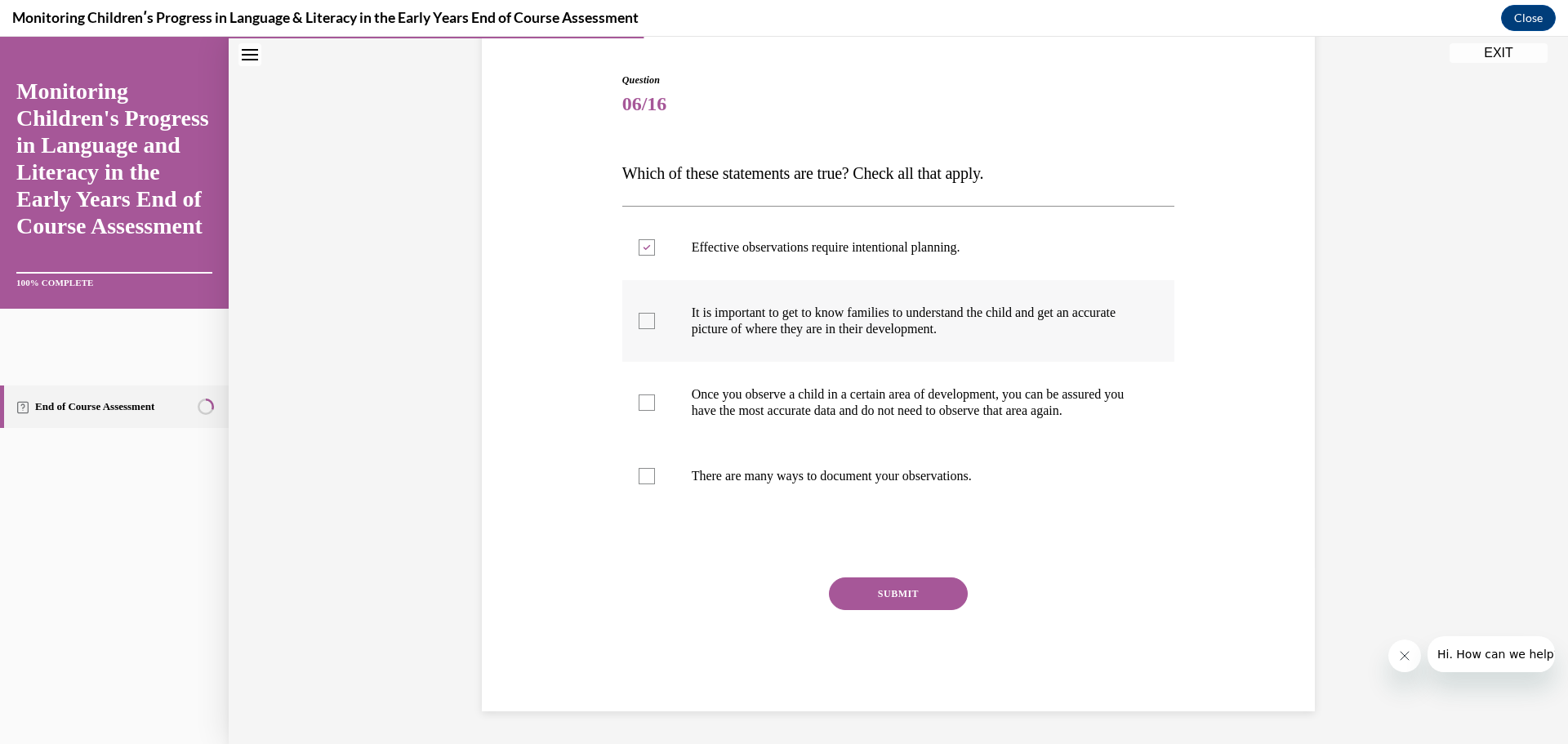
click at [655, 329] on input "It is important to get to know families to understand the child and get an accu…" at bounding box center [647, 321] width 16 height 16
checkbox input "true"
click at [916, 470] on p "There are many ways to document your observations." at bounding box center [913, 476] width 443 height 16
click at [655, 470] on input "There are many ways to document your observations." at bounding box center [647, 476] width 16 height 16
checkbox input "true"
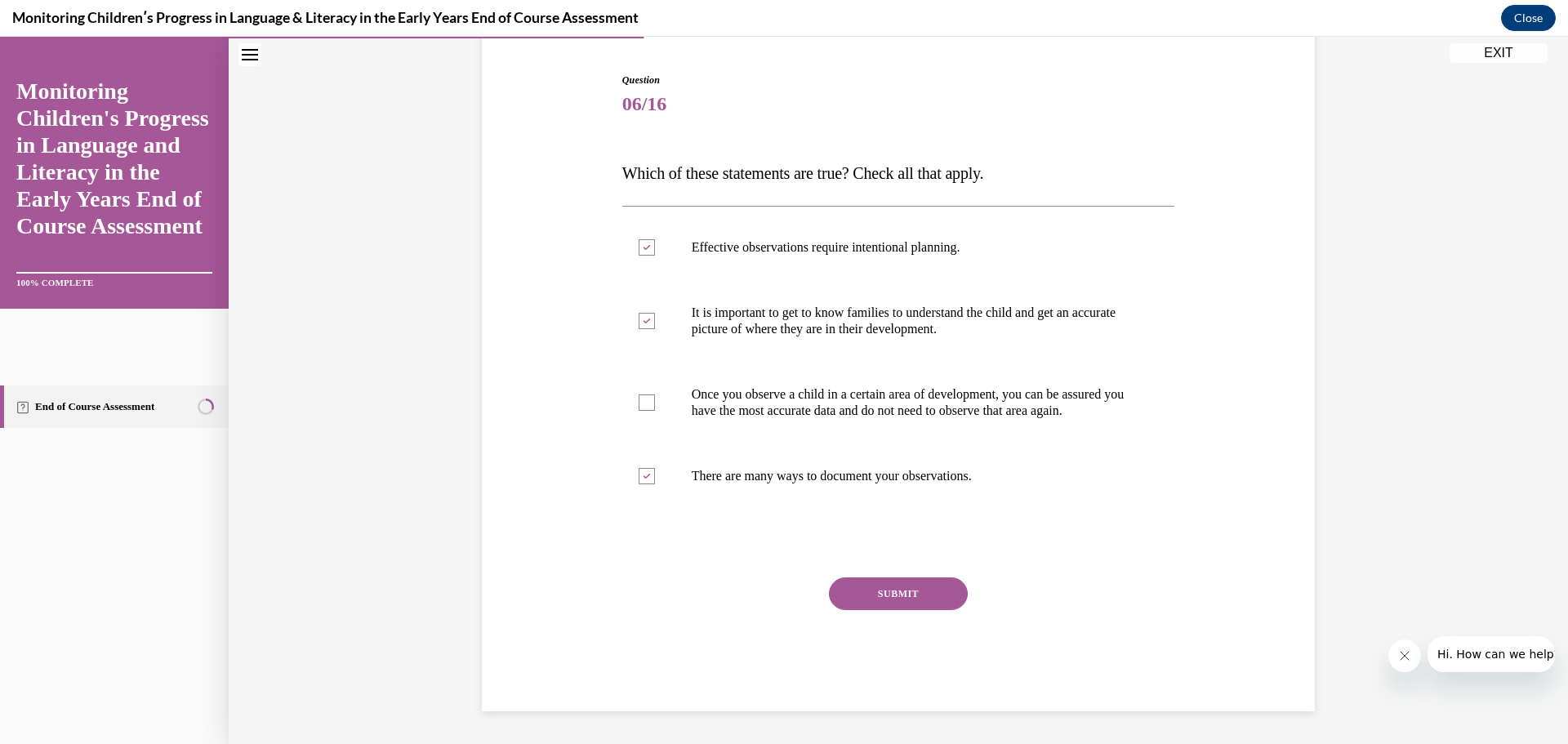
click at [904, 592] on button "SUBMIT" at bounding box center [898, 594] width 139 height 33
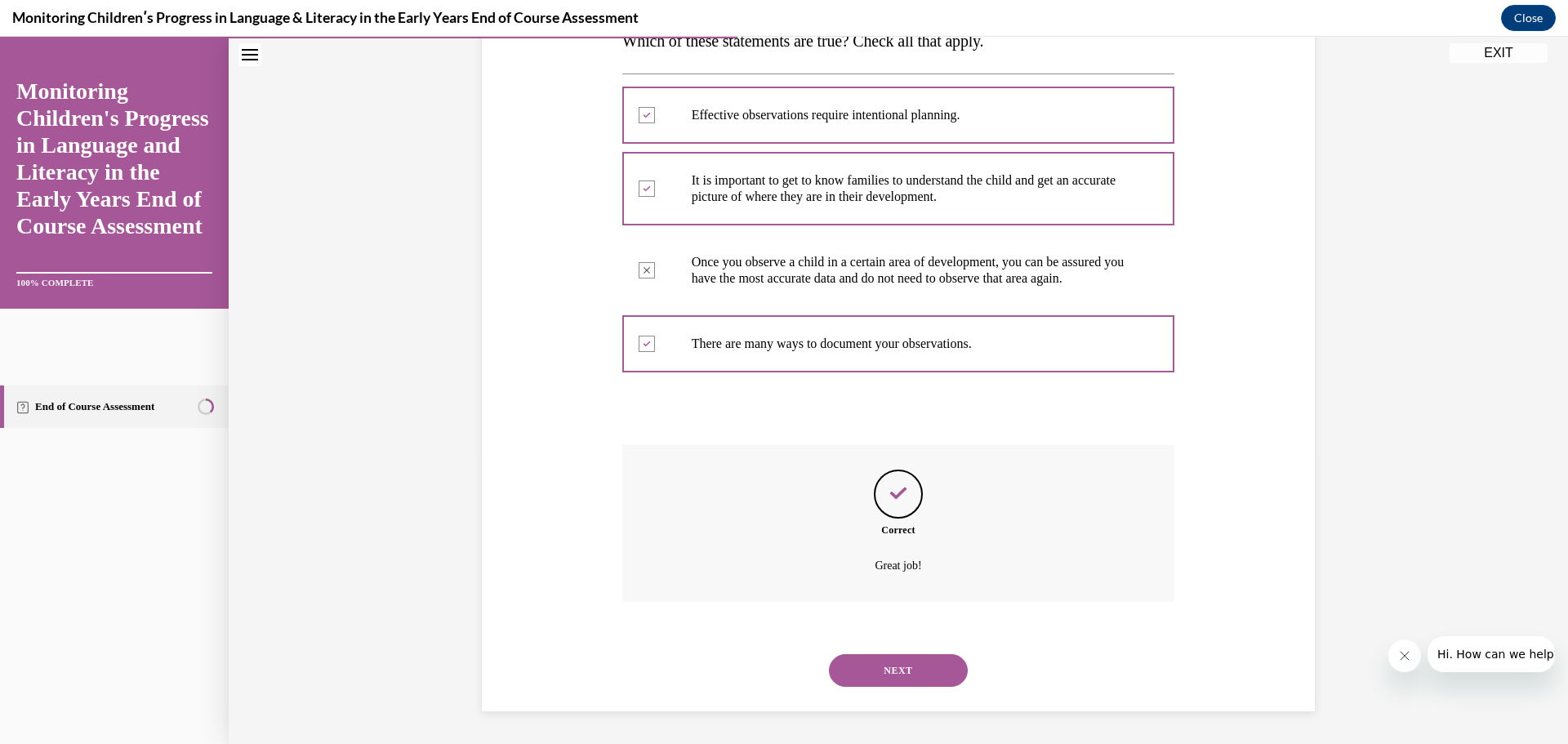
scroll to position [303, 0]
click at [924, 675] on button "NEXT" at bounding box center [898, 671] width 139 height 33
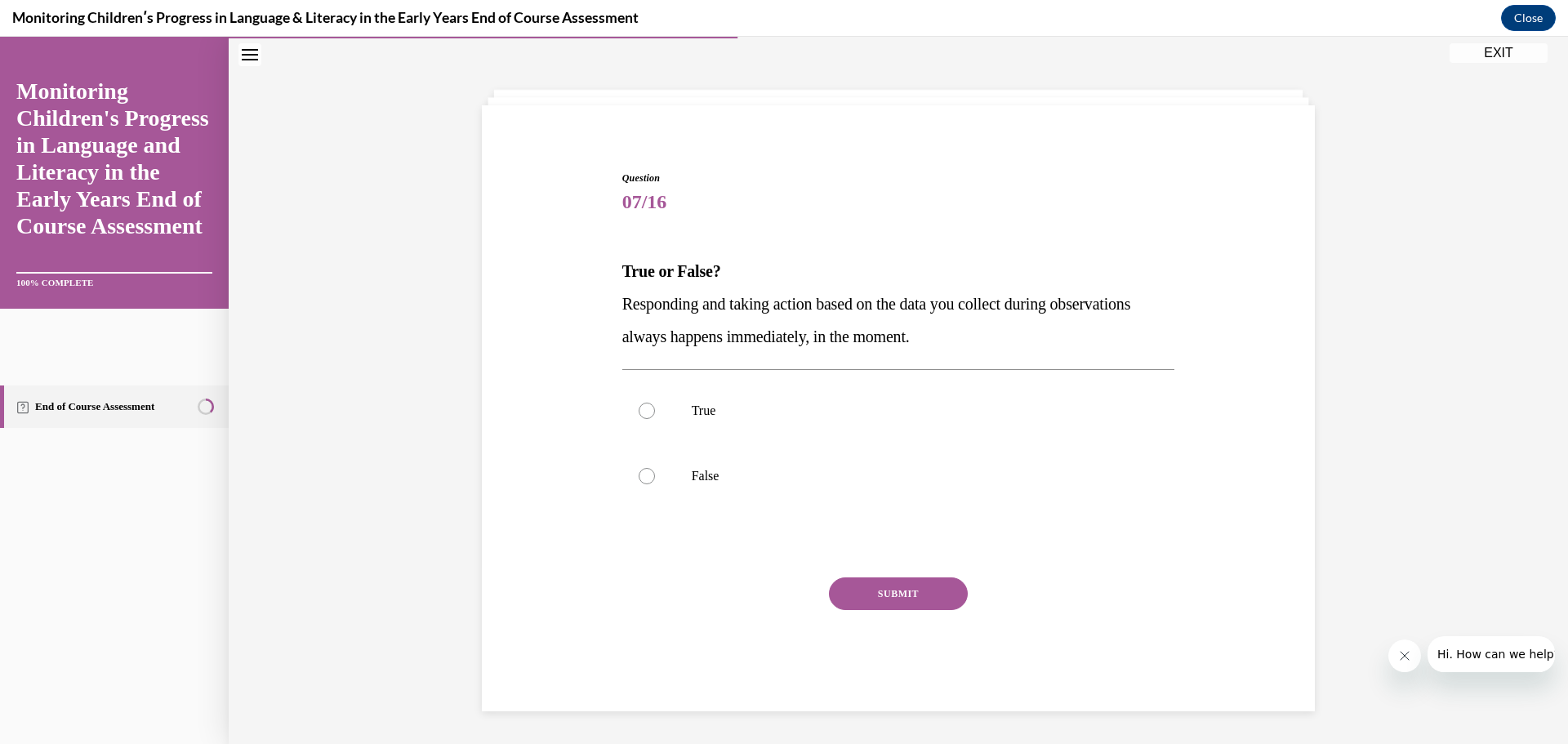
scroll to position [56, 0]
click at [726, 498] on label "False" at bounding box center [899, 476] width 553 height 65
click at [655, 485] on input "False" at bounding box center [647, 476] width 16 height 16
radio input "true"
click at [934, 592] on button "SUBMIT" at bounding box center [898, 594] width 139 height 33
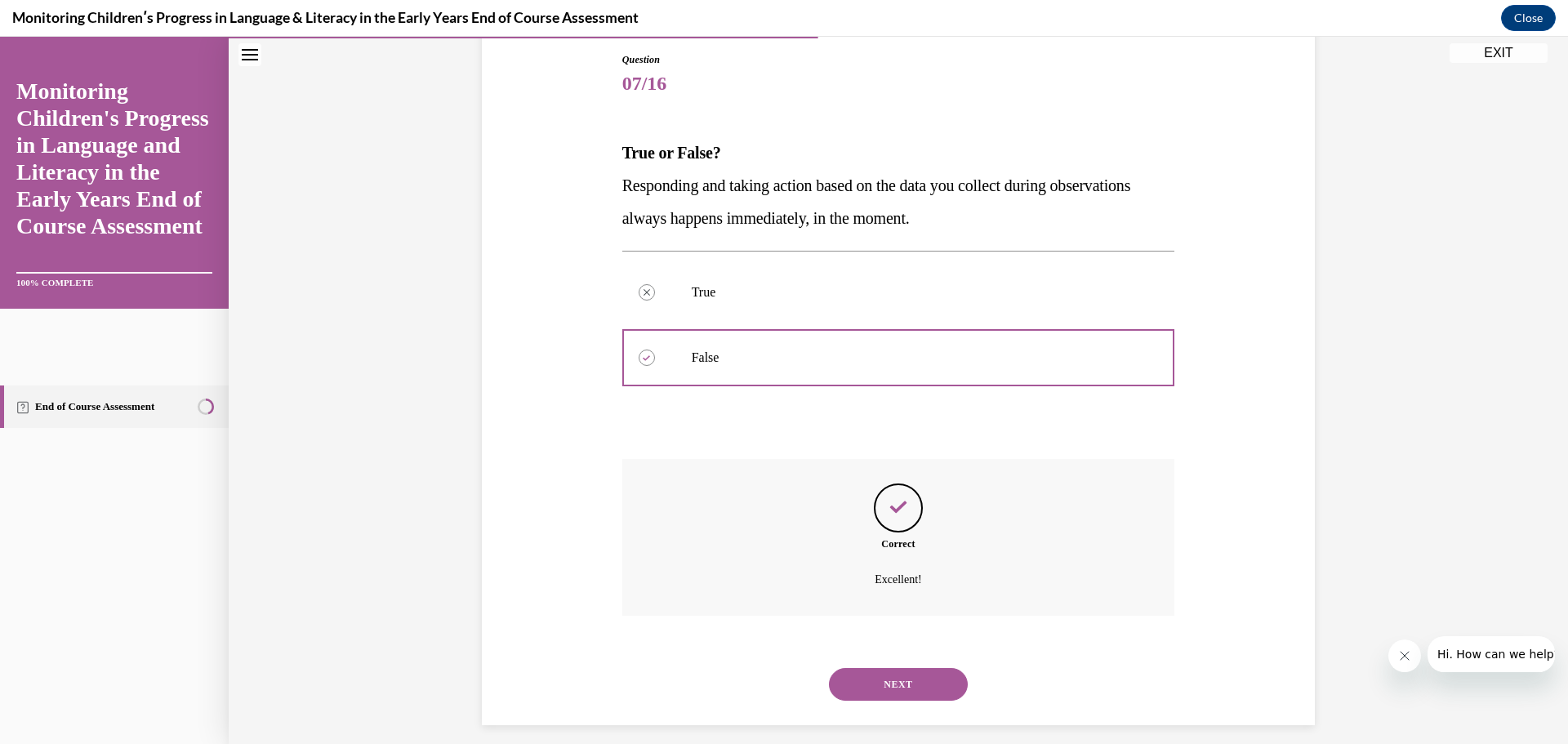
scroll to position [189, 0]
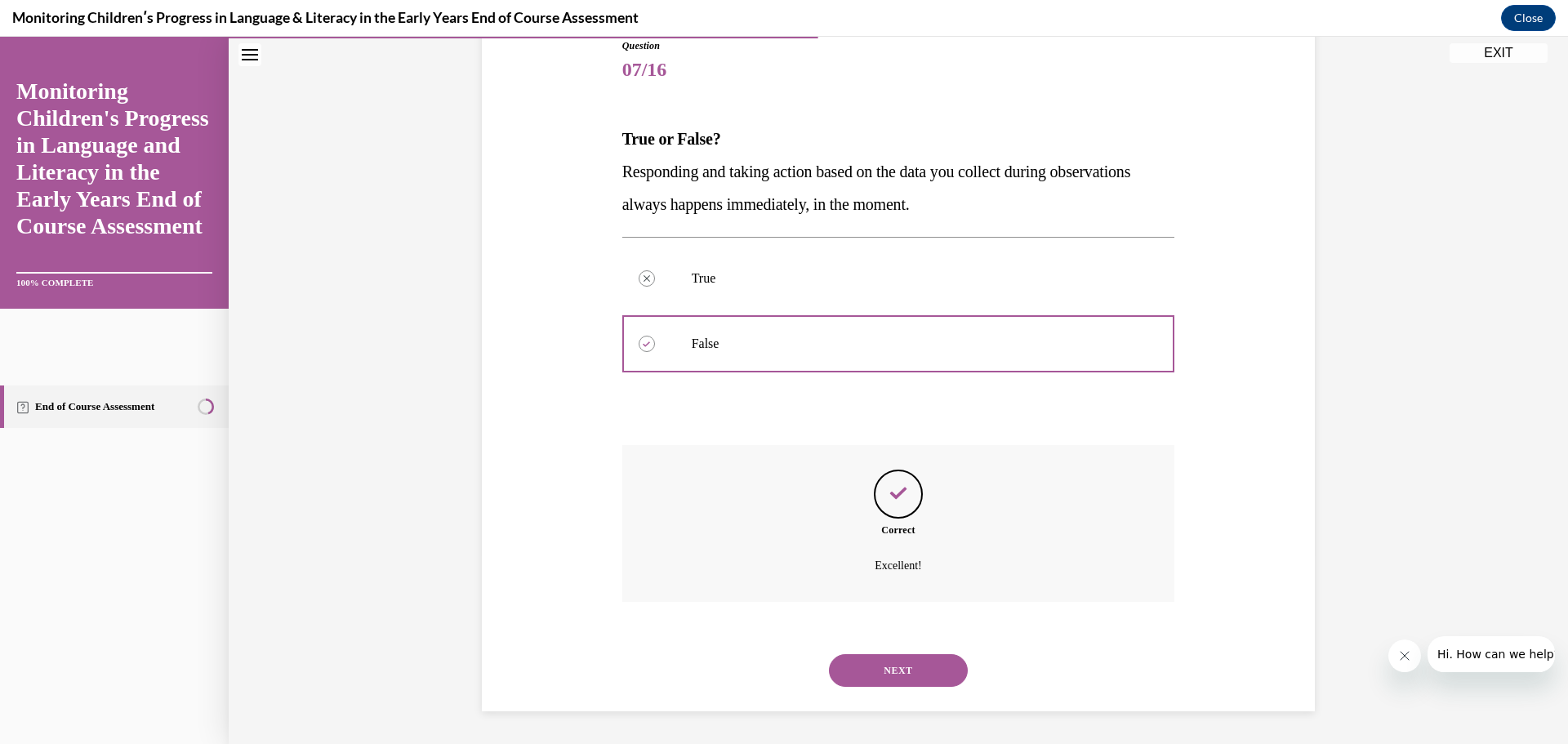
click at [930, 661] on button "NEXT" at bounding box center [898, 671] width 139 height 33
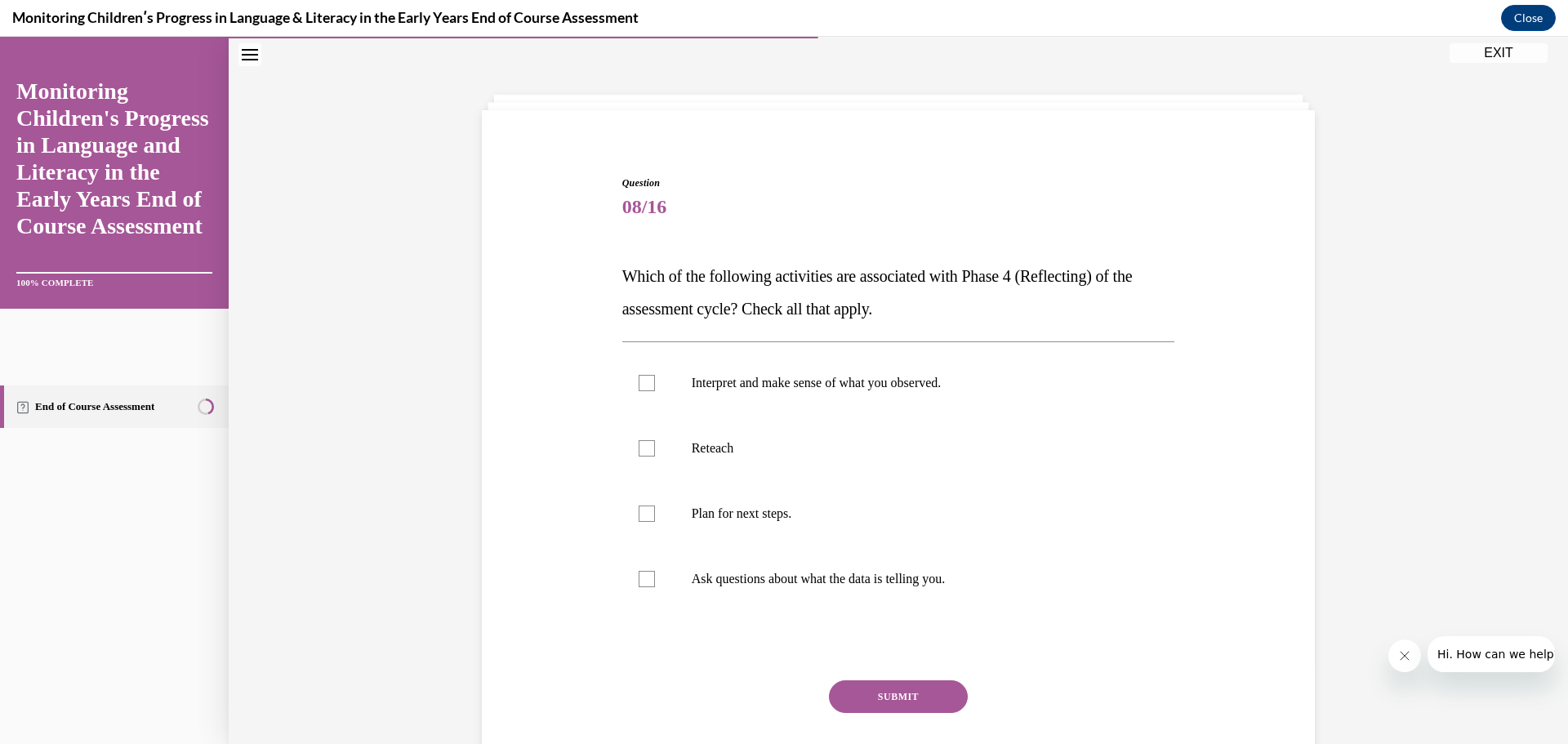
scroll to position [56, 0]
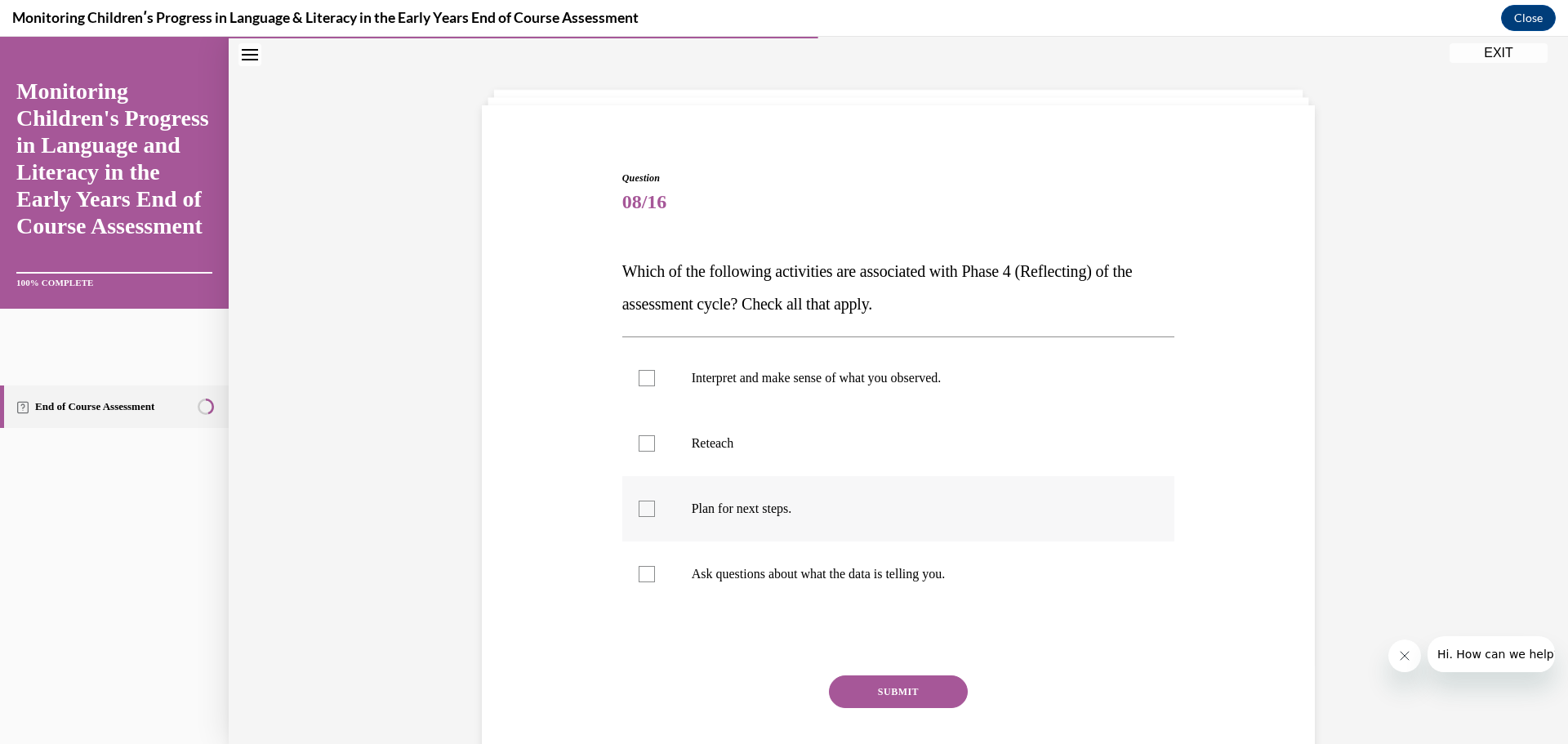
click at [891, 523] on label "Plan for next steps." at bounding box center [899, 509] width 553 height 65
click at [655, 517] on input "Plan for next steps." at bounding box center [647, 509] width 16 height 16
checkbox input "true"
click at [975, 568] on p "Ask questions about what the data is telling you." at bounding box center [913, 574] width 443 height 16
click at [655, 568] on input "Ask questions about what the data is telling you." at bounding box center [647, 574] width 16 height 16
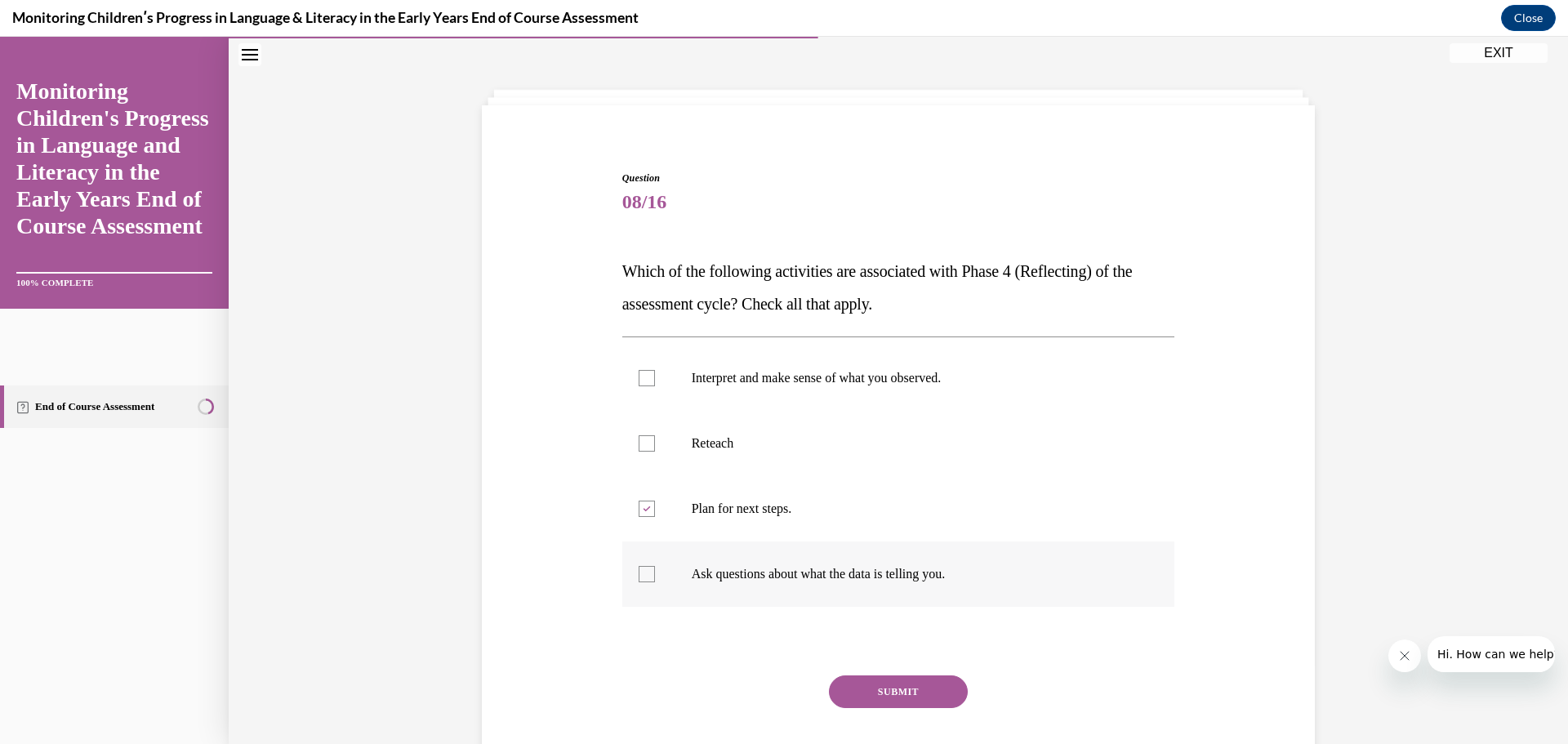
checkbox input "true"
drag, startPoint x: 1184, startPoint y: 604, endPoint x: 612, endPoint y: 259, distance: 668.0
click at [612, 259] on div "Question 08/16 Which of the following activities are associated with Phase 4 (R…" at bounding box center [899, 465] width 842 height 688
copy div "Which of the following activities are associated with Phase 4 (Reflecting) of t…"
click at [1024, 454] on label "Reteach" at bounding box center [899, 444] width 553 height 65
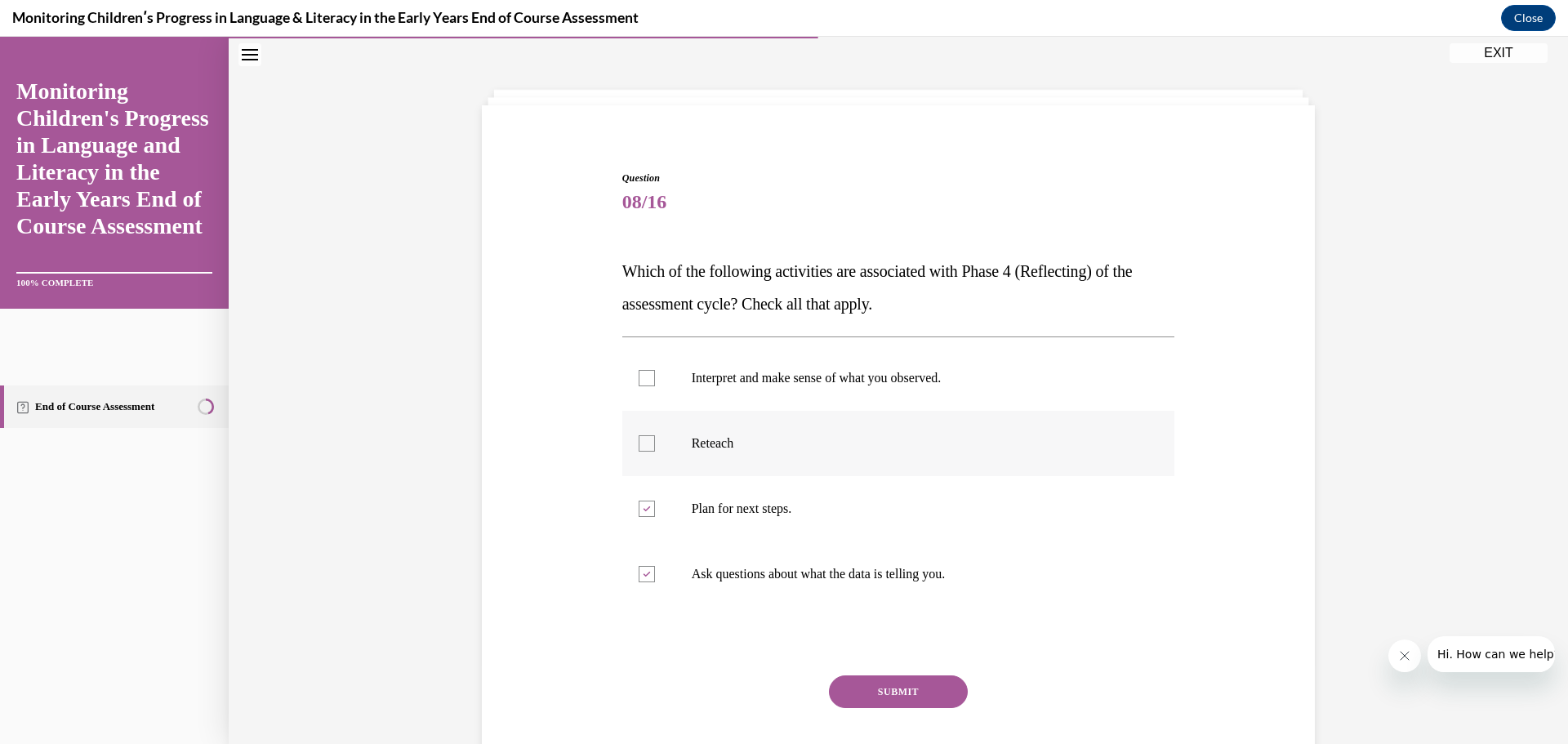
click at [655, 452] on input "Reteach" at bounding box center [647, 444] width 16 height 16
checkbox input "true"
click at [948, 382] on p "Interpret and make sense of what you observed." at bounding box center [913, 378] width 443 height 16
click at [655, 382] on input "Interpret and make sense of what you observed." at bounding box center [647, 378] width 16 height 16
checkbox input "true"
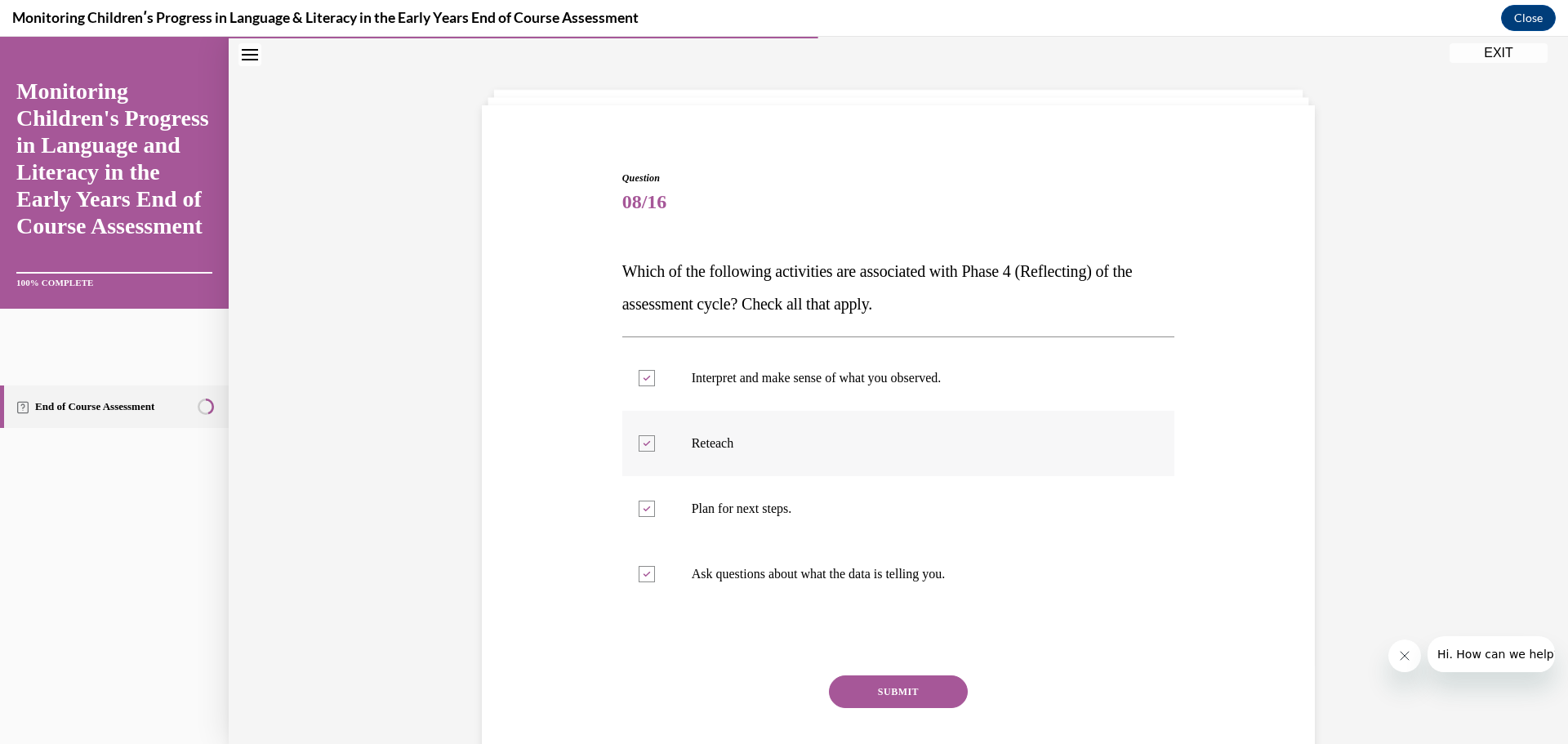
click at [830, 447] on p "Reteach" at bounding box center [913, 444] width 443 height 16
click at [655, 447] on input "Reteach" at bounding box center [647, 444] width 16 height 16
checkbox input "false"
click at [932, 687] on button "SUBMIT" at bounding box center [898, 692] width 139 height 33
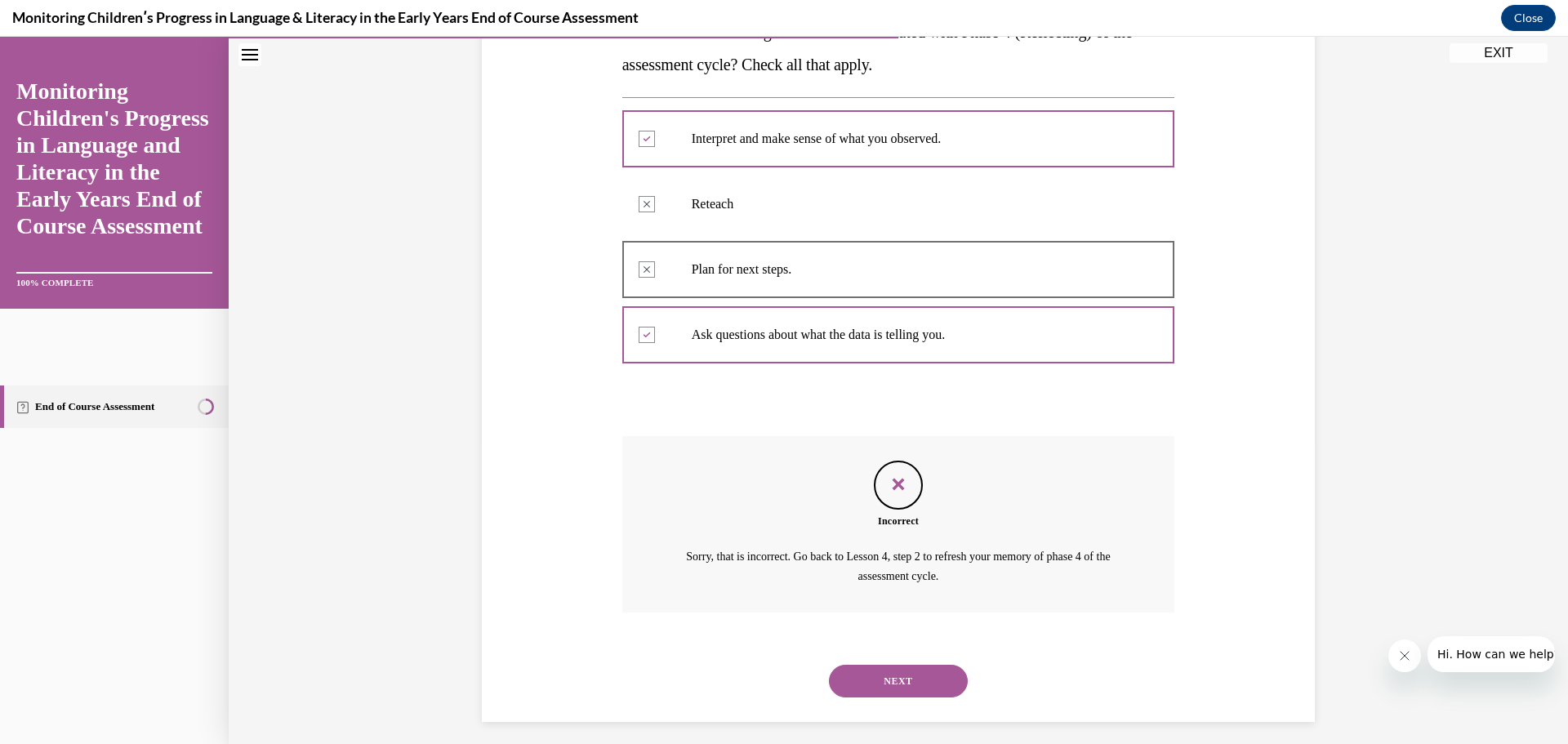
scroll to position [307, 0]
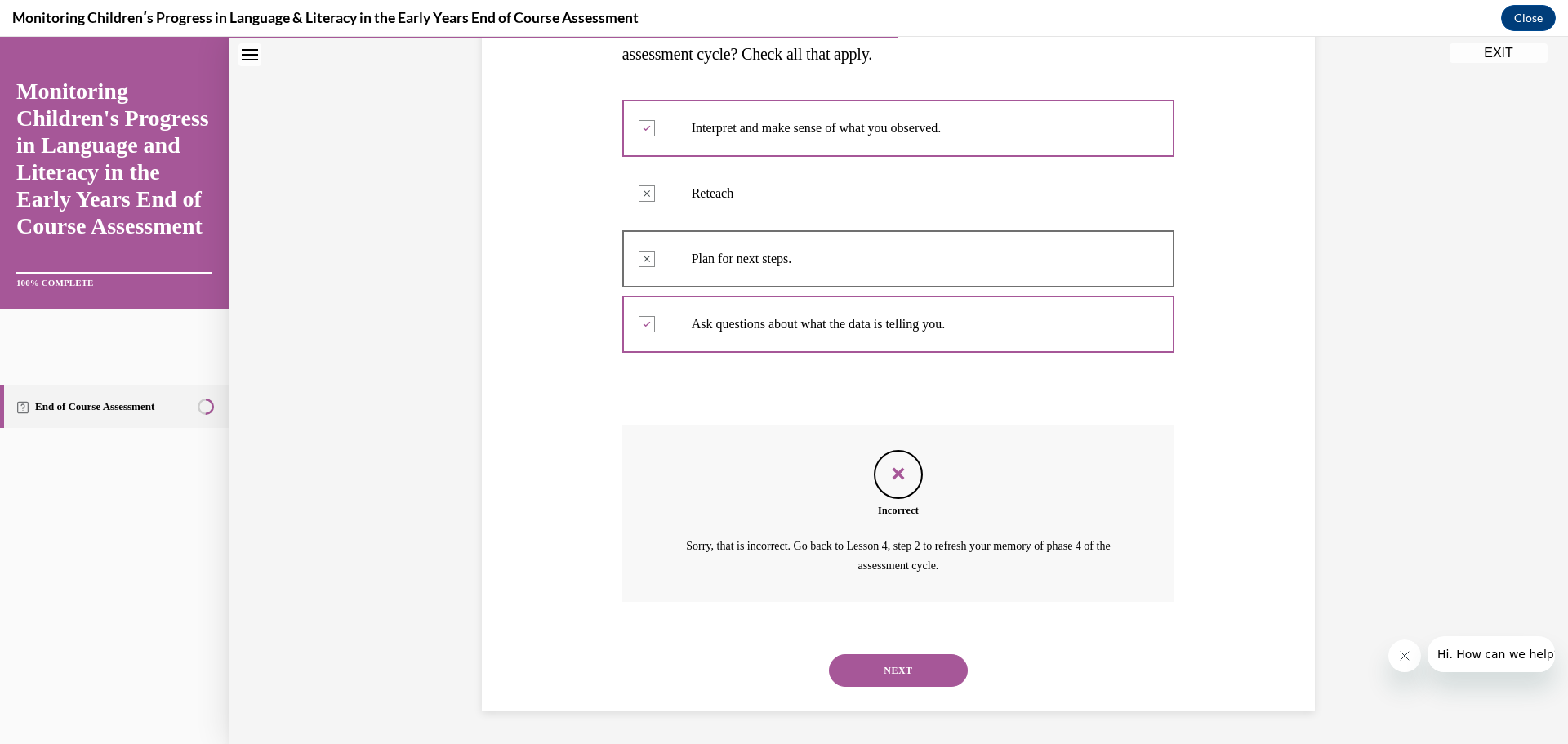
click at [887, 660] on button "NEXT" at bounding box center [898, 671] width 139 height 33
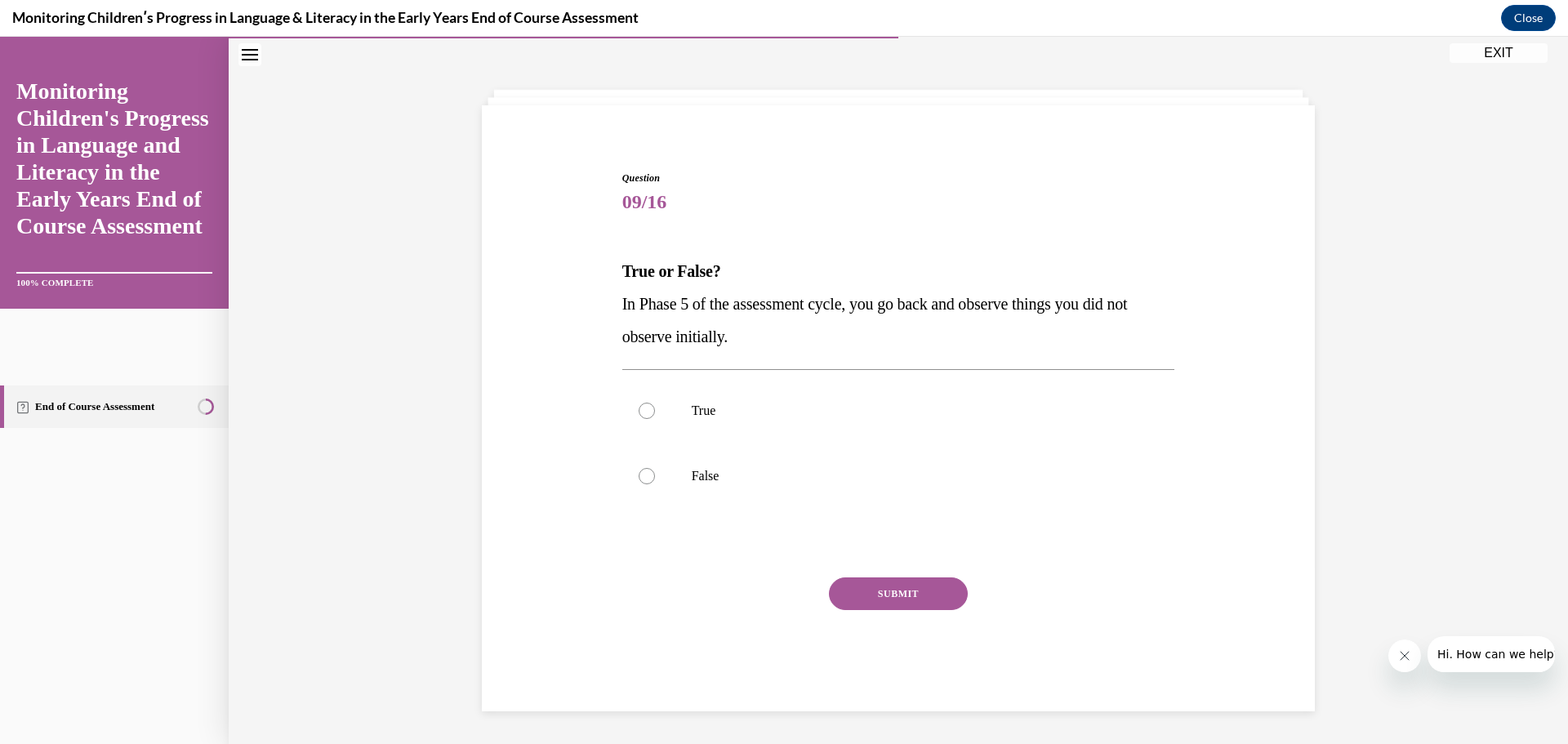
scroll to position [56, 0]
click at [763, 462] on label "False" at bounding box center [899, 476] width 553 height 65
click at [655, 468] on input "False" at bounding box center [647, 476] width 16 height 16
radio input "true"
click at [924, 592] on button "SUBMIT" at bounding box center [898, 594] width 139 height 33
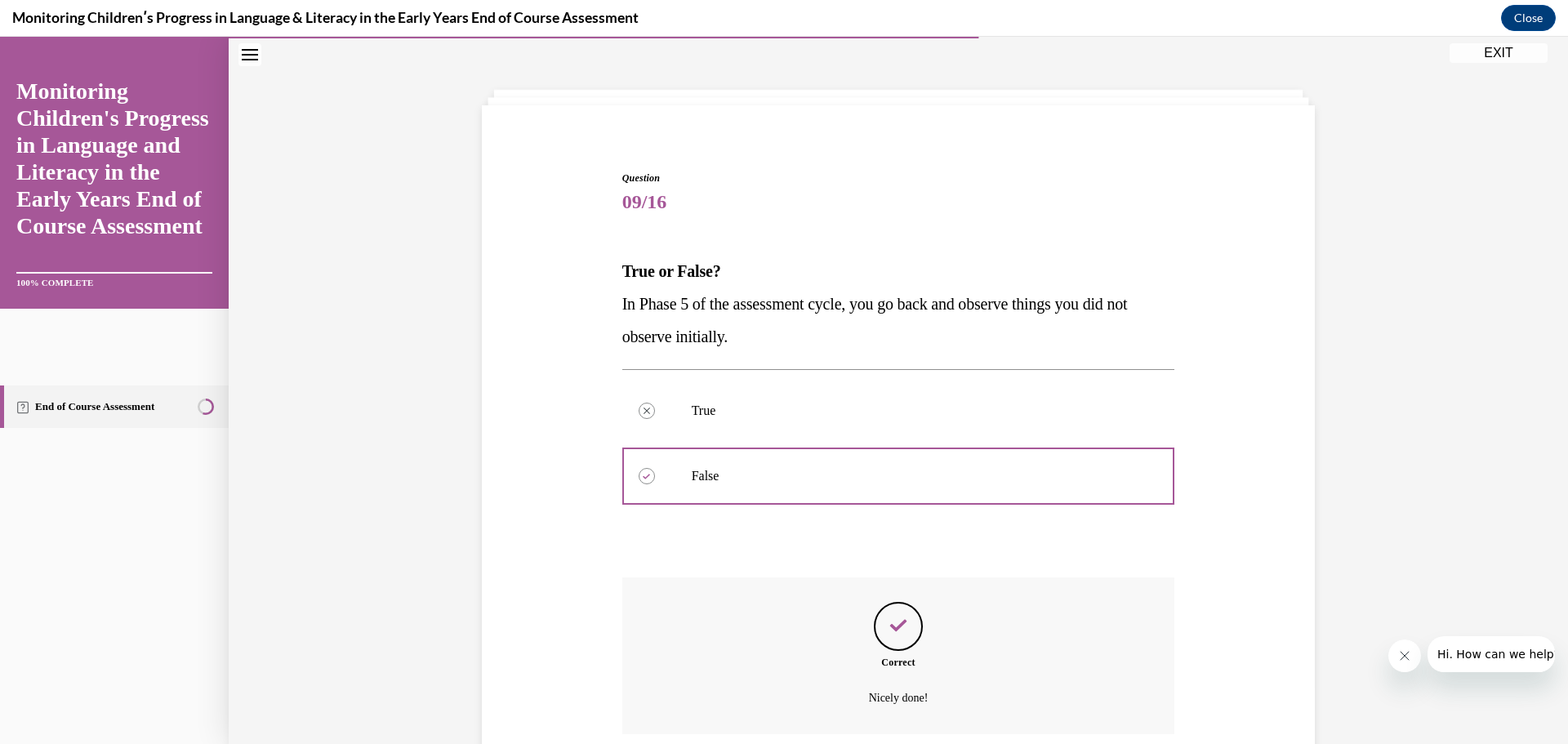
scroll to position [189, 0]
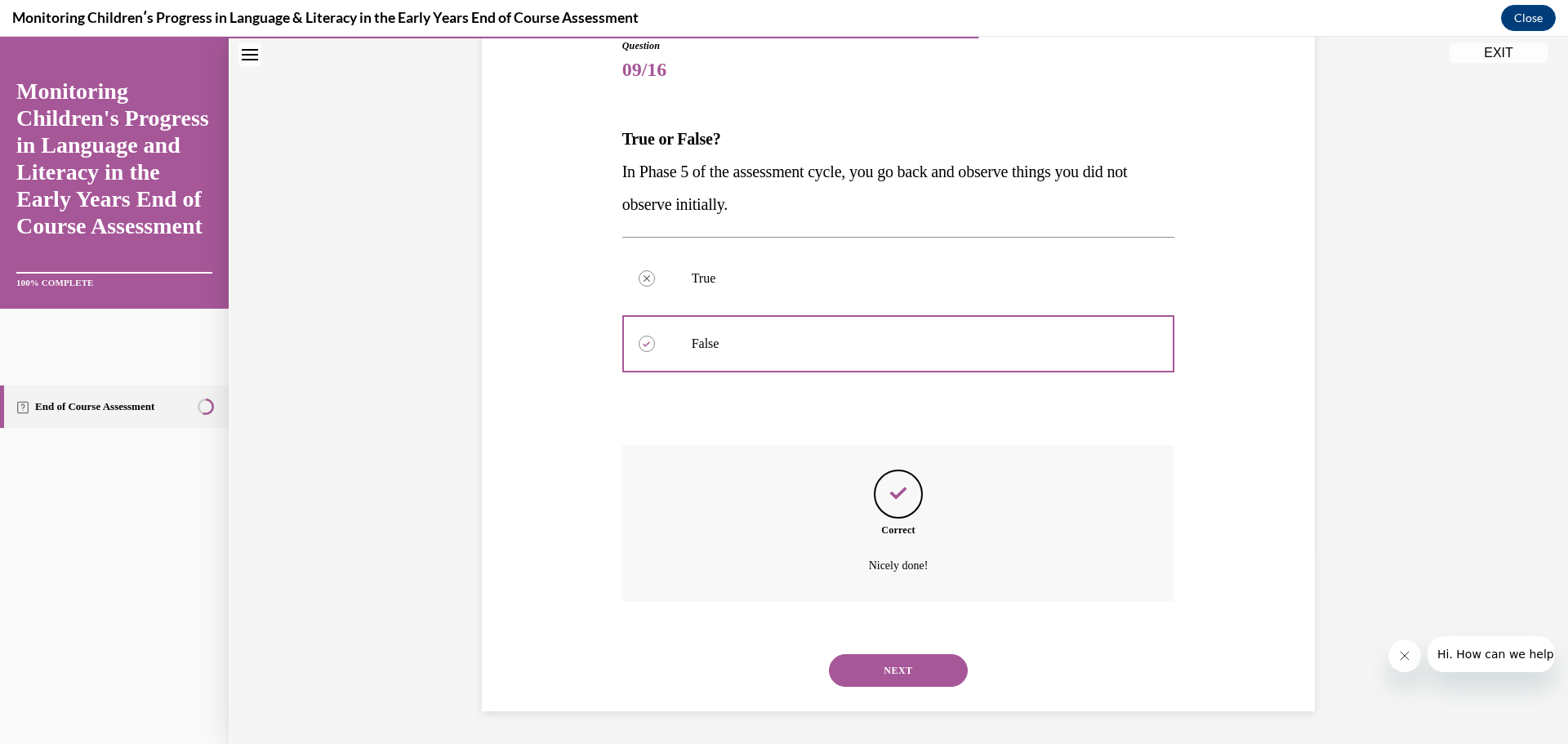
click at [915, 670] on button "NEXT" at bounding box center [898, 671] width 139 height 33
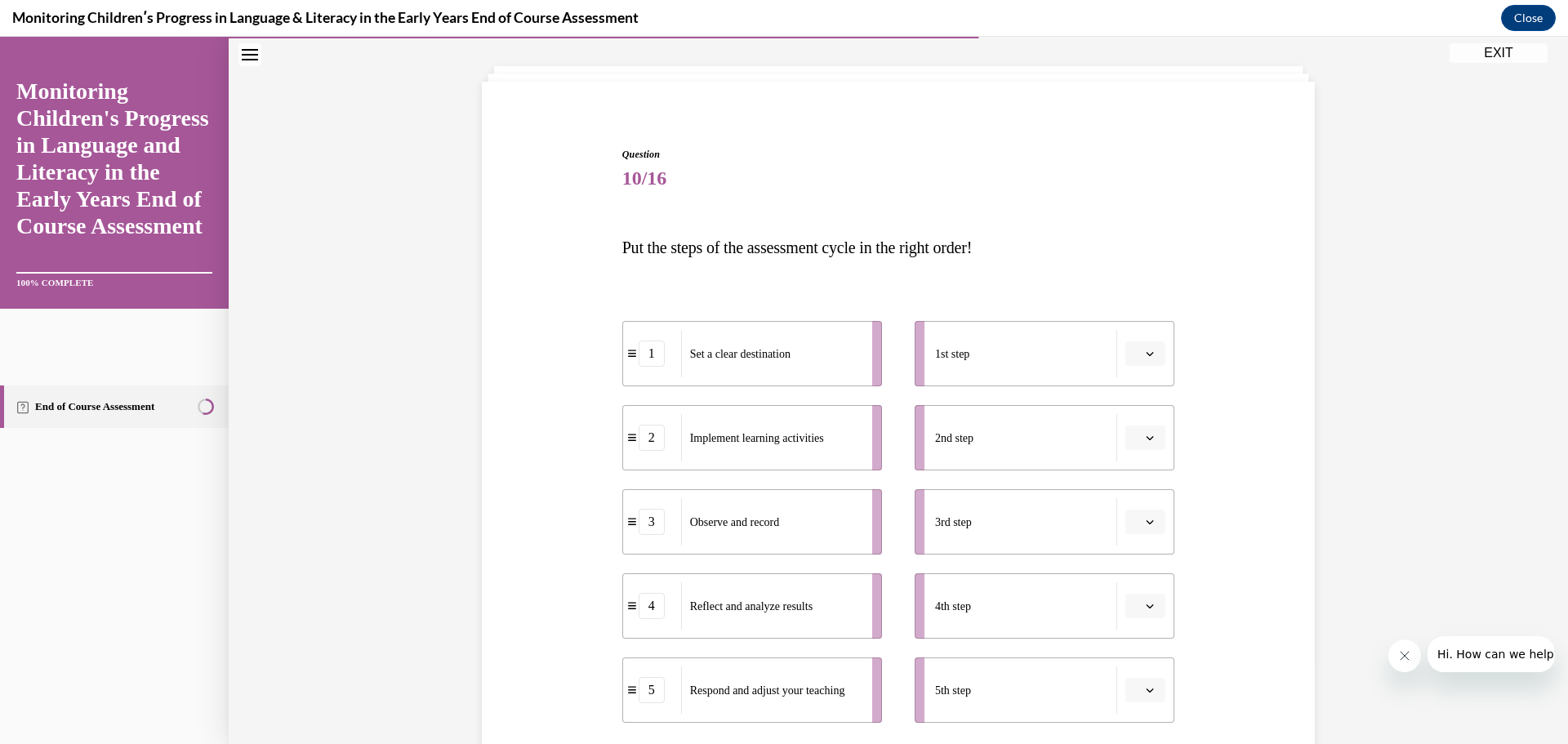
scroll to position [85, 0]
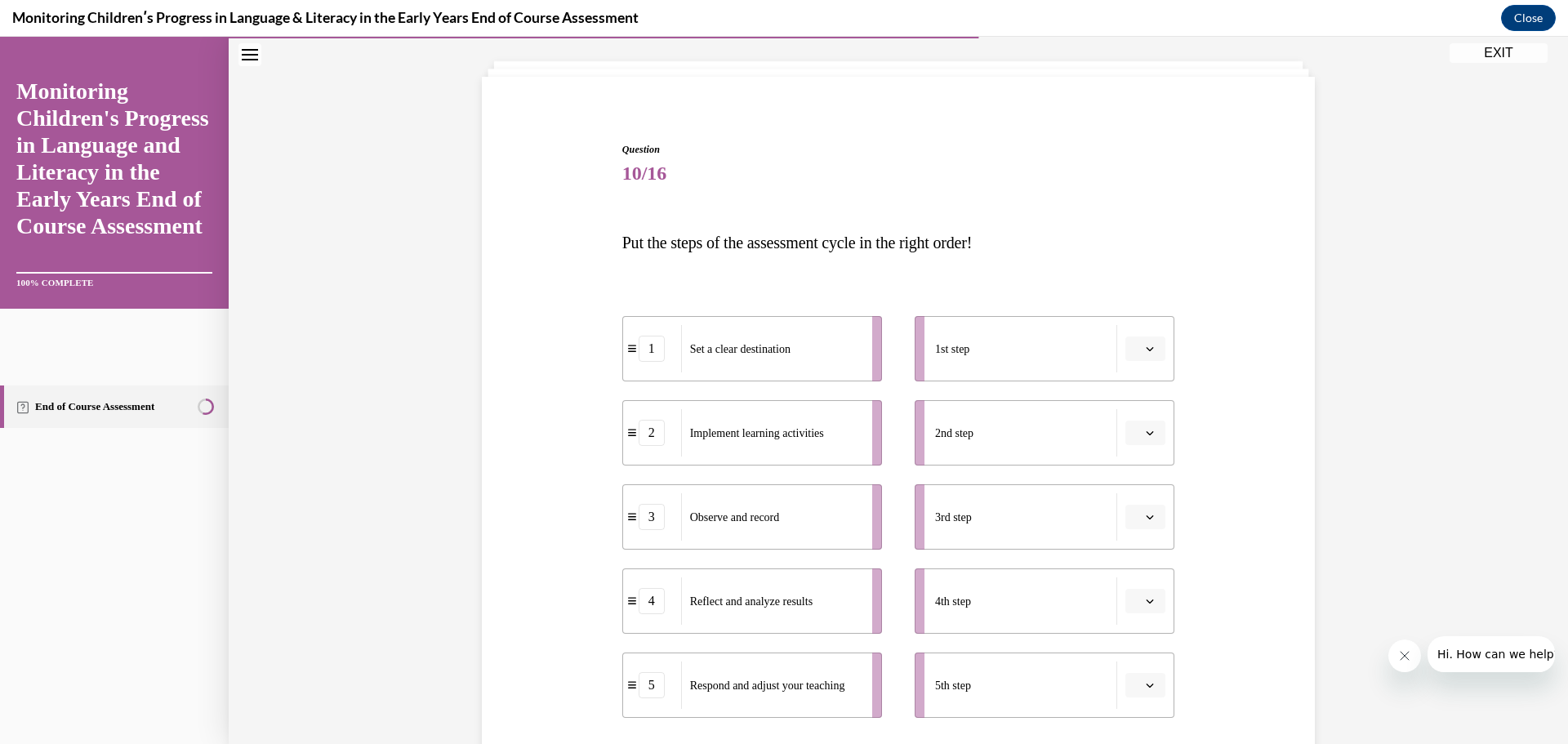
click at [1146, 352] on span "button" at bounding box center [1150, 348] width 12 height 12
click at [1144, 409] on div "1" at bounding box center [1137, 418] width 41 height 33
click at [1146, 434] on icon "button" at bounding box center [1149, 433] width 8 height 8
click at [1153, 530] on div "2" at bounding box center [1137, 535] width 41 height 33
click at [1155, 514] on button "button" at bounding box center [1145, 517] width 40 height 24
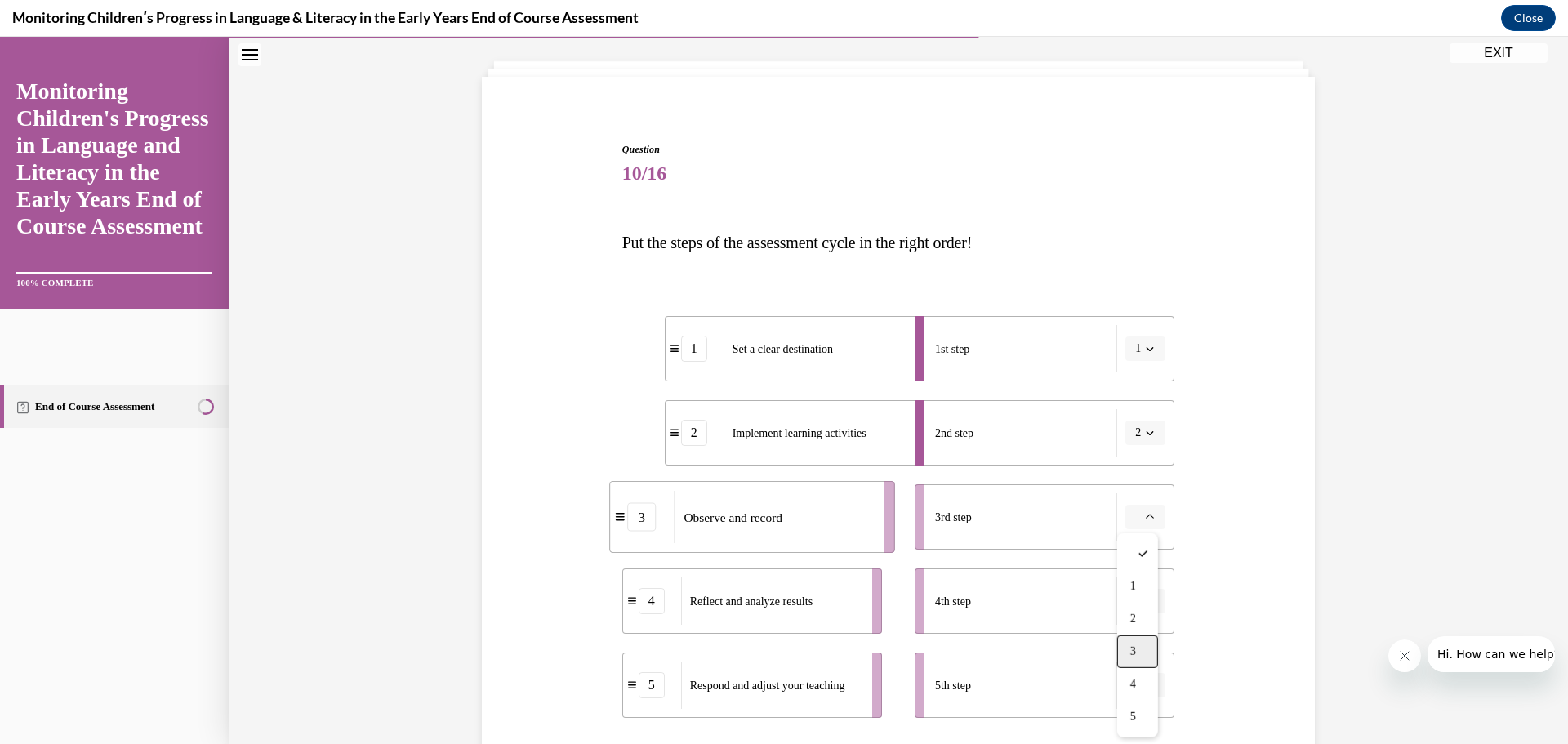
click at [1148, 649] on div "3" at bounding box center [1137, 652] width 41 height 33
click at [1145, 680] on span "button" at bounding box center [1150, 685] width 12 height 12
click at [1155, 634] on div "5" at bounding box center [1137, 649] width 41 height 33
click at [1154, 602] on button "button" at bounding box center [1145, 601] width 40 height 24
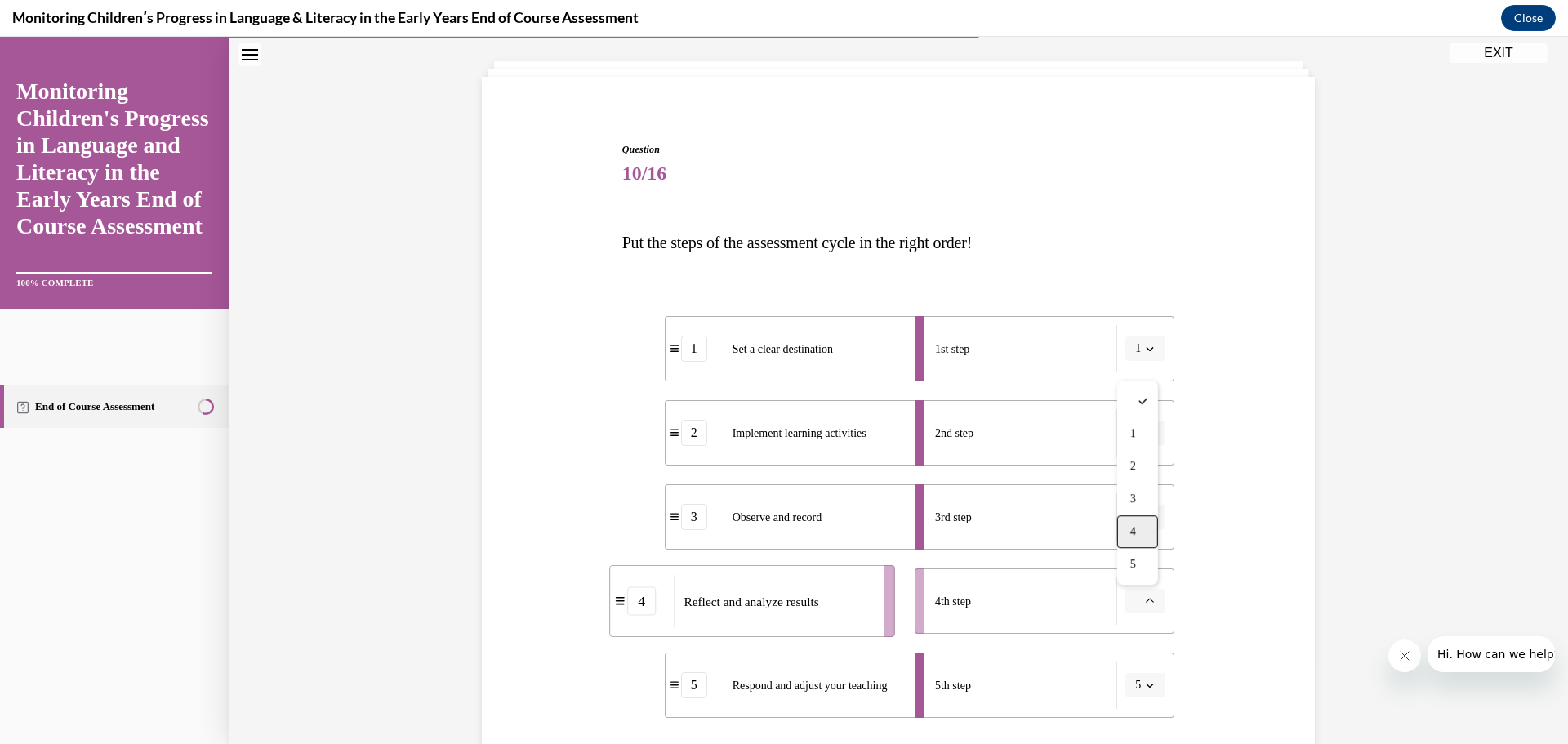
click at [1137, 537] on div "4" at bounding box center [1137, 532] width 41 height 33
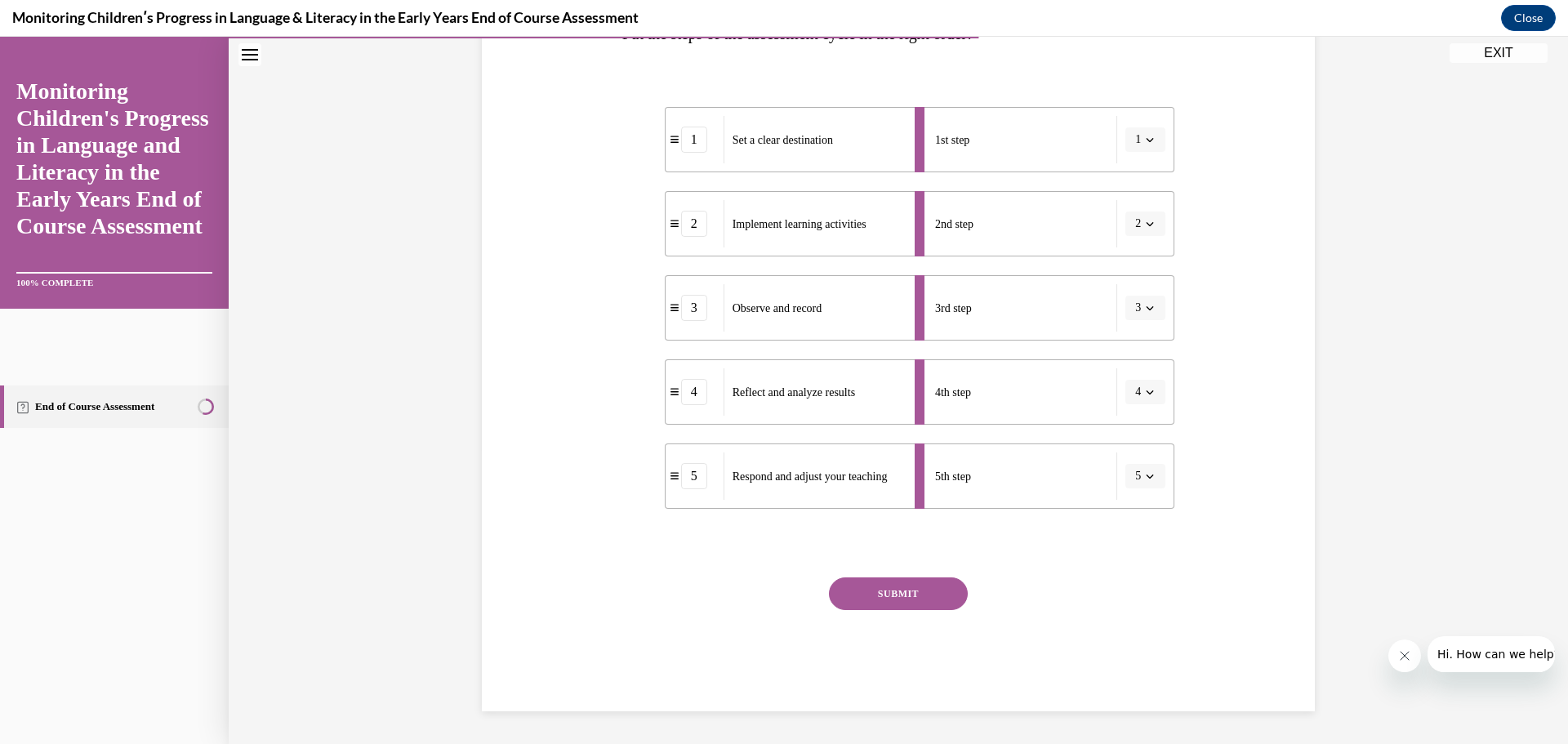
click at [945, 582] on button "SUBMIT" at bounding box center [898, 594] width 139 height 33
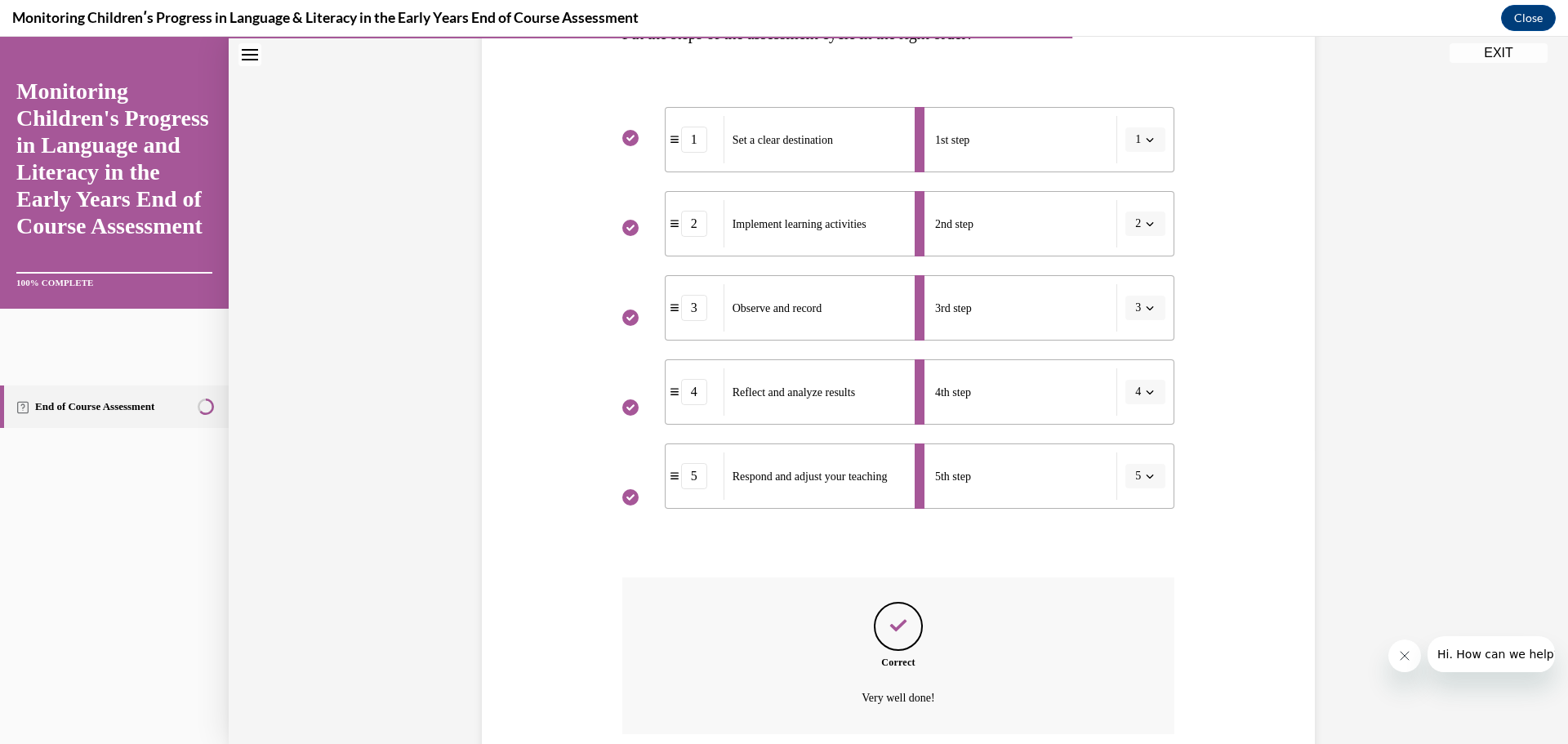
scroll to position [426, 0]
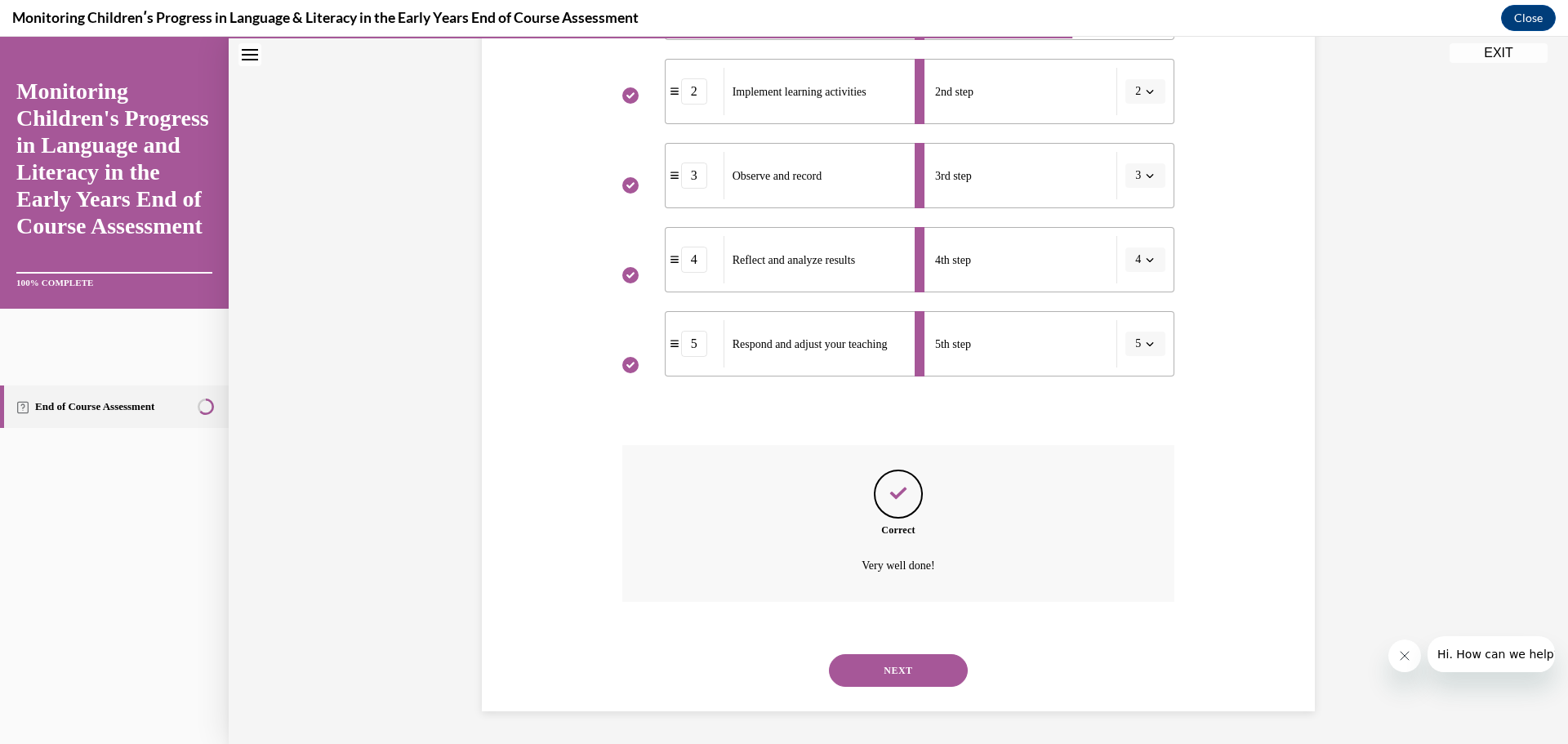
click at [915, 657] on button "NEXT" at bounding box center [898, 671] width 139 height 33
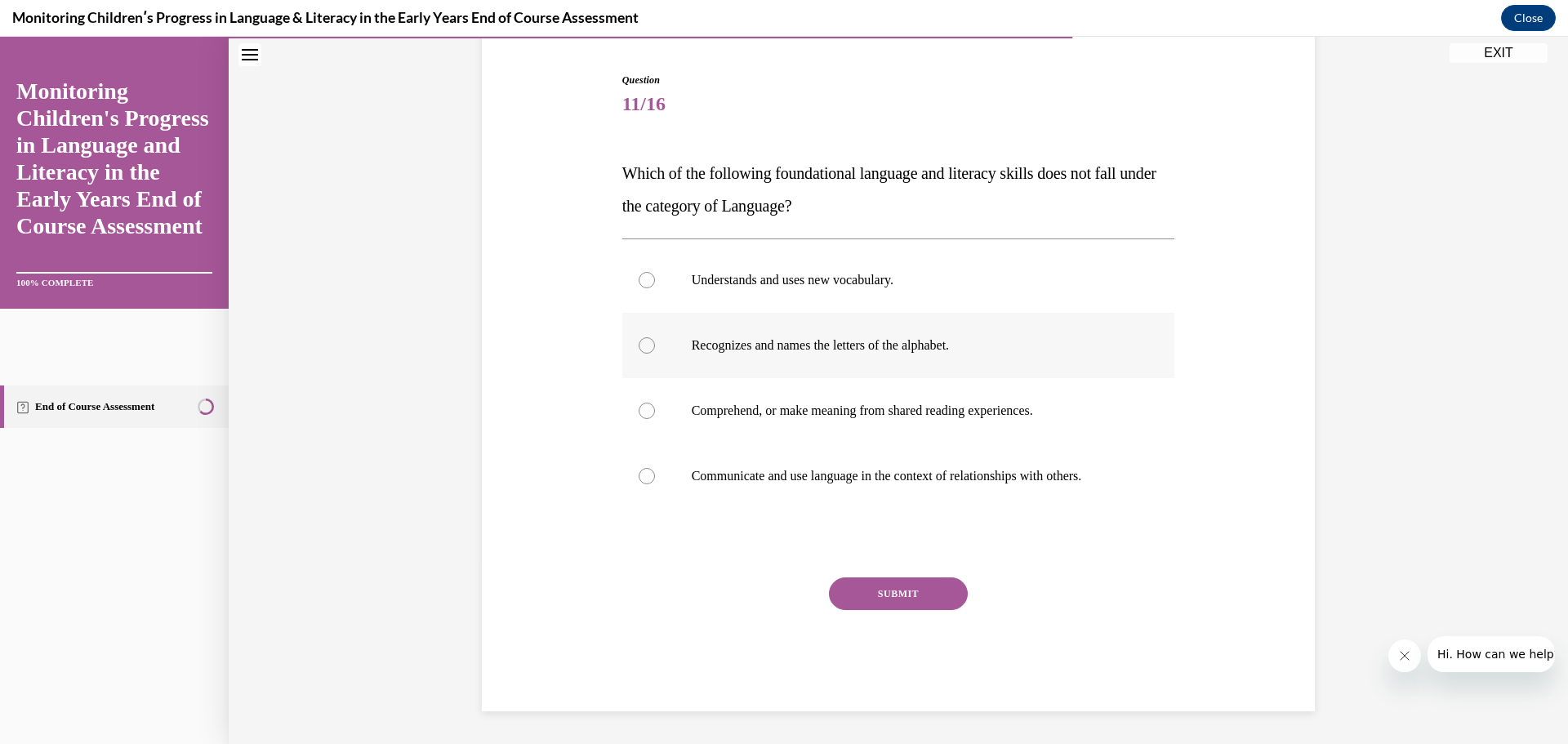
click at [928, 346] on p "Recognizes and names the letters of the alphabet." at bounding box center [913, 346] width 443 height 16
click at [655, 346] on input "Recognizes and names the letters of the alphabet." at bounding box center [647, 346] width 16 height 16
radio input "true"
click at [920, 591] on button "SUBMIT" at bounding box center [898, 594] width 139 height 33
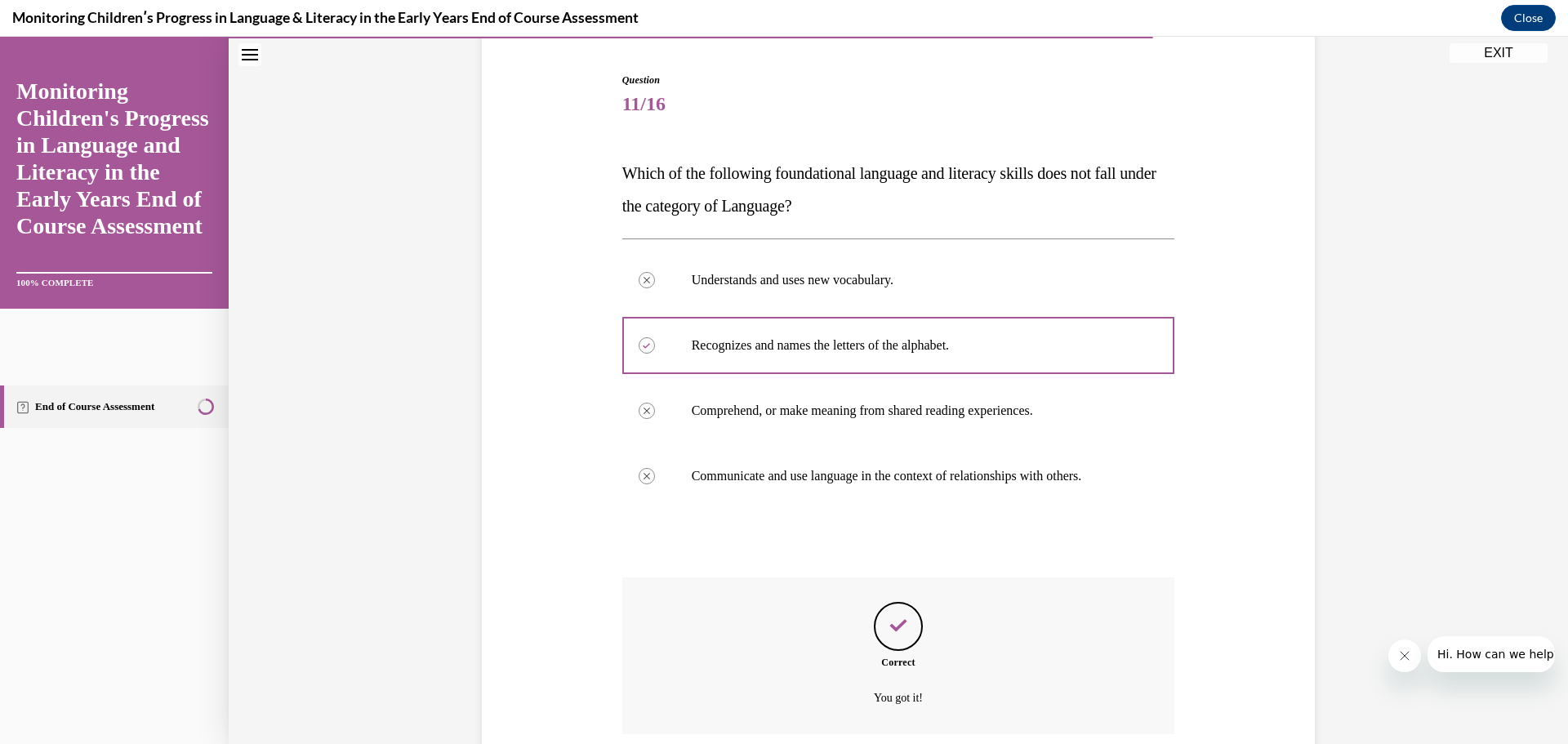
scroll to position [287, 0]
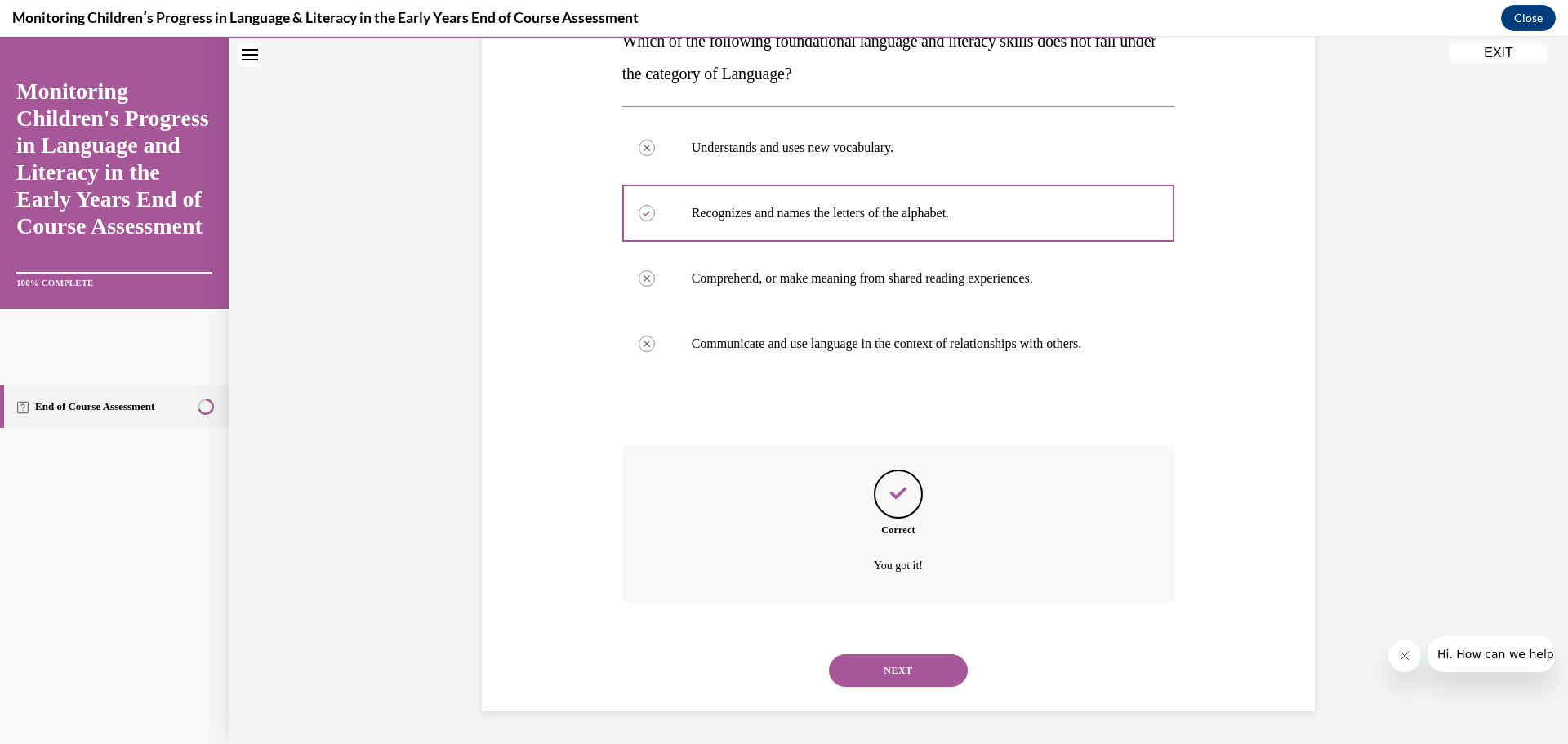
click at [934, 683] on button "NEXT" at bounding box center [898, 671] width 139 height 33
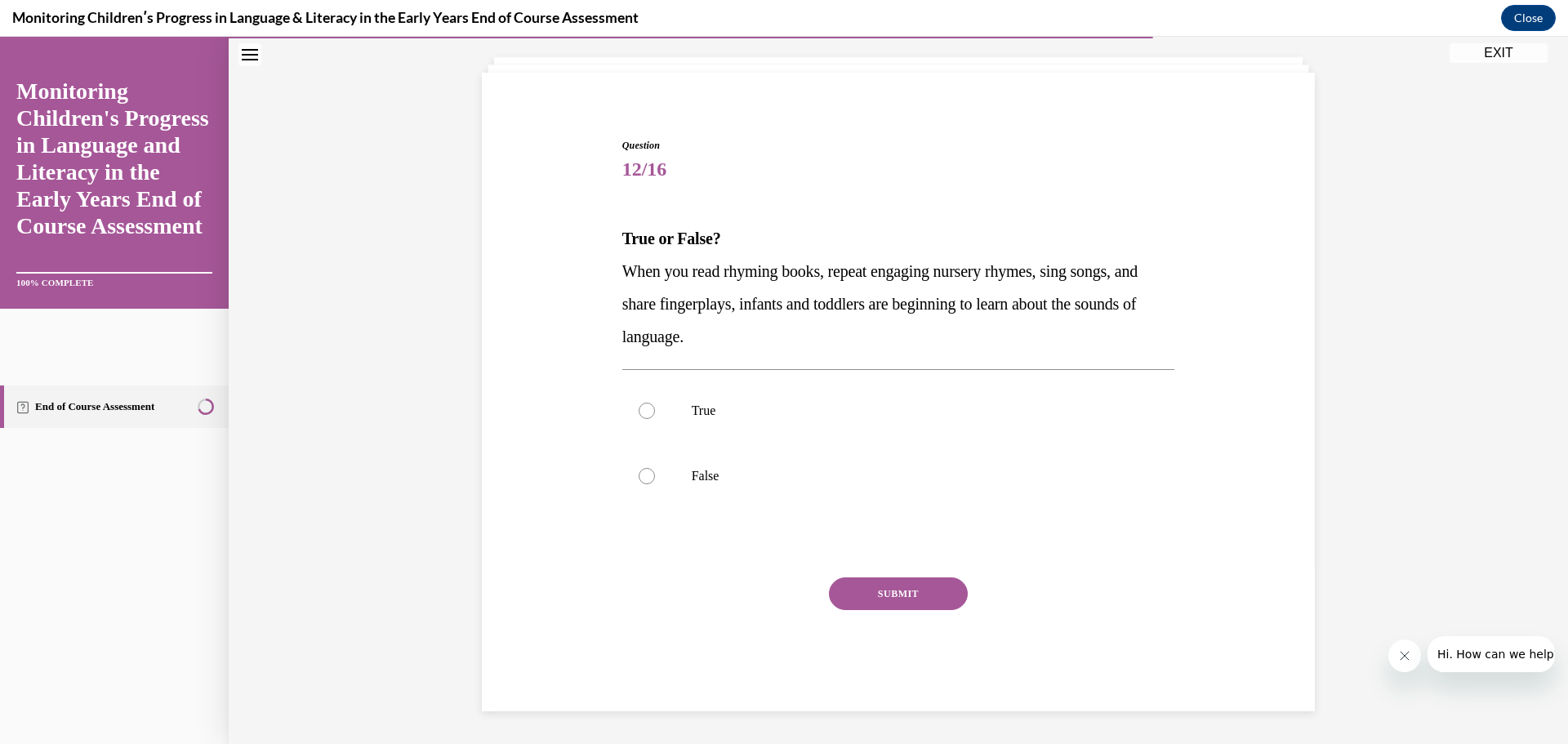
scroll to position [89, 0]
click at [737, 428] on label "True" at bounding box center [899, 411] width 553 height 65
click at [655, 419] on input "True" at bounding box center [647, 411] width 16 height 16
radio input "true"
click at [895, 603] on button "SUBMIT" at bounding box center [898, 594] width 139 height 33
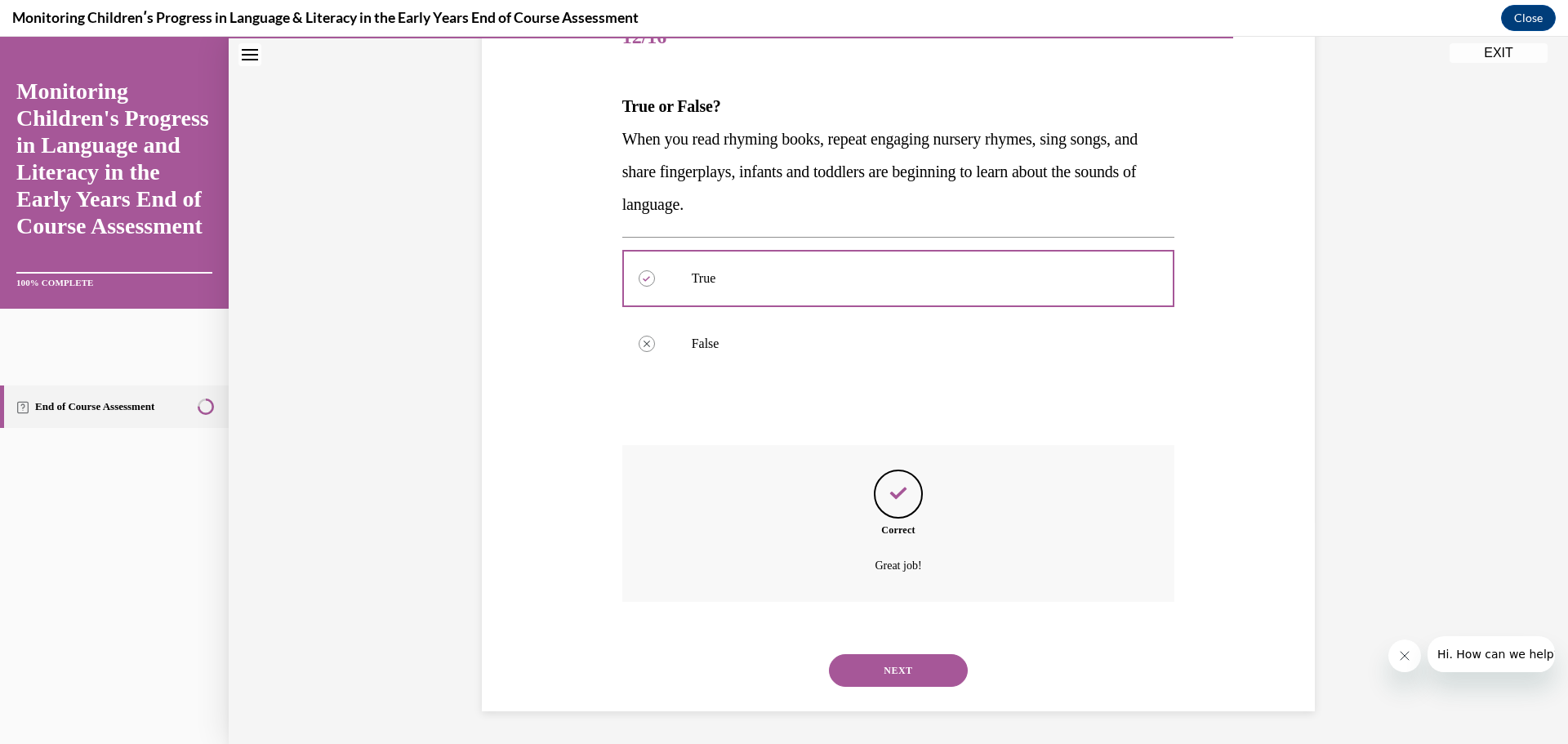
click at [923, 656] on button "NEXT" at bounding box center [898, 671] width 139 height 33
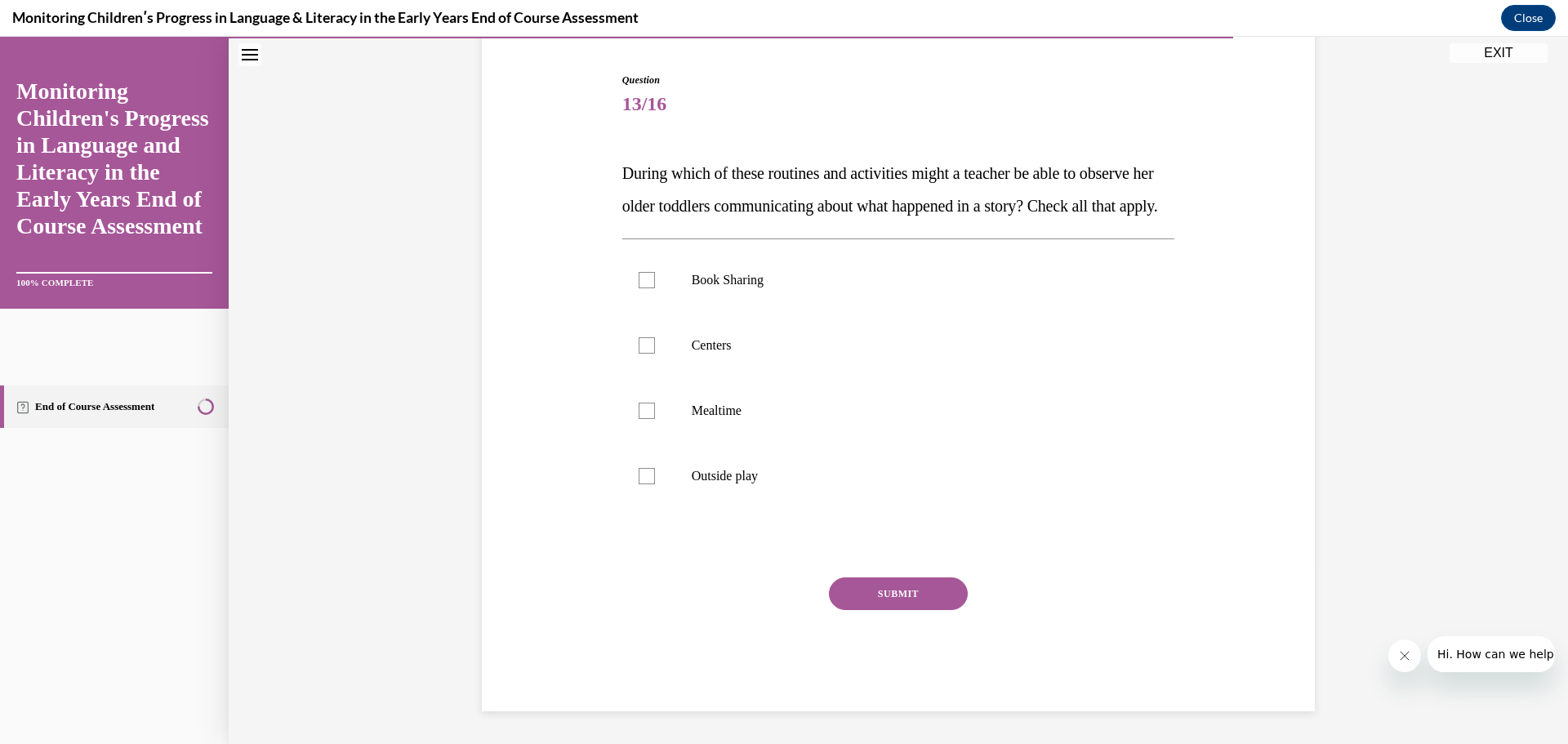
scroll to position [182, 0]
click at [722, 489] on label "Outside play" at bounding box center [899, 476] width 553 height 65
click at [655, 485] on input "Outside play" at bounding box center [647, 476] width 16 height 16
checkbox input "true"
click at [710, 416] on p "Mealtime" at bounding box center [913, 411] width 443 height 16
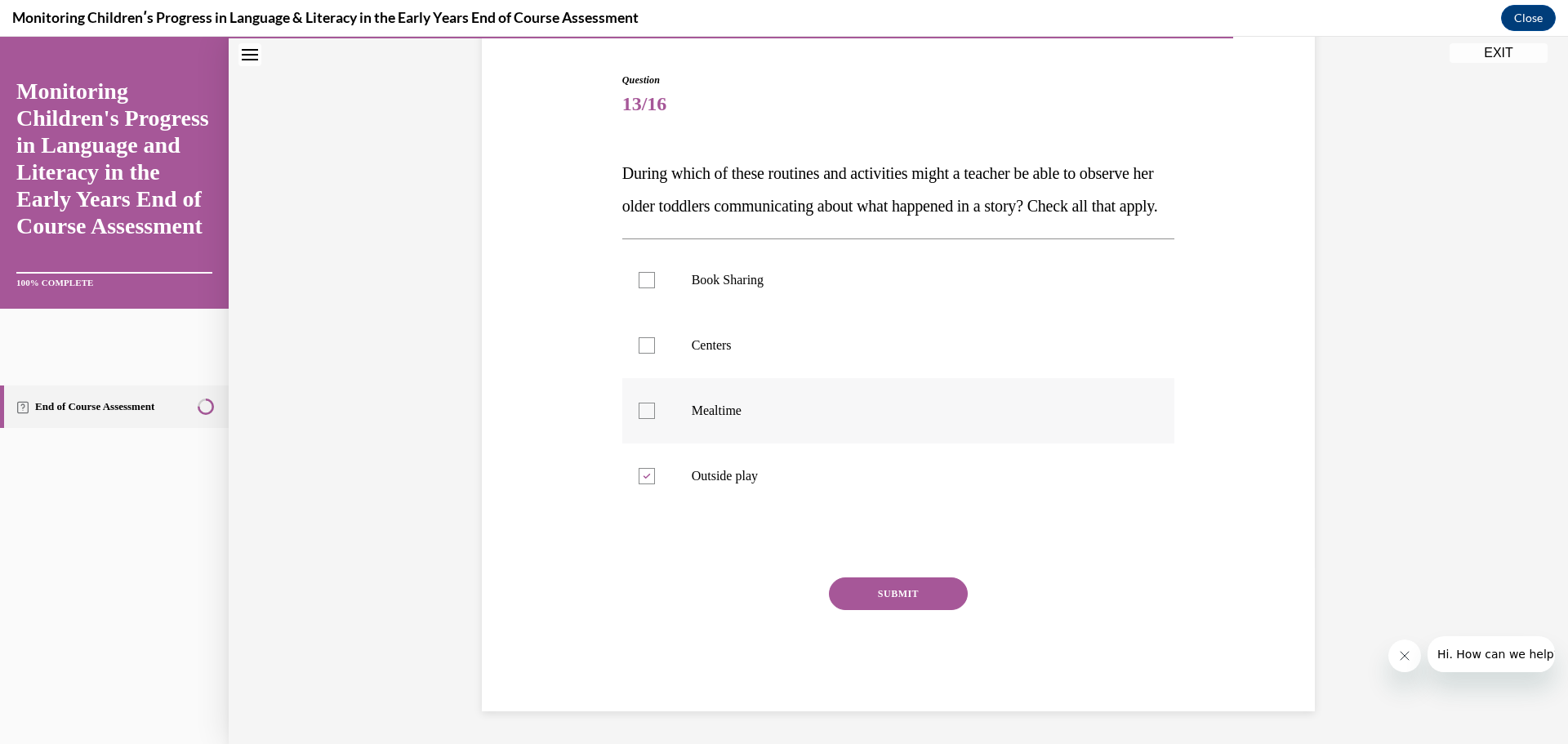
click at [655, 416] on input "Mealtime" at bounding box center [647, 411] width 16 height 16
checkbox input "true"
click at [717, 354] on p "Centers" at bounding box center [913, 346] width 443 height 16
click at [655, 354] on input "Centers" at bounding box center [647, 346] width 16 height 16
checkbox input "true"
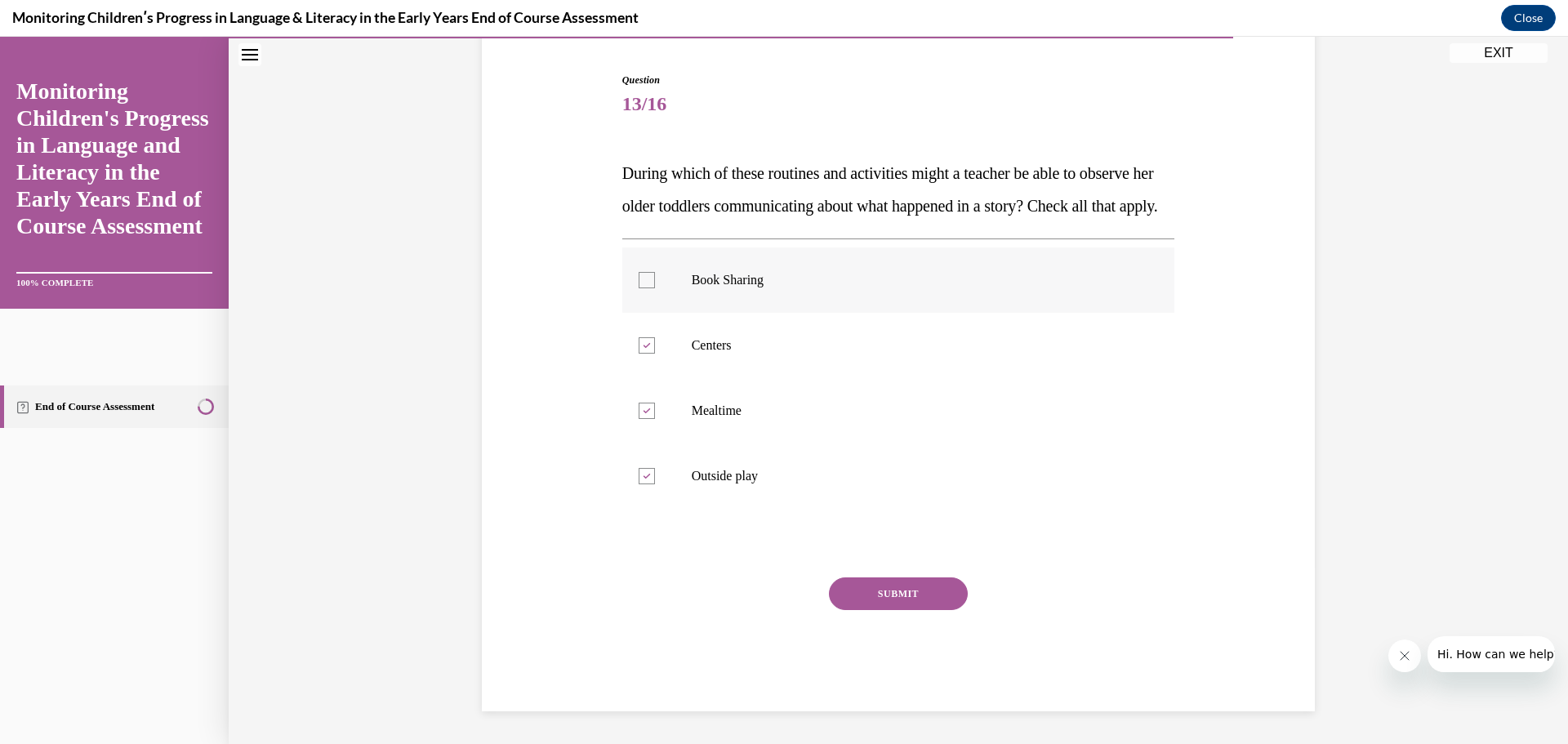
click at [726, 295] on label "Book Sharing" at bounding box center [899, 280] width 553 height 65
click at [655, 289] on input "Book Sharing" at bounding box center [647, 280] width 16 height 16
checkbox input "true"
click at [920, 587] on button "SUBMIT" at bounding box center [898, 594] width 139 height 33
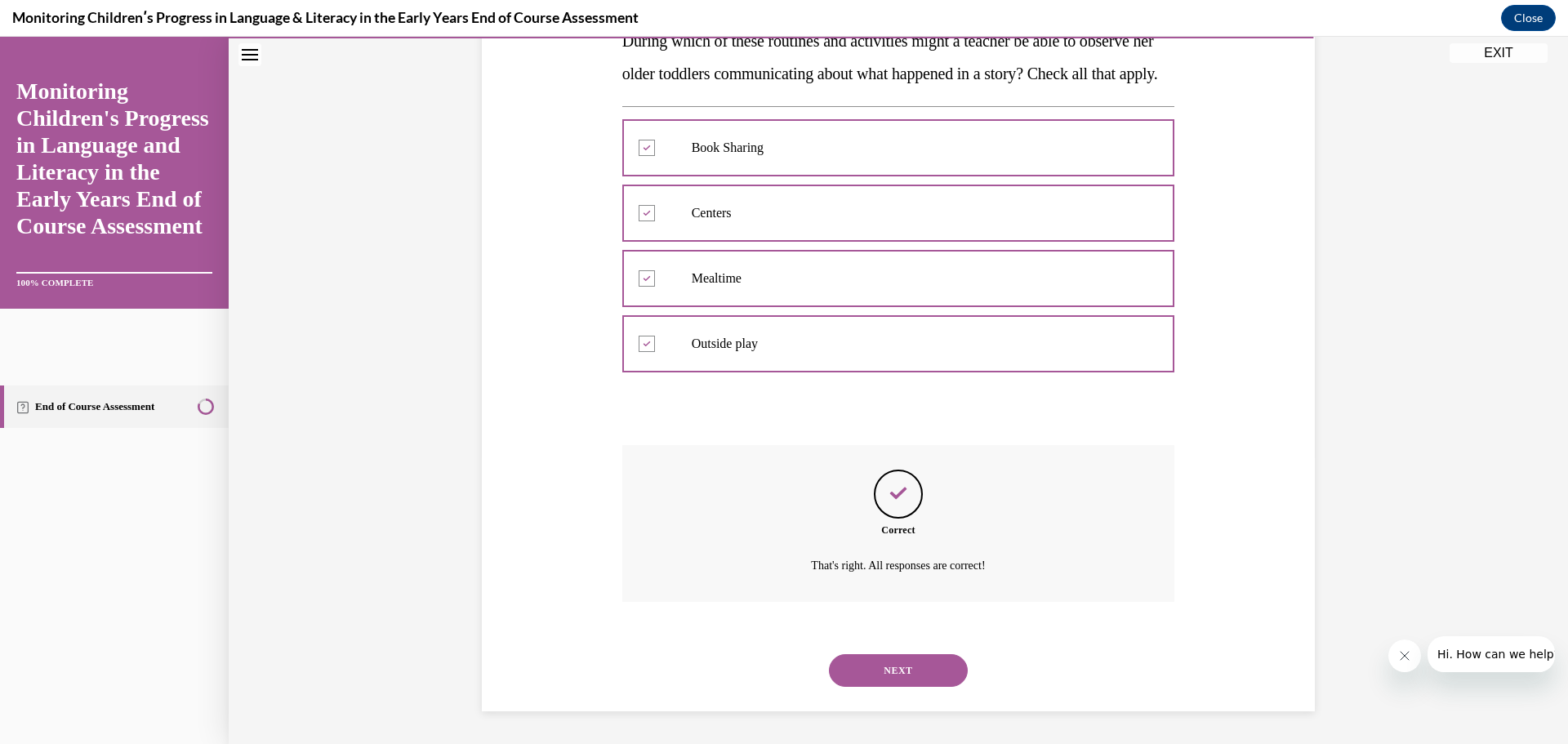
scroll to position [319, 0]
click at [937, 676] on button "NEXT" at bounding box center [898, 671] width 139 height 33
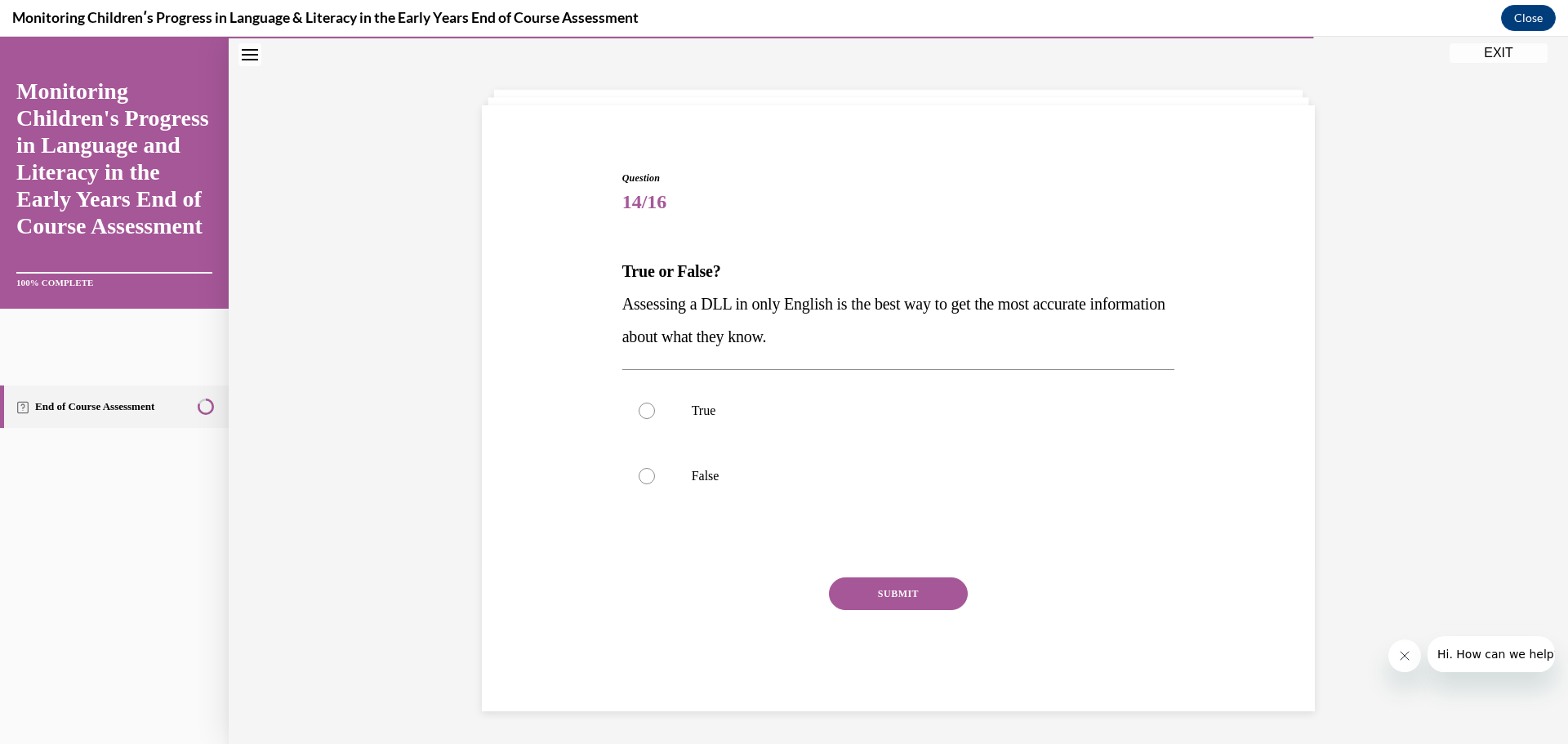
scroll to position [56, 0]
click at [751, 460] on label "False" at bounding box center [899, 476] width 553 height 65
click at [655, 468] on input "False" at bounding box center [647, 476] width 16 height 16
radio input "true"
click at [878, 585] on button "SUBMIT" at bounding box center [898, 594] width 139 height 33
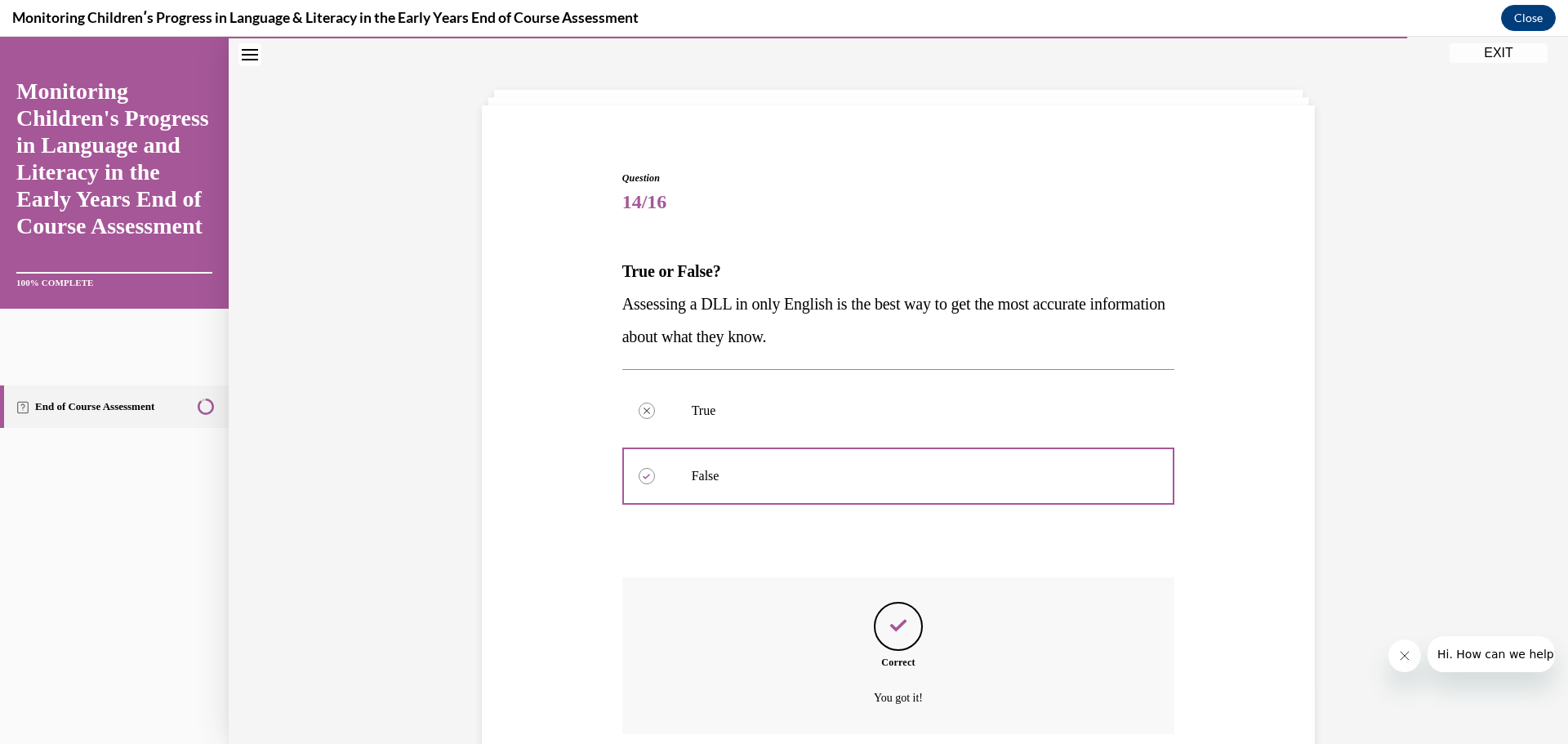
scroll to position [189, 0]
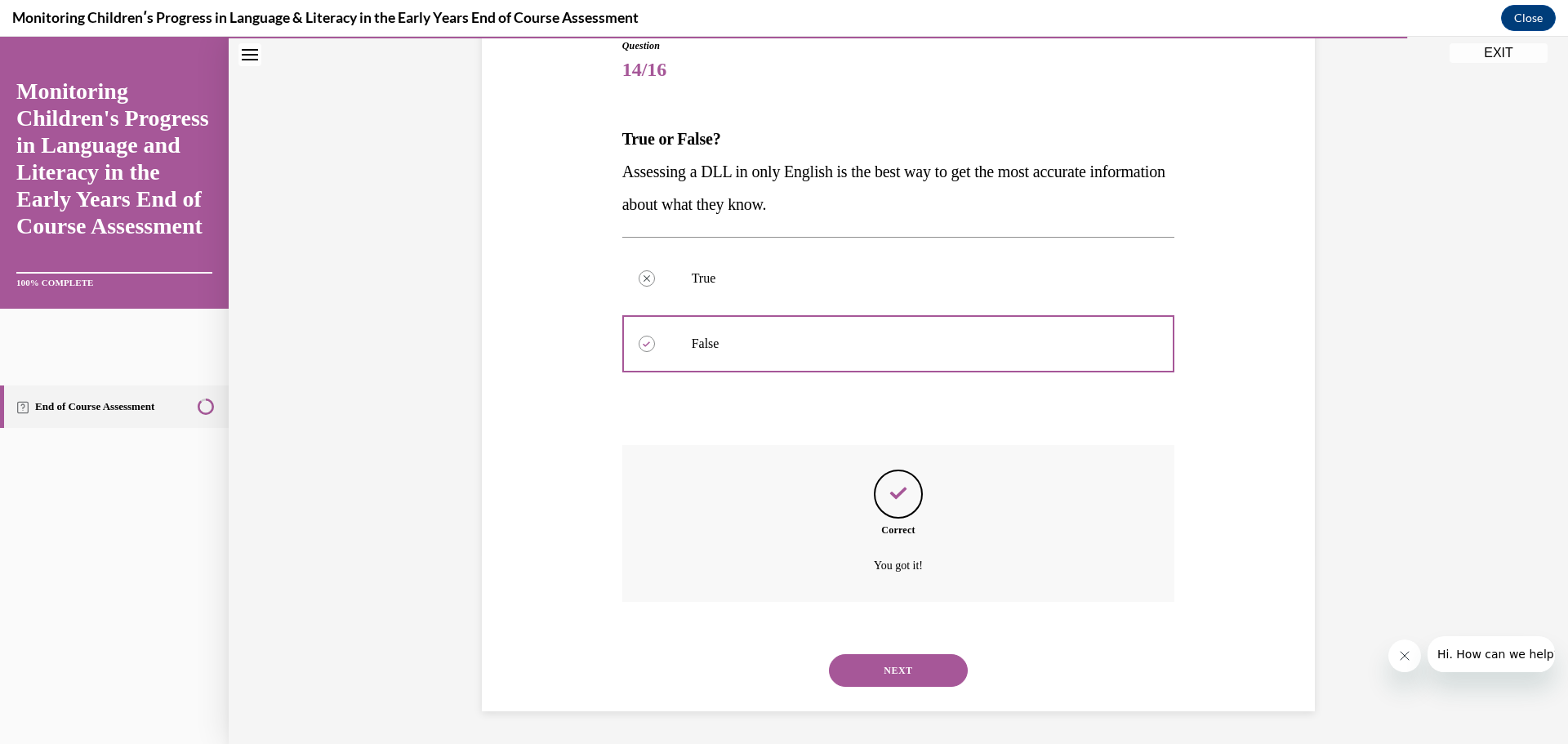
click at [905, 665] on button "NEXT" at bounding box center [898, 671] width 139 height 33
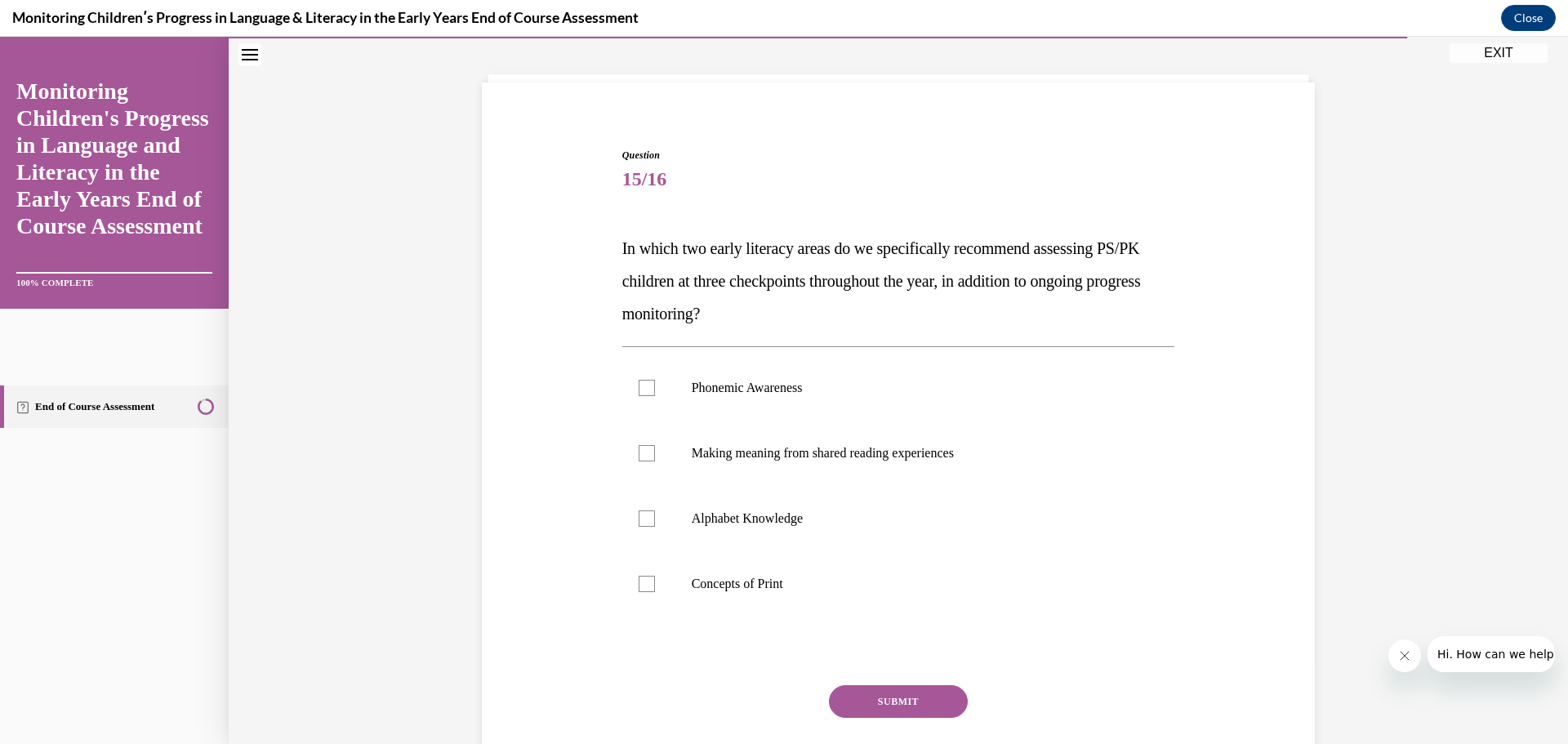
scroll to position [84, 0]
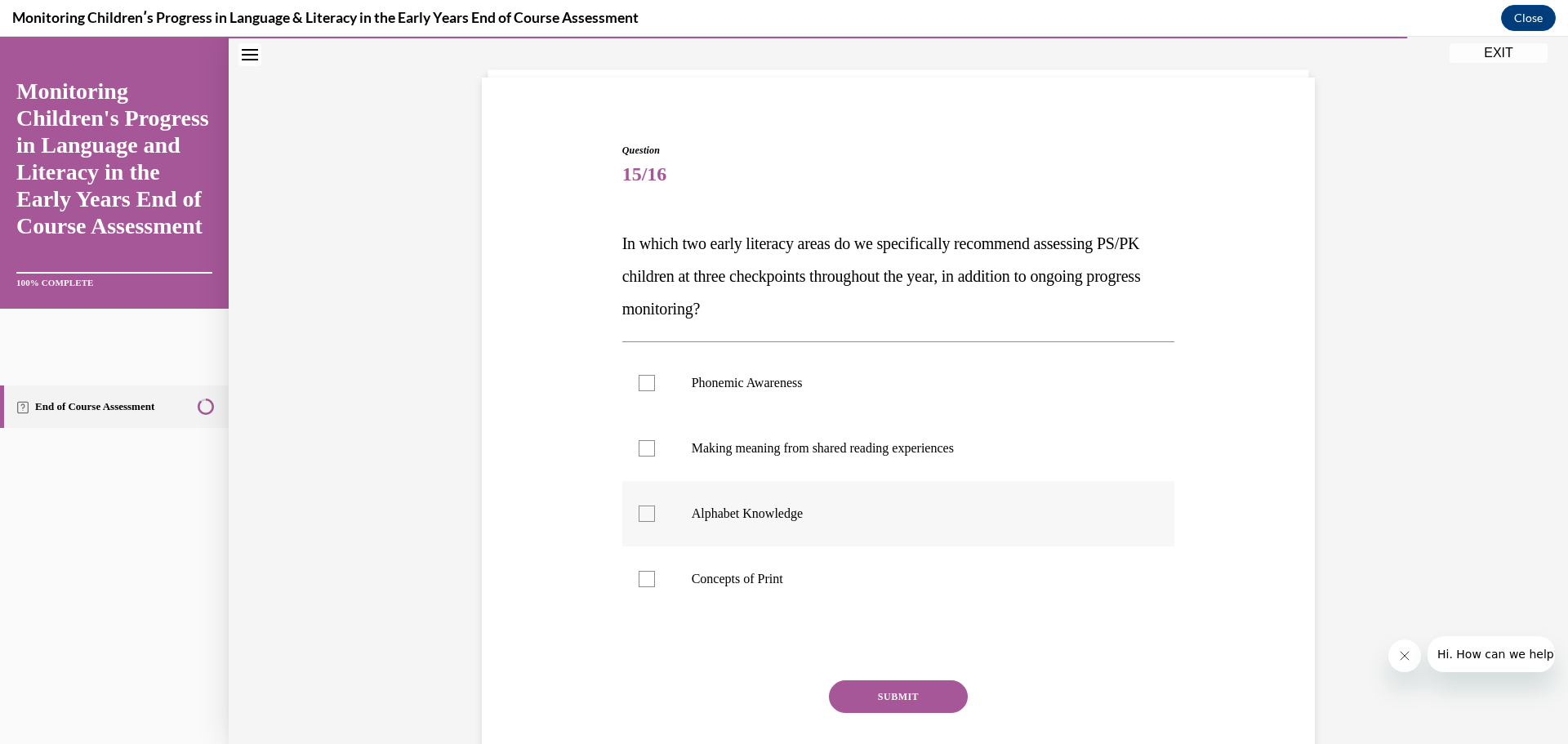
click at [726, 505] on p "Alphabet Knowledge" at bounding box center [913, 514] width 443 height 16
click at [655, 505] on input "Alphabet Knowledge" at bounding box center [647, 514] width 16 height 16
checkbox input "true"
click at [727, 581] on p "Concepts of Print" at bounding box center [913, 579] width 443 height 16
click at [655, 581] on input "Concepts of Print" at bounding box center [647, 579] width 16 height 16
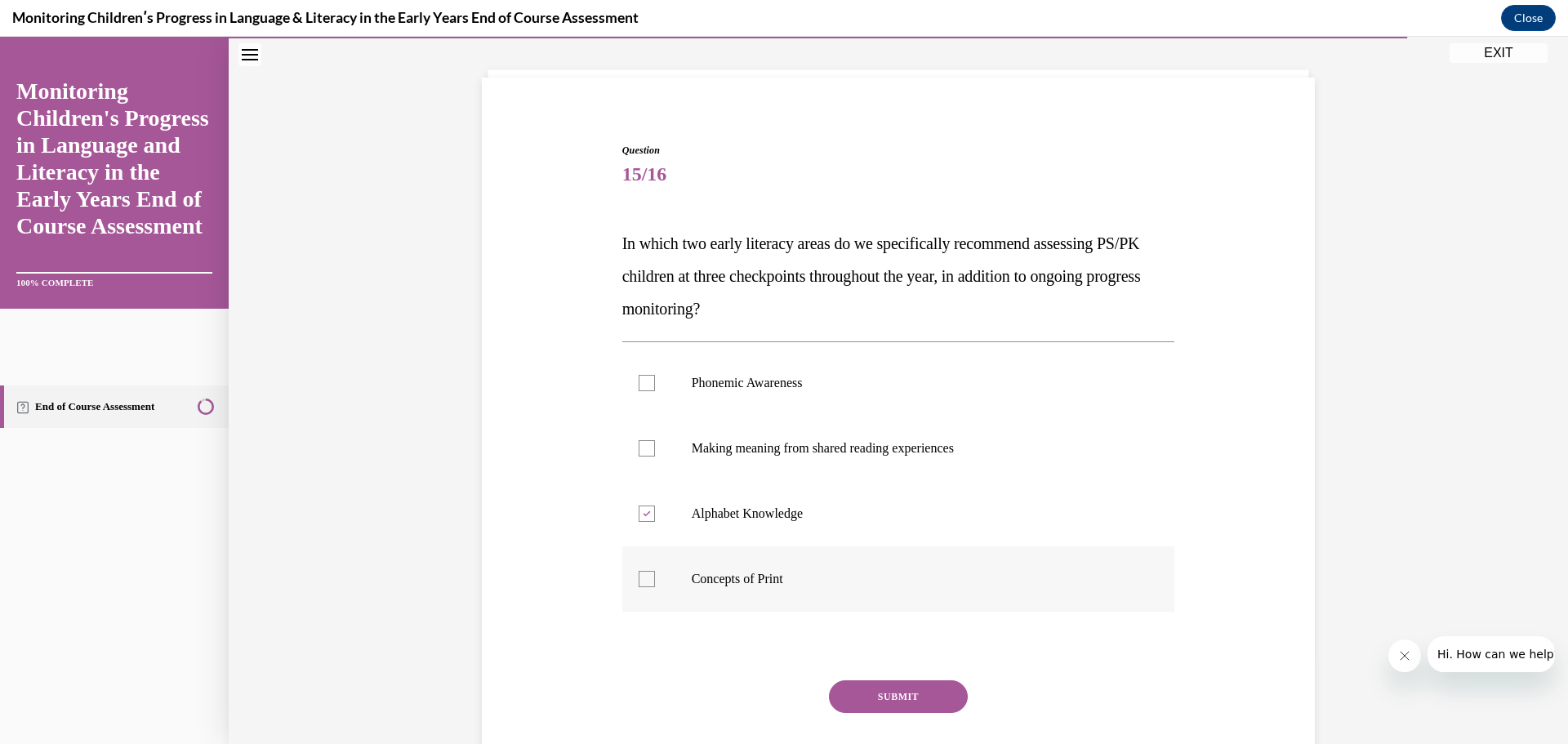
checkbox input "true"
click at [916, 695] on button "SUBMIT" at bounding box center [898, 697] width 139 height 33
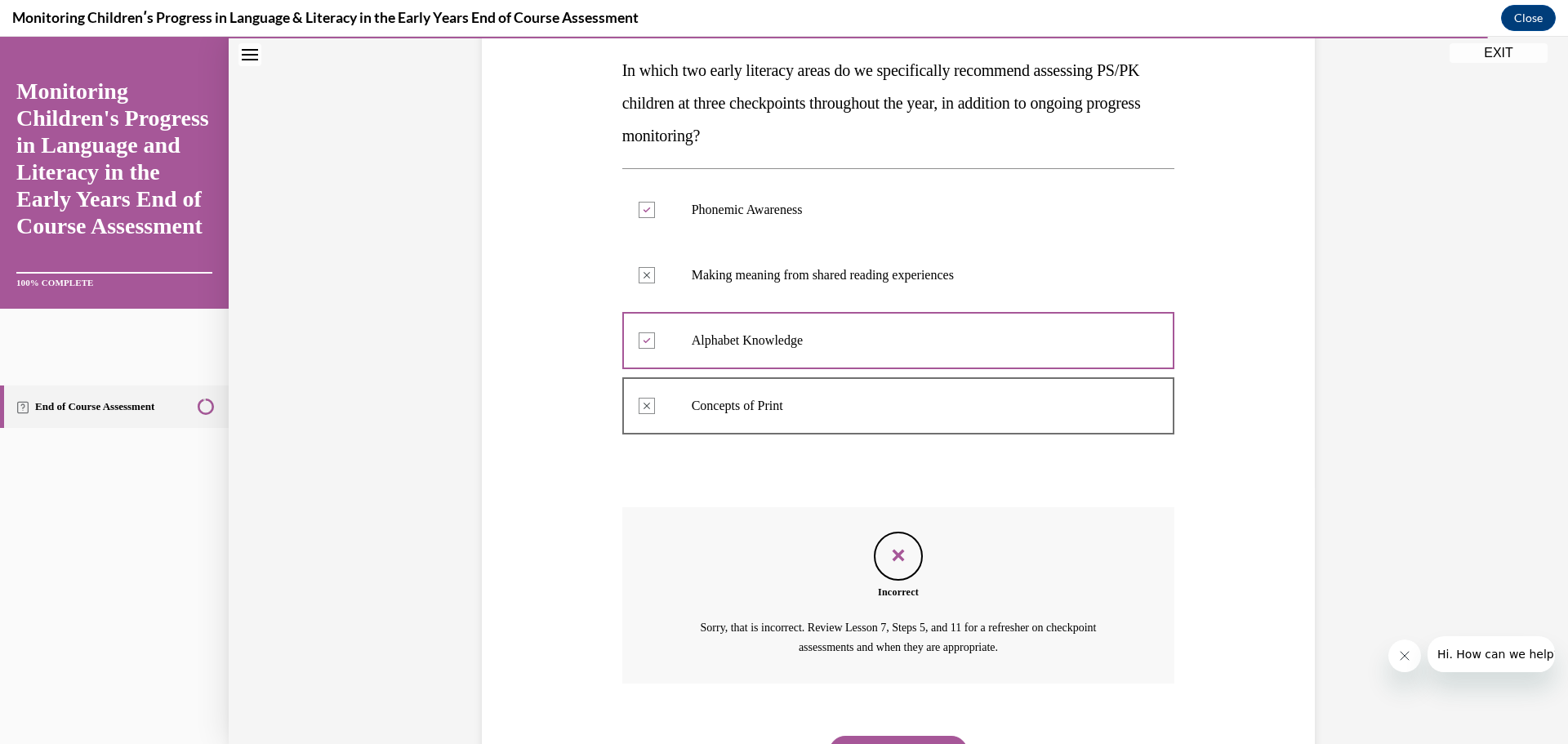
scroll to position [339, 0]
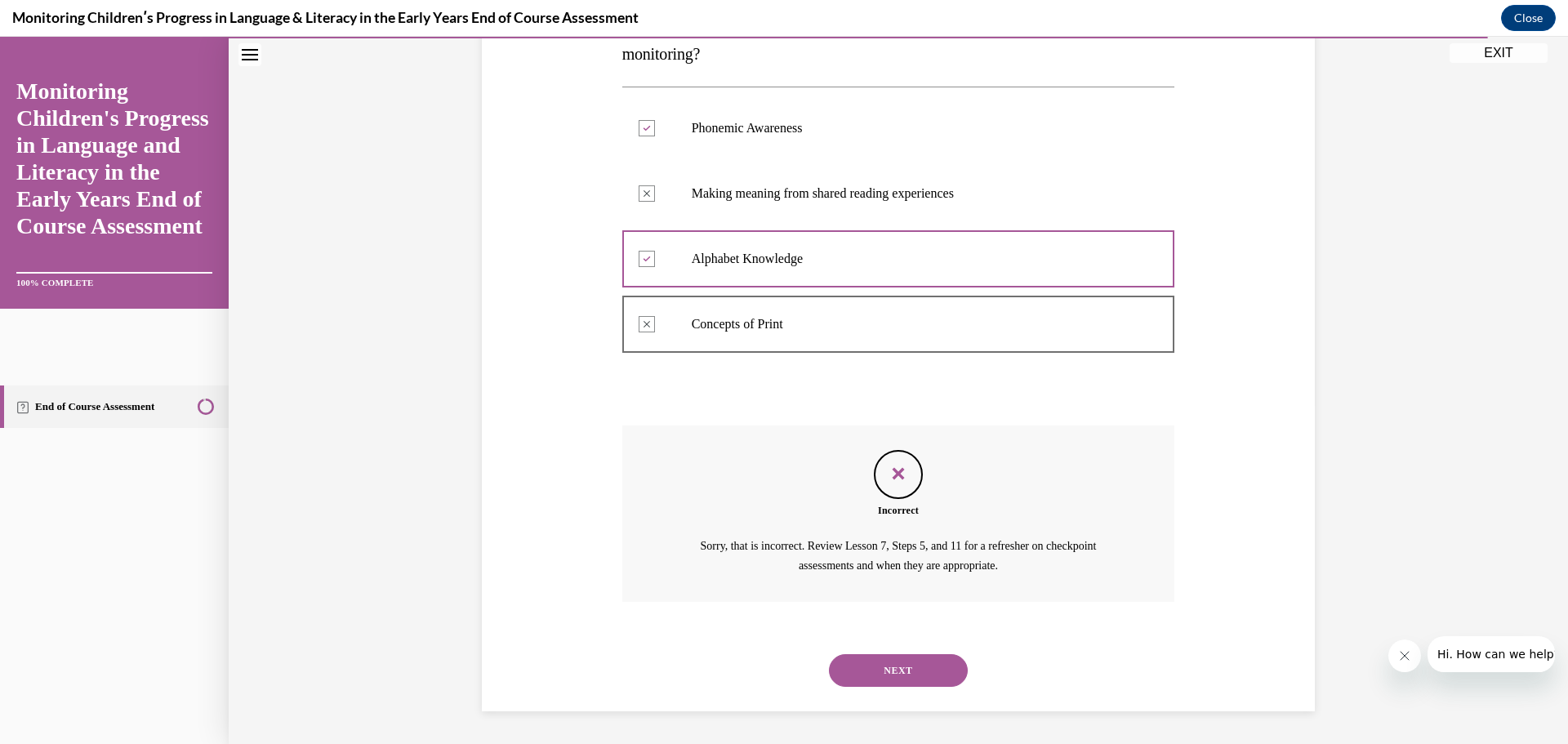
click at [916, 678] on button "NEXT" at bounding box center [898, 671] width 139 height 33
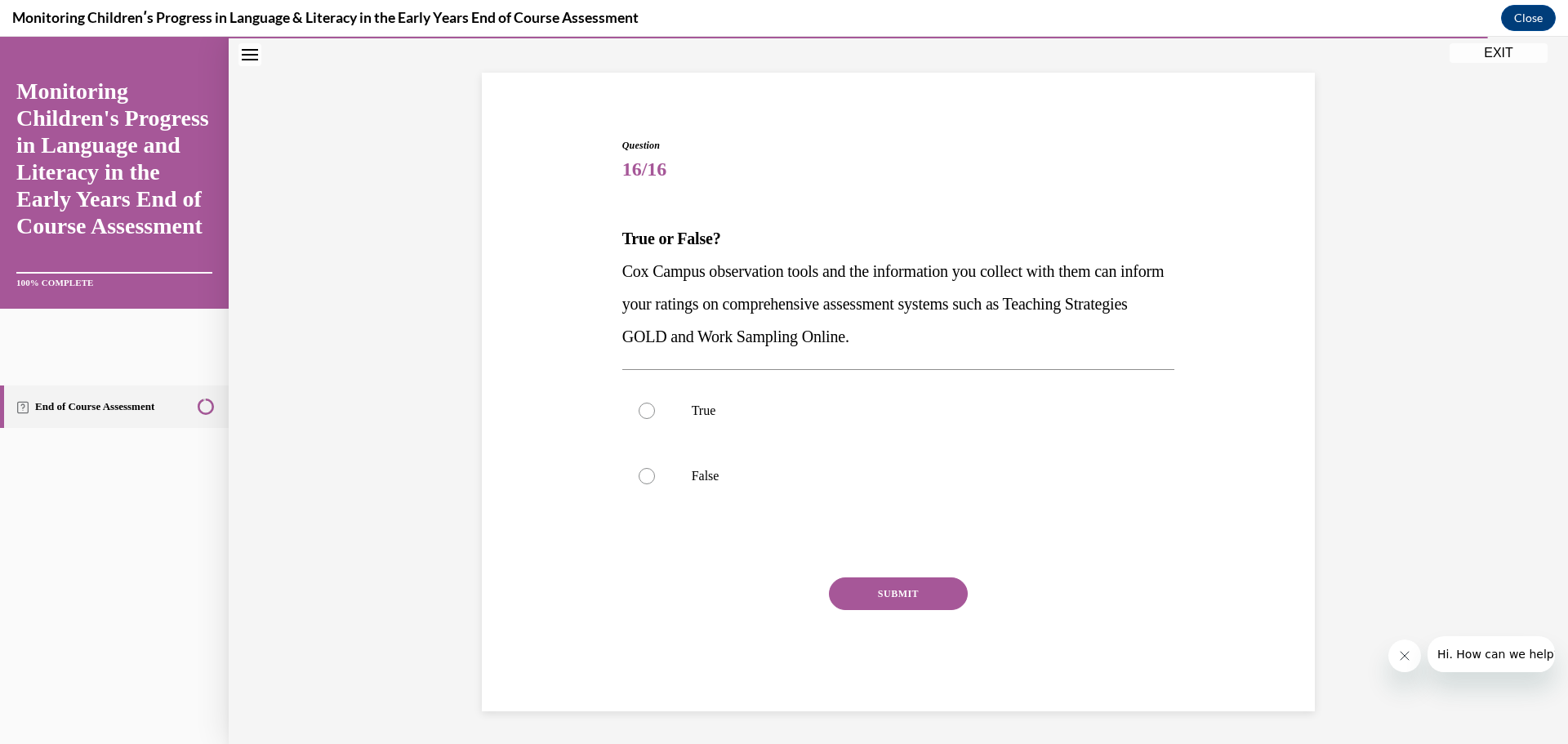
scroll to position [89, 0]
click at [707, 382] on label "True" at bounding box center [899, 411] width 553 height 65
click at [655, 403] on input "True" at bounding box center [647, 411] width 16 height 16
radio input "true"
click at [891, 576] on div "Question 16/16 True or False? Cox Campus observation tools and the information …" at bounding box center [899, 425] width 553 height 573
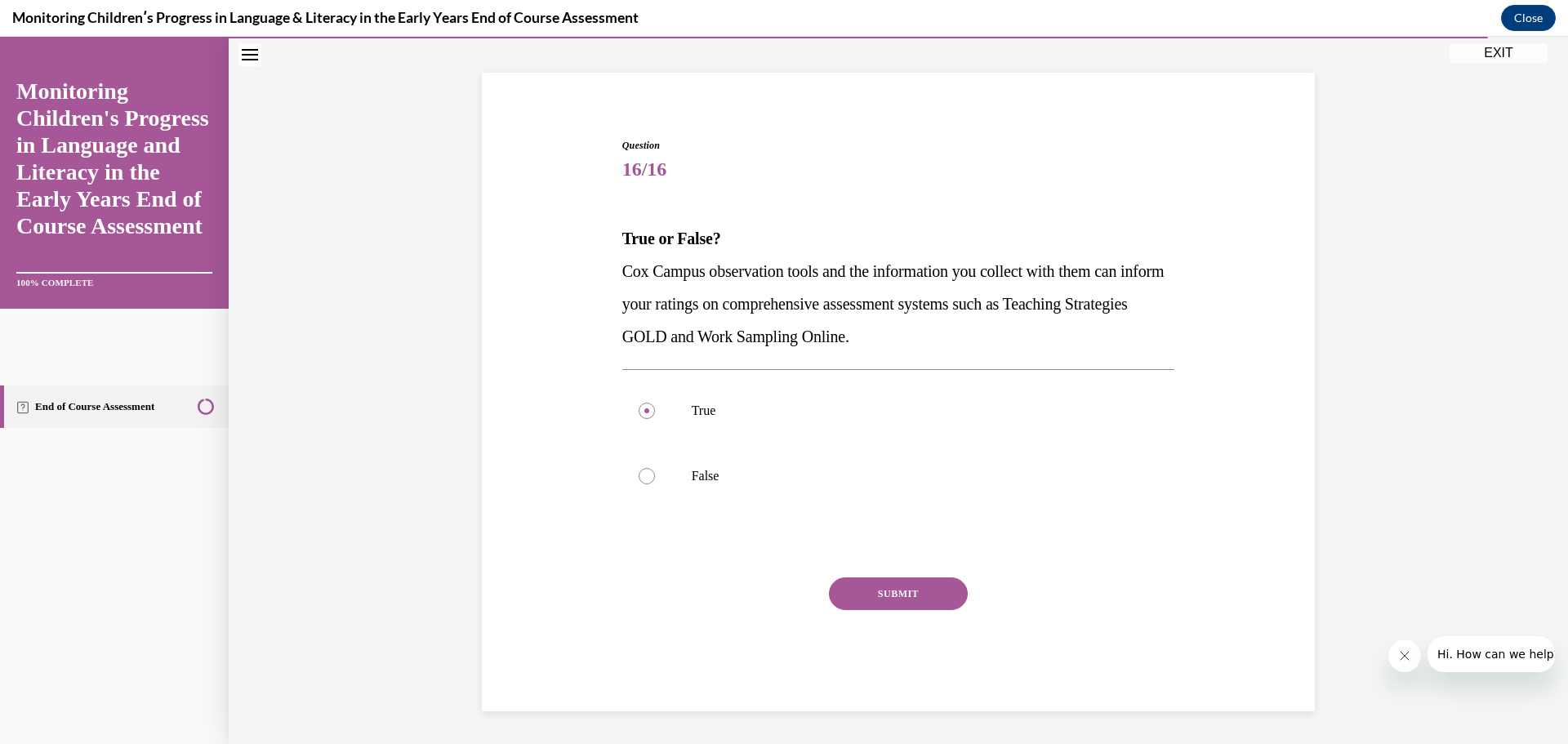
click at [927, 602] on button "SUBMIT" at bounding box center [898, 594] width 139 height 33
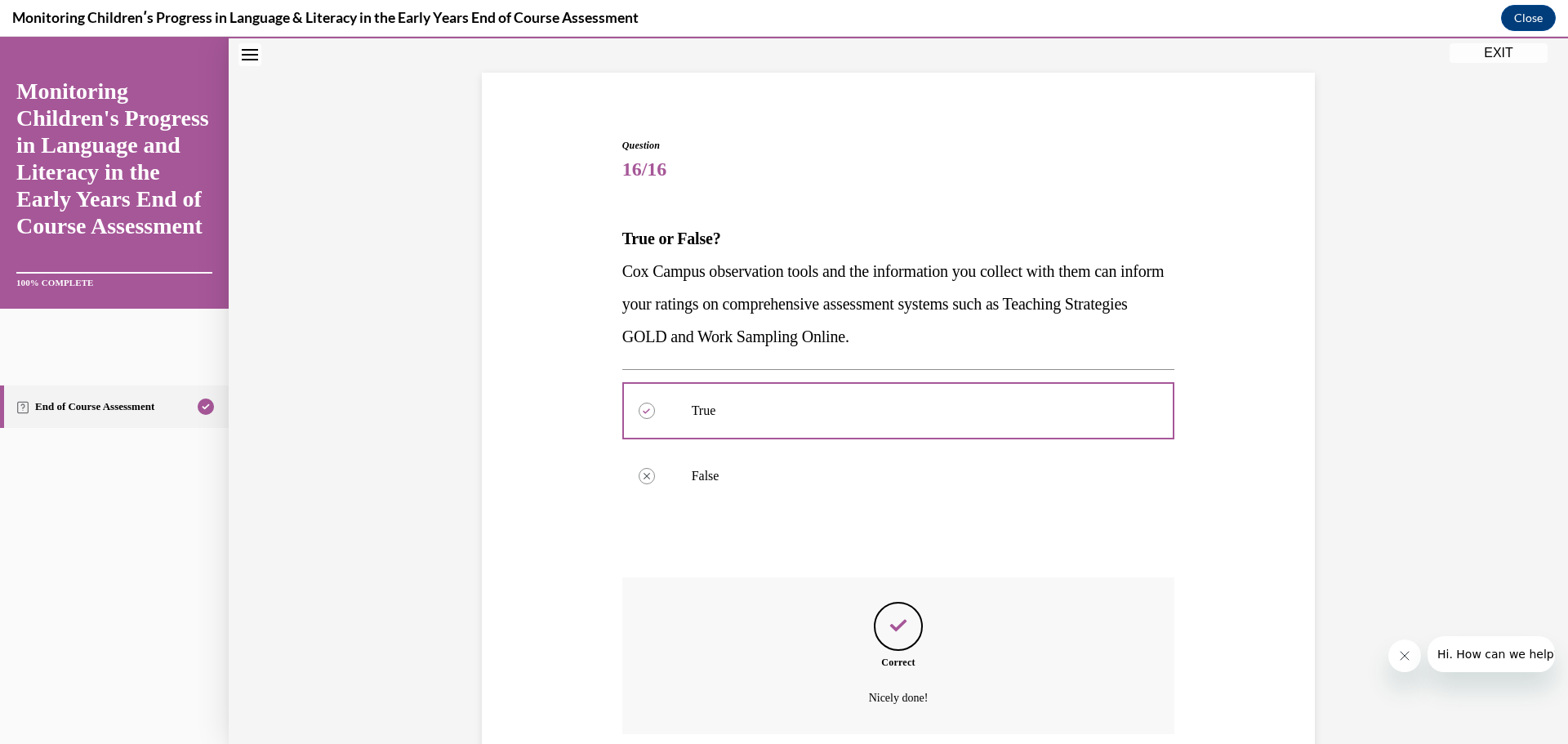
scroll to position [221, 0]
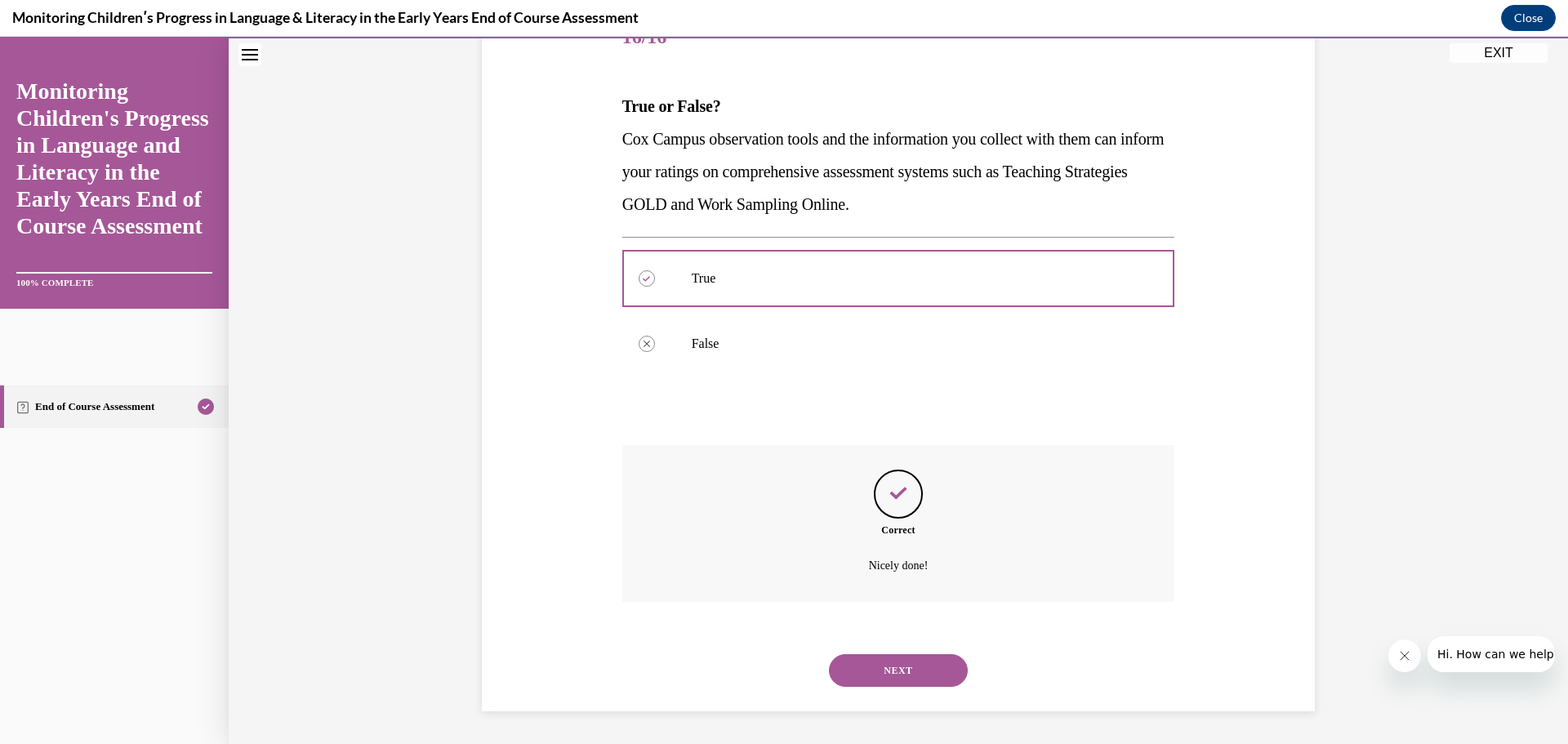
click at [903, 661] on button "NEXT" at bounding box center [898, 671] width 139 height 33
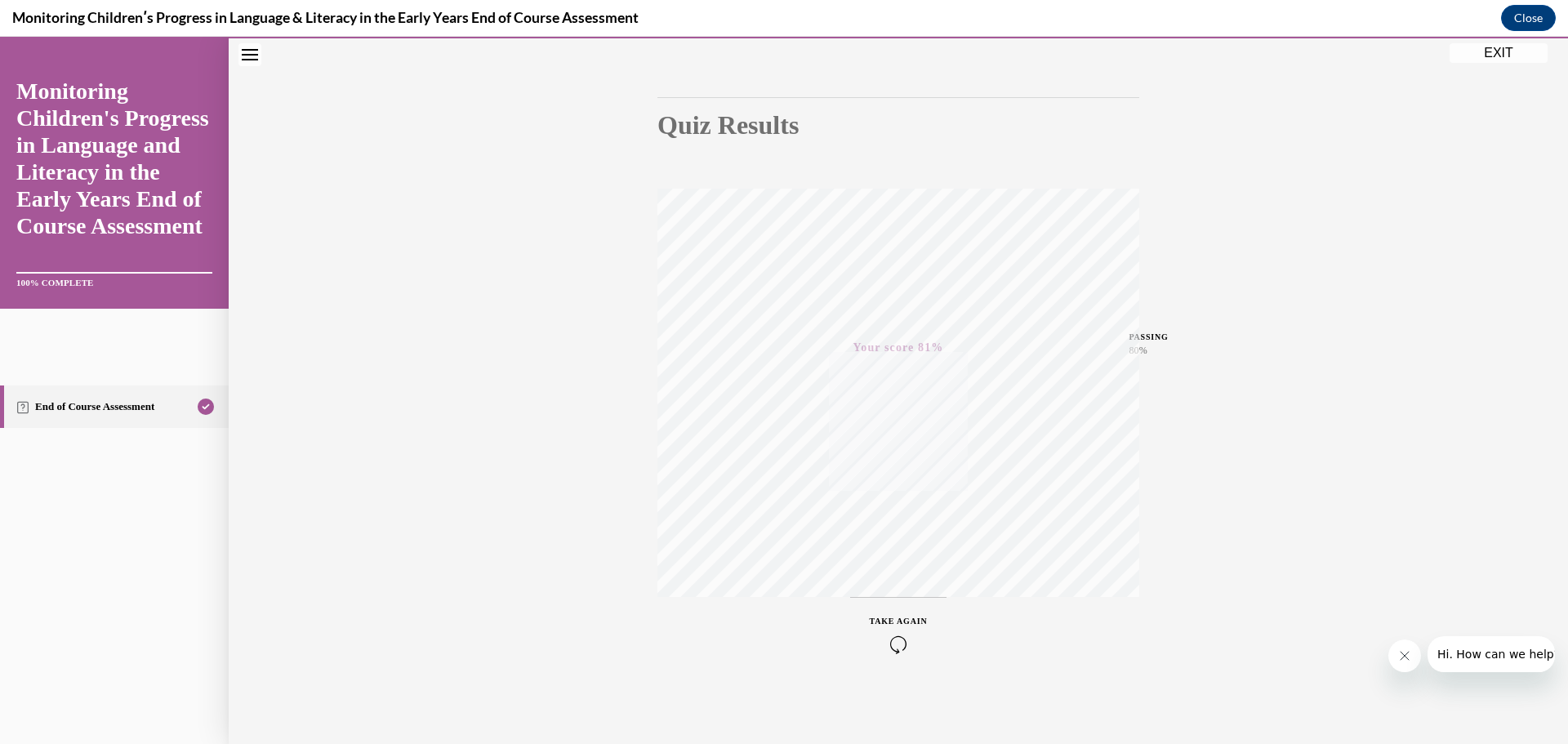
click at [1515, 56] on button "EXIT" at bounding box center [1498, 54] width 98 height 20
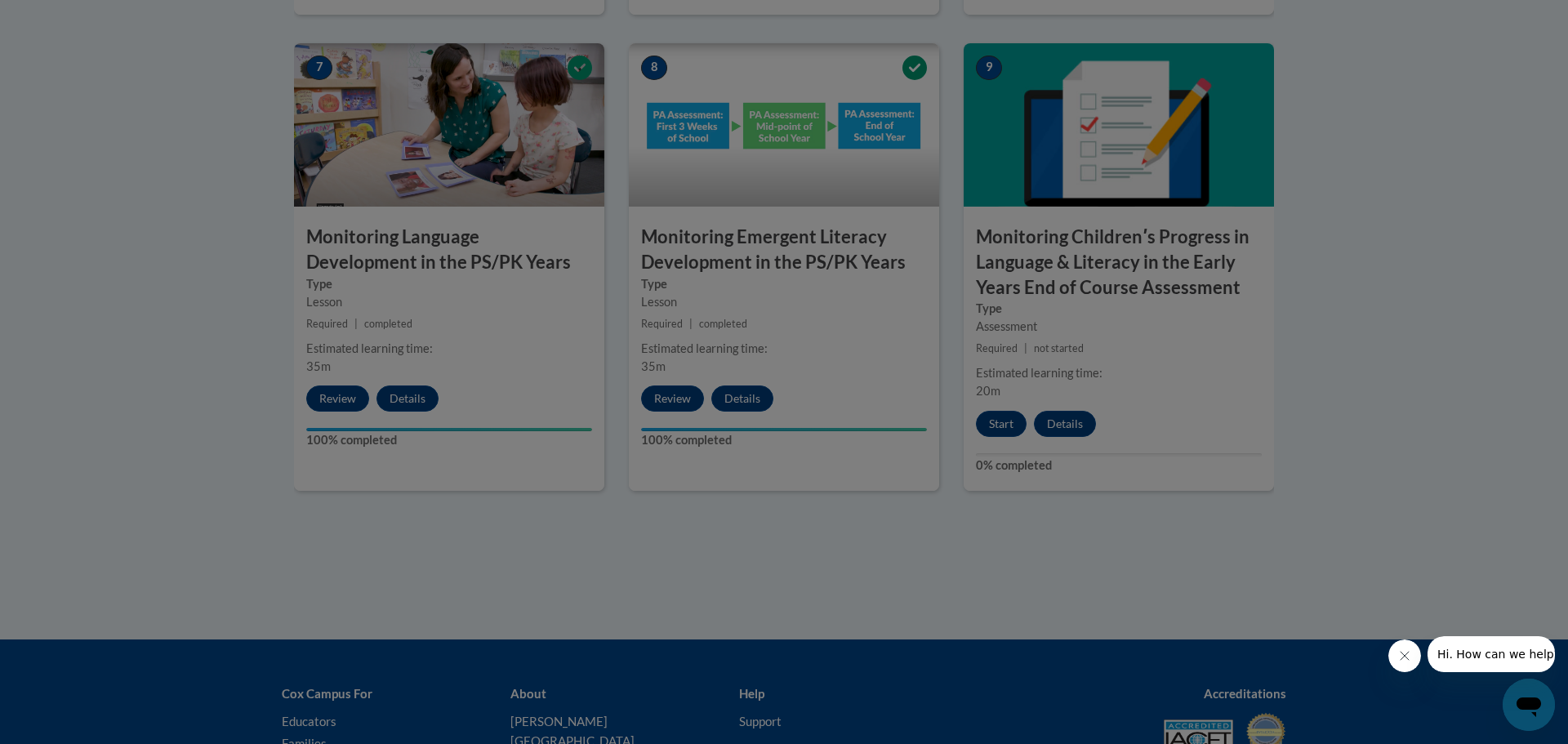
scroll to position [0, 0]
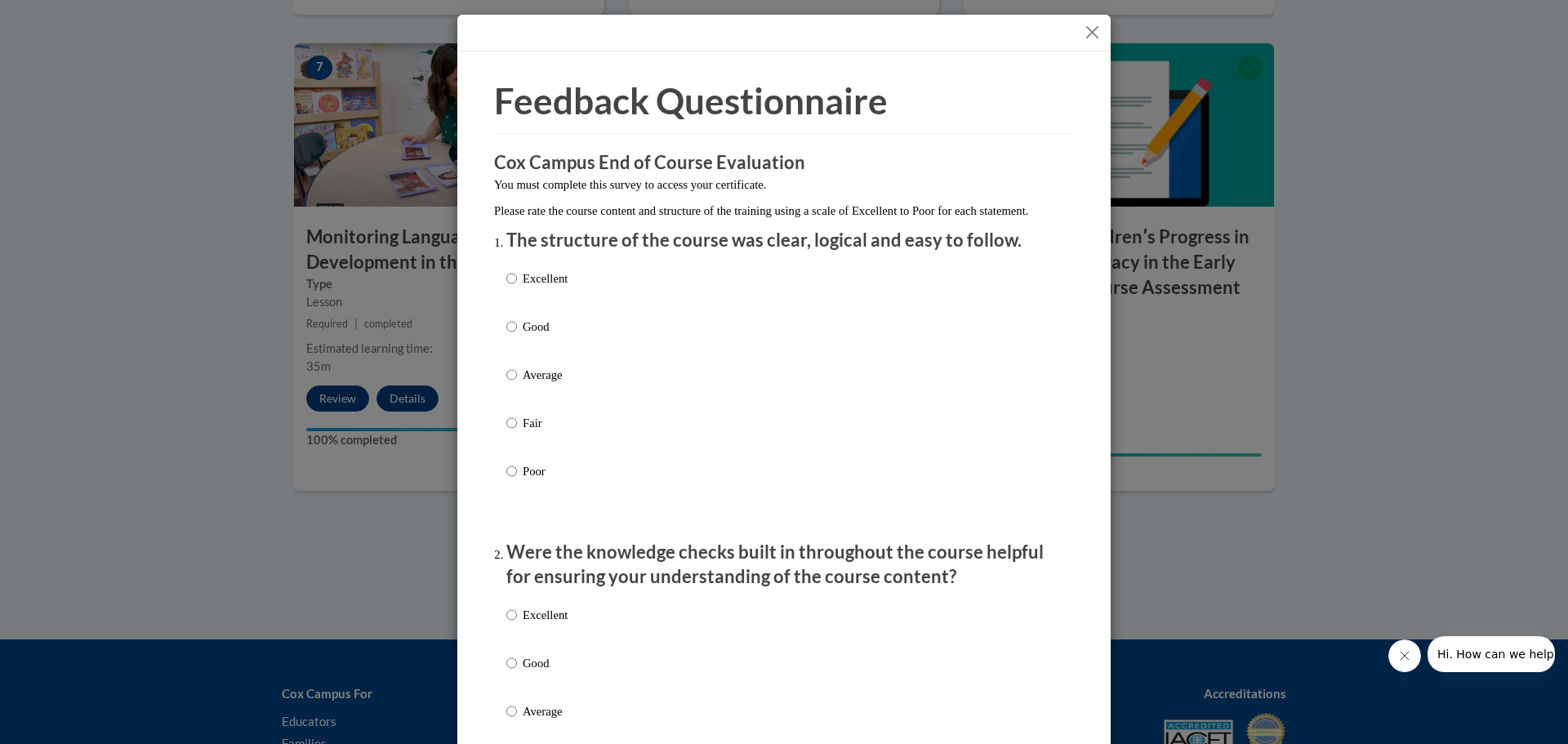
click at [527, 336] on p "Good" at bounding box center [545, 327] width 45 height 18
click at [517, 336] on input "Good" at bounding box center [511, 327] width 11 height 18
radio input "true"
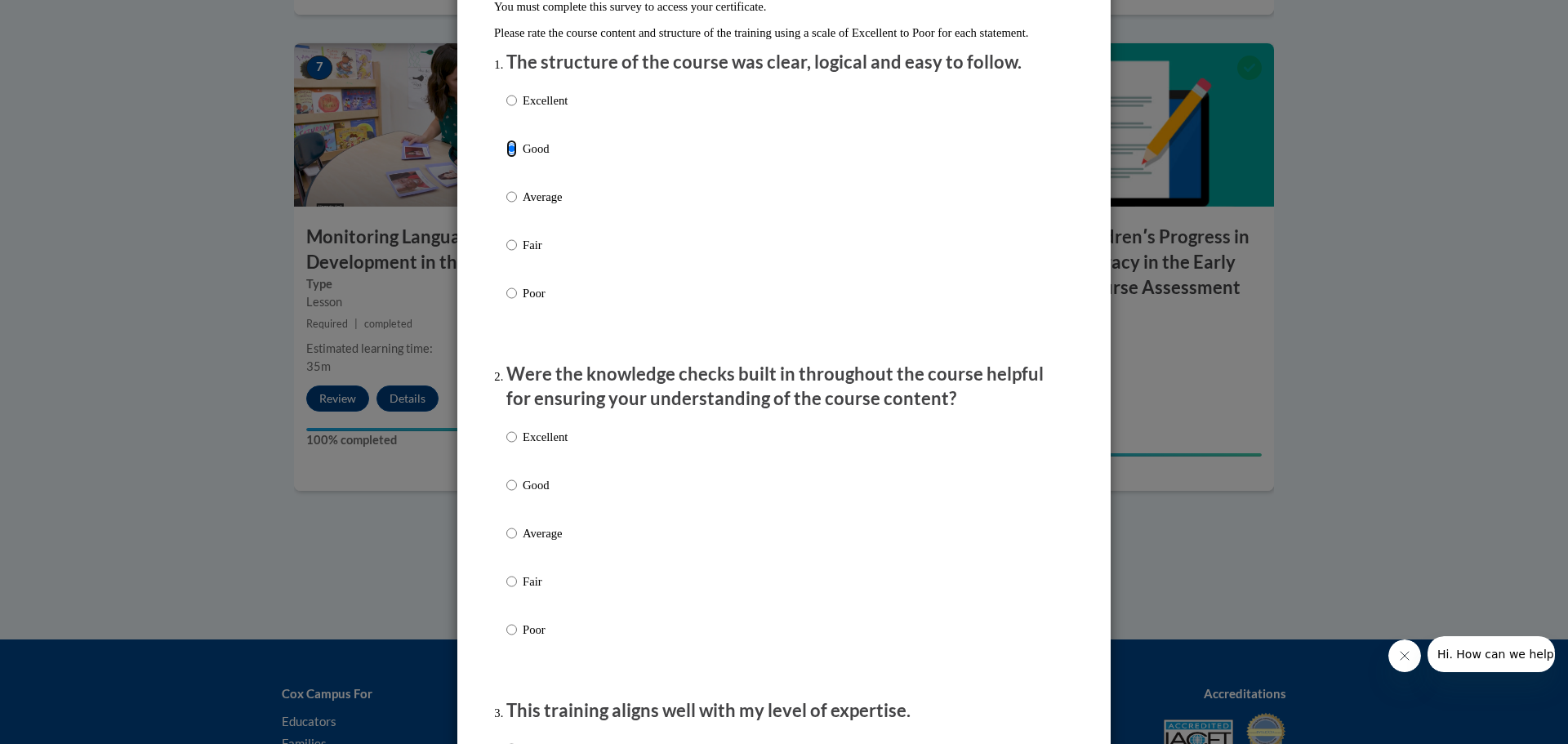
scroll to position [408, 0]
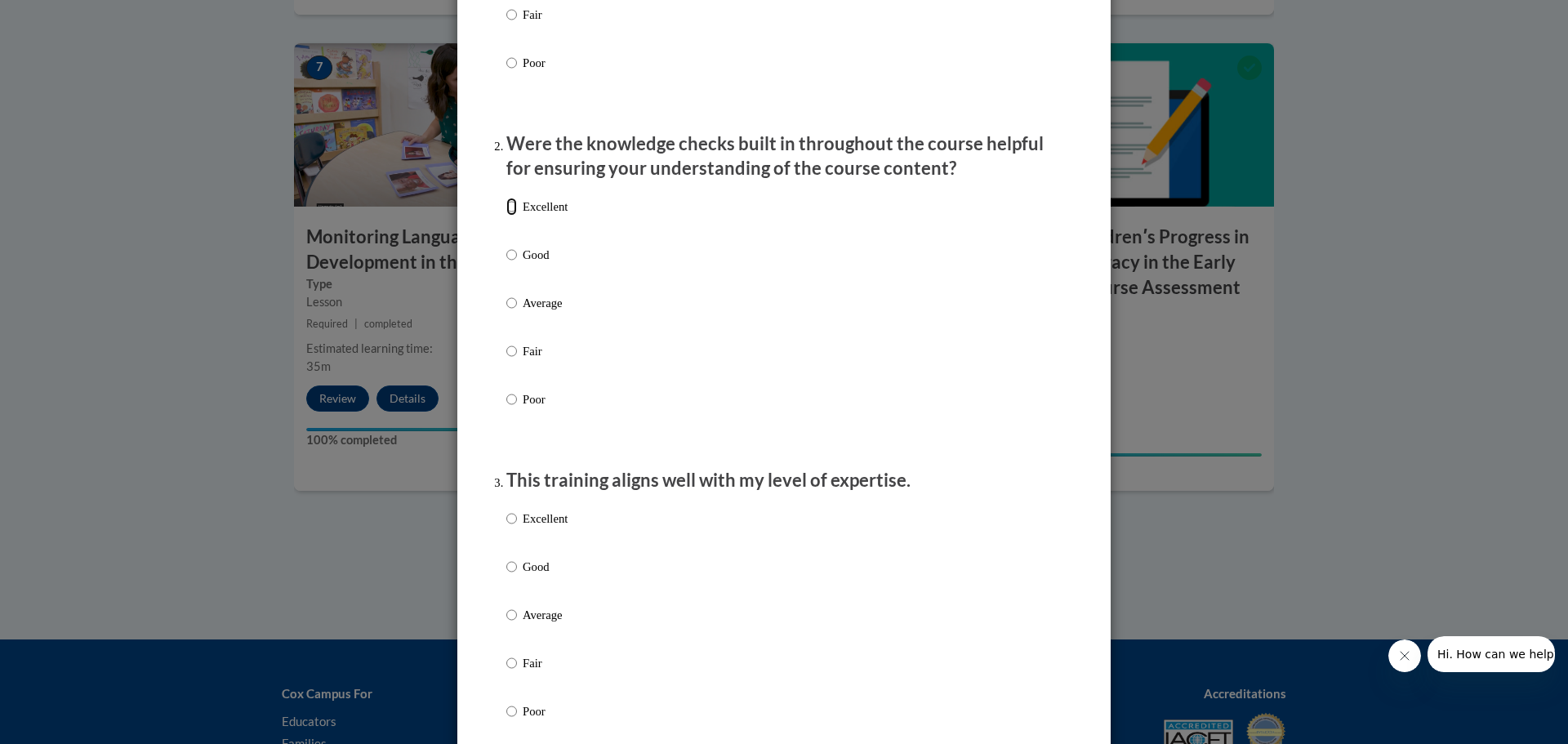
click at [506, 216] on input "Excellent" at bounding box center [511, 207] width 11 height 18
radio input "true"
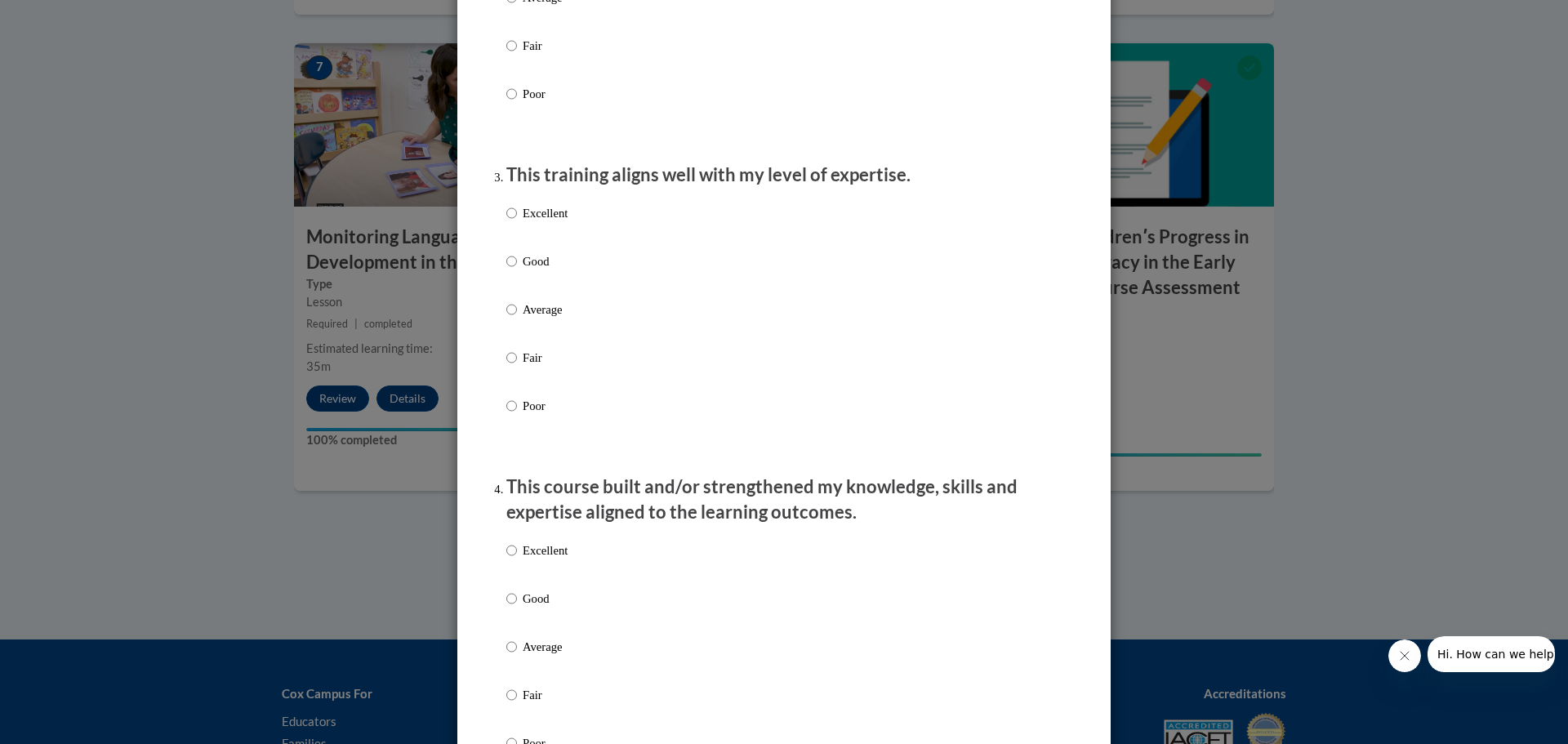
scroll to position [735, 0]
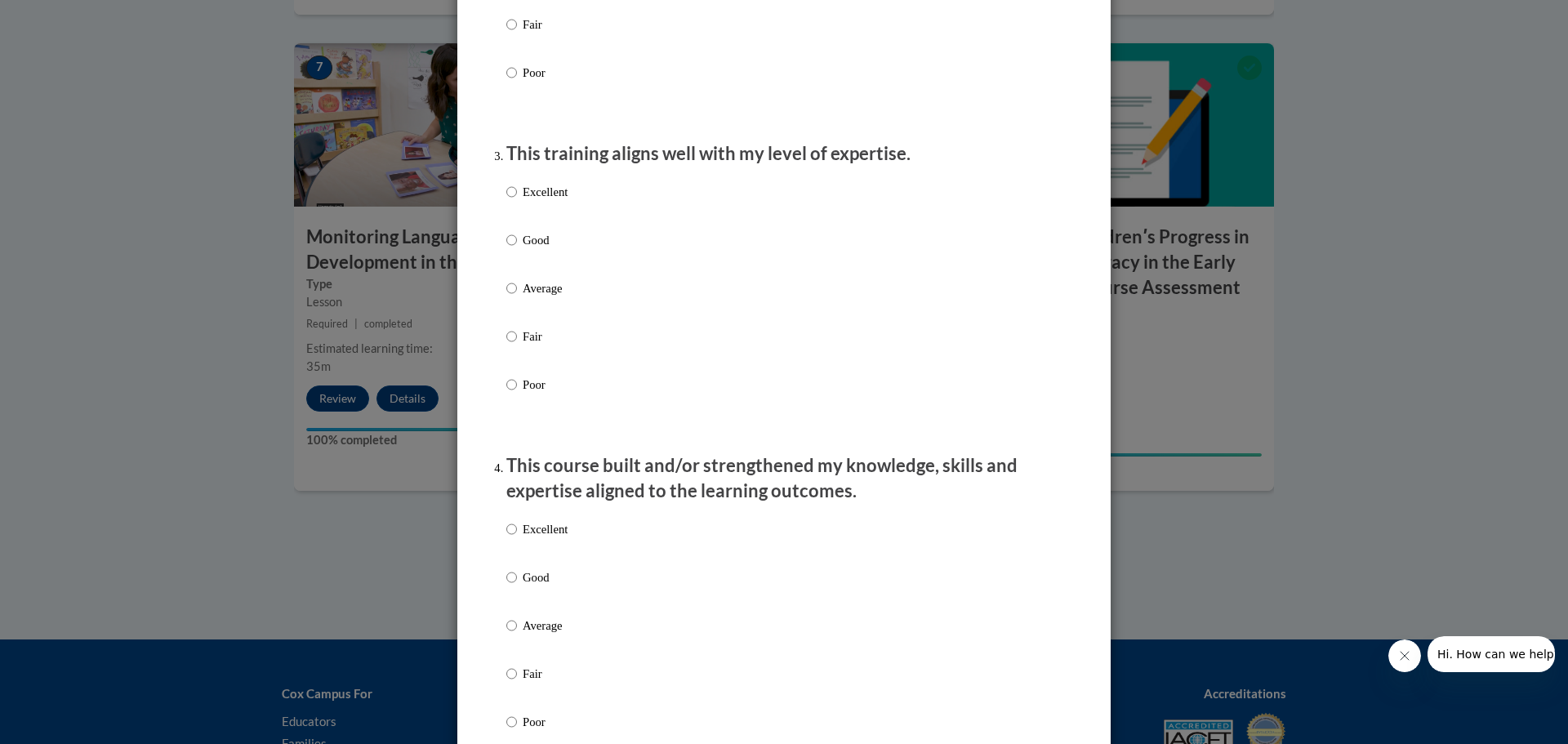
click at [522, 201] on p "Excellent" at bounding box center [545, 192] width 45 height 18
click at [517, 201] on input "Excellent" at bounding box center [511, 192] width 11 height 18
radio input "true"
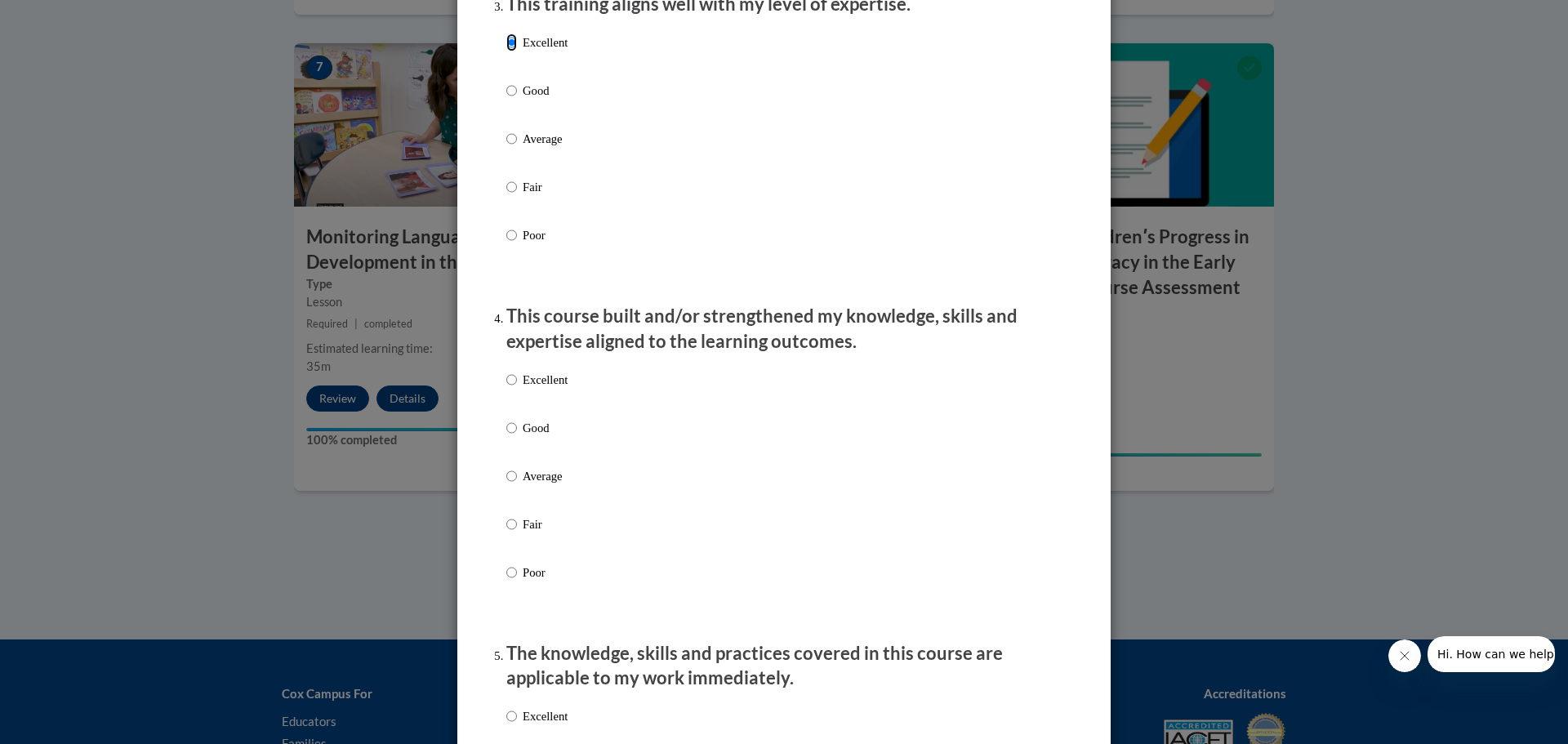
scroll to position [899, 0]
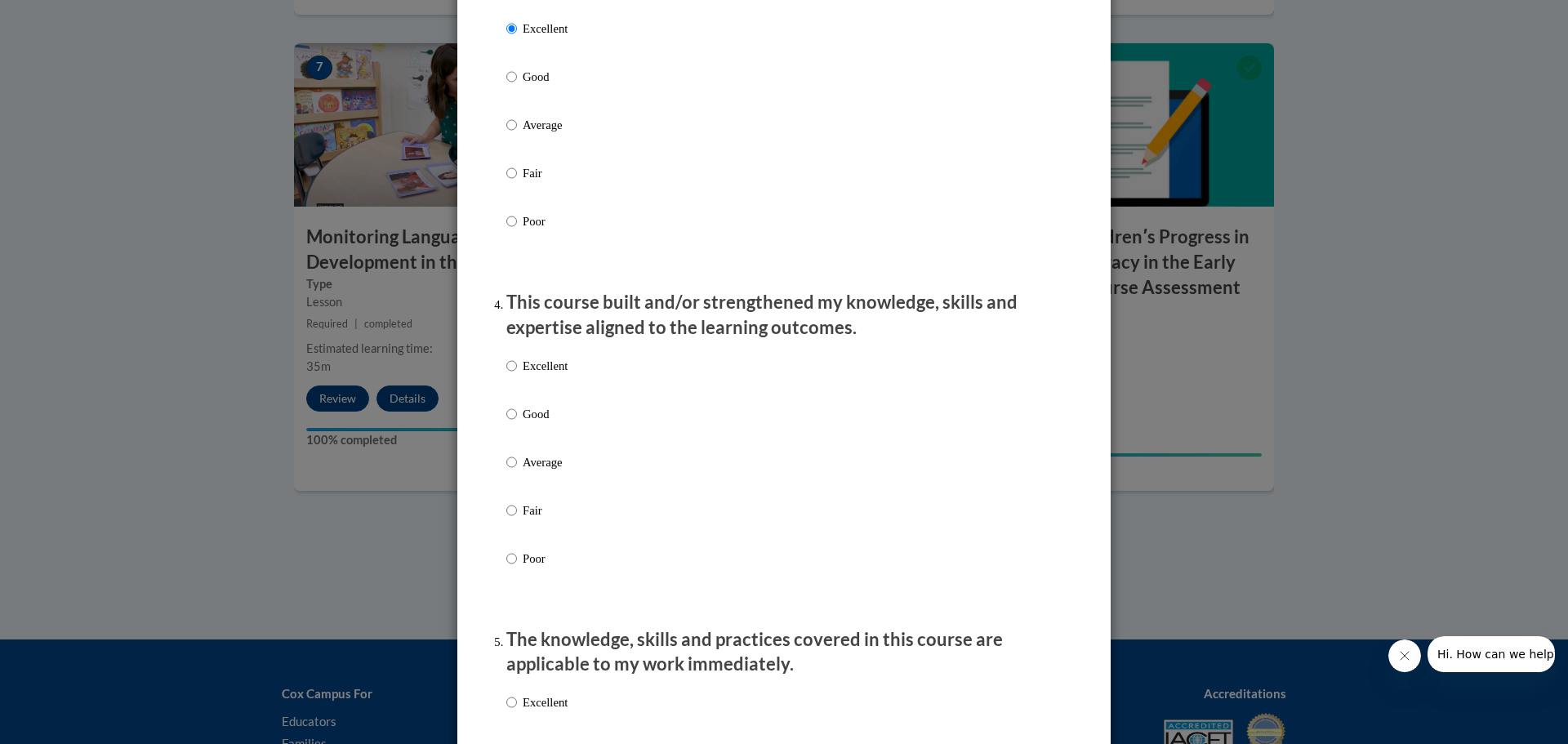
click at [529, 375] on p "Excellent" at bounding box center [545, 367] width 45 height 18
click at [517, 375] on input "Excellent" at bounding box center [511, 367] width 11 height 18
radio input "true"
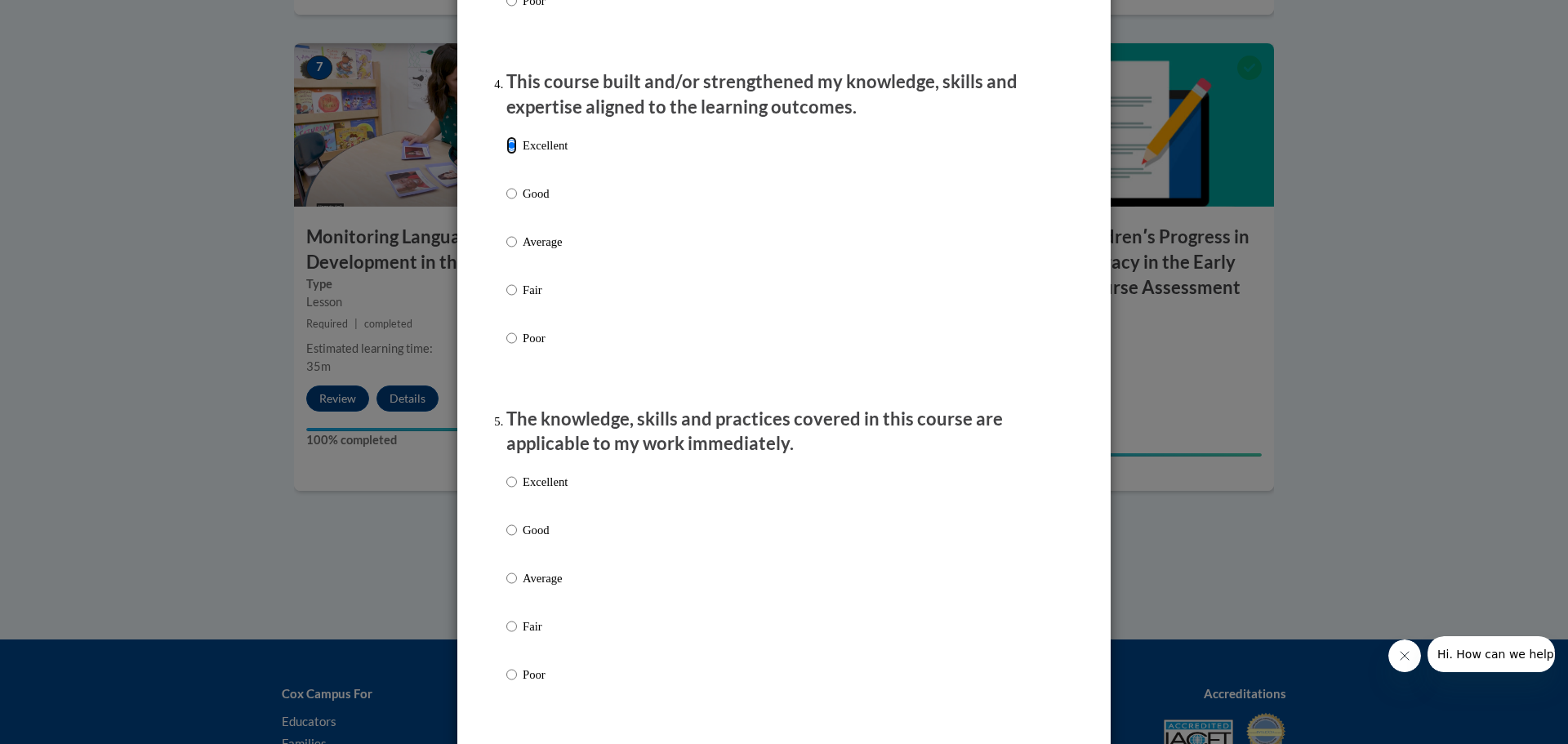
scroll to position [1144, 0]
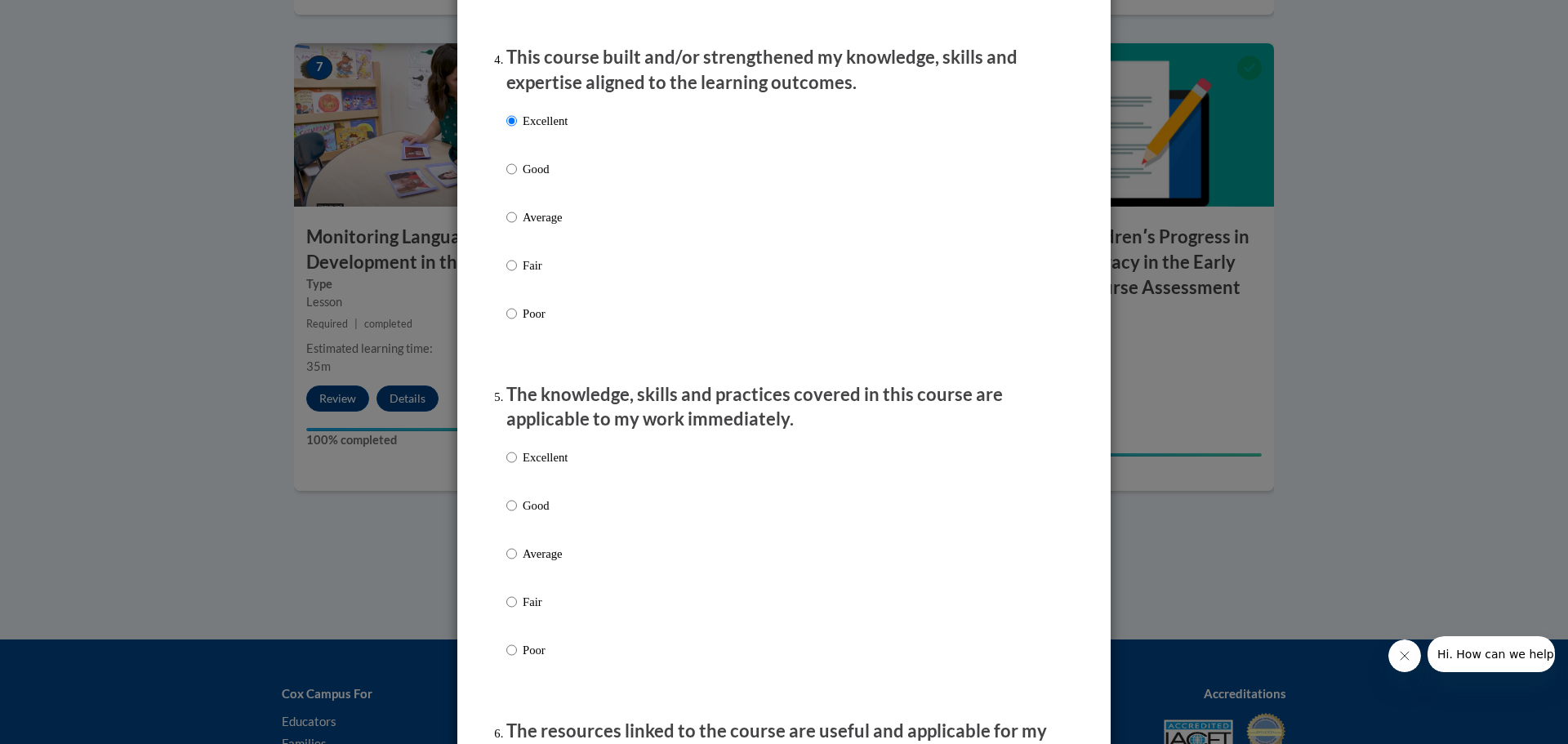
click at [542, 514] on p "Good" at bounding box center [545, 506] width 45 height 18
click at [517, 514] on input "Good" at bounding box center [511, 506] width 11 height 18
radio input "true"
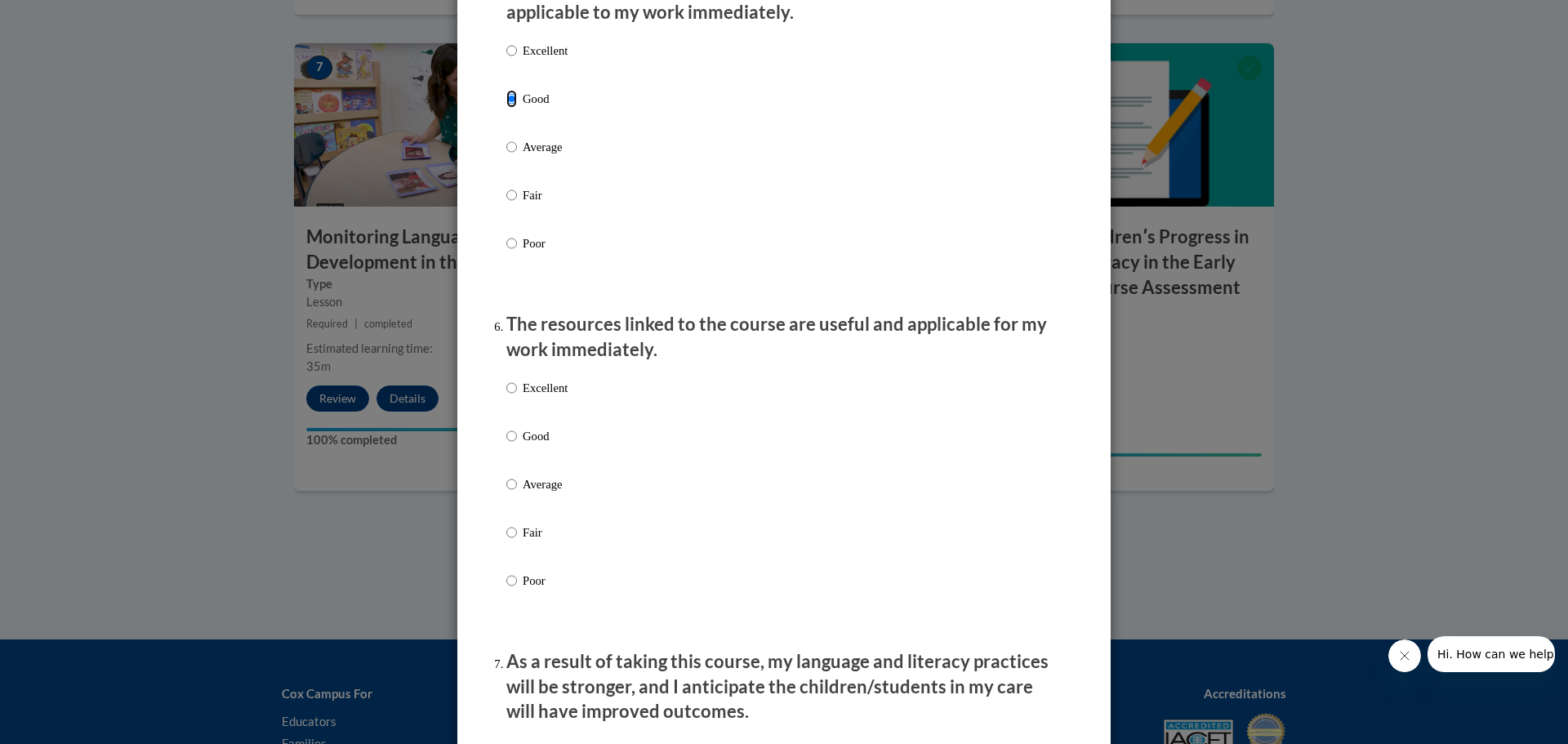
scroll to position [1552, 0]
click at [556, 396] on p "Excellent" at bounding box center [545, 387] width 45 height 18
click at [517, 396] on input "Excellent" at bounding box center [511, 387] width 11 height 18
radio input "true"
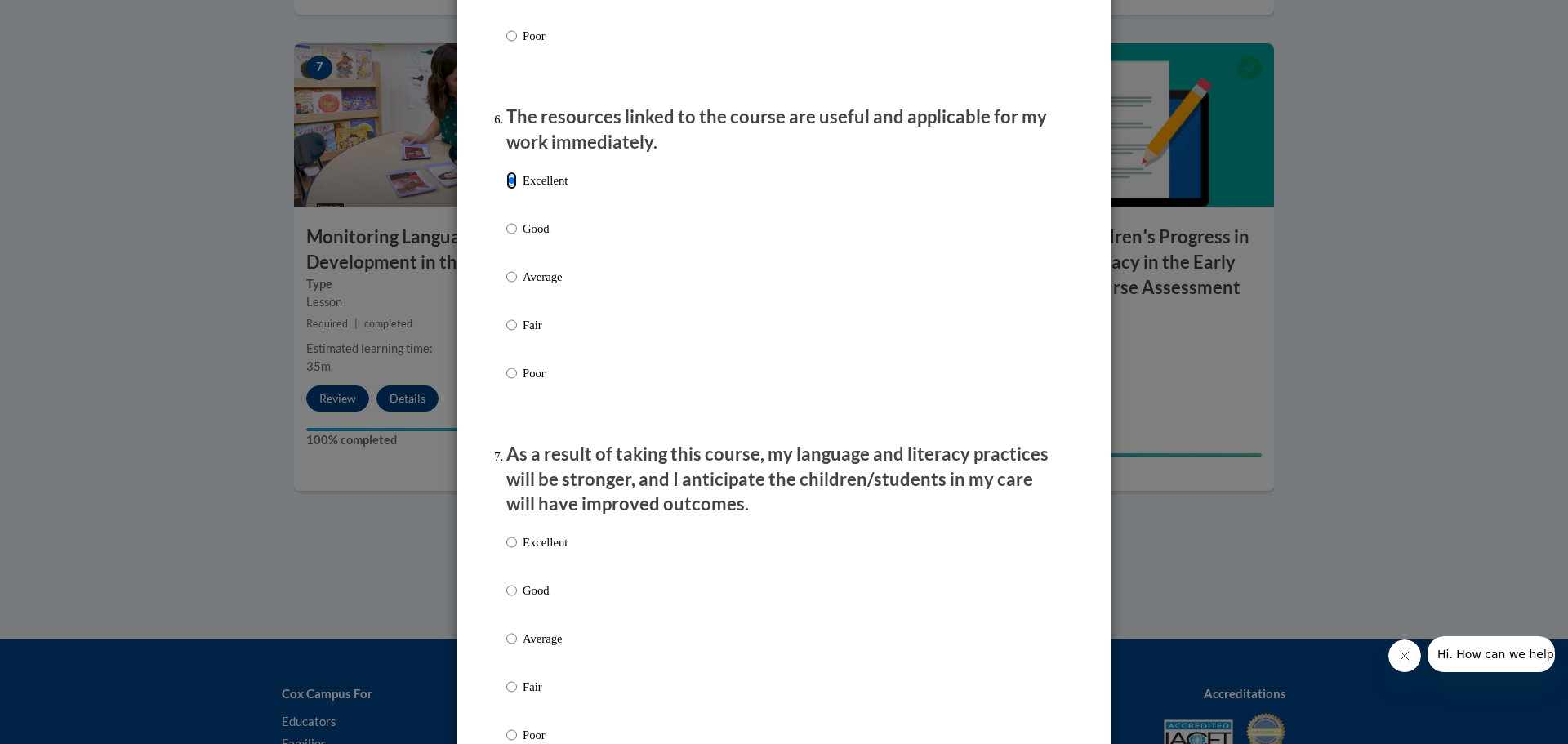
scroll to position [1879, 0]
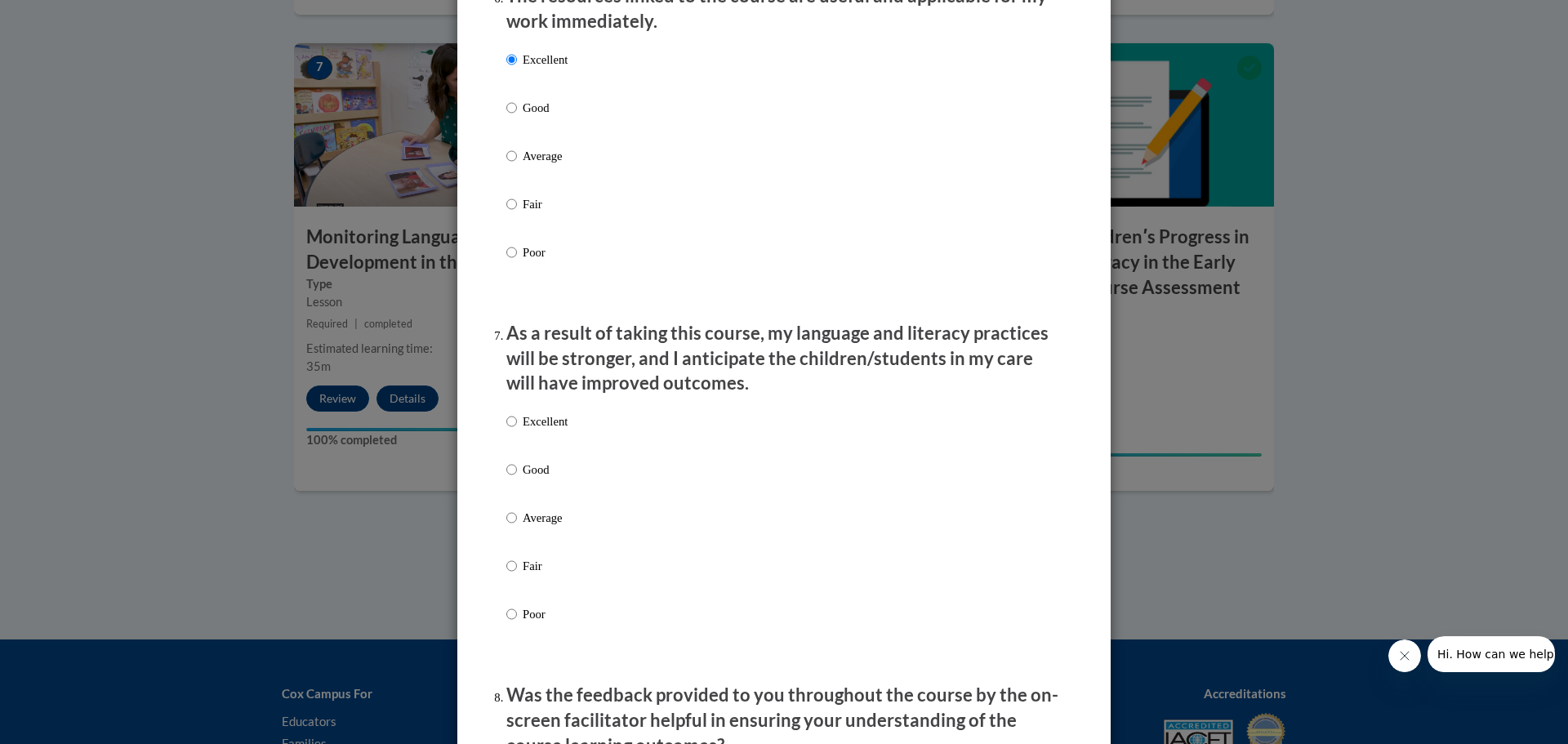
click at [531, 447] on label "Excellent" at bounding box center [537, 435] width 62 height 44
click at [517, 431] on input "Excellent" at bounding box center [511, 422] width 11 height 18
radio input "true"
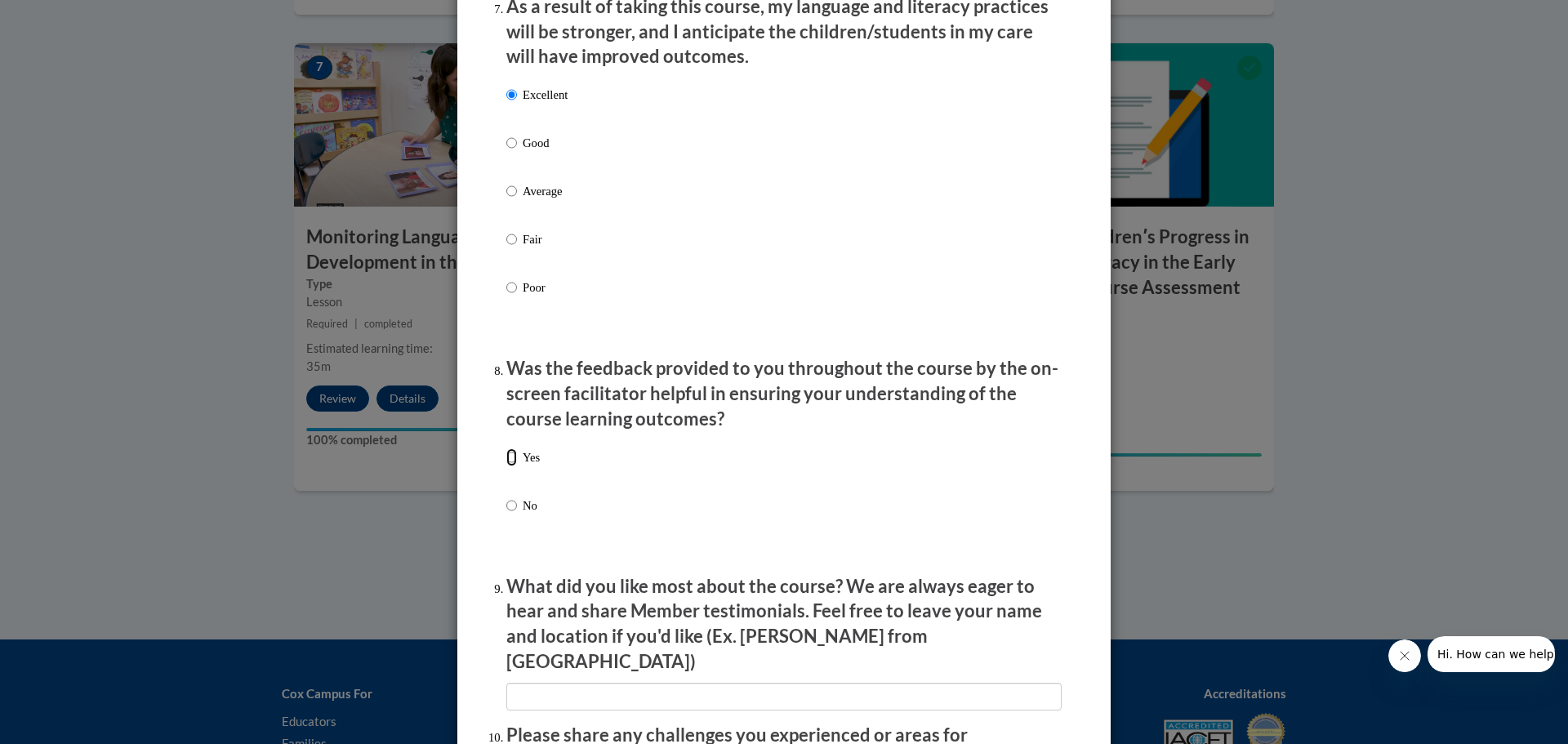
click at [511, 466] on input "Yes" at bounding box center [511, 457] width 11 height 18
radio input "true"
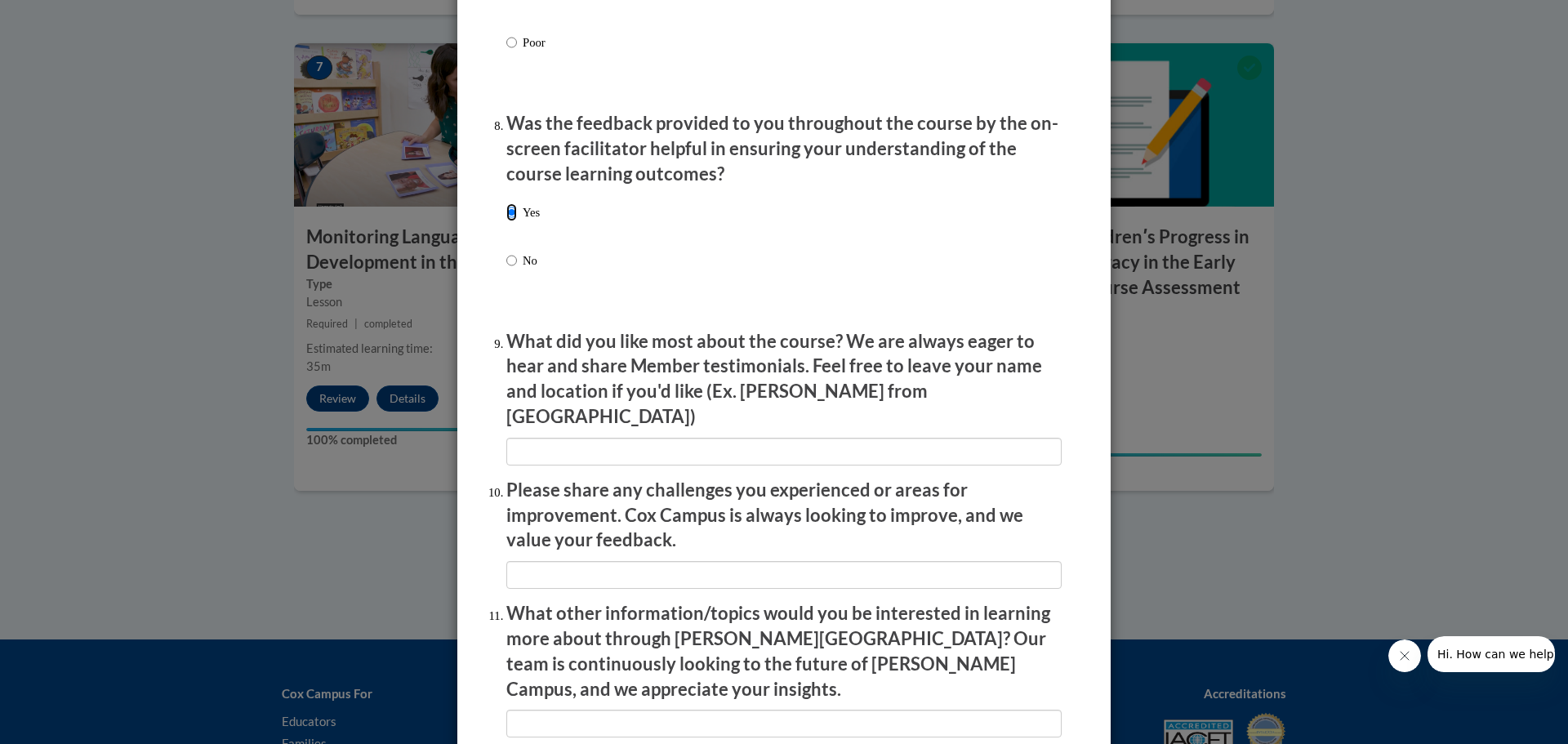
scroll to position [2650, 0]
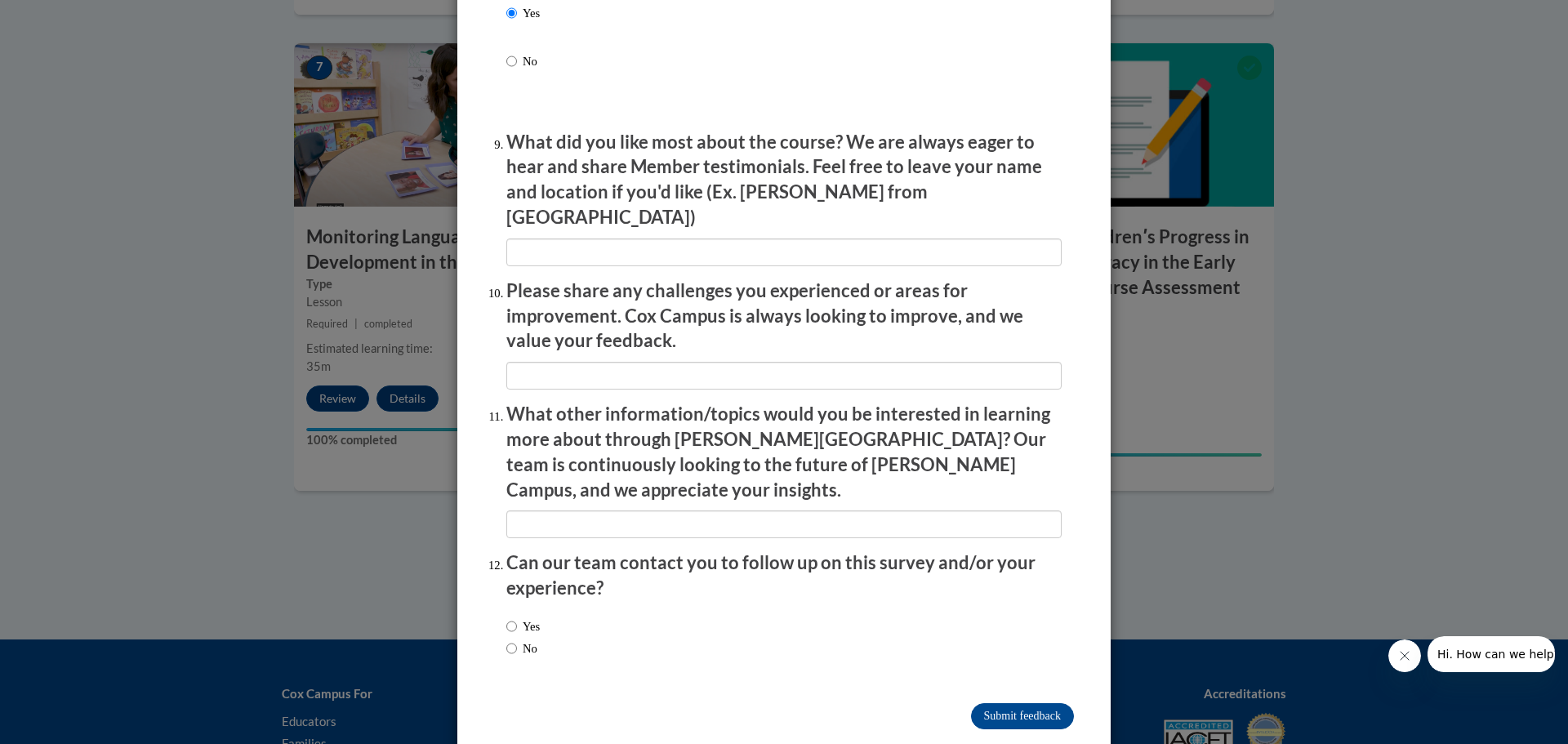
click at [513, 640] on label "No" at bounding box center [521, 649] width 31 height 18
click at [513, 640] on input "No" at bounding box center [511, 649] width 11 height 18
radio input "true"
click at [1042, 703] on input "Submit feedback" at bounding box center [1022, 716] width 102 height 26
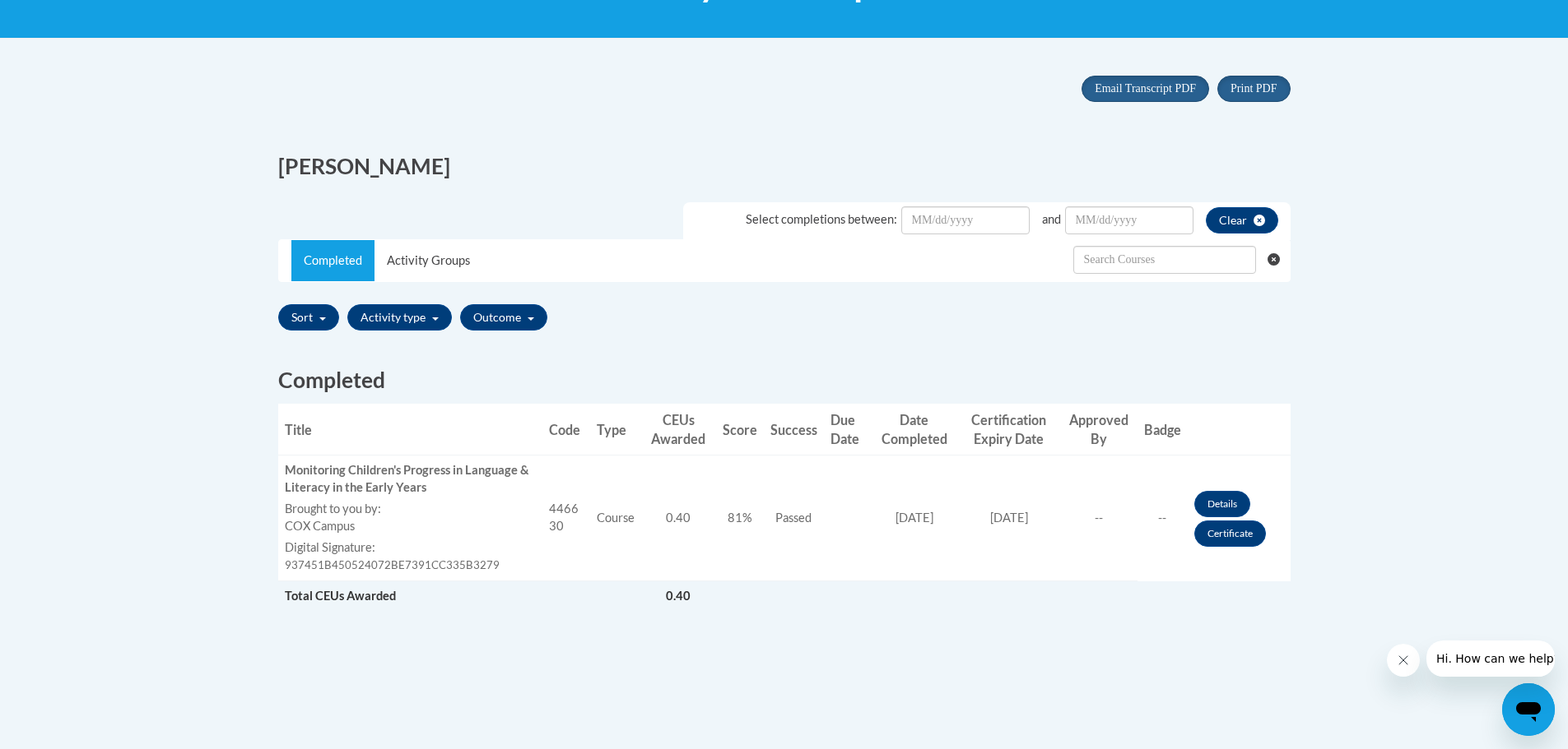
scroll to position [411, 0]
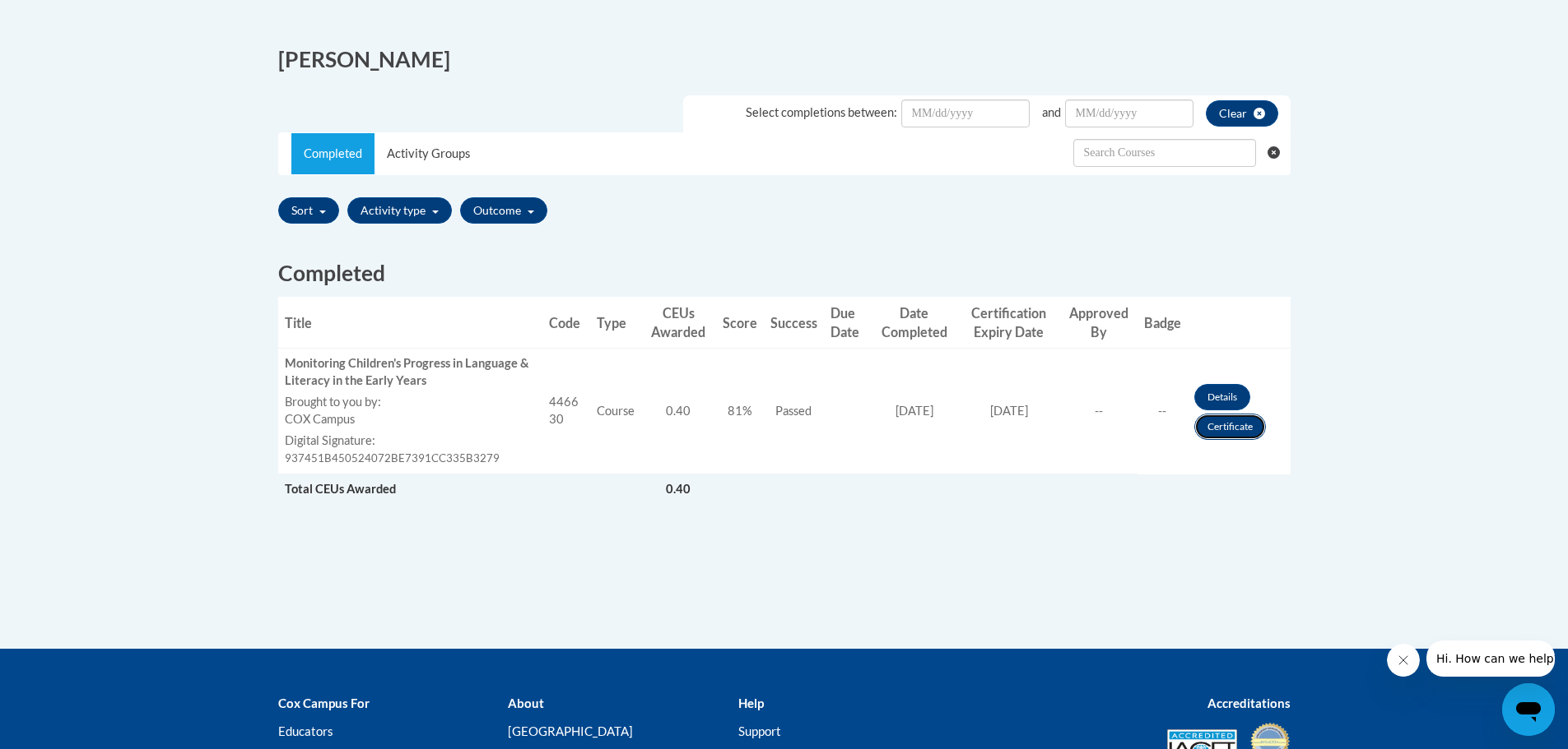
click at [1212, 417] on link "Certificate" at bounding box center [1230, 427] width 71 height 26
click at [1227, 434] on link "Certificate" at bounding box center [1230, 427] width 71 height 26
